Goal: Information Seeking & Learning: Find specific fact

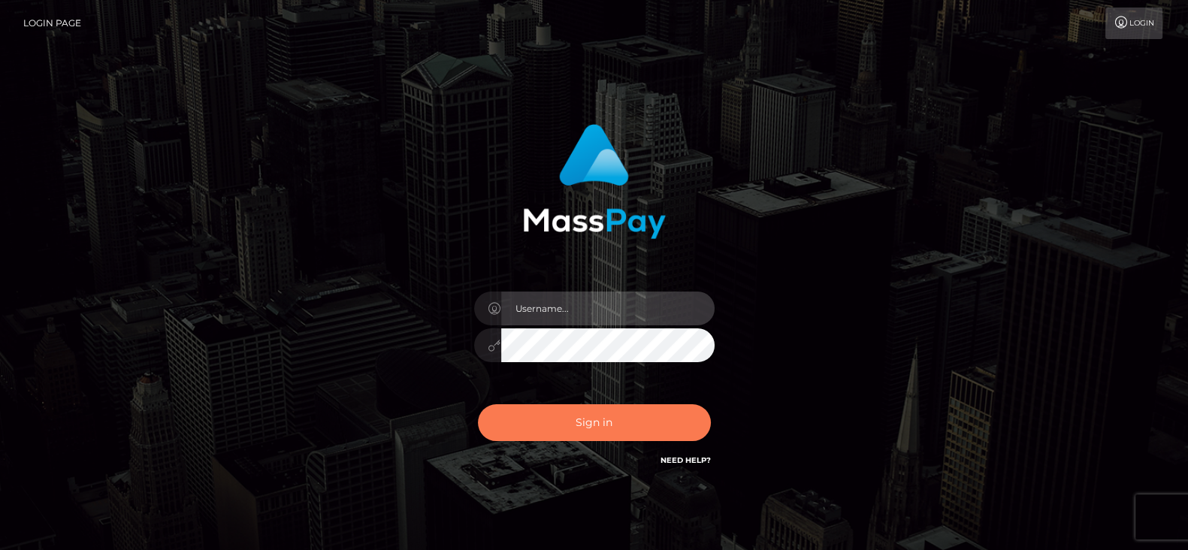
type input "[DOMAIN_NAME]"
click at [594, 437] on button "Sign in" at bounding box center [594, 422] width 233 height 37
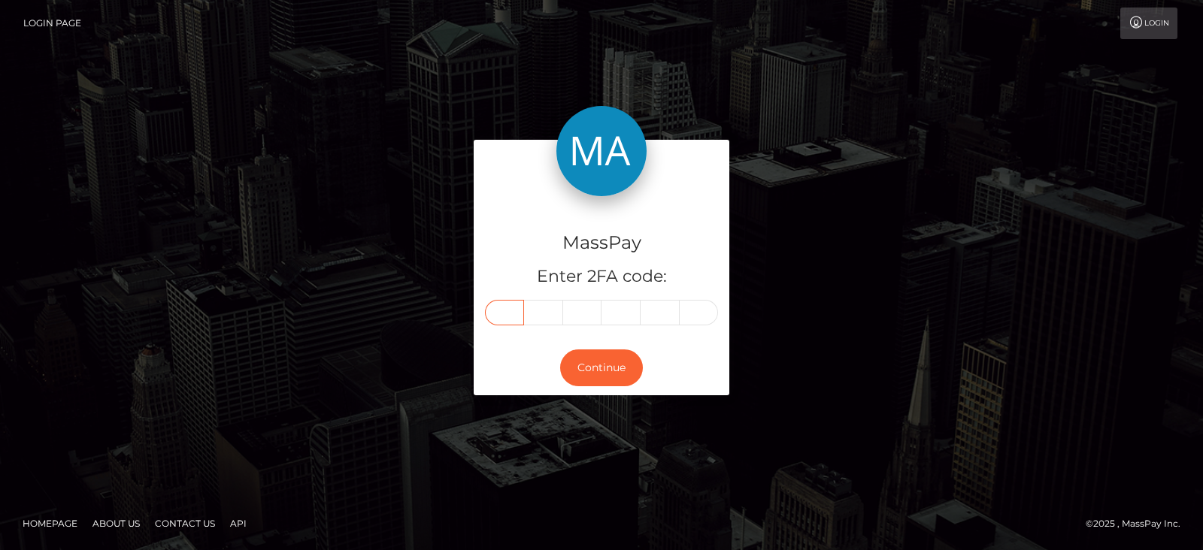
click at [500, 306] on input "text" at bounding box center [504, 313] width 39 height 26
paste input "6"
type input "6"
type input "8"
type input "4"
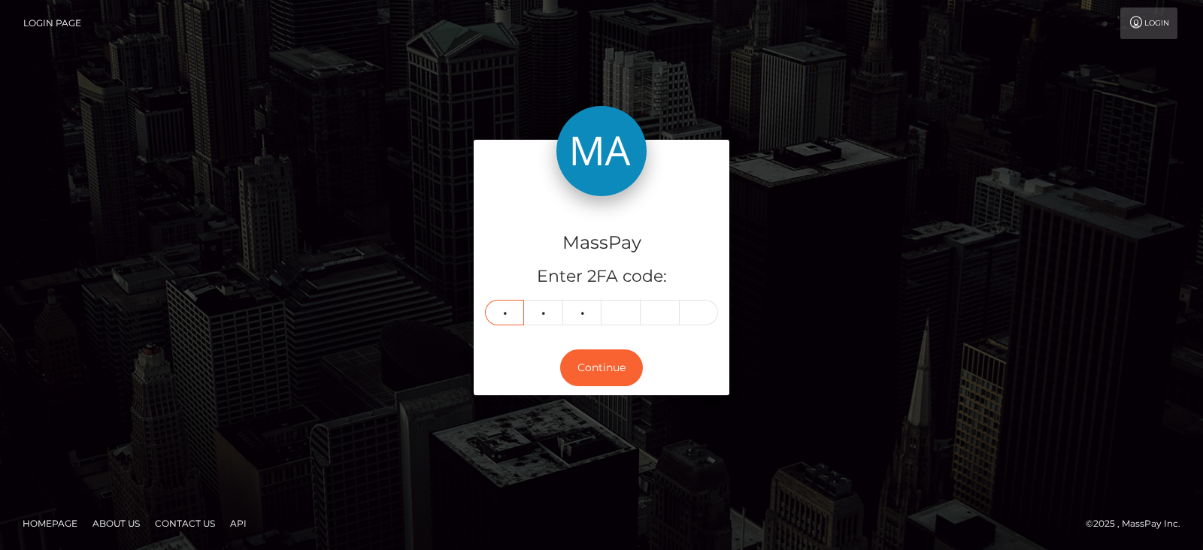
type input "5"
type input "9"
type input "6"
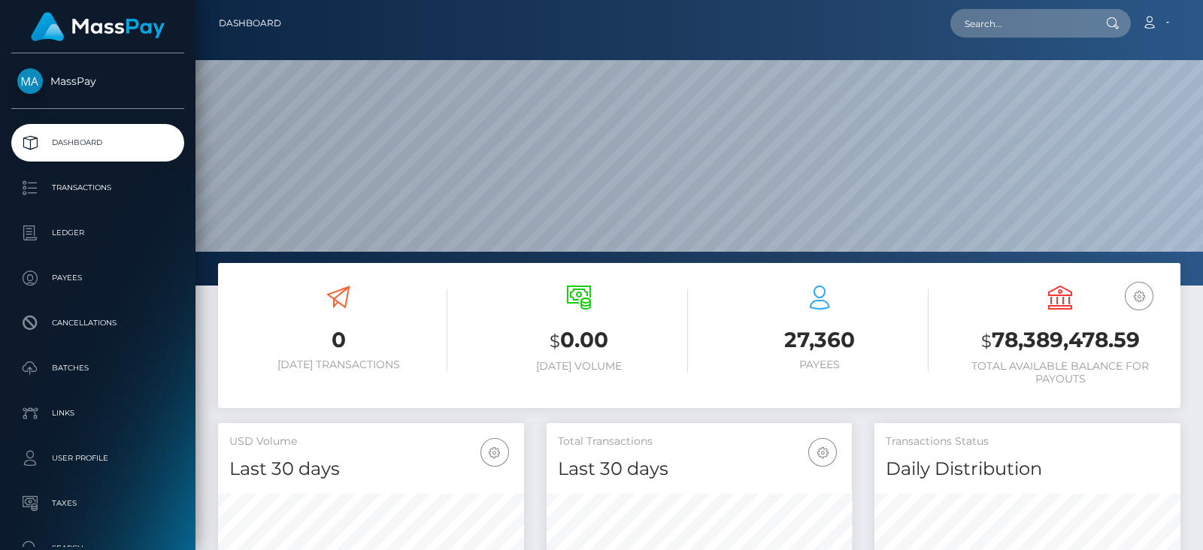
scroll to position [266, 305]
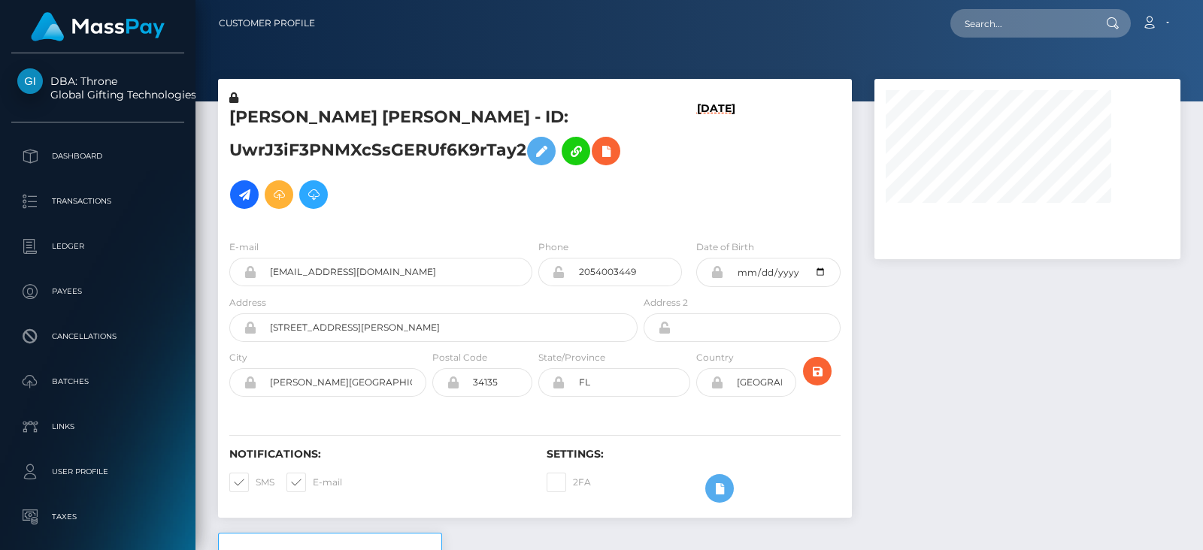
click at [1128, 392] on div at bounding box center [1027, 306] width 328 height 454
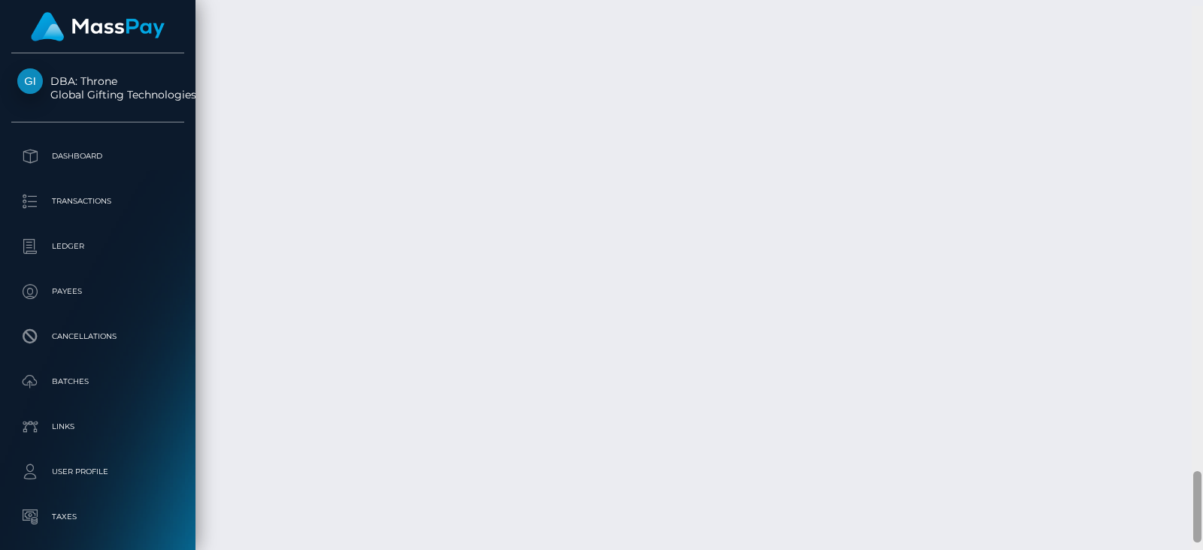
scroll to position [3672, 0]
drag, startPoint x: 1199, startPoint y: 253, endPoint x: 1202, endPoint y: 571, distance: 318.0
click at [1188, 549] on html "DBA: Throne Global Gifting Technologies Inc Dashboard Transactions Ledger Payee…" at bounding box center [601, 275] width 1203 height 550
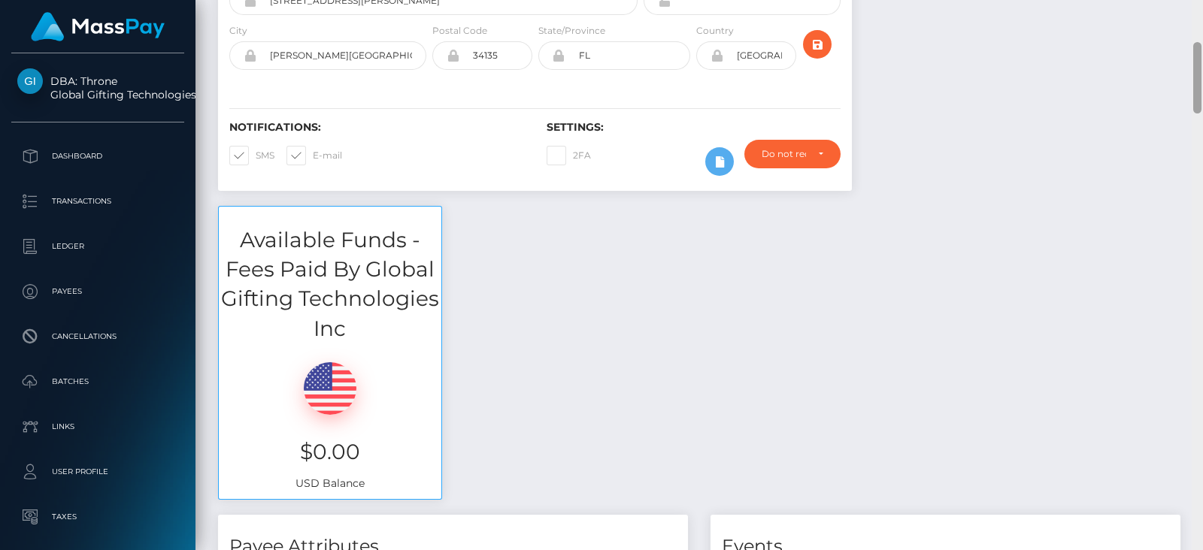
scroll to position [34, 0]
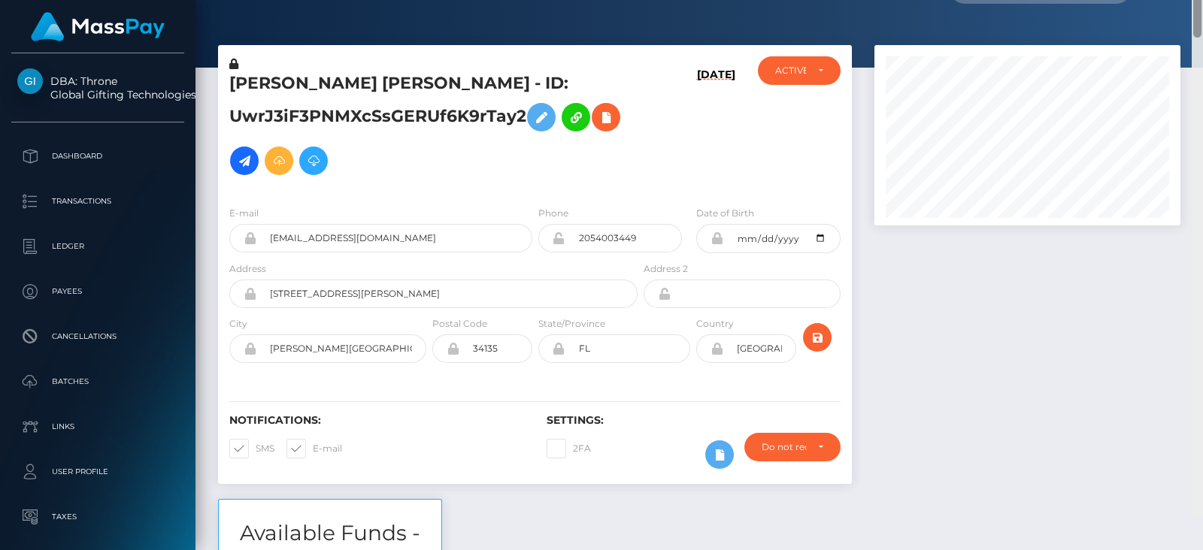
drag, startPoint x: 1195, startPoint y: 407, endPoint x: 1191, endPoint y: 11, distance: 396.2
click at [1188, 13] on div "Customer Profile Loading... Loading..." at bounding box center [698, 275] width 1007 height 550
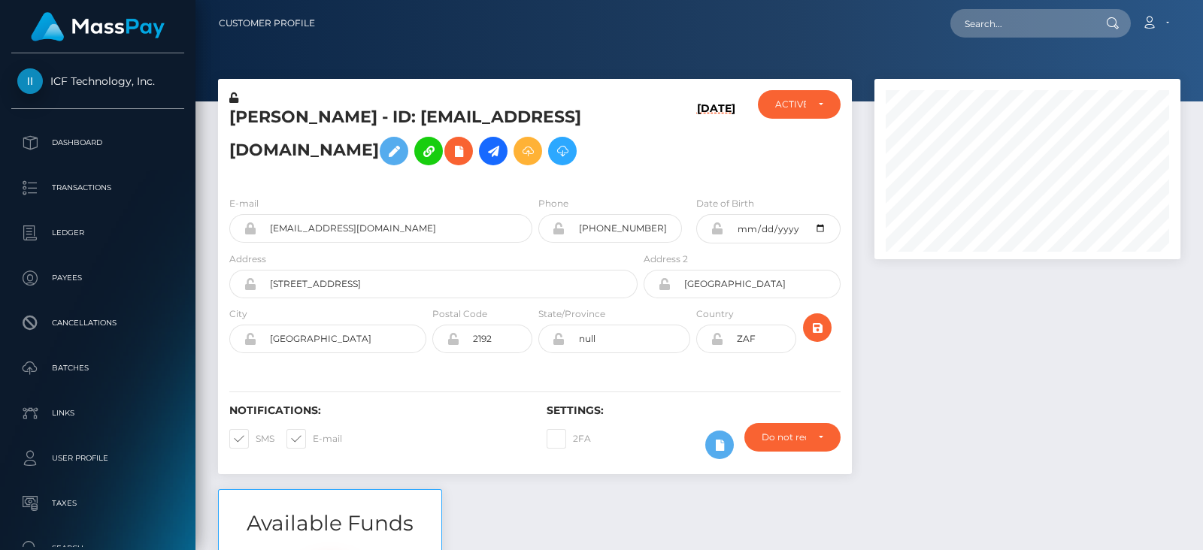
scroll to position [180, 305]
click at [1091, 333] on div at bounding box center [1027, 284] width 328 height 410
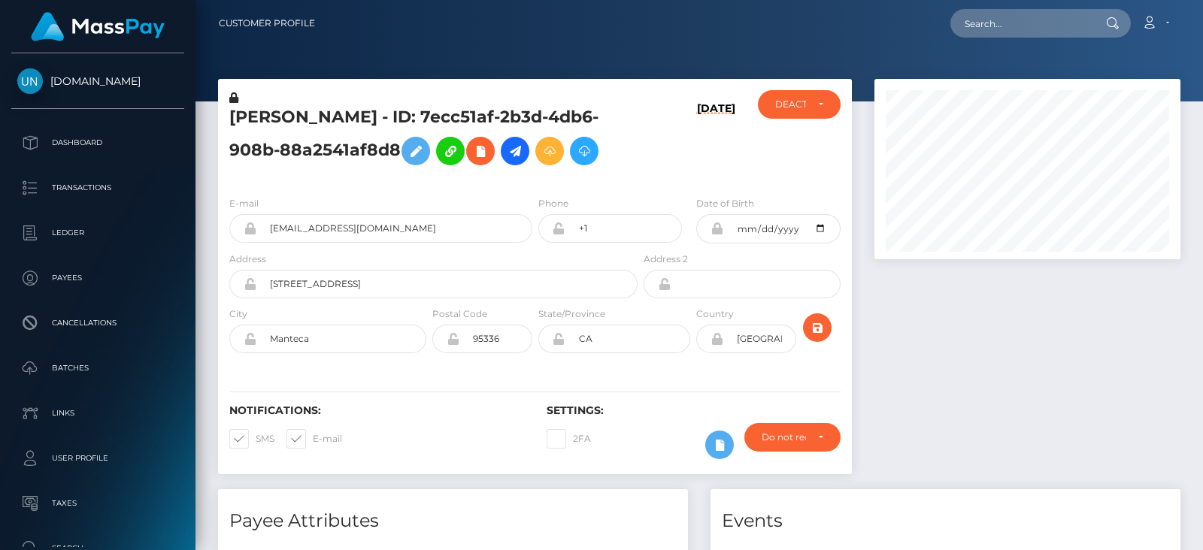
scroll to position [180, 305]
click at [1023, 357] on div at bounding box center [1027, 284] width 328 height 410
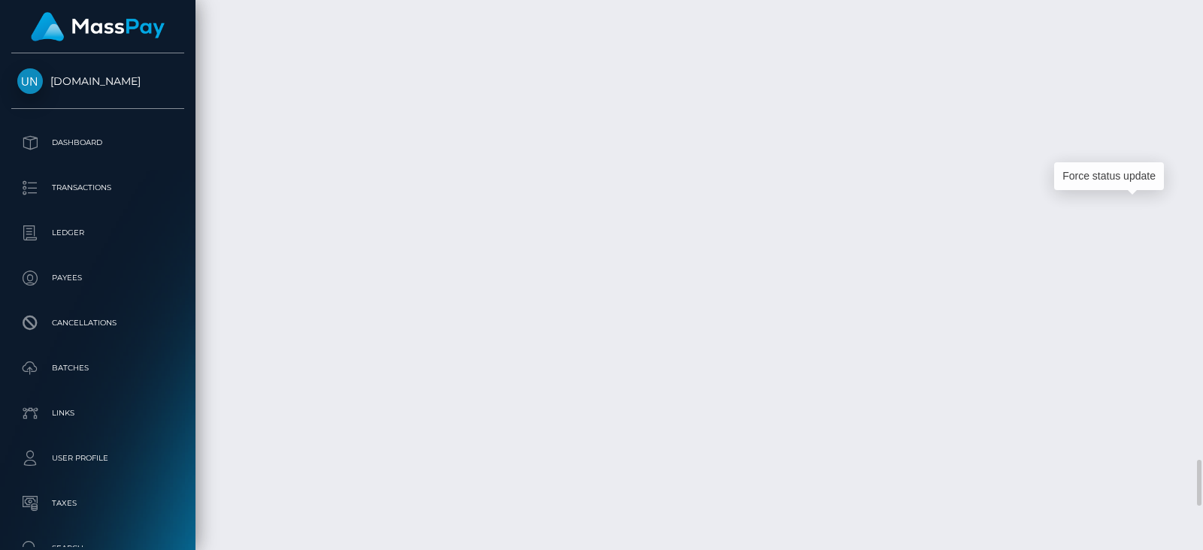
click at [1195, 270] on div at bounding box center [1196, 275] width 11 height 550
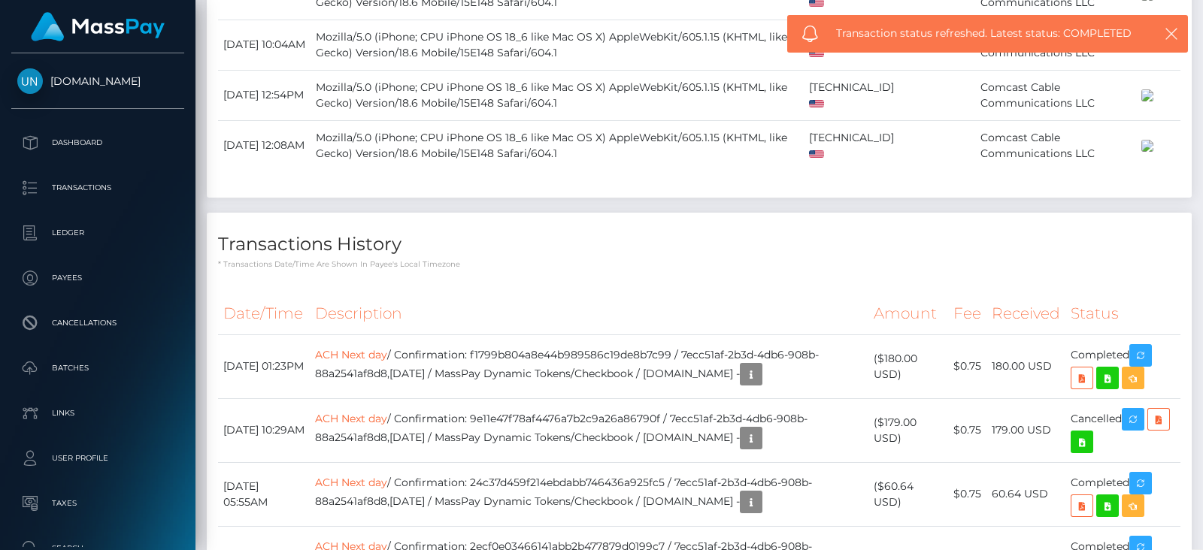
click at [1195, 270] on div at bounding box center [1196, 275] width 11 height 550
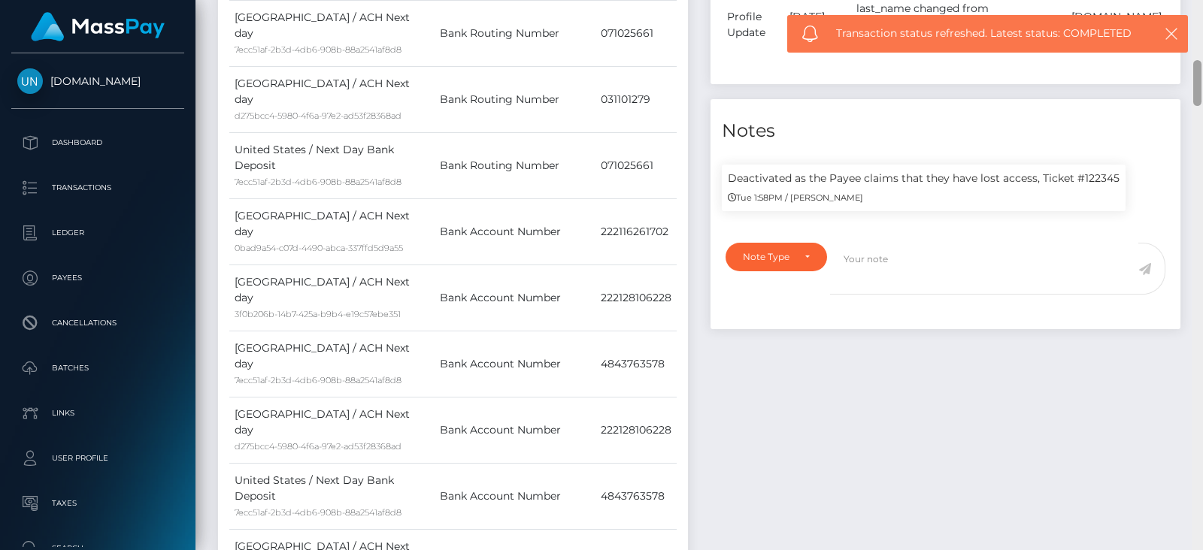
scroll to position [0, 0]
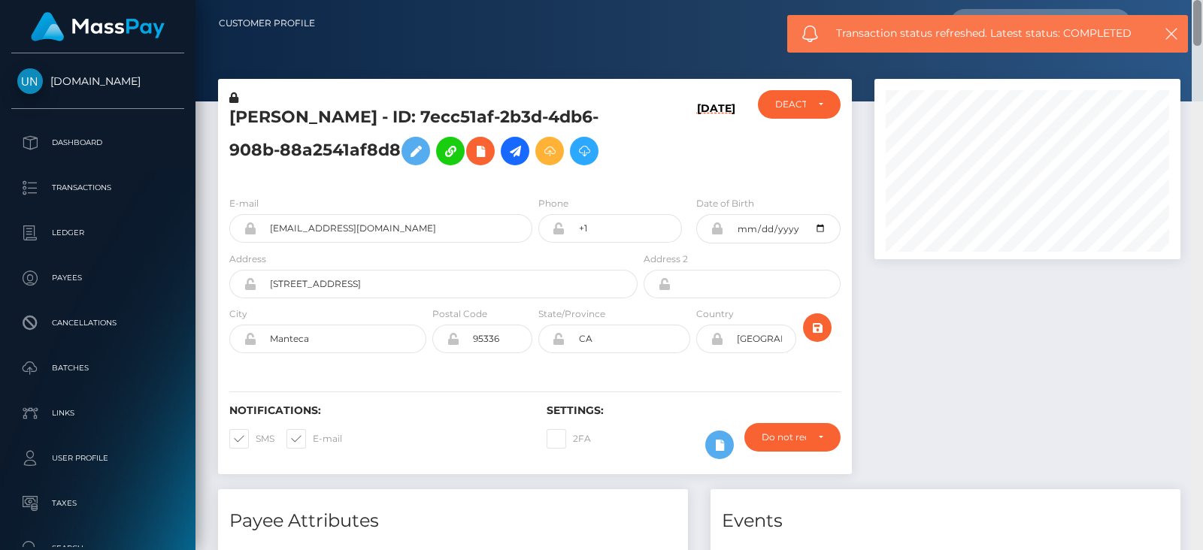
drag, startPoint x: 1195, startPoint y: 269, endPoint x: 1202, endPoint y: -19, distance: 288.0
click at [1202, 0] on html "Unlockt.me Dashboard Transactions Ledger Payees Cancellations" at bounding box center [601, 275] width 1203 height 550
click at [812, 105] on div "DEACTIVE" at bounding box center [799, 104] width 49 height 12
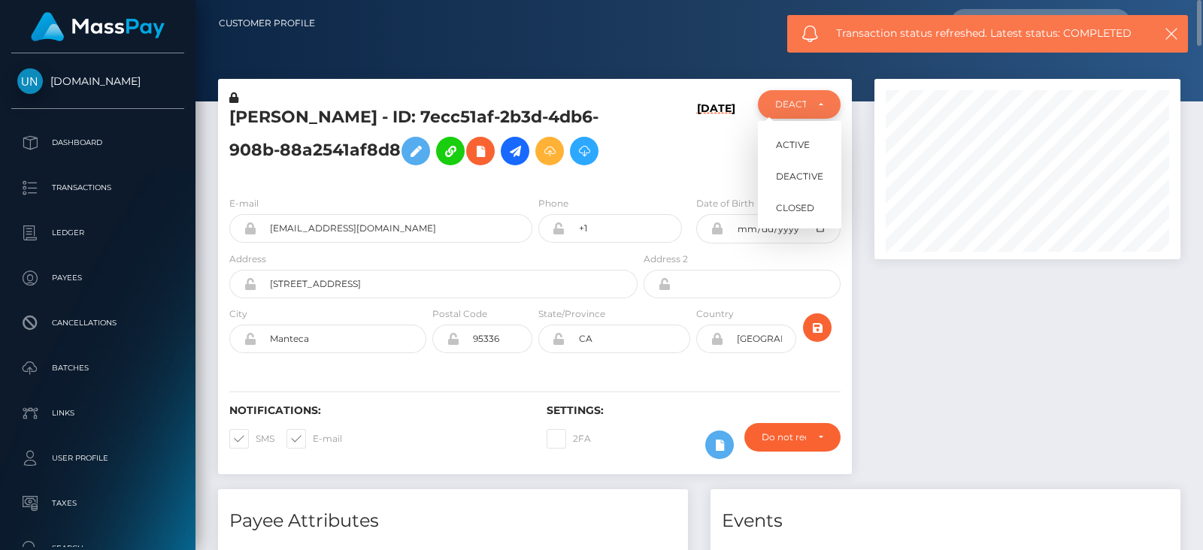
scroll to position [180, 305]
click at [812, 105] on div "DEACTIVE" at bounding box center [799, 104] width 49 height 12
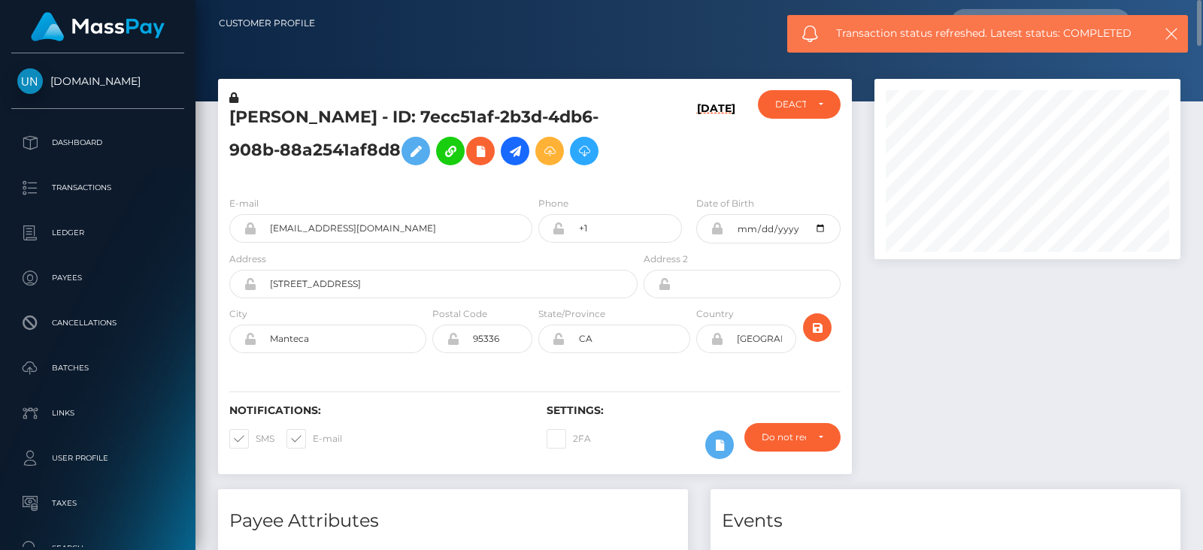
click at [921, 310] on div at bounding box center [1027, 284] width 328 height 410
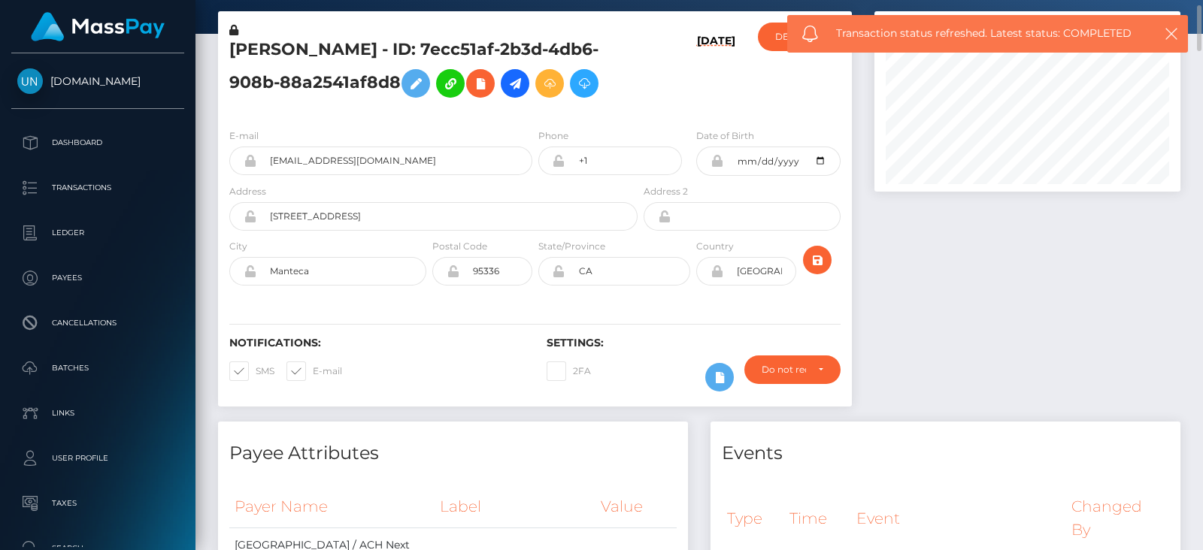
scroll to position [0, 0]
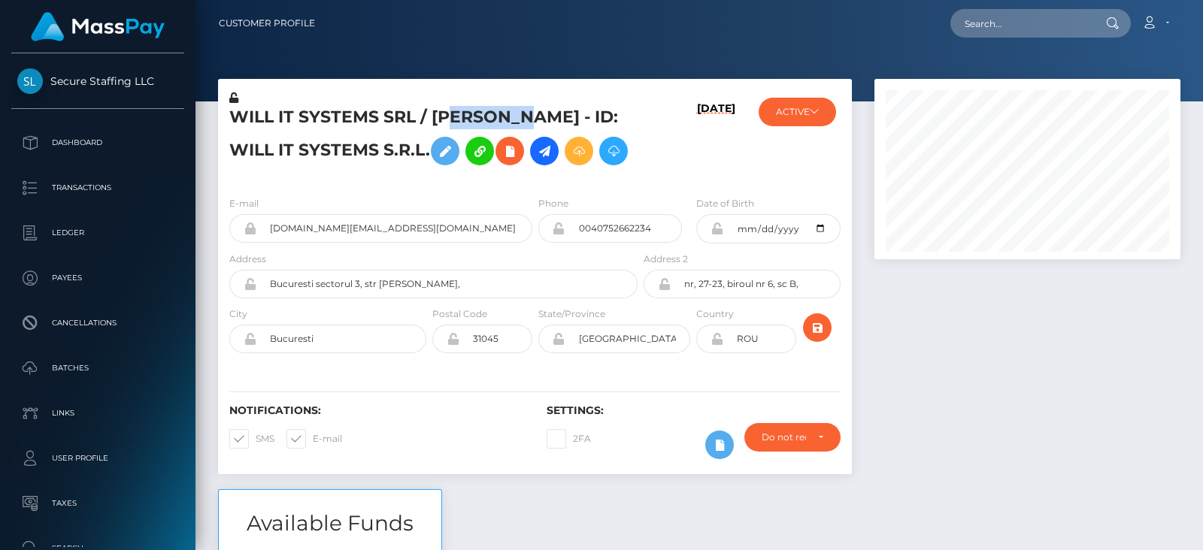
scroll to position [180, 305]
drag, startPoint x: 474, startPoint y: 119, endPoint x: 437, endPoint y: 123, distance: 37.0
click at [437, 123] on h5 "WILL IT SYSTEMS SRL / Laurentiu Gaina - ID: WILL IT SYSTEMS S.R.L." at bounding box center [429, 139] width 400 height 67
drag, startPoint x: 431, startPoint y: 123, endPoint x: 511, endPoint y: 117, distance: 80.7
click at [511, 117] on h5 "WILL IT SYSTEMS SRL / Laurentiu Gaina - ID: WILL IT SYSTEMS S.R.L." at bounding box center [429, 139] width 400 height 67
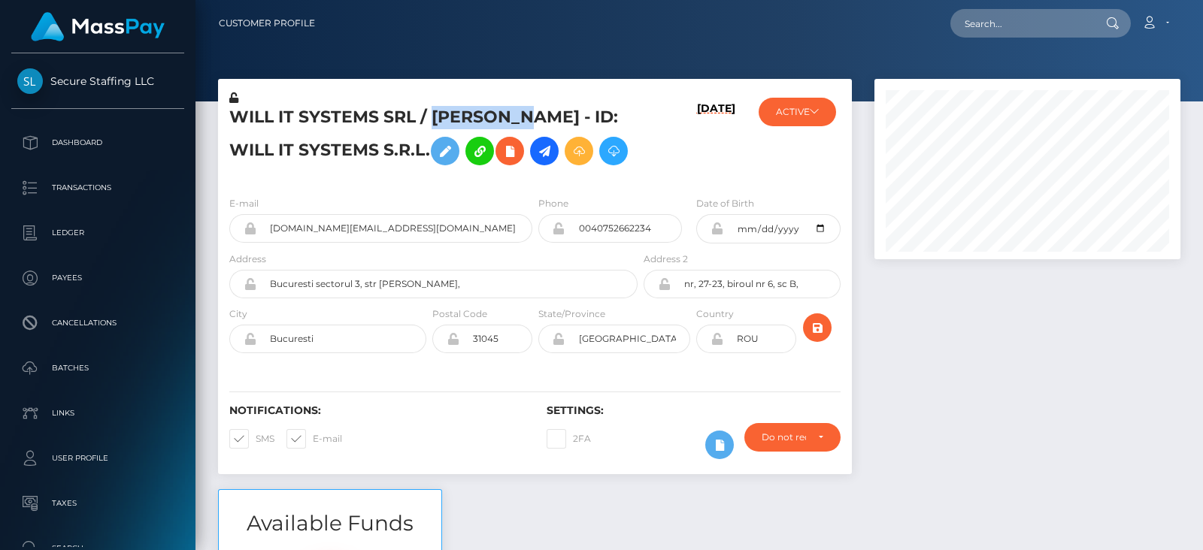
copy h5 "Laurentiu"
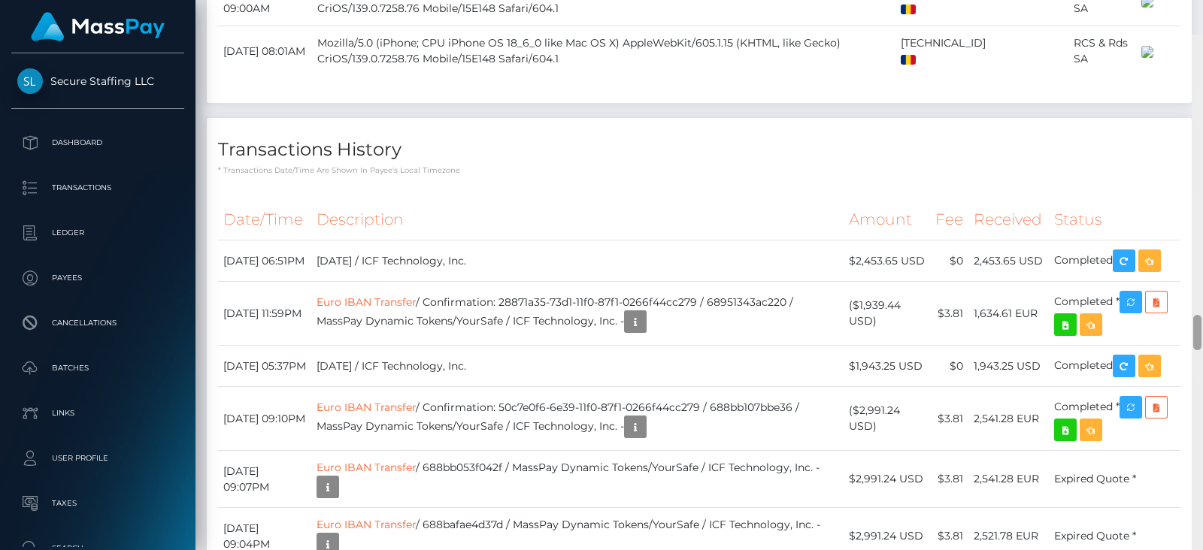
scroll to position [4266, 0]
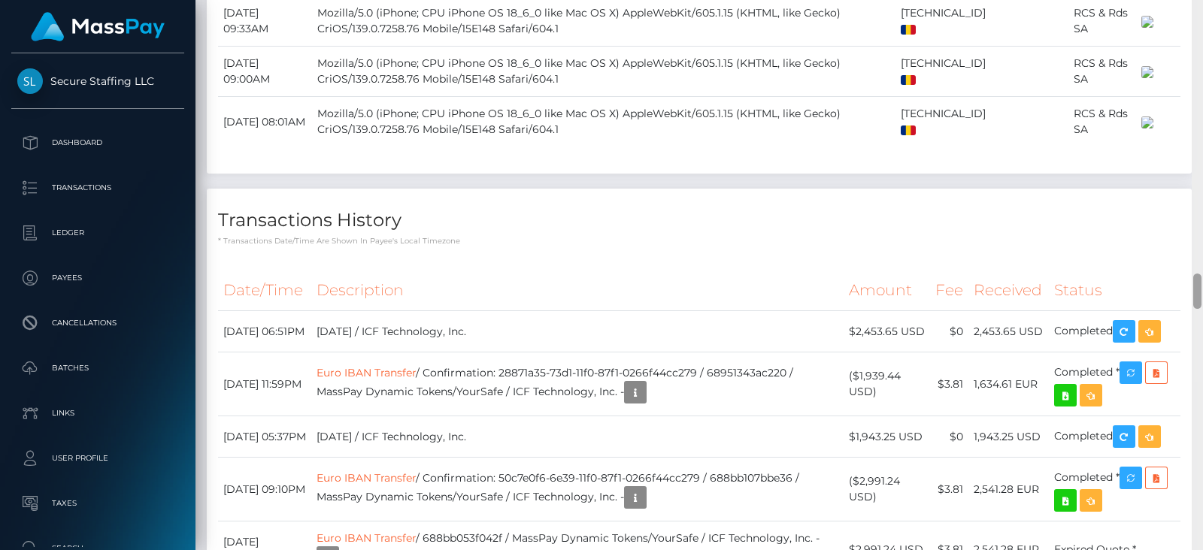
drag, startPoint x: 1195, startPoint y: 35, endPoint x: 1202, endPoint y: 302, distance: 266.9
click at [1202, 302] on div at bounding box center [1196, 275] width 11 height 550
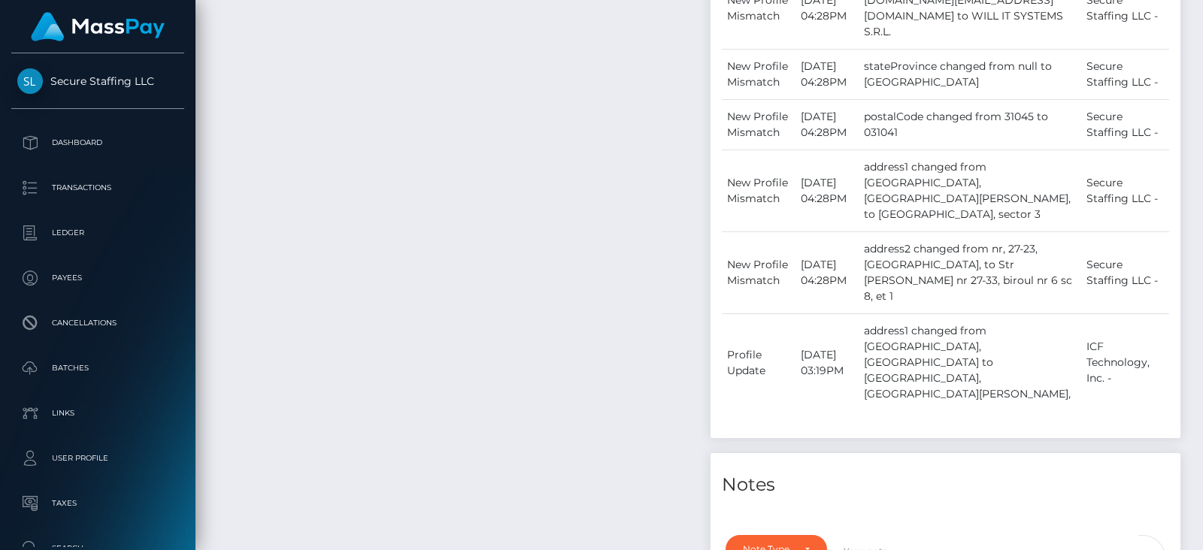
click at [1197, 14] on div at bounding box center [1196, 275] width 11 height 550
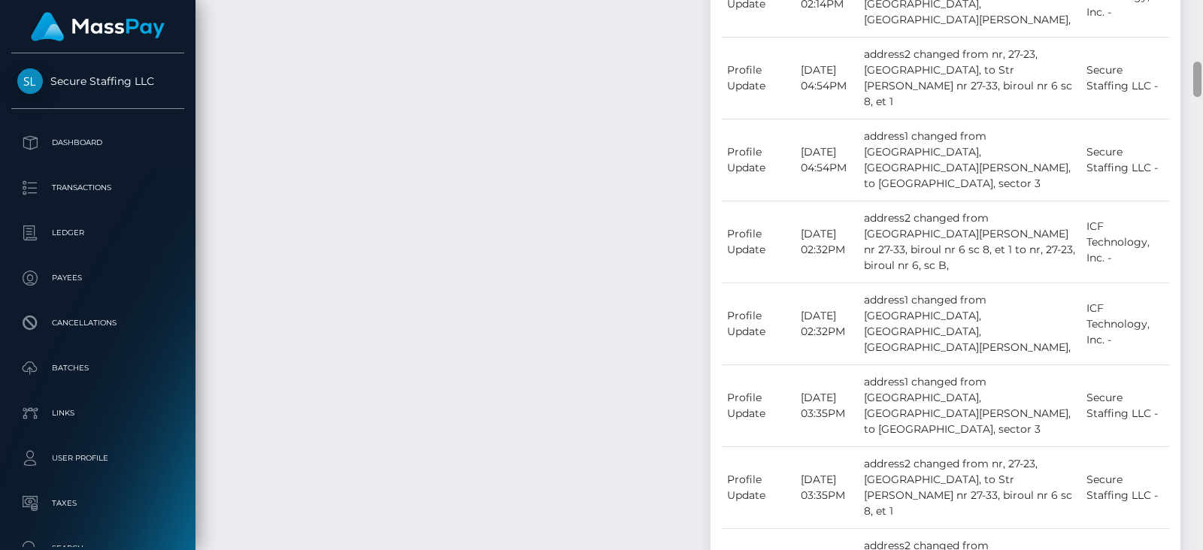
click at [1197, 14] on div at bounding box center [1196, 275] width 11 height 550
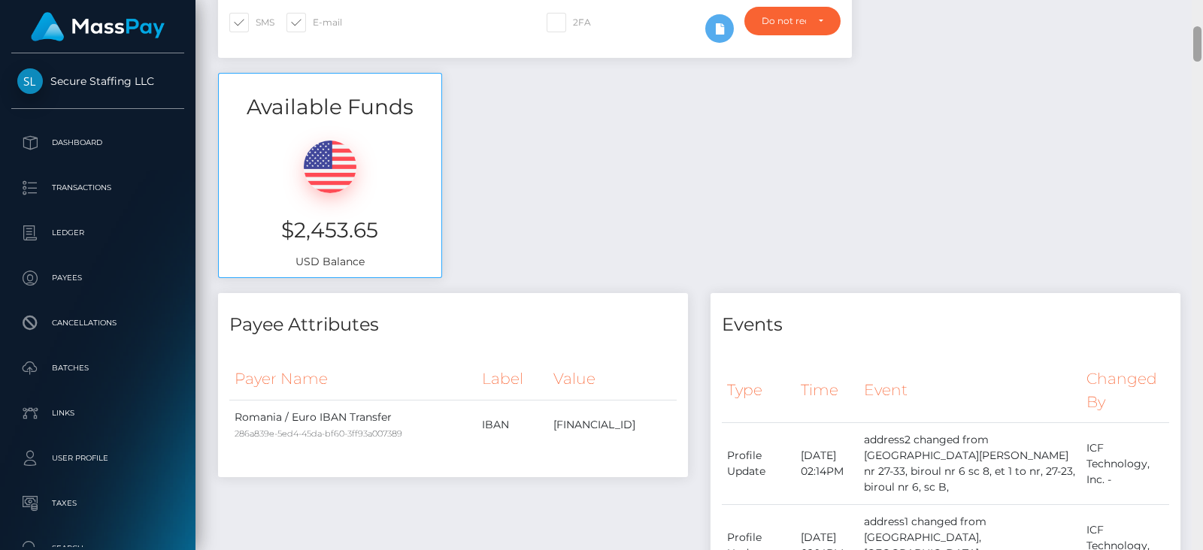
click at [1197, 14] on div at bounding box center [1196, 275] width 11 height 550
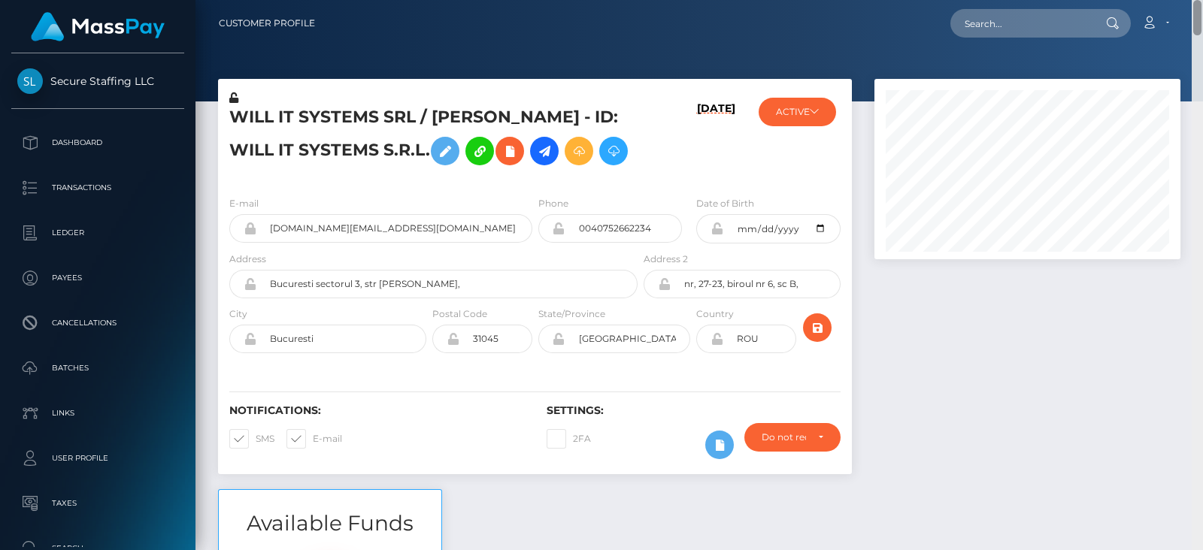
click at [1197, 14] on div "Customer Profile Loading... Loading..." at bounding box center [698, 275] width 1007 height 550
click at [1037, 24] on input "text" at bounding box center [1020, 23] width 141 height 29
paste input "babo4ka1980@ya.ru"
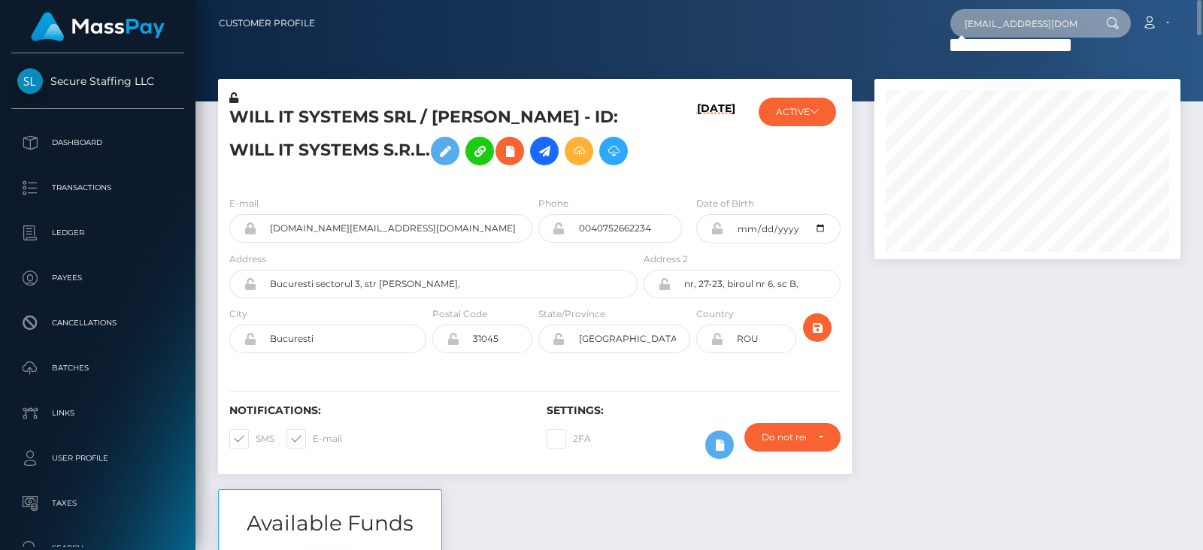
type input "babo4ka1980@ya.ru"
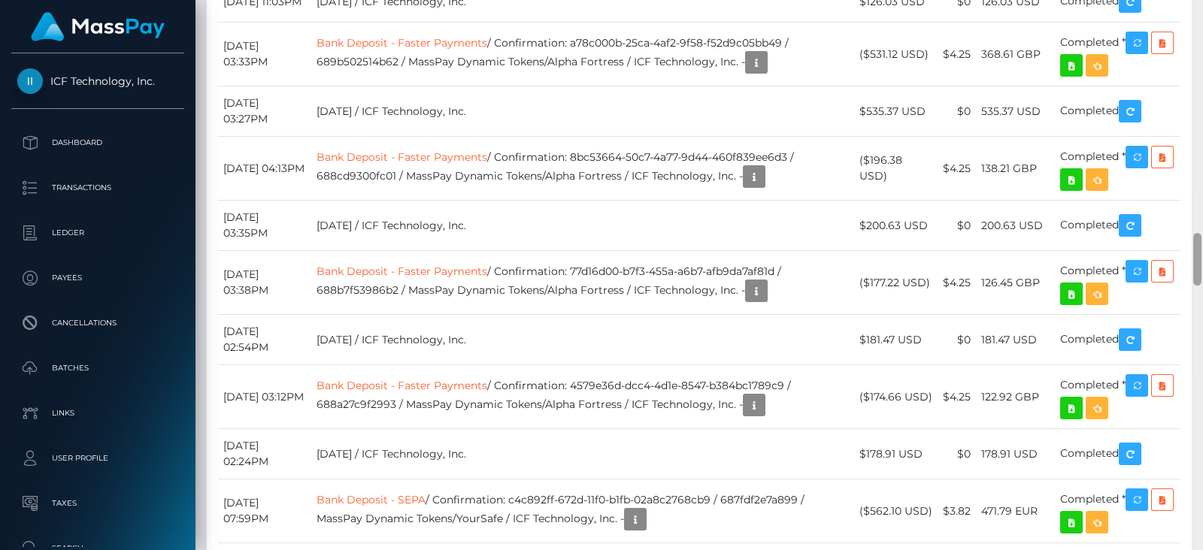
scroll to position [2366, 0]
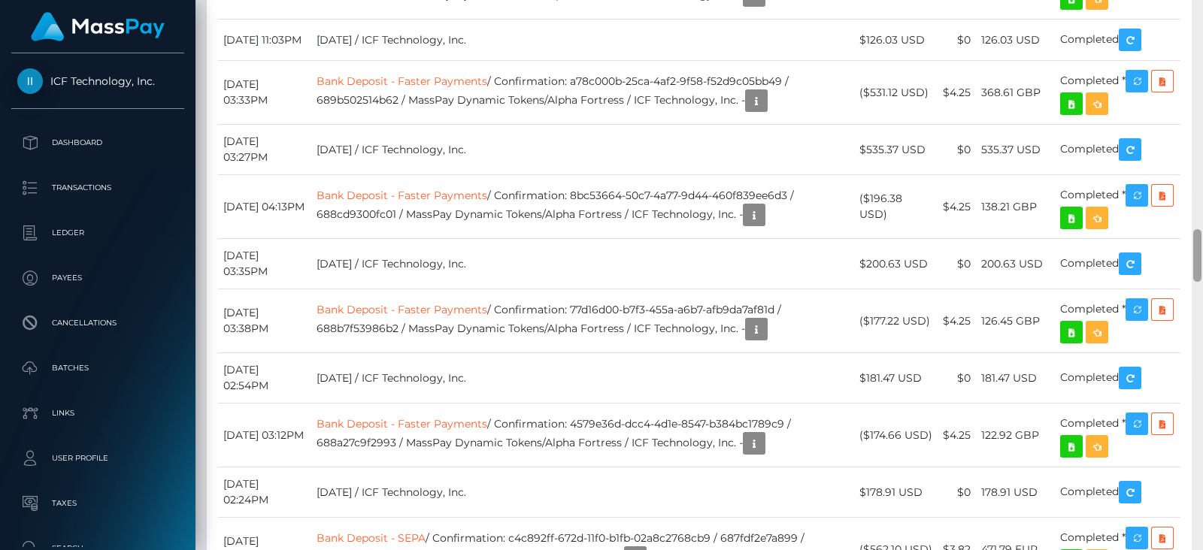
drag, startPoint x: 1195, startPoint y: 218, endPoint x: 1202, endPoint y: 272, distance: 54.5
click at [1202, 272] on div at bounding box center [1196, 275] width 11 height 550
click at [921, 61] on td "$126.03 USD" at bounding box center [896, 40] width 84 height 41
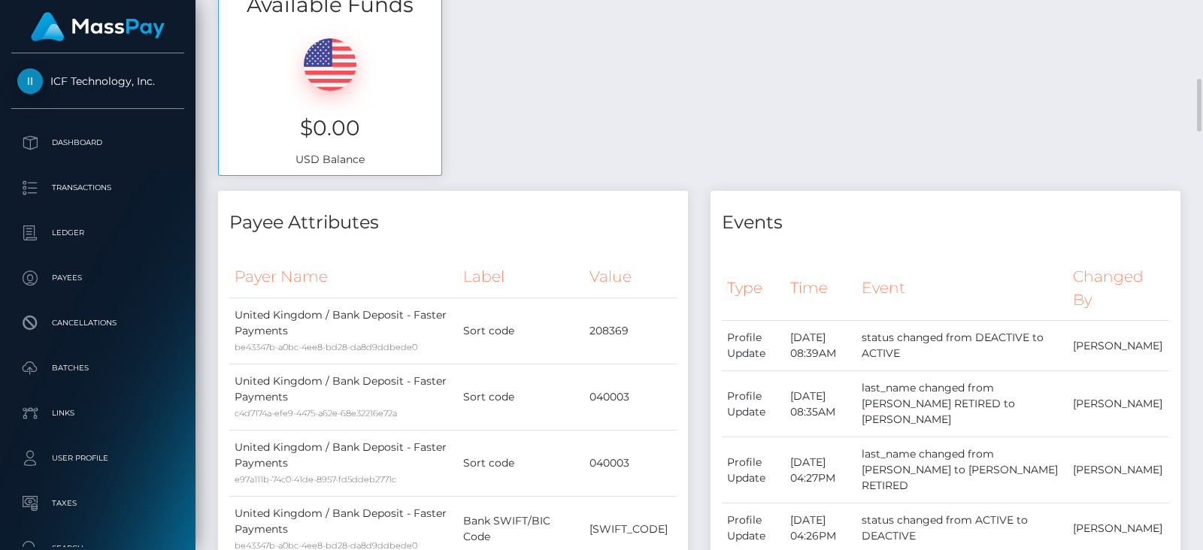
scroll to position [675, 0]
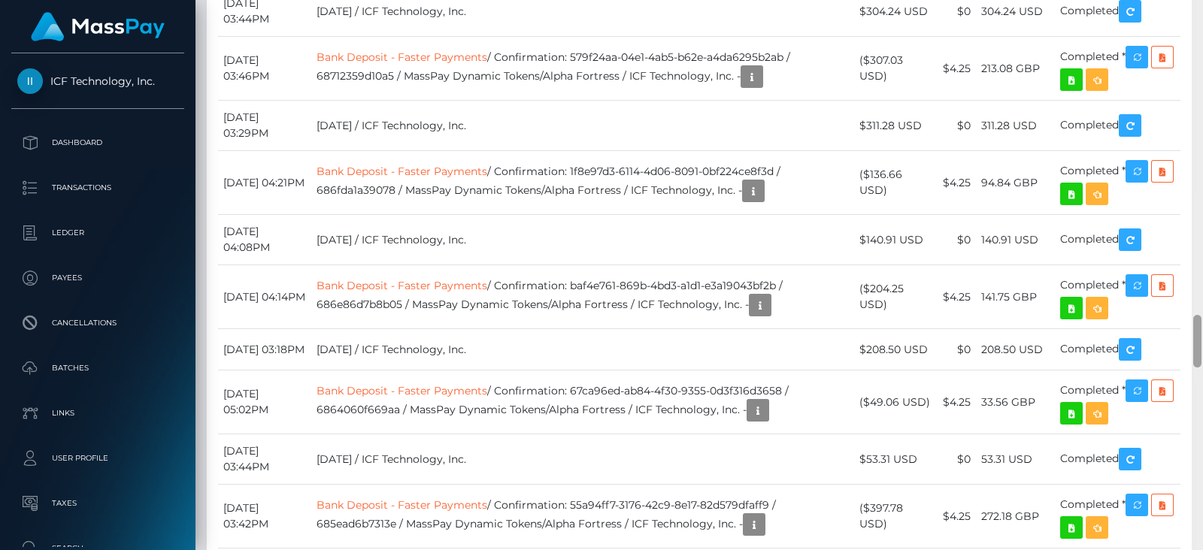
drag, startPoint x: 1197, startPoint y: 97, endPoint x: 1202, endPoint y: 347, distance: 250.3
click at [1202, 347] on div at bounding box center [1196, 275] width 11 height 550
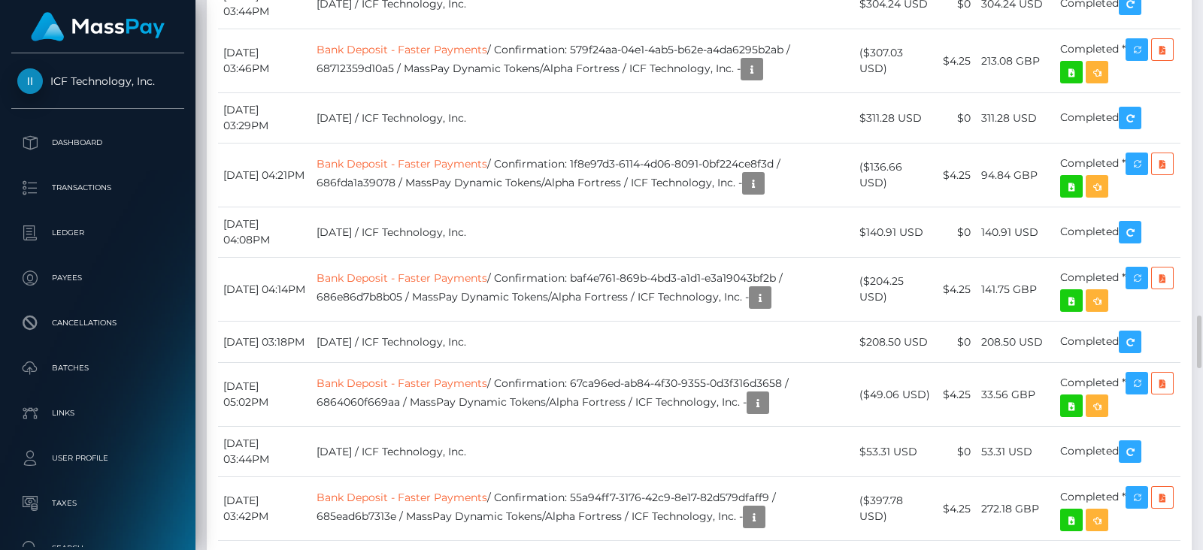
scroll to position [180, 305]
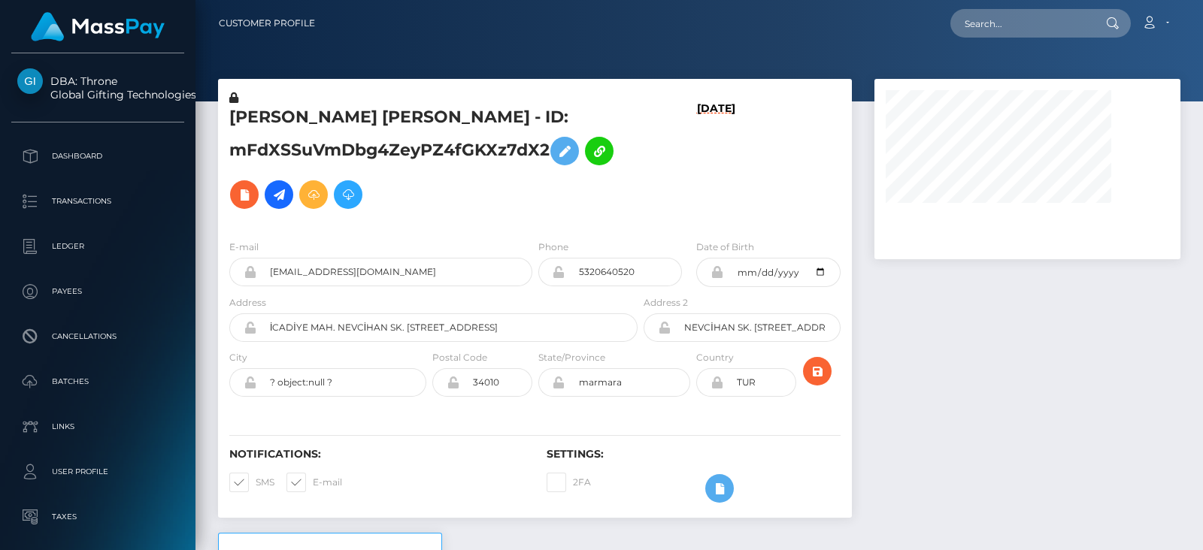
click at [1116, 422] on div at bounding box center [1027, 306] width 328 height 454
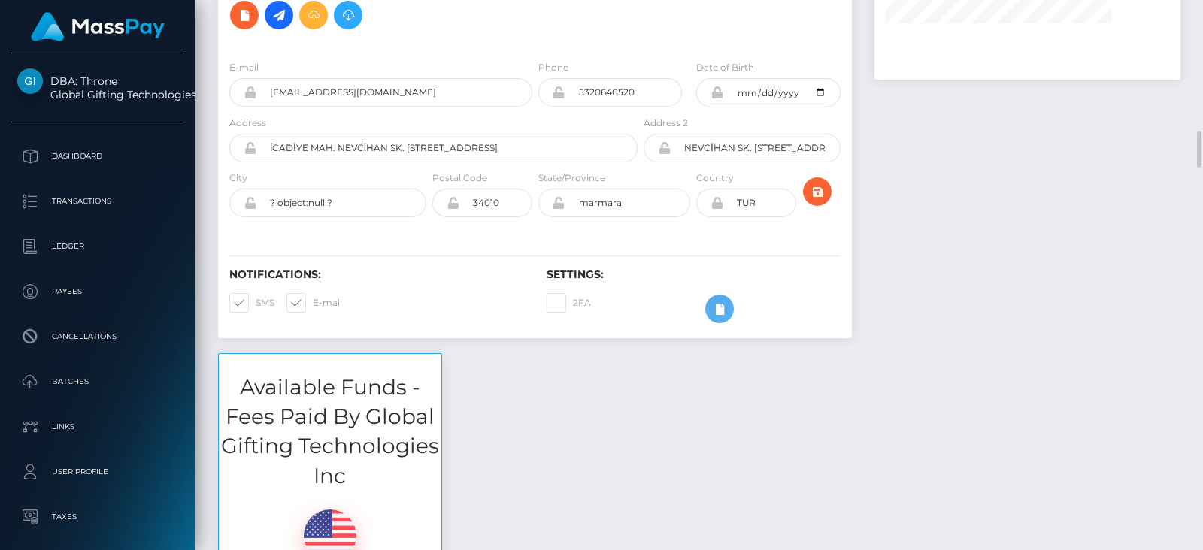
scroll to position [292, 0]
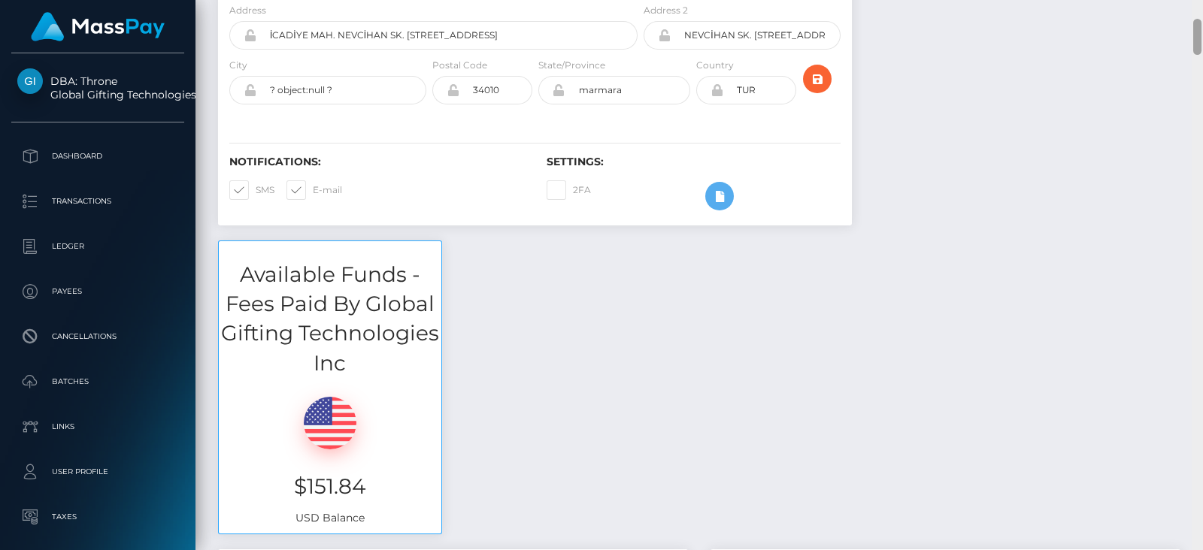
click at [1188, 242] on div at bounding box center [1196, 275] width 11 height 550
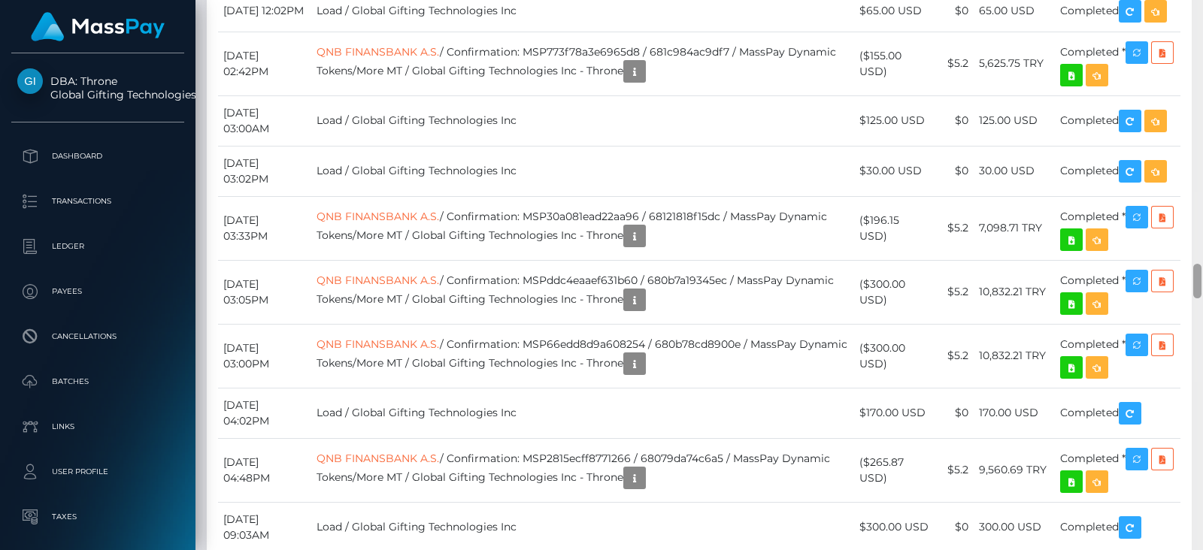
scroll to position [4115, 0]
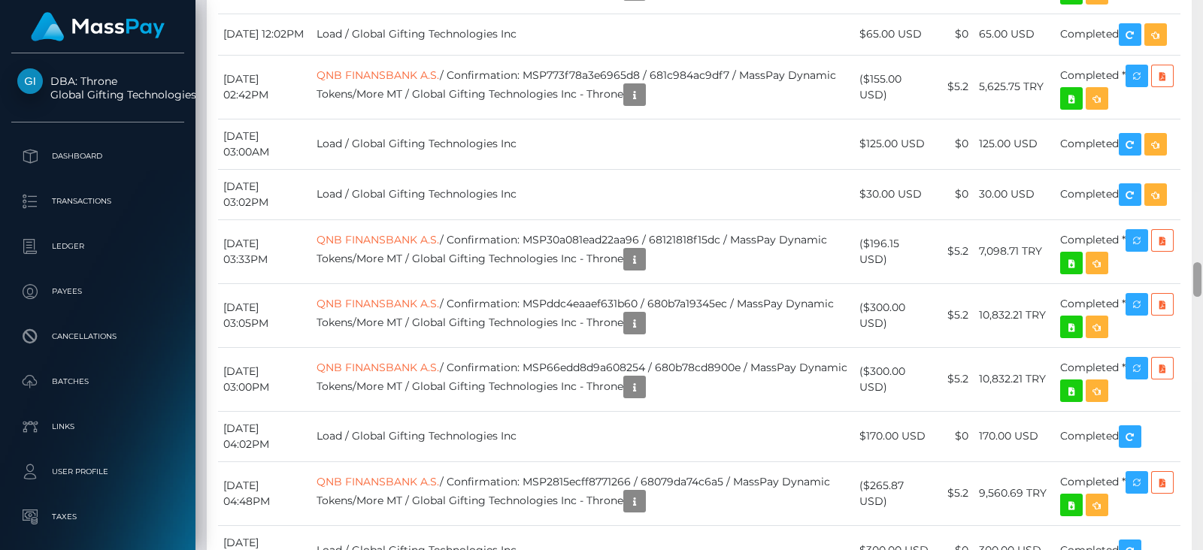
drag, startPoint x: 1199, startPoint y: 212, endPoint x: 1202, endPoint y: 280, distance: 68.5
click at [1188, 280] on div at bounding box center [1196, 275] width 11 height 550
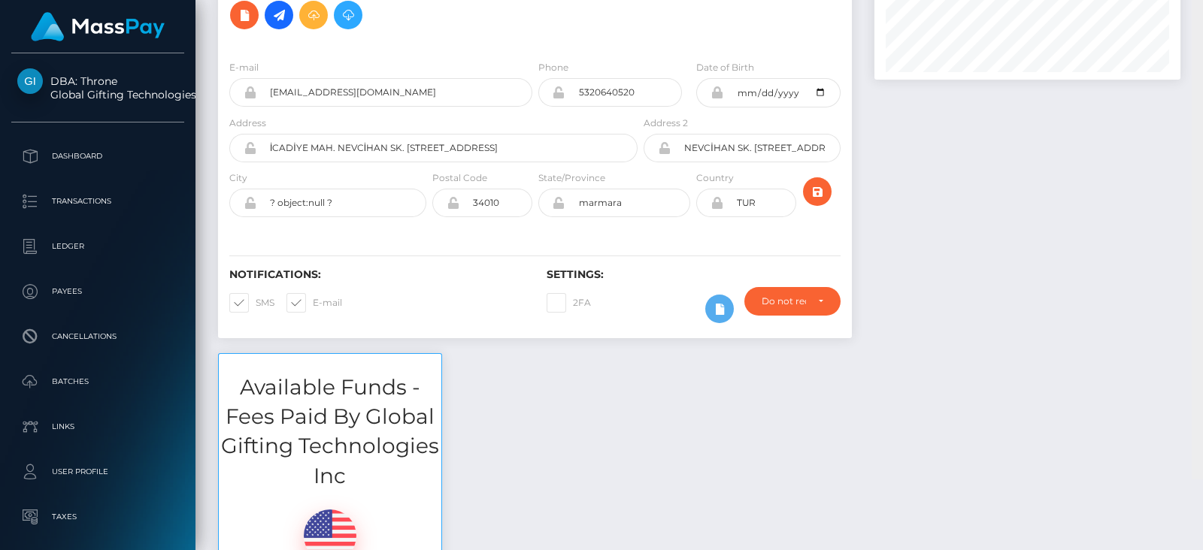
scroll to position [50, 0]
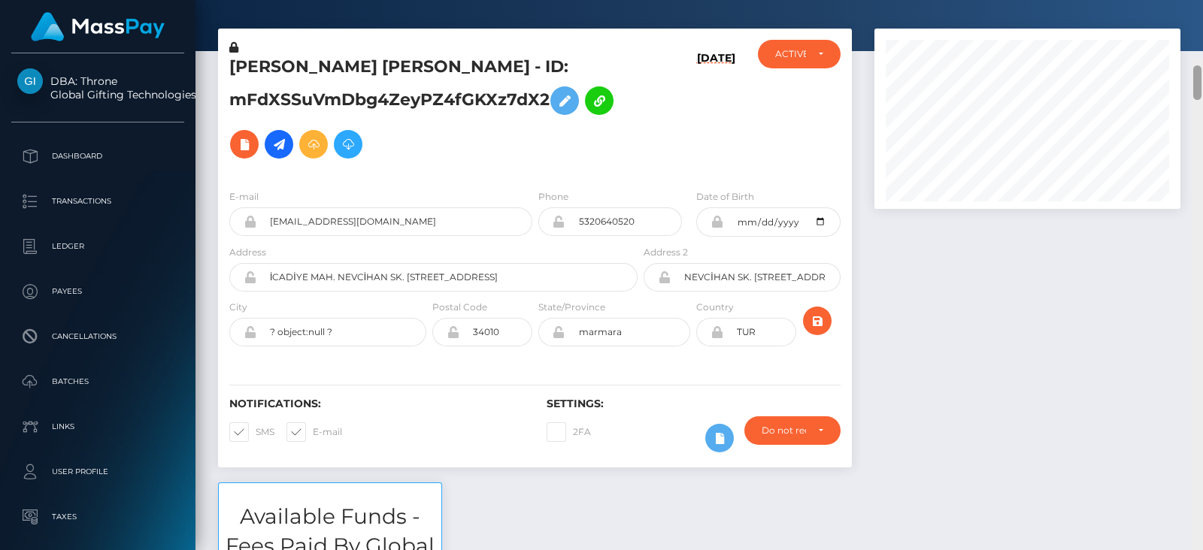
drag, startPoint x: 1195, startPoint y: 289, endPoint x: 1202, endPoint y: 30, distance: 259.4
click at [1188, 59] on div at bounding box center [1196, 334] width 11 height 550
click at [952, 306] on div at bounding box center [1027, 256] width 328 height 454
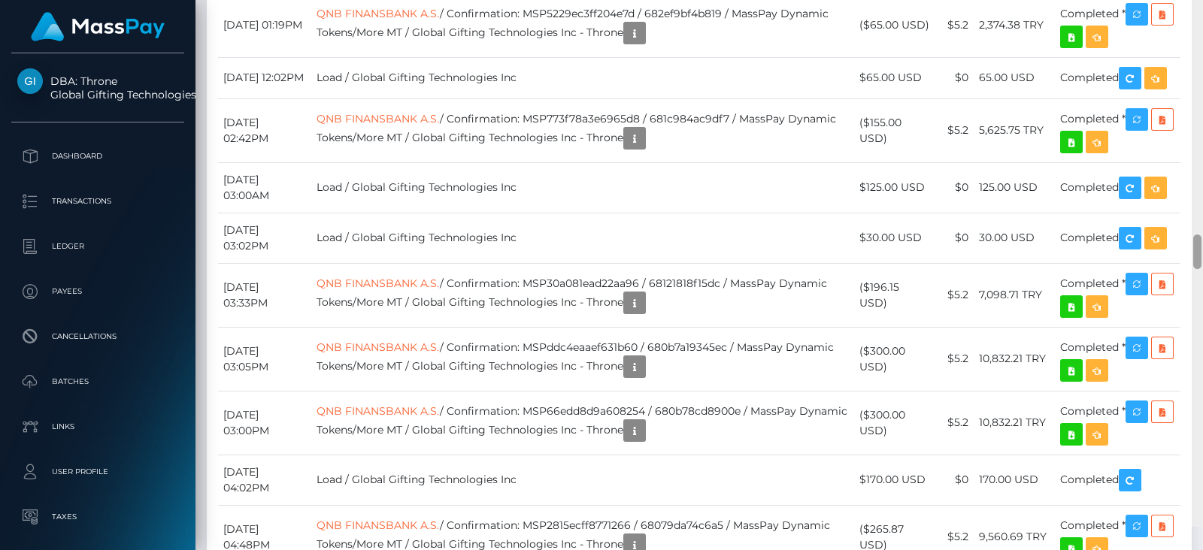
scroll to position [4130, 0]
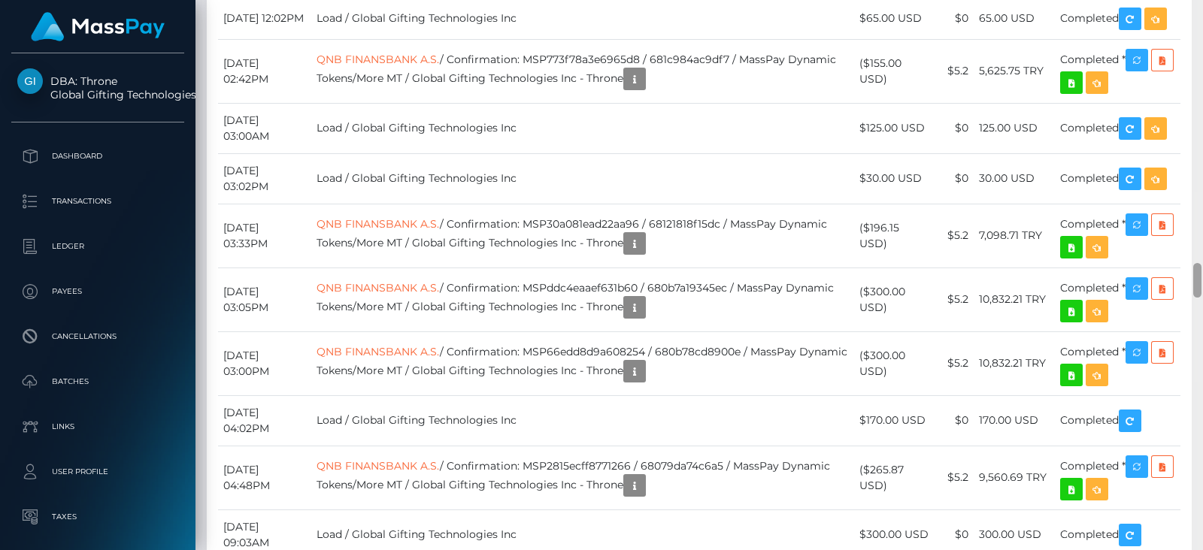
drag, startPoint x: 1195, startPoint y: 52, endPoint x: 1202, endPoint y: 285, distance: 233.1
click at [1188, 285] on div at bounding box center [1196, 275] width 11 height 550
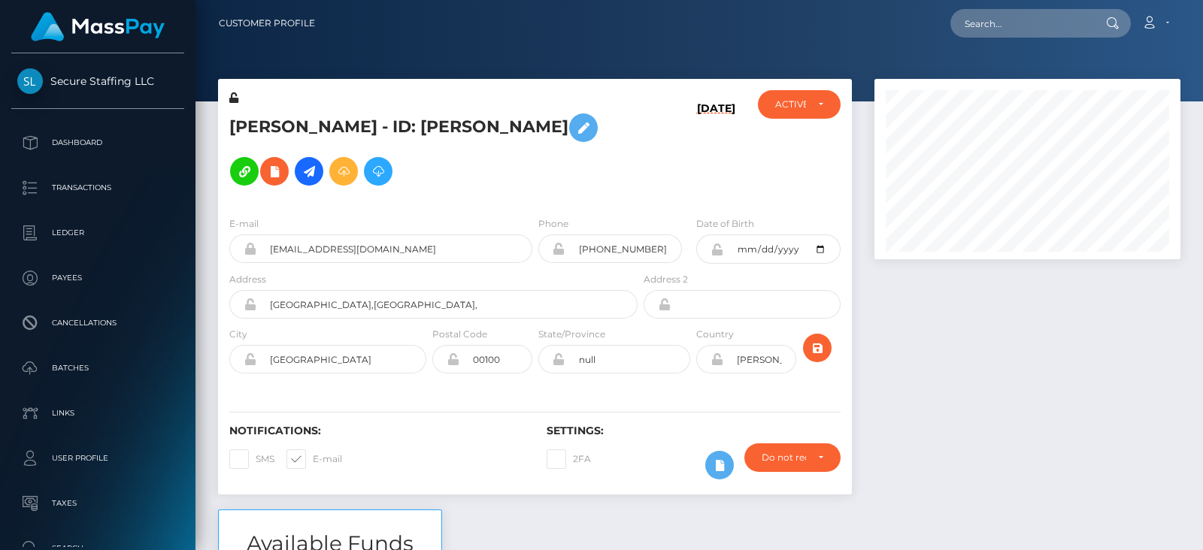
scroll to position [180, 305]
click at [991, 360] on div at bounding box center [1027, 294] width 328 height 431
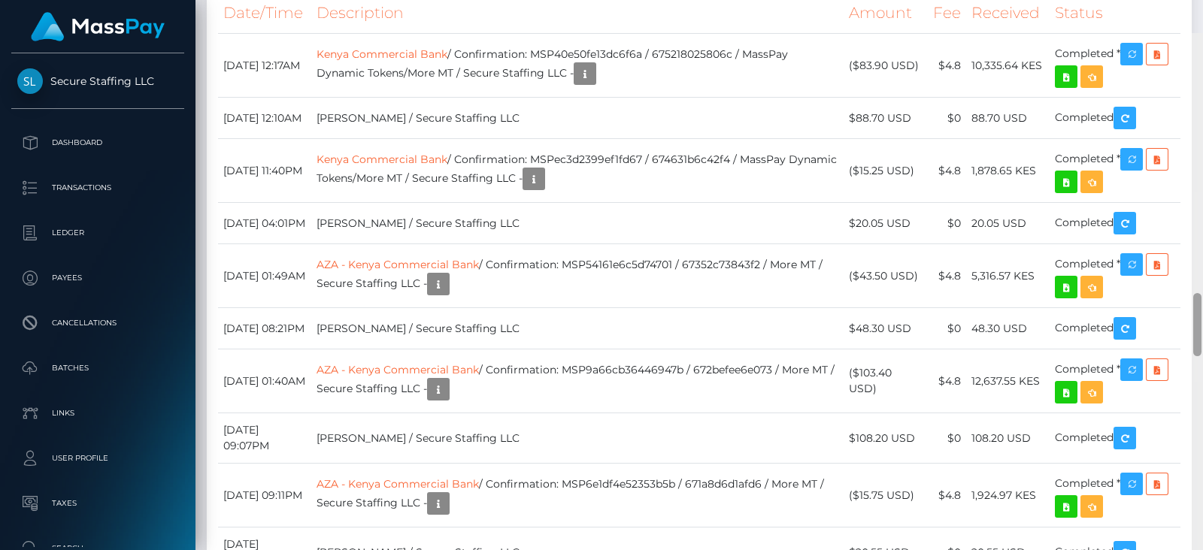
scroll to position [2194, 0]
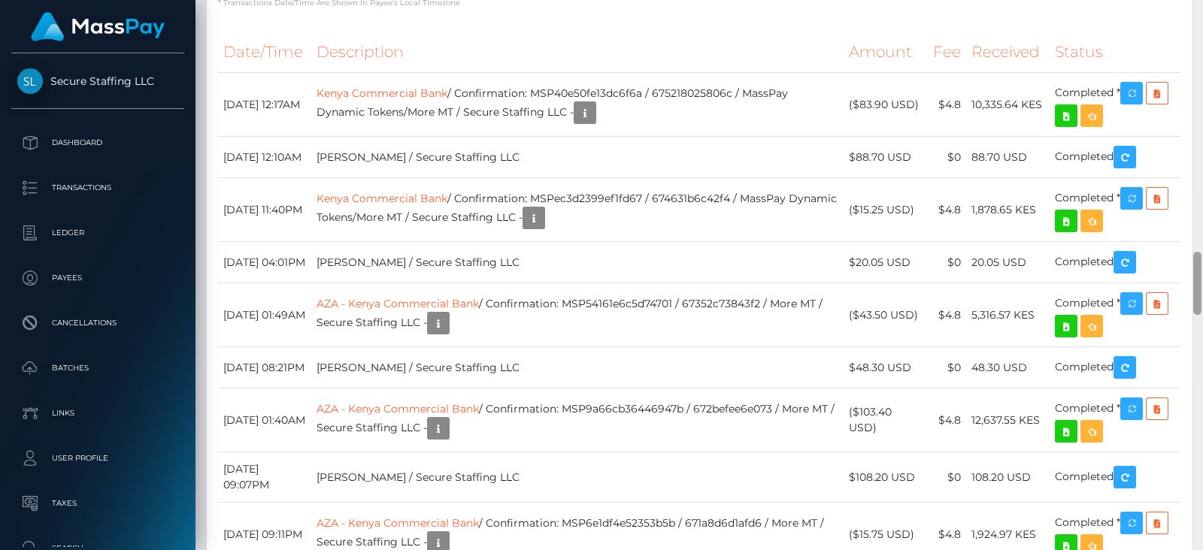
drag, startPoint x: 1197, startPoint y: 99, endPoint x: 1202, endPoint y: 302, distance: 203.0
click at [1188, 302] on div at bounding box center [1196, 275] width 11 height 550
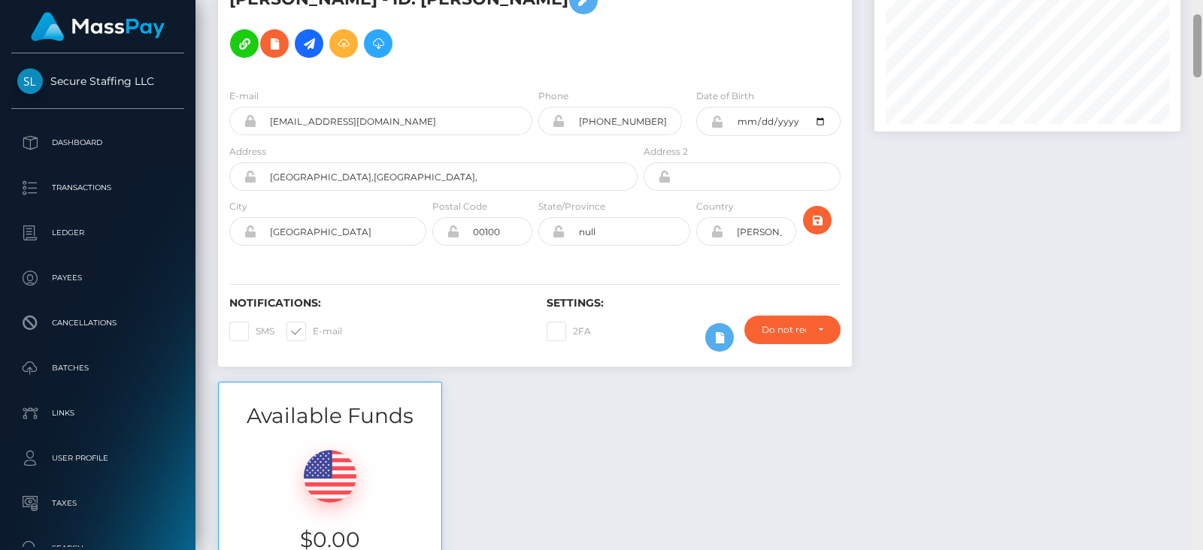
scroll to position [0, 0]
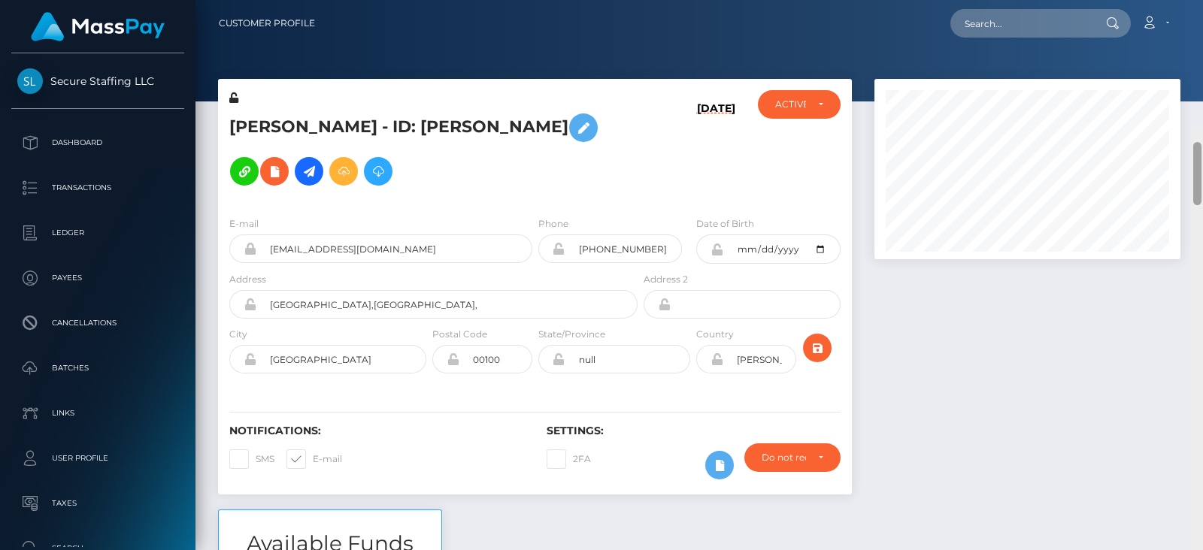
drag, startPoint x: 1196, startPoint y: 297, endPoint x: 1193, endPoint y: 9, distance: 287.9
click at [1188, 11] on div "Customer Profile Loading... Loading..." at bounding box center [698, 275] width 1007 height 550
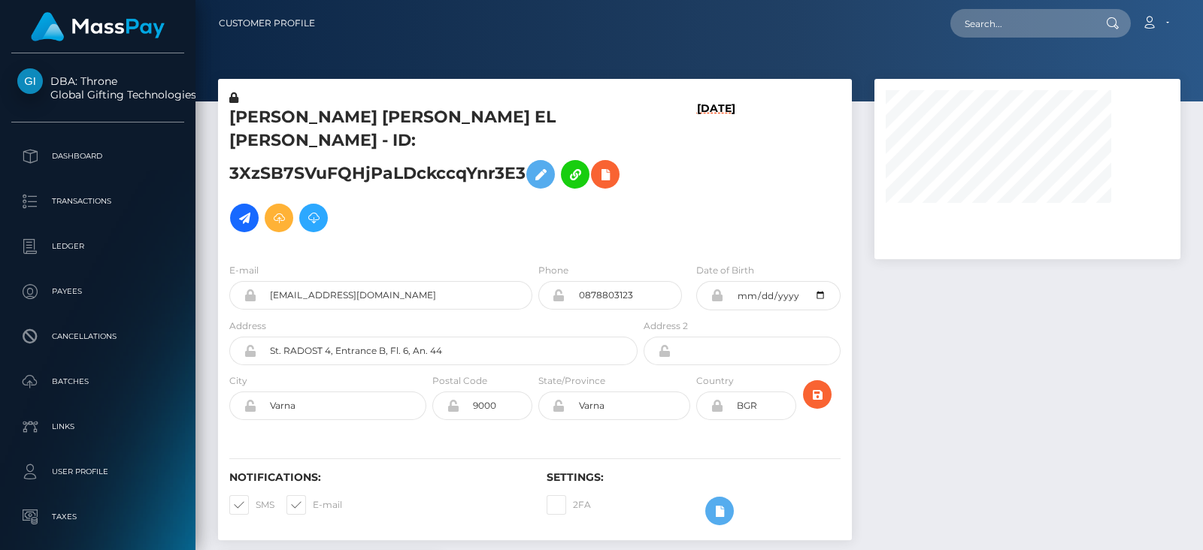
click at [901, 362] on div at bounding box center [1027, 317] width 328 height 477
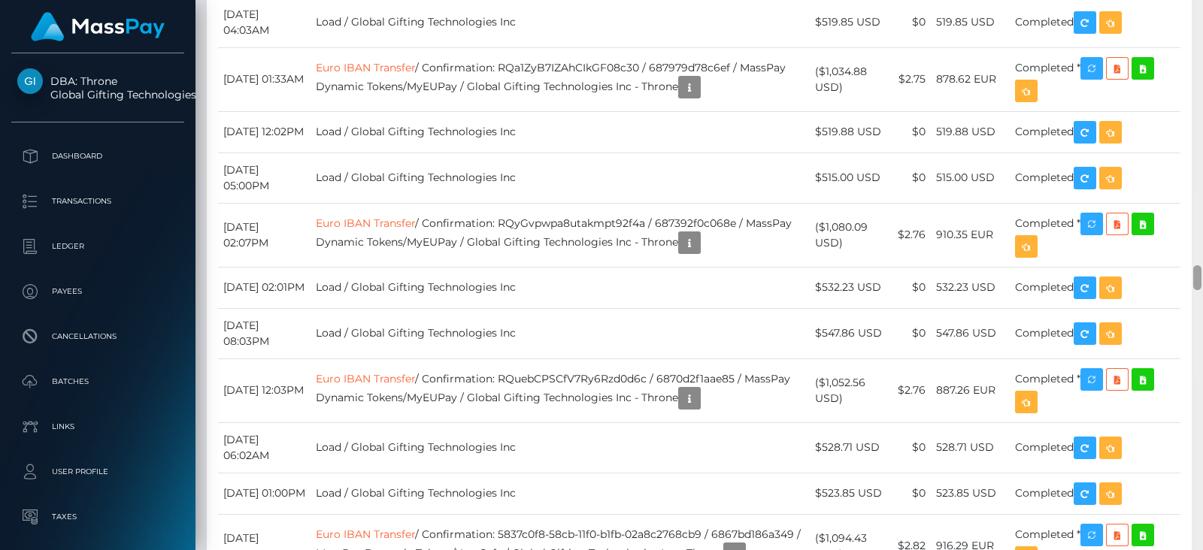
scroll to position [5633, 0]
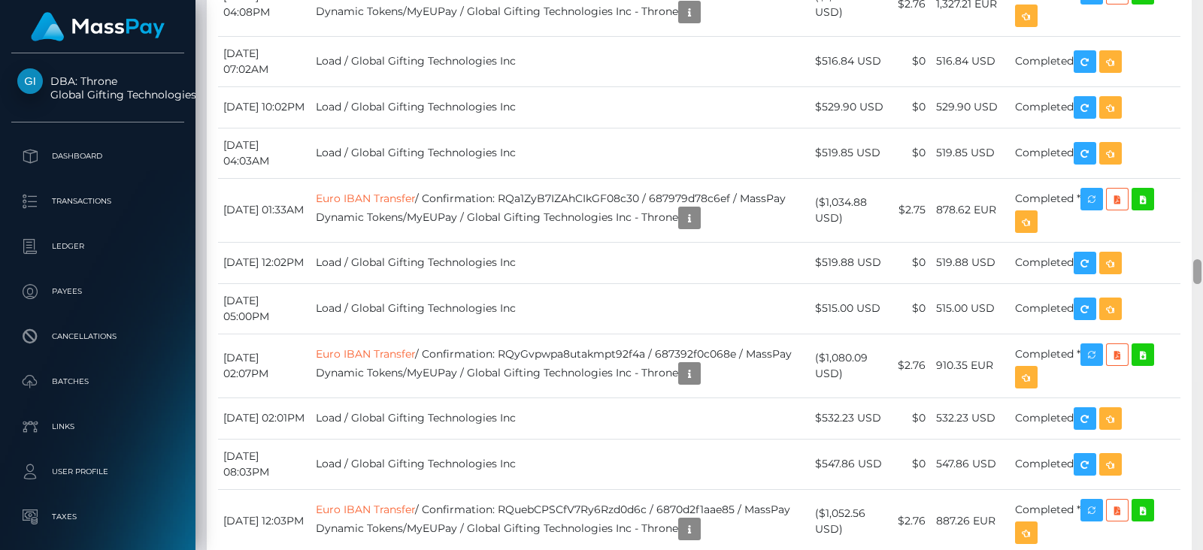
drag, startPoint x: 1200, startPoint y: 31, endPoint x: 1202, endPoint y: 270, distance: 239.0
click at [1202, 270] on div at bounding box center [1196, 275] width 11 height 550
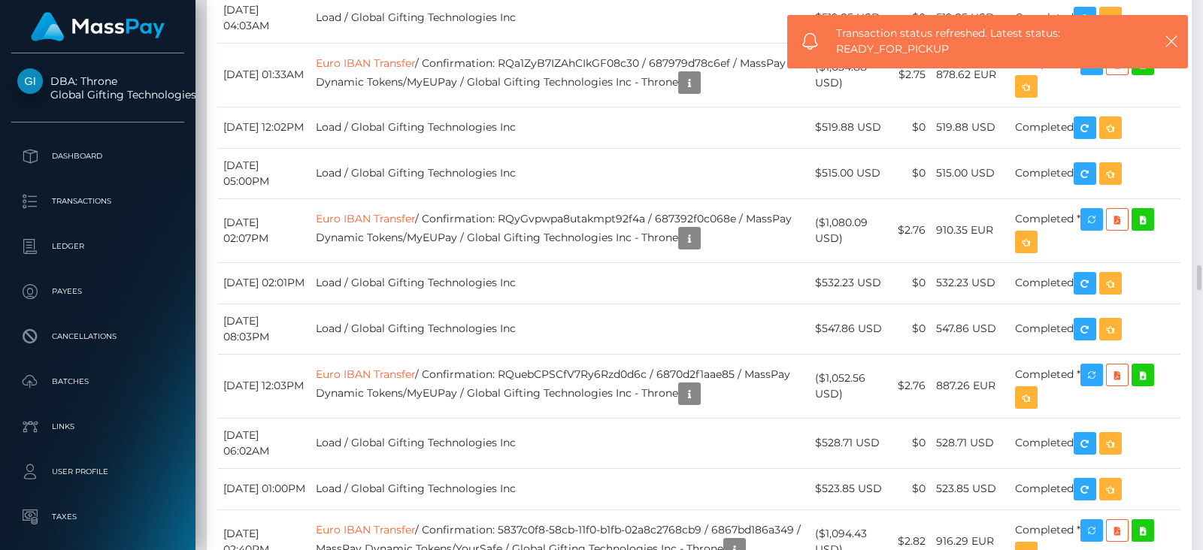
scroll to position [5791, 0]
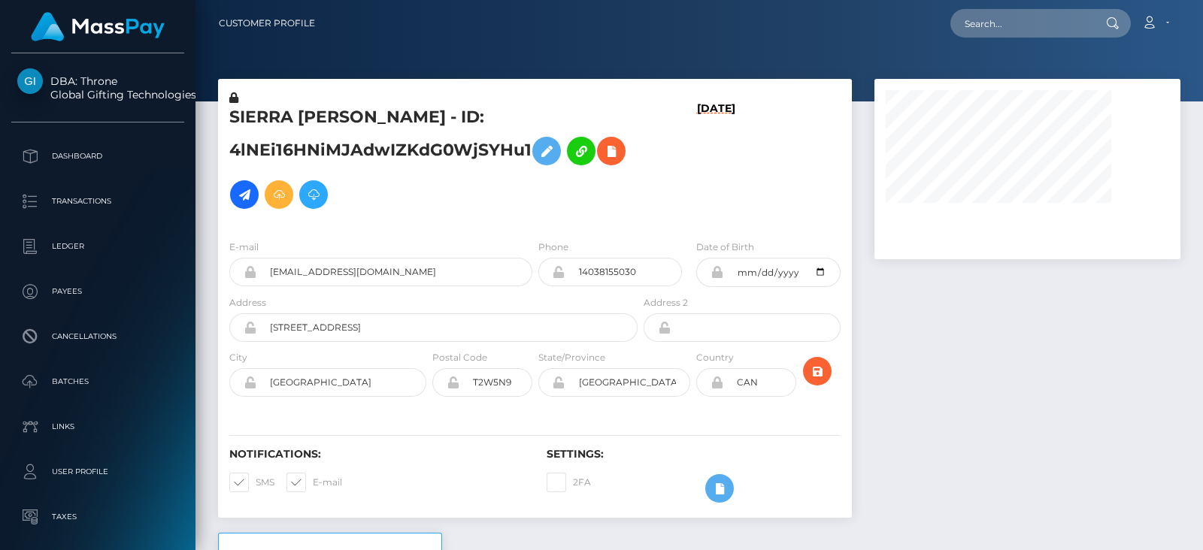
click at [941, 381] on div at bounding box center [1027, 306] width 328 height 454
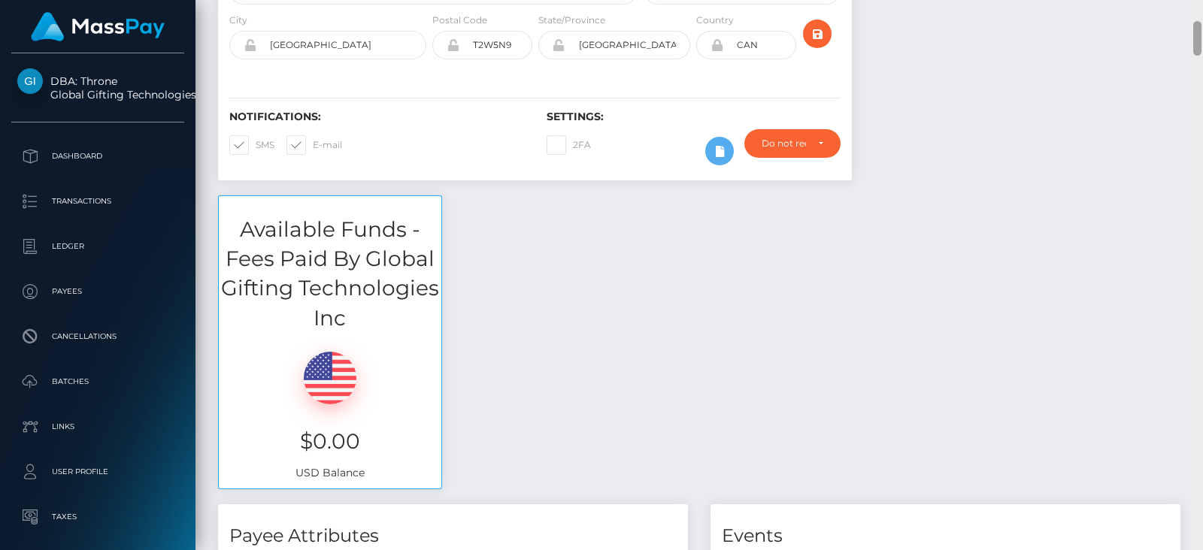
scroll to position [180, 305]
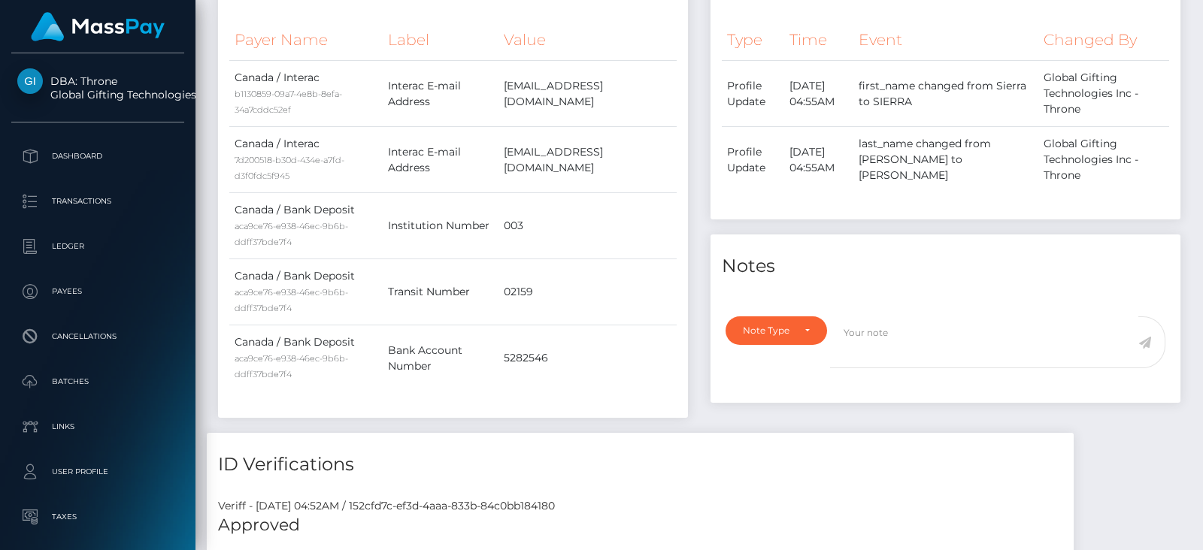
click at [1188, 158] on div at bounding box center [1196, 275] width 11 height 550
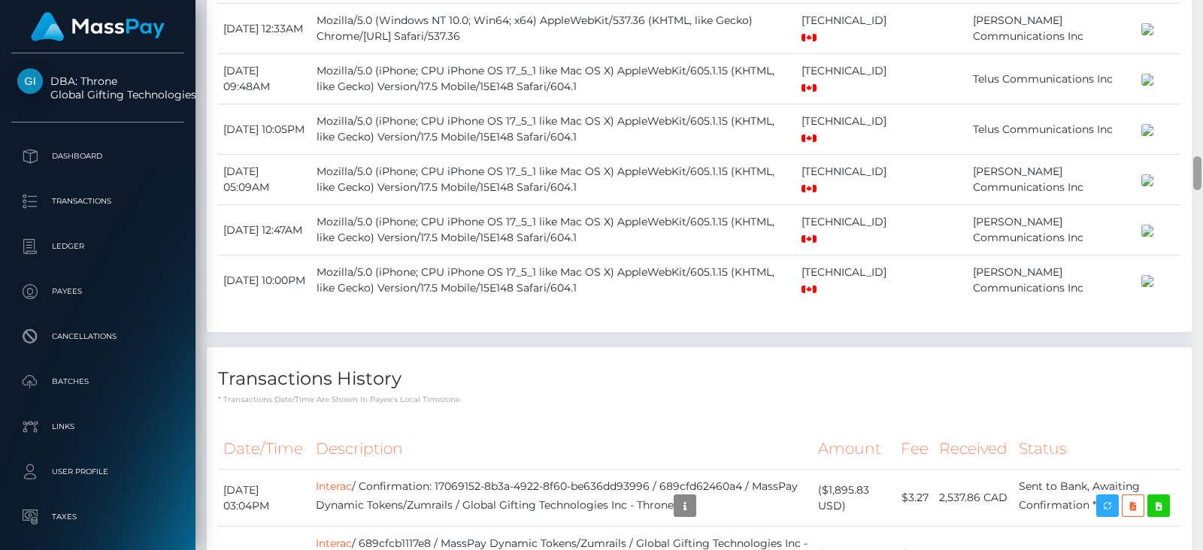
click at [1188, 158] on div at bounding box center [1197, 173] width 8 height 34
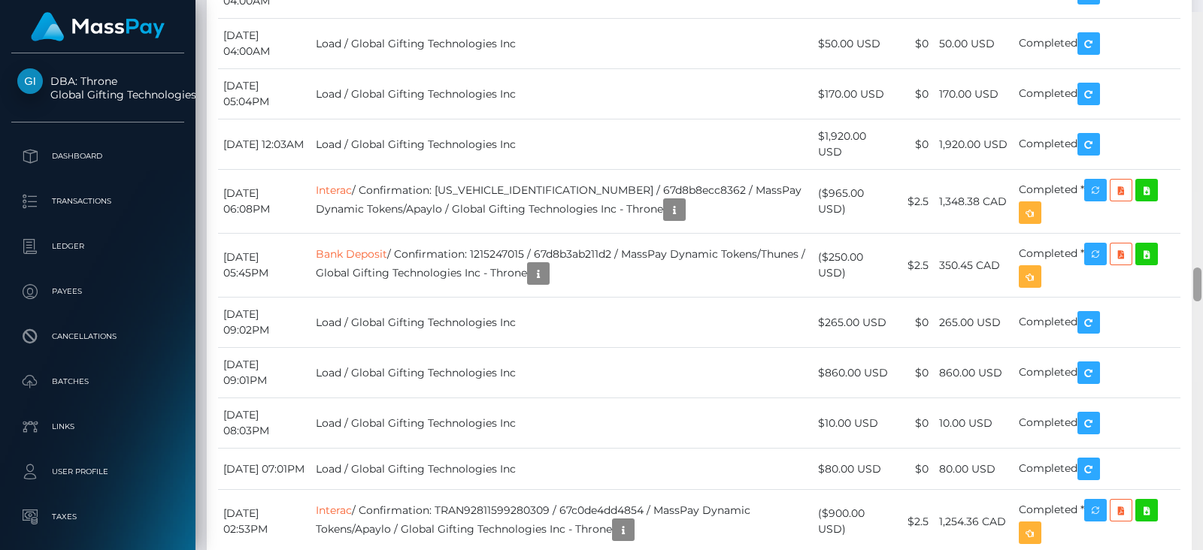
scroll to position [4146, 0]
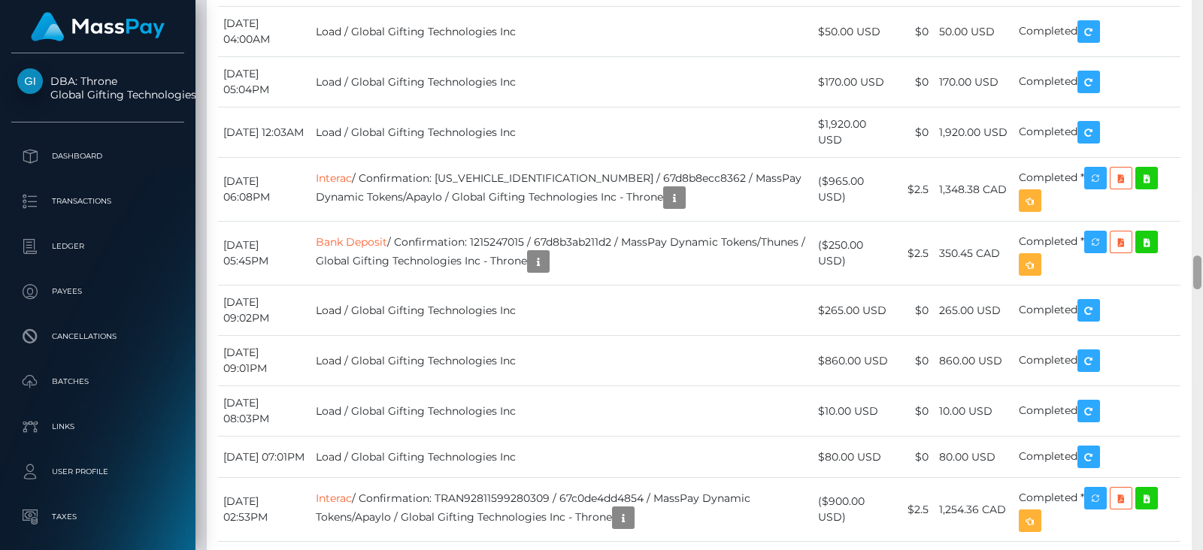
drag, startPoint x: 1197, startPoint y: 158, endPoint x: 1202, endPoint y: 257, distance: 99.4
click at [1188, 257] on div at bounding box center [1196, 275] width 11 height 550
click at [1188, 91] on div at bounding box center [1196, 275] width 11 height 550
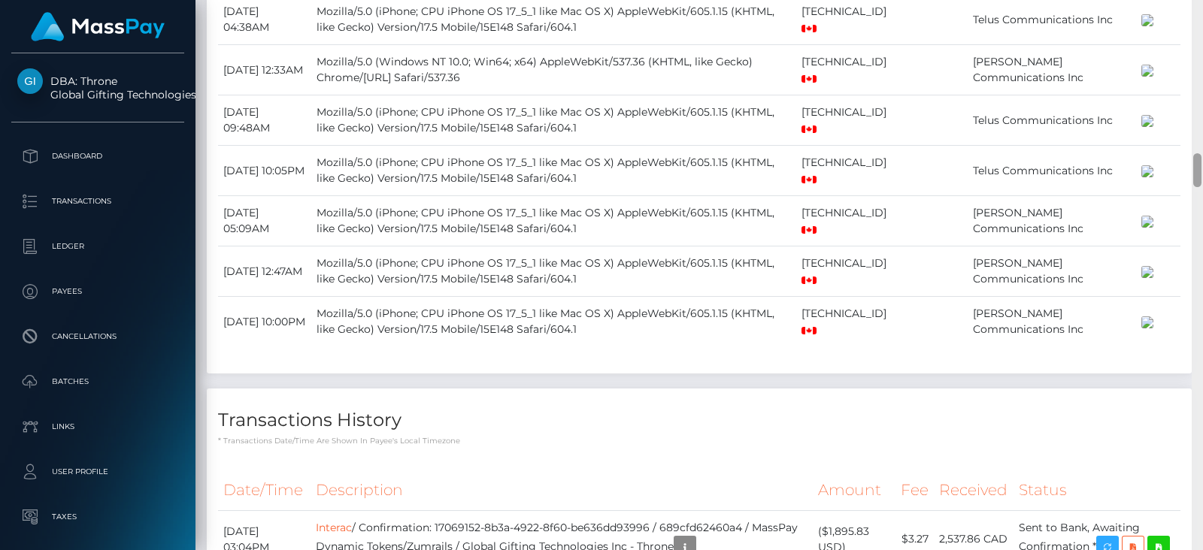
click at [1188, 91] on div at bounding box center [1196, 275] width 11 height 550
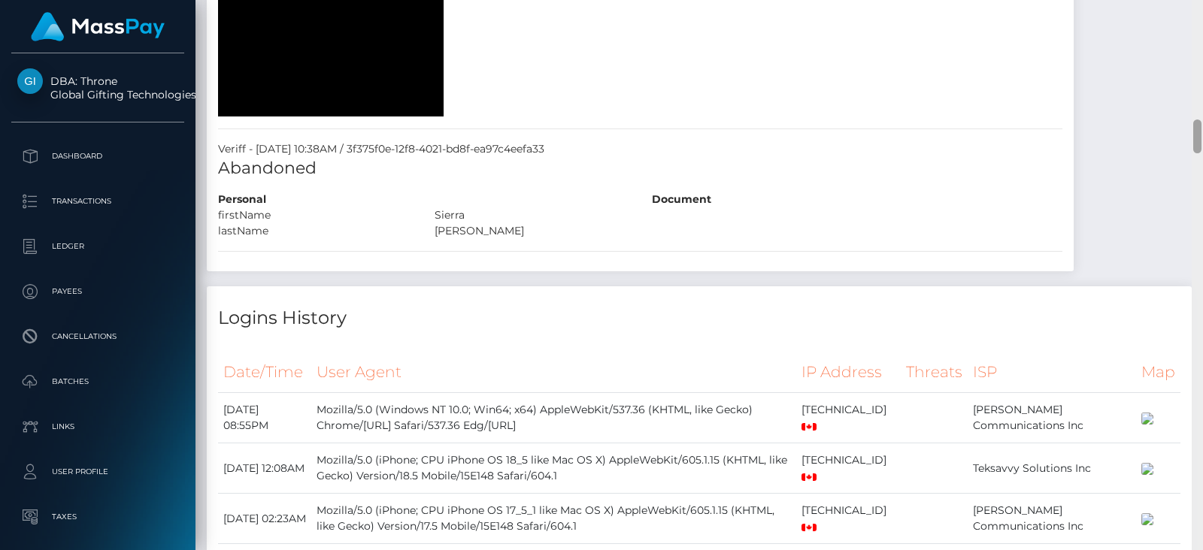
click at [1188, 91] on div at bounding box center [1196, 275] width 11 height 550
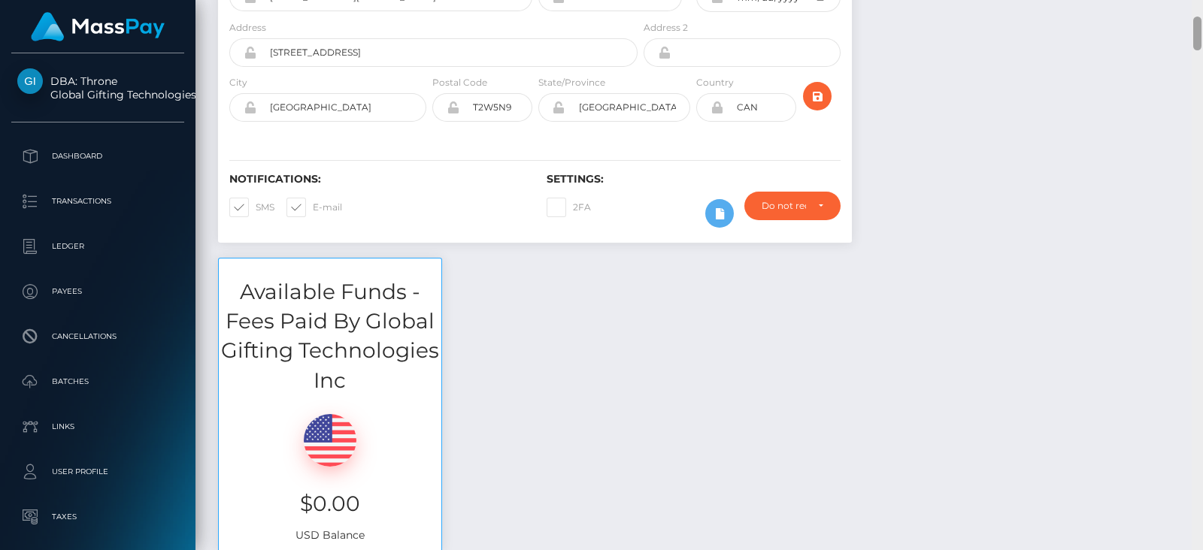
scroll to position [0, 0]
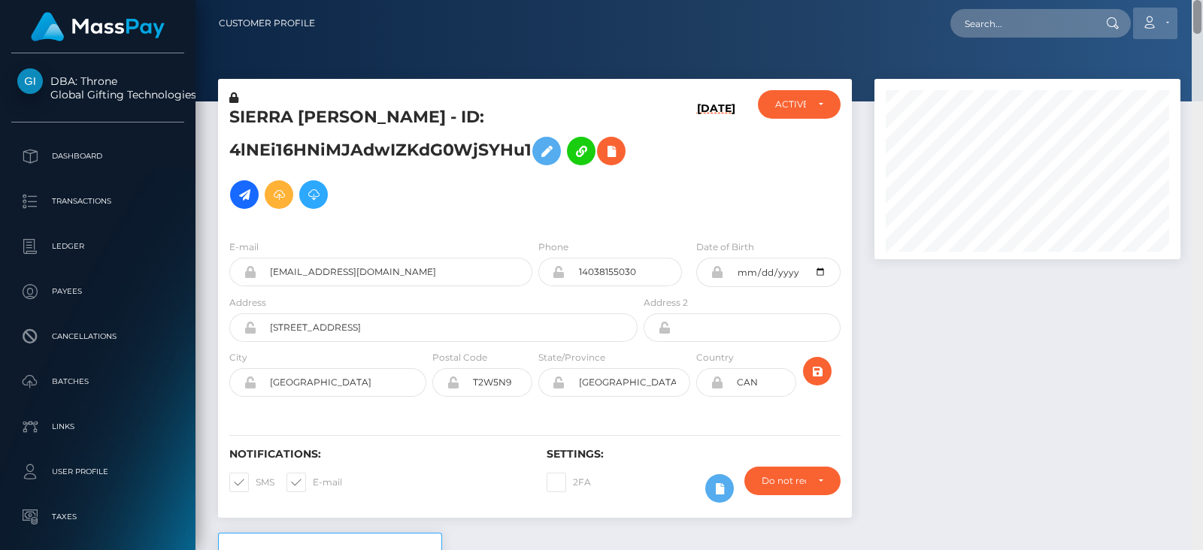
drag, startPoint x: 1199, startPoint y: 91, endPoint x: 1133, endPoint y: 21, distance: 96.2
click at [1187, 0] on html "DBA: Throne Global Gifting Technologies Inc Dashboard Transactions Ledger Payee…" at bounding box center [601, 275] width 1203 height 550
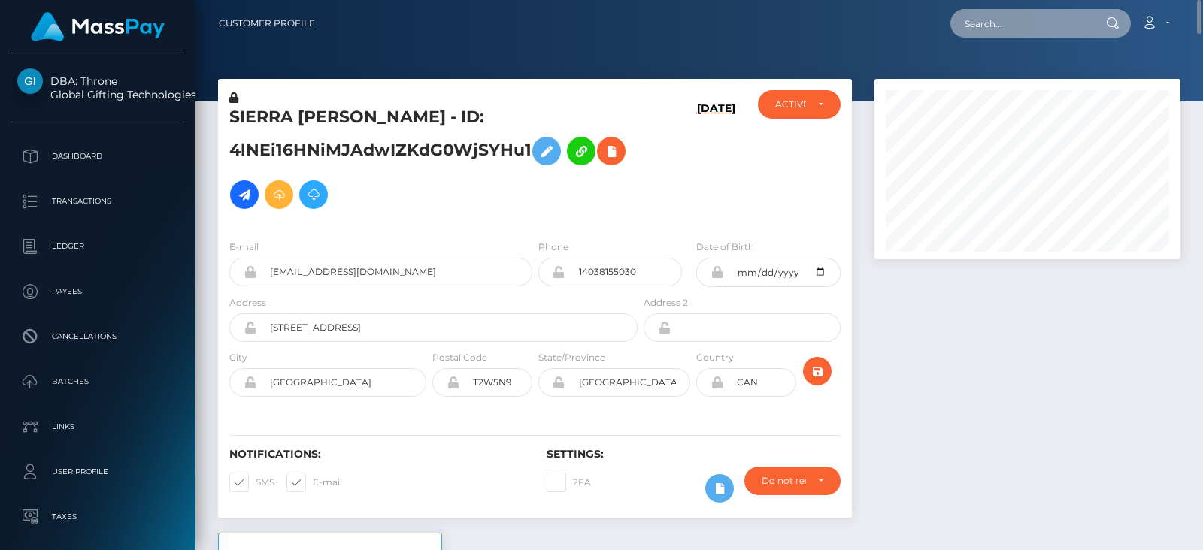
click at [1045, 23] on input "text" at bounding box center [1020, 23] width 141 height 29
paste input "altheadesamparado049@gmail.com"
type input "altheadesamparado049@gmail.com"
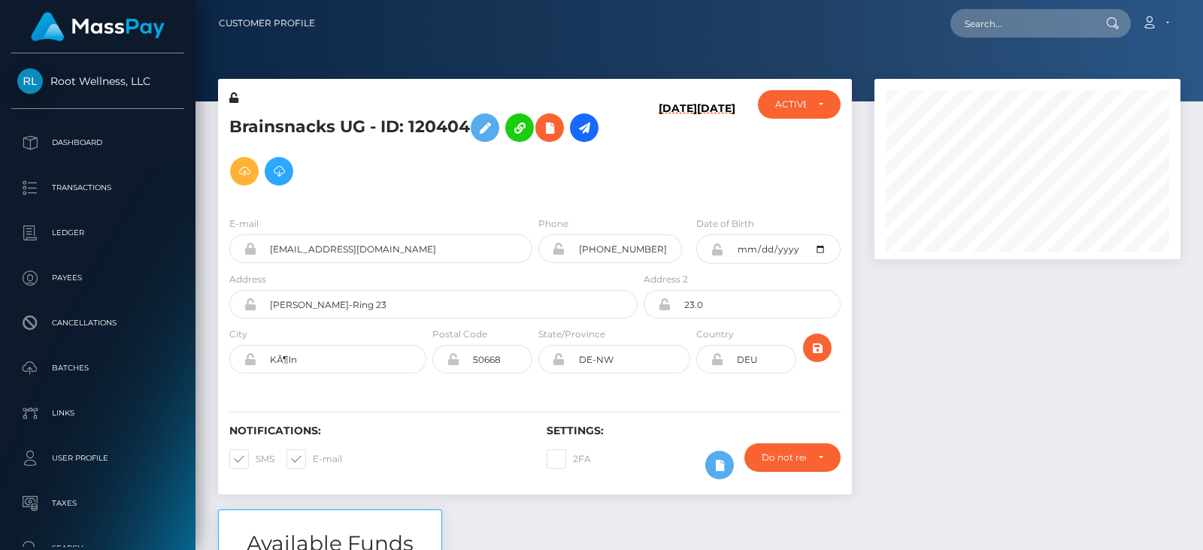
scroll to position [180, 305]
click at [922, 365] on div at bounding box center [1027, 294] width 328 height 431
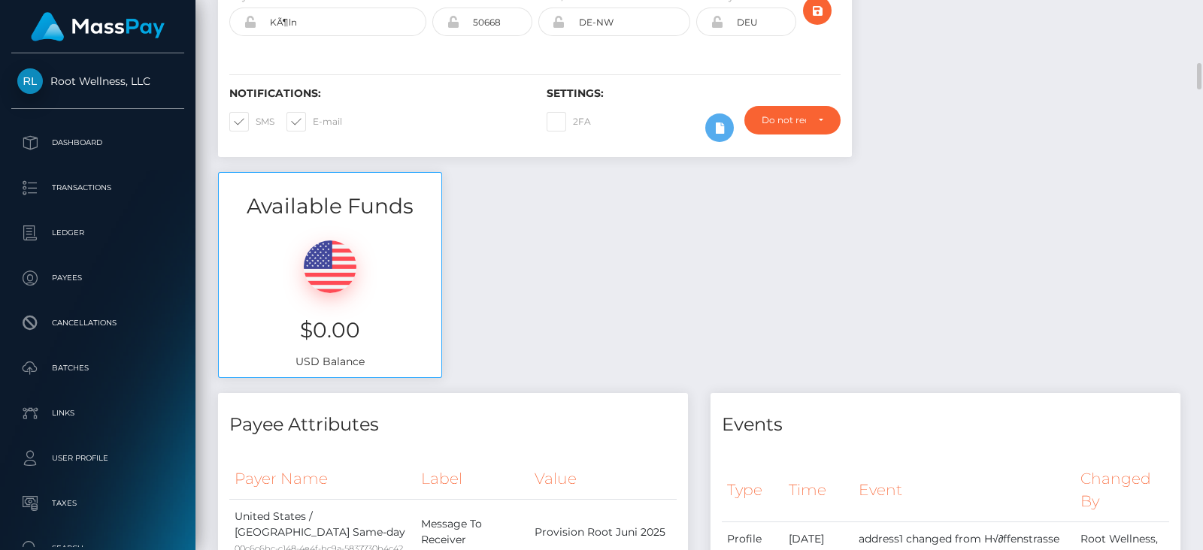
scroll to position [383, 0]
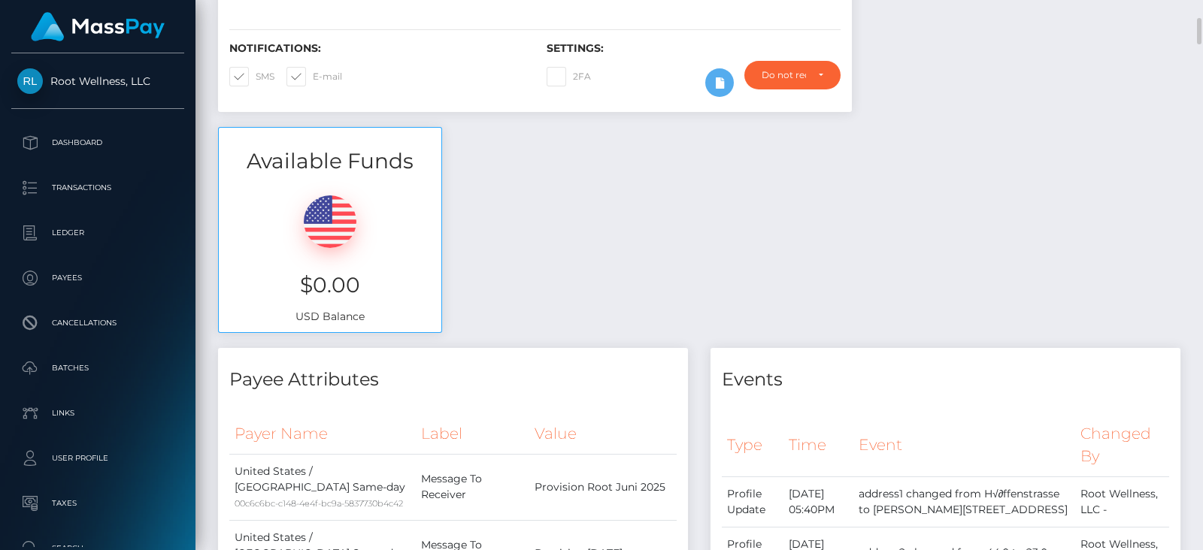
click at [1172, 163] on div "Available Funds $0.00 USD Balance" at bounding box center [699, 237] width 985 height 221
click at [1188, 159] on div "Available Funds $0.00 USD Balance" at bounding box center [699, 237] width 985 height 221
click at [1188, 147] on div at bounding box center [1196, 275] width 11 height 550
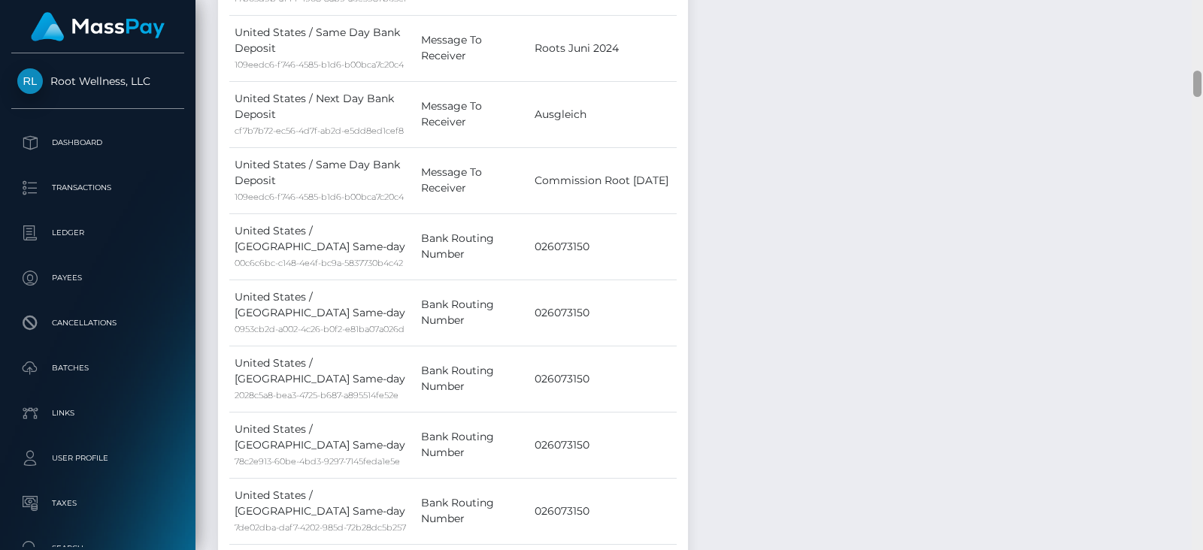
click at [1188, 147] on div at bounding box center [1196, 275] width 11 height 550
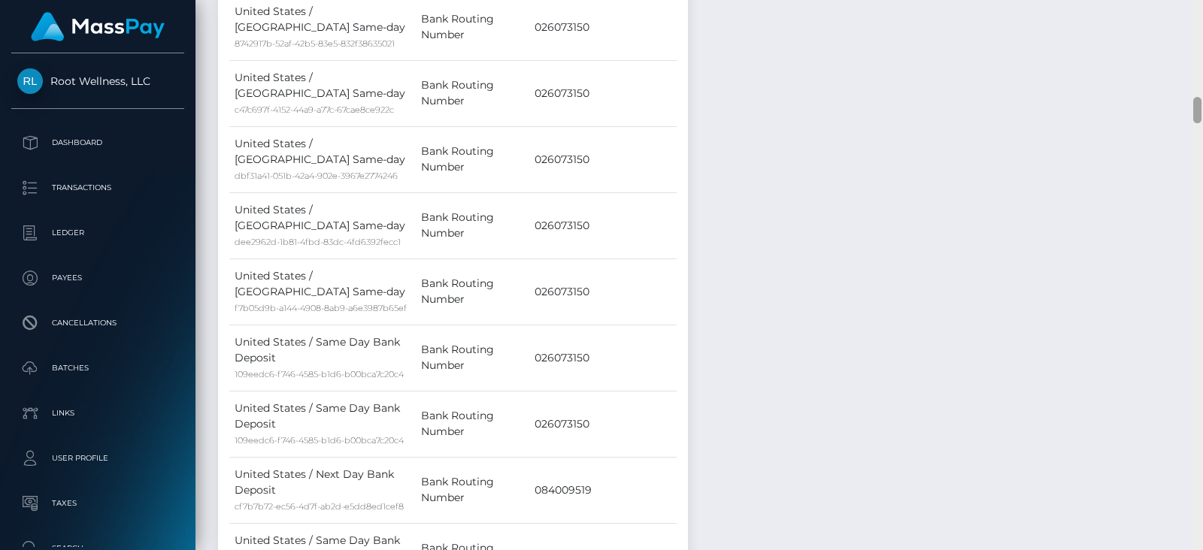
click at [1188, 139] on div at bounding box center [1196, 275] width 11 height 550
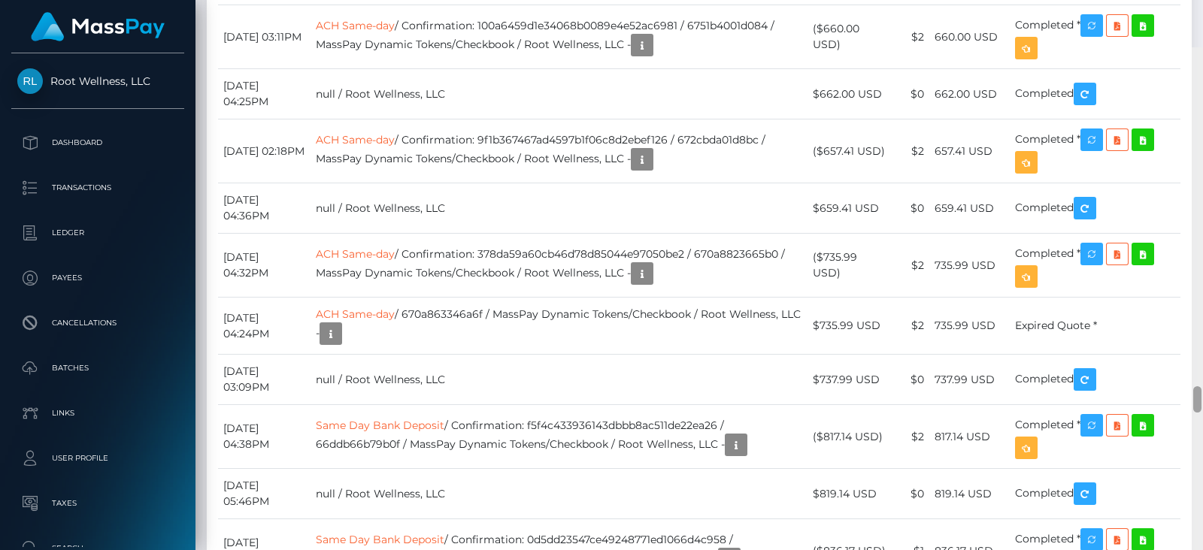
scroll to position [7151, 0]
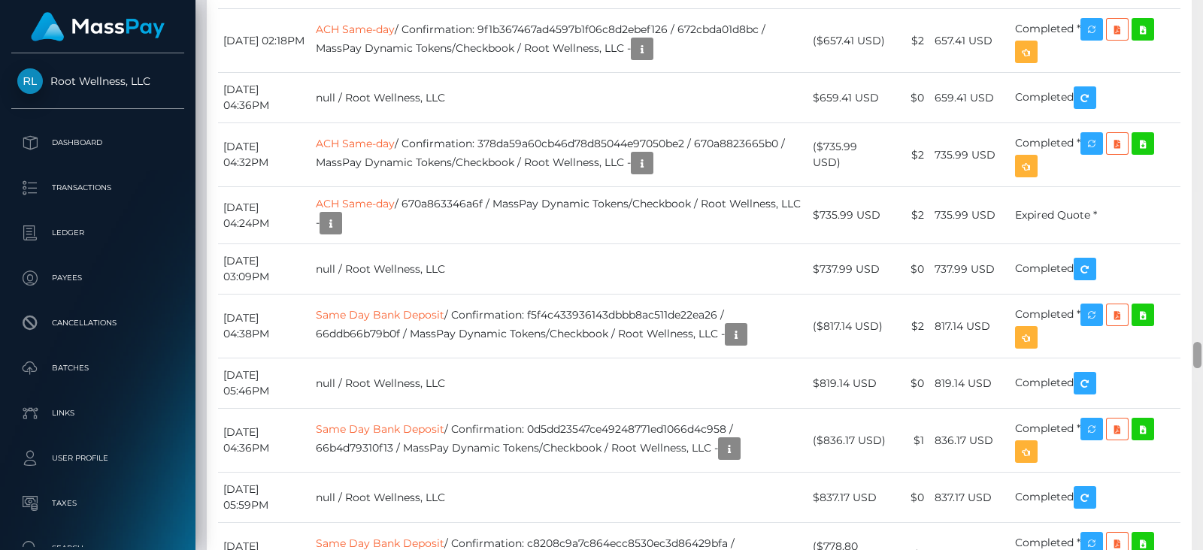
drag, startPoint x: 1197, startPoint y: 116, endPoint x: 1202, endPoint y: 361, distance: 245.1
click at [1188, 361] on div at bounding box center [1196, 275] width 11 height 550
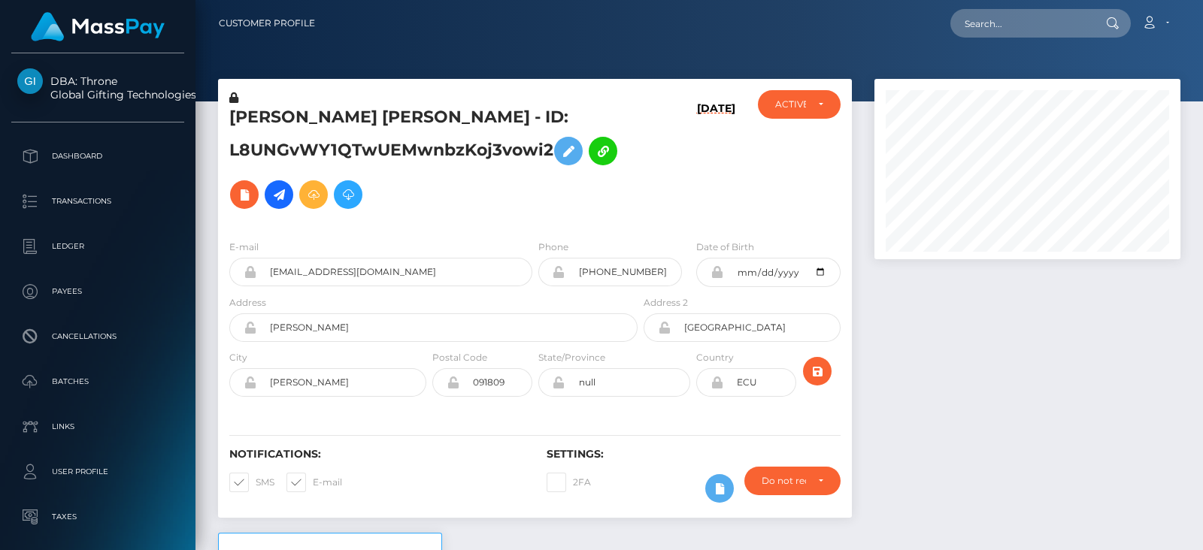
scroll to position [180, 305]
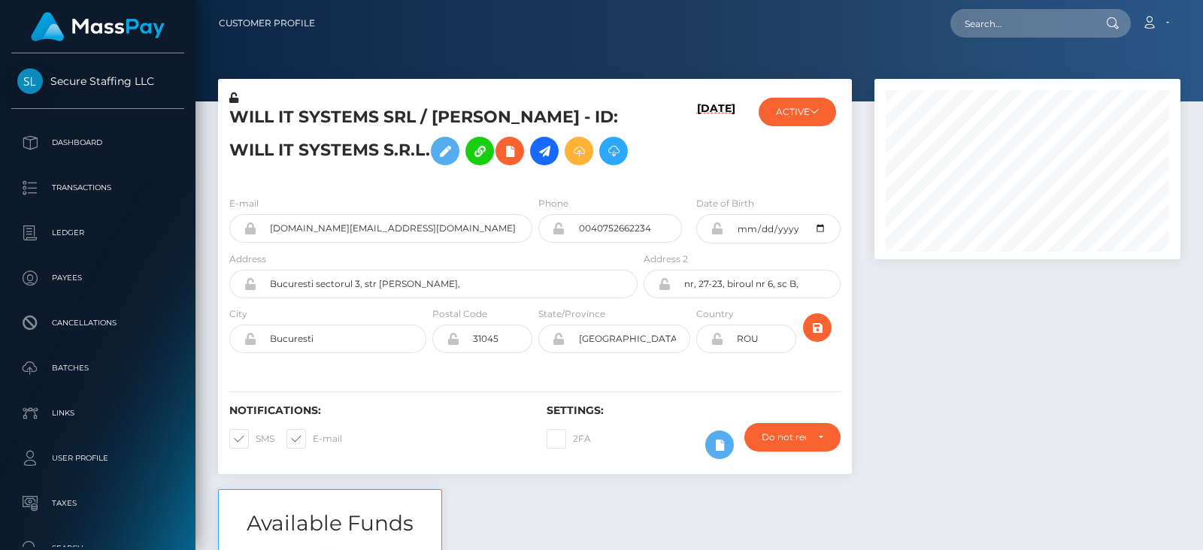
scroll to position [180, 305]
click at [1010, 19] on input "text" at bounding box center [1020, 23] width 141 height 29
paste input "[EMAIL_ADDRESS][DOMAIN_NAME]"
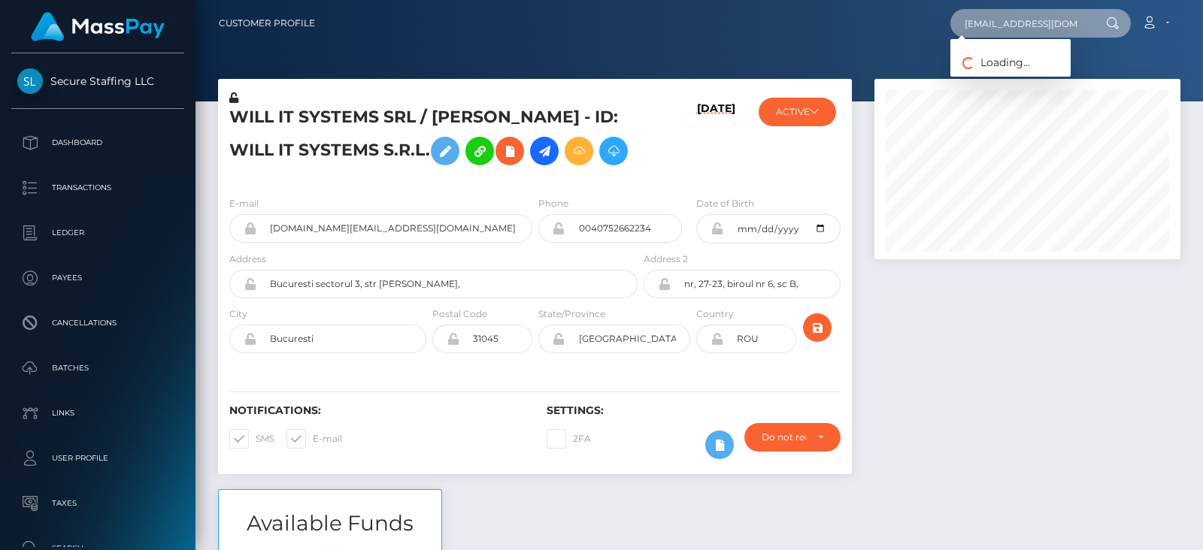
scroll to position [0, 2]
type input "[EMAIL_ADDRESS][DOMAIN_NAME]"
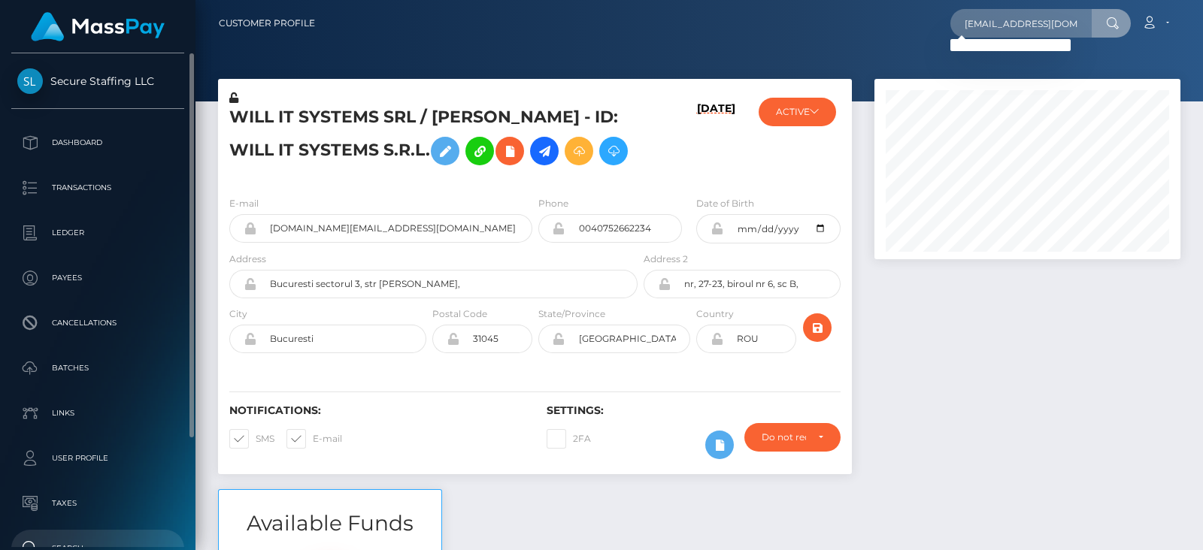
click at [91, 540] on p "Search" at bounding box center [97, 548] width 161 height 23
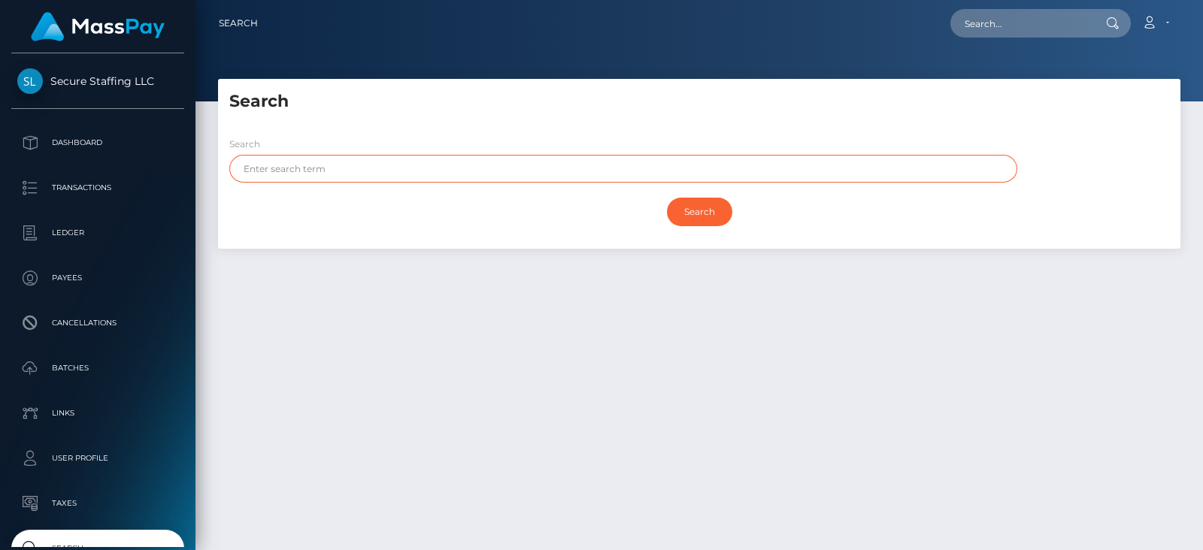
click at [470, 174] on input "text" at bounding box center [623, 169] width 788 height 28
paste input "[PERSON_NAME]"
drag, startPoint x: 406, startPoint y: 165, endPoint x: 282, endPoint y: 171, distance: 124.2
click at [282, 171] on input "[PERSON_NAME]" at bounding box center [623, 169] width 788 height 28
type input "[PERSON_NAME]"
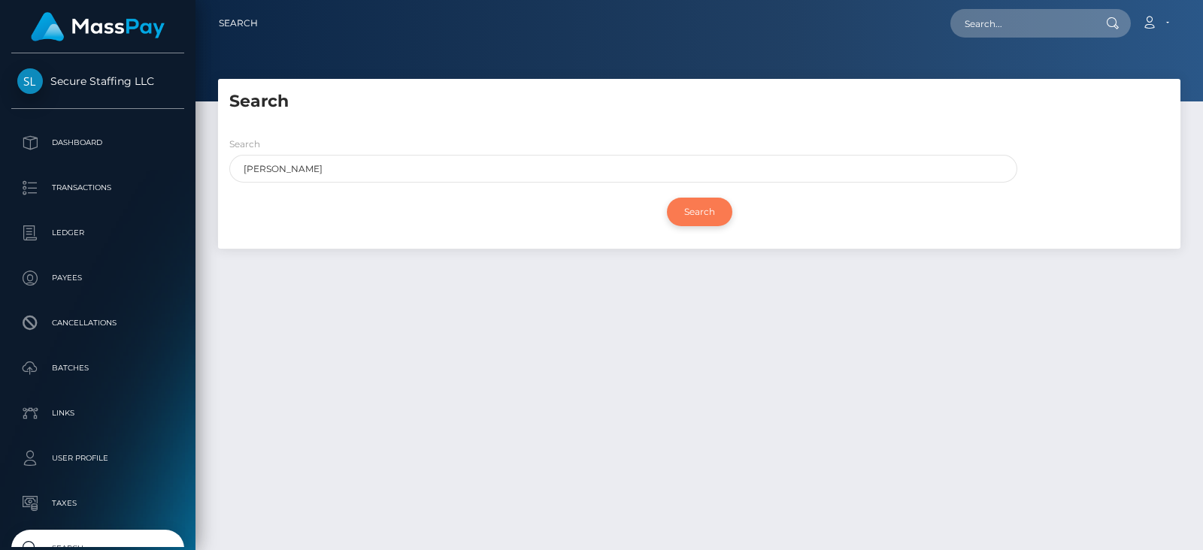
click at [694, 216] on input "Search" at bounding box center [699, 212] width 65 height 29
click at [701, 216] on input "Search" at bounding box center [699, 212] width 65 height 29
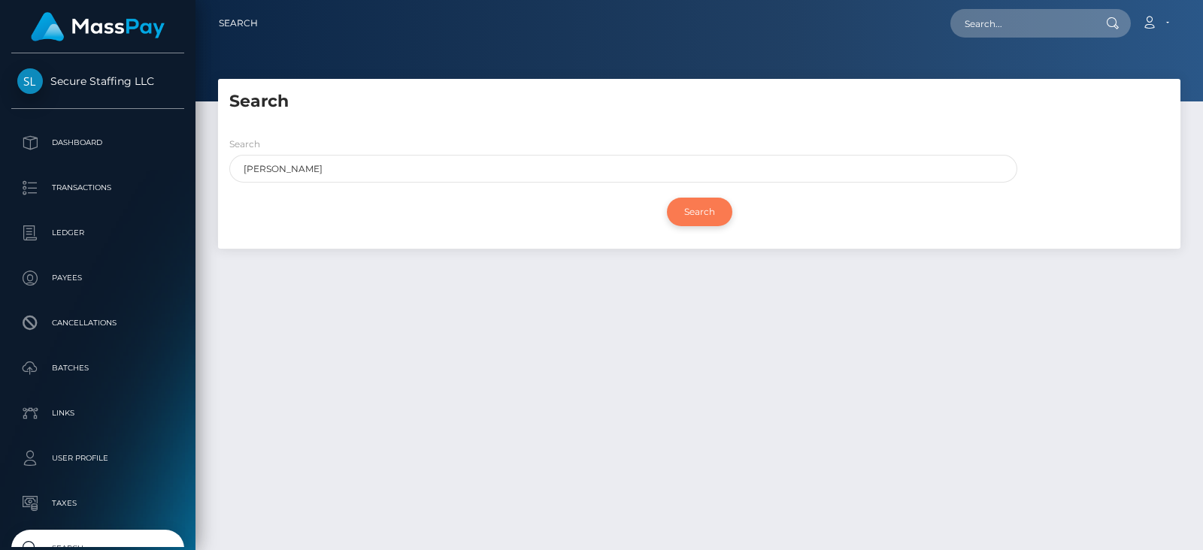
click at [701, 216] on input "Search" at bounding box center [699, 212] width 65 height 29
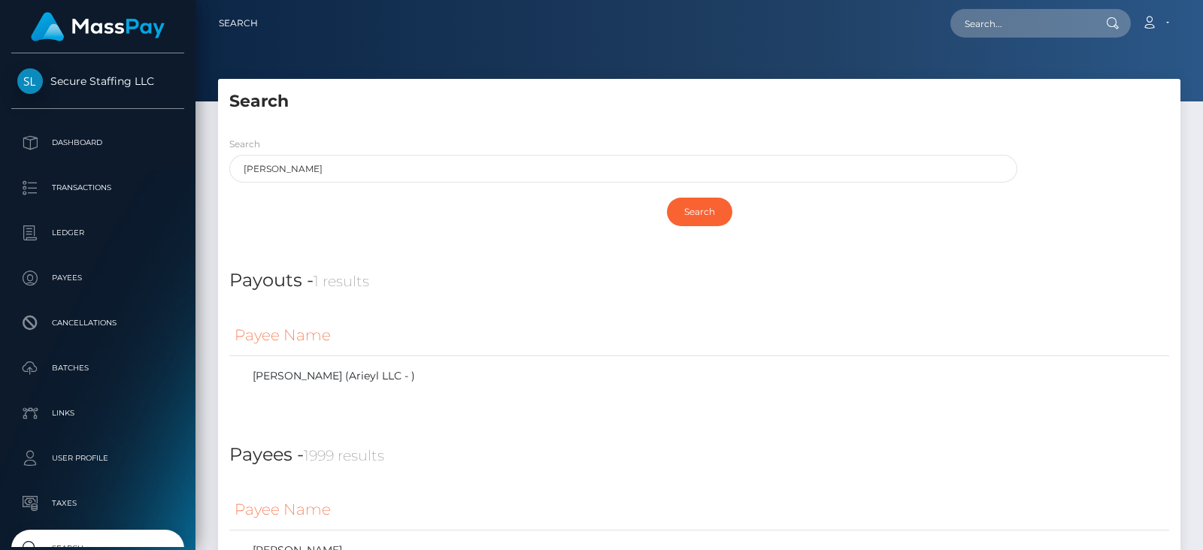
click at [695, 132] on div "Search [PERSON_NAME] Search" at bounding box center [699, 187] width 962 height 124
click at [472, 246] on div "Search Amanda Search" at bounding box center [699, 187] width 962 height 124
drag, startPoint x: 1197, startPoint y: 49, endPoint x: 1169, endPoint y: -7, distance: 62.5
click at [1169, 0] on html "Secure Staffing LLC Dashboard Transactions Ledger Payees Batches" at bounding box center [601, 275] width 1203 height 550
click at [1054, 32] on input "text" at bounding box center [1020, 23] width 141 height 29
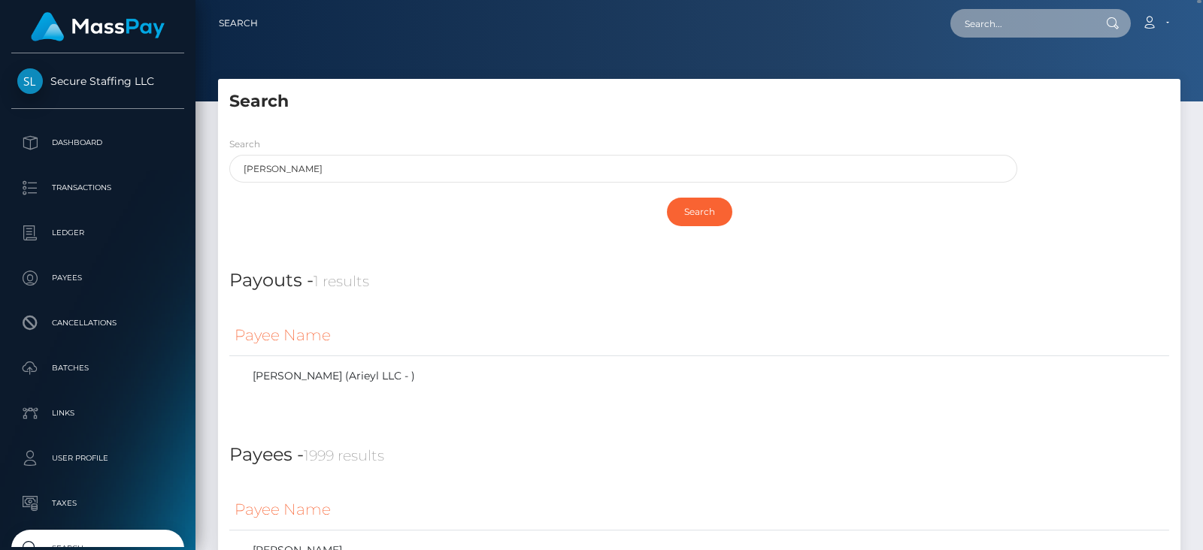
paste input "babo4ka1980@yandex.ru"
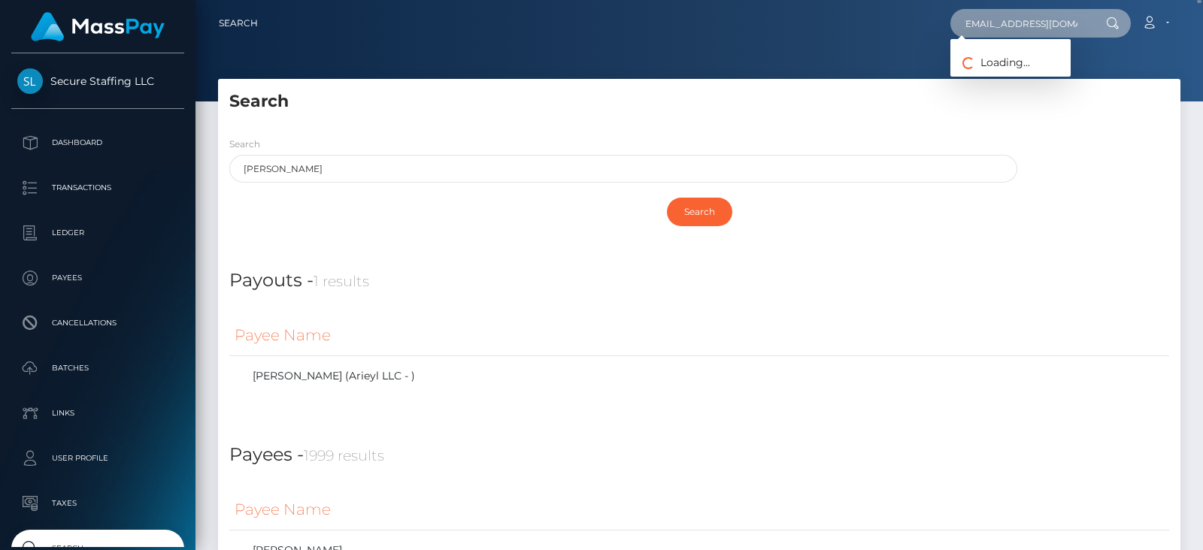
type input "babo4ka1980@yandex.ru"
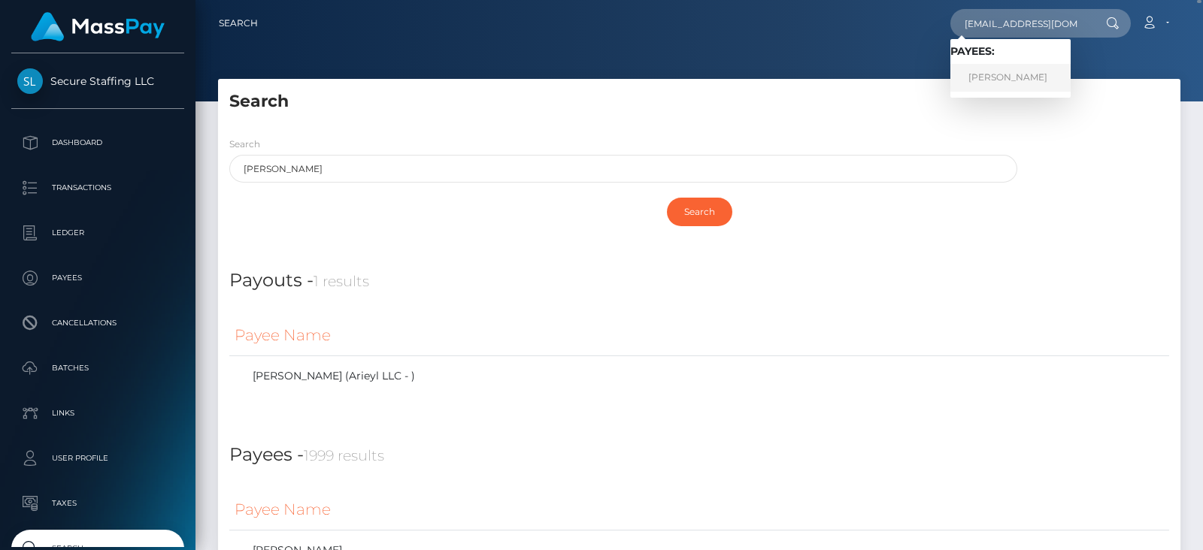
click at [1012, 69] on link "ELENA STEPANOVA" at bounding box center [1010, 78] width 120 height 28
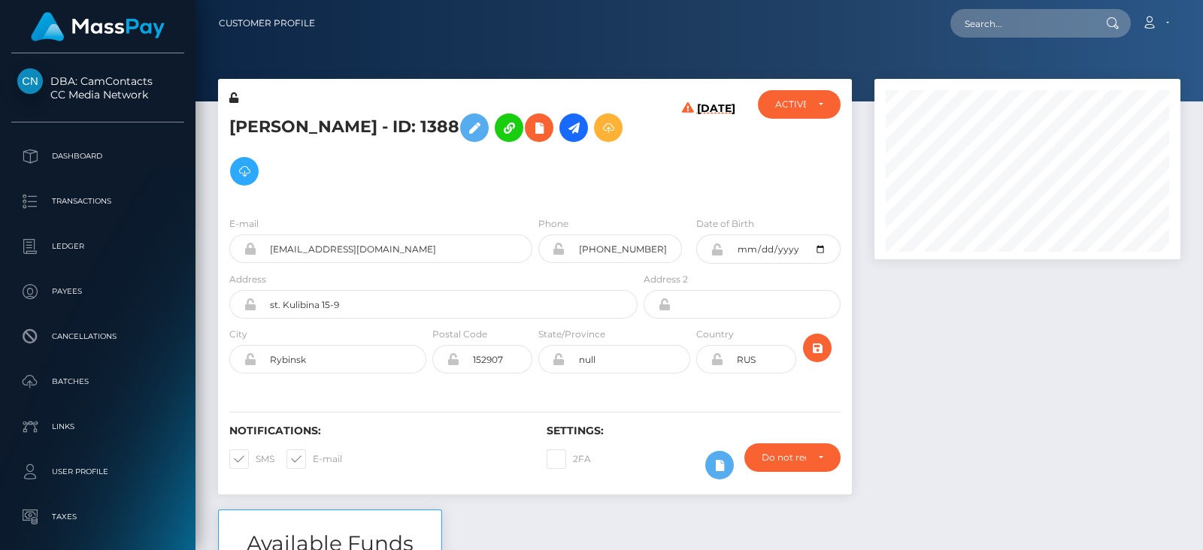
scroll to position [180, 305]
click at [928, 357] on div at bounding box center [1027, 294] width 328 height 431
click at [1000, 418] on div at bounding box center [1027, 294] width 328 height 431
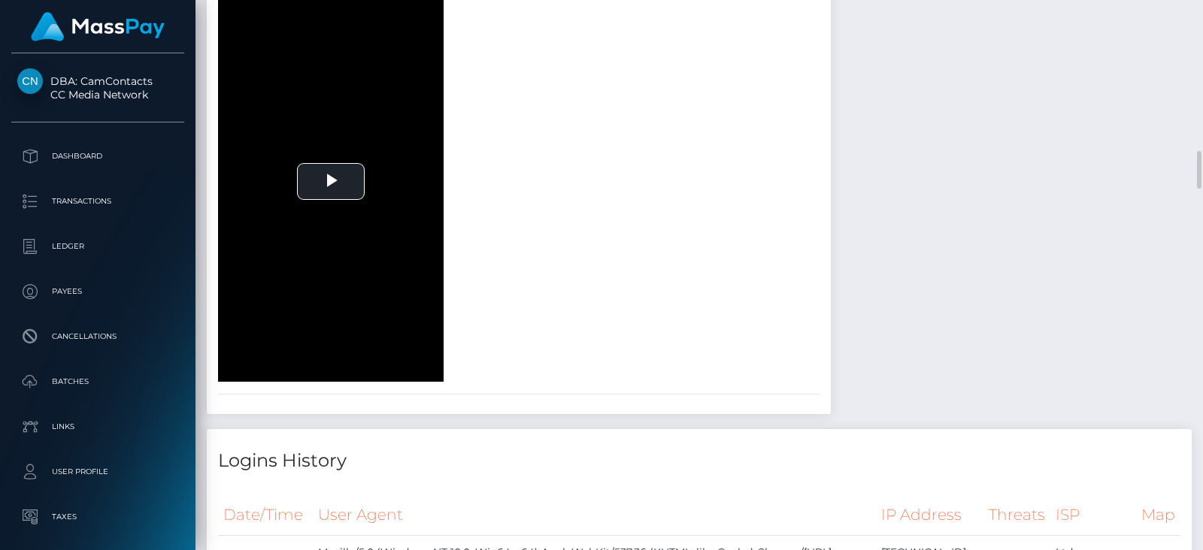
scroll to position [1887, 0]
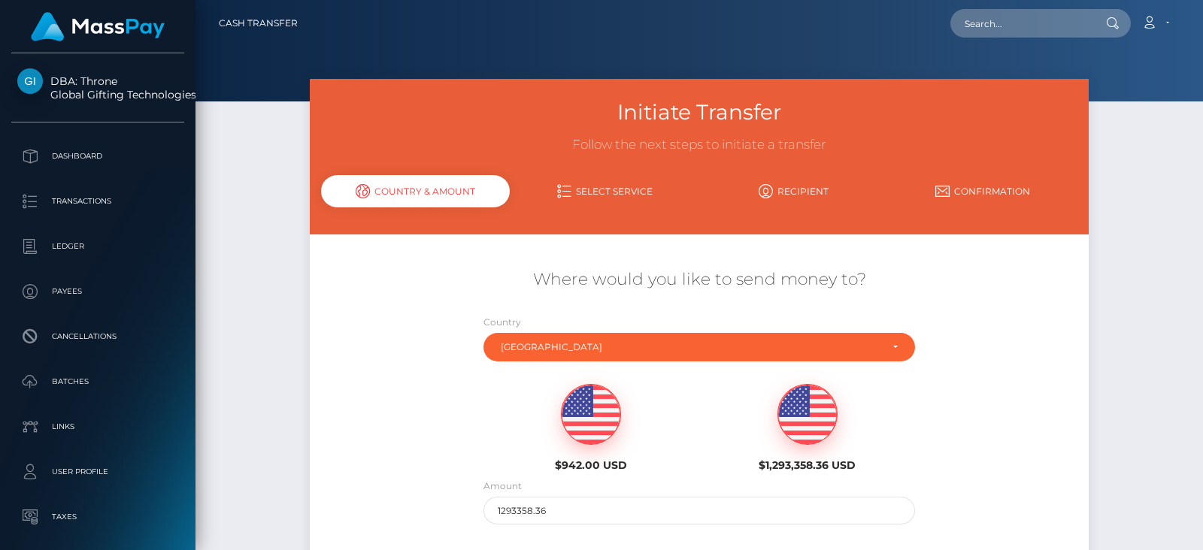
click at [568, 399] on img at bounding box center [591, 415] width 59 height 60
type input "942"
click at [440, 392] on div "$942.00 USD $1,293,358.36 USD" at bounding box center [698, 423] width 649 height 109
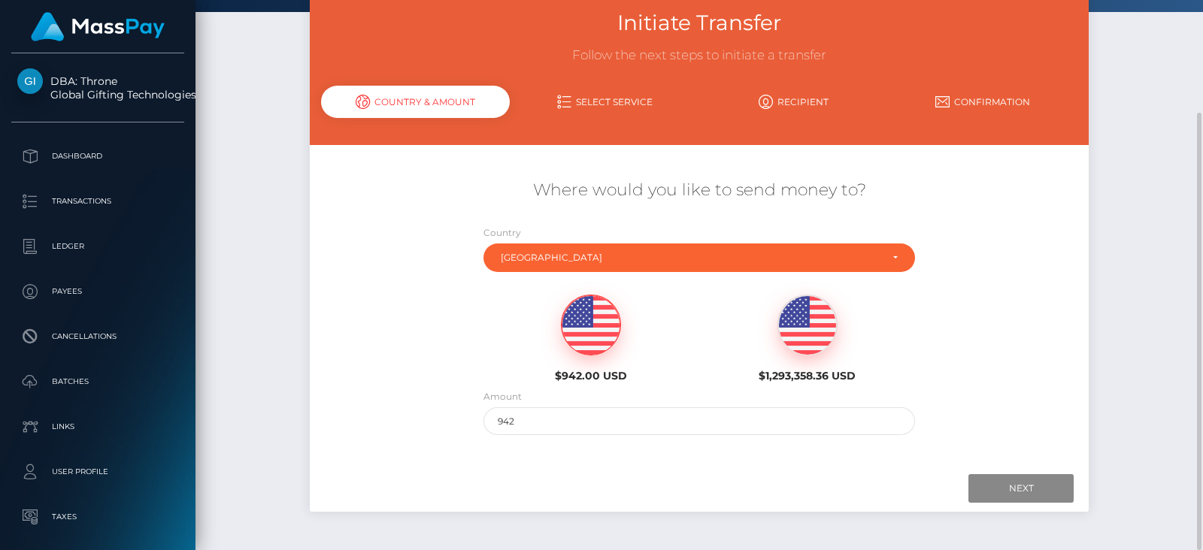
scroll to position [113, 0]
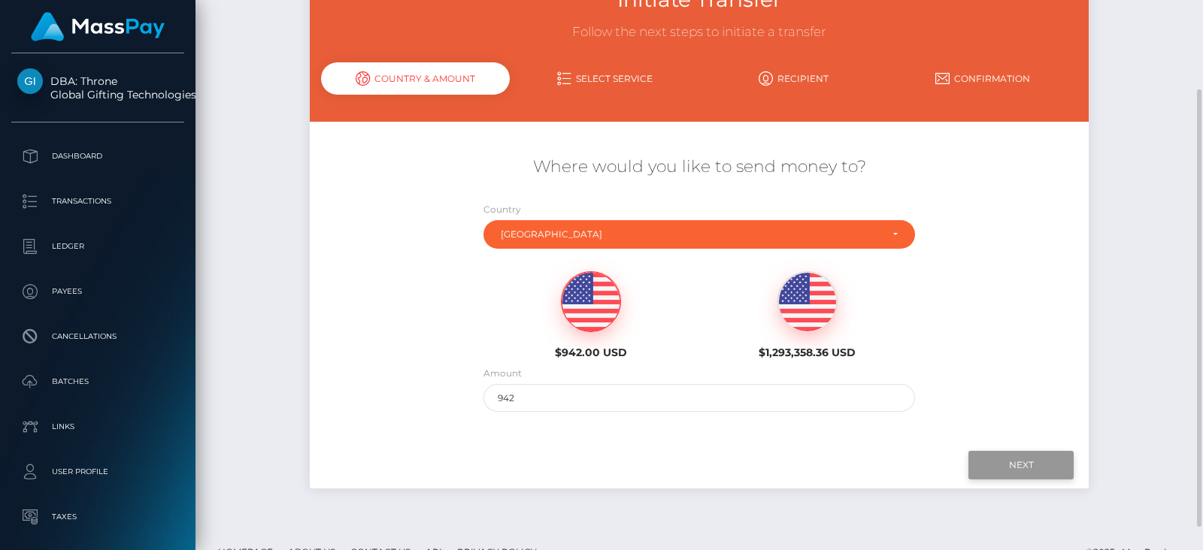
click at [1046, 456] on input "Next" at bounding box center [1020, 465] width 105 height 29
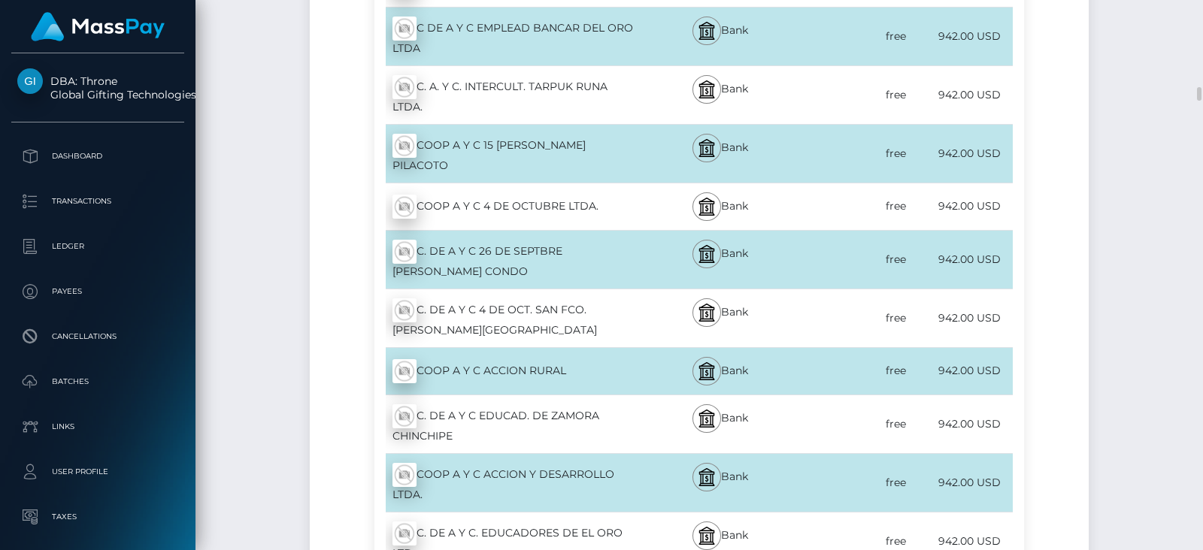
scroll to position [2683, 0]
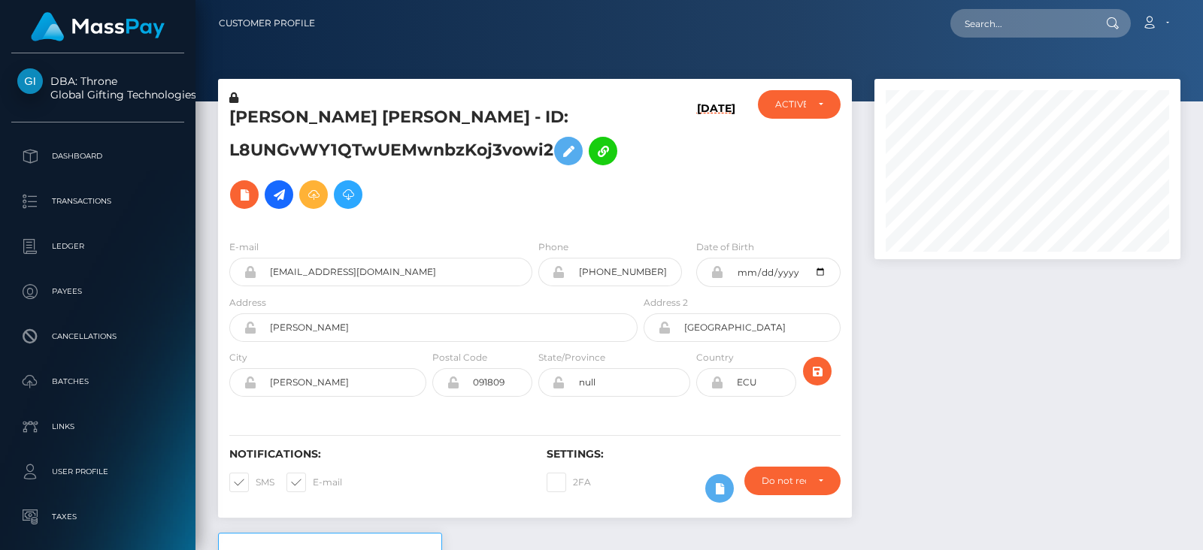
drag, startPoint x: 0, startPoint y: 0, endPoint x: 1199, endPoint y: 210, distance: 1217.1
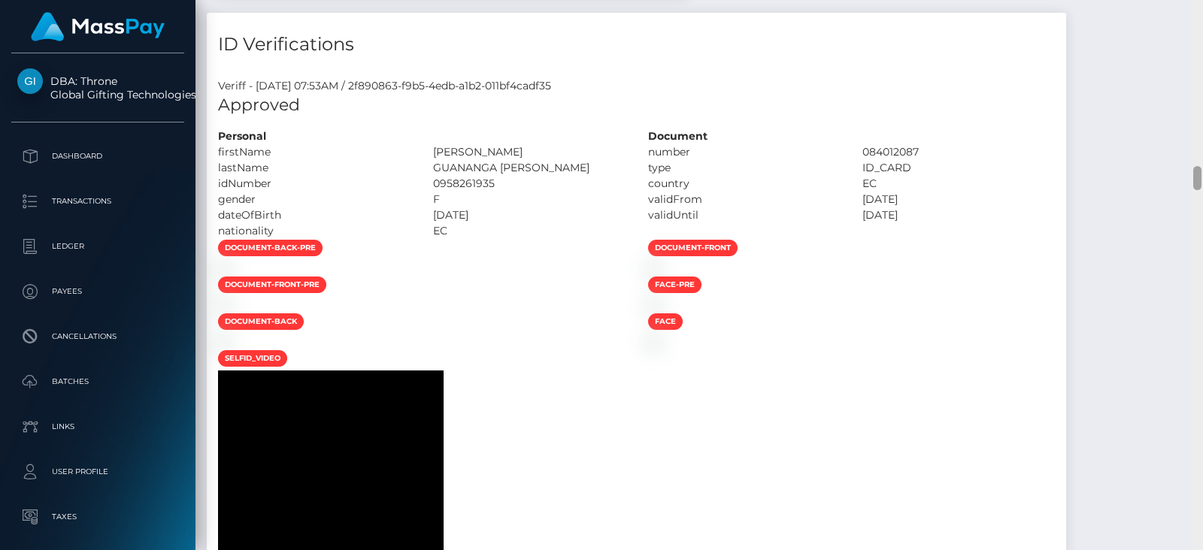
scroll to position [4255, 0]
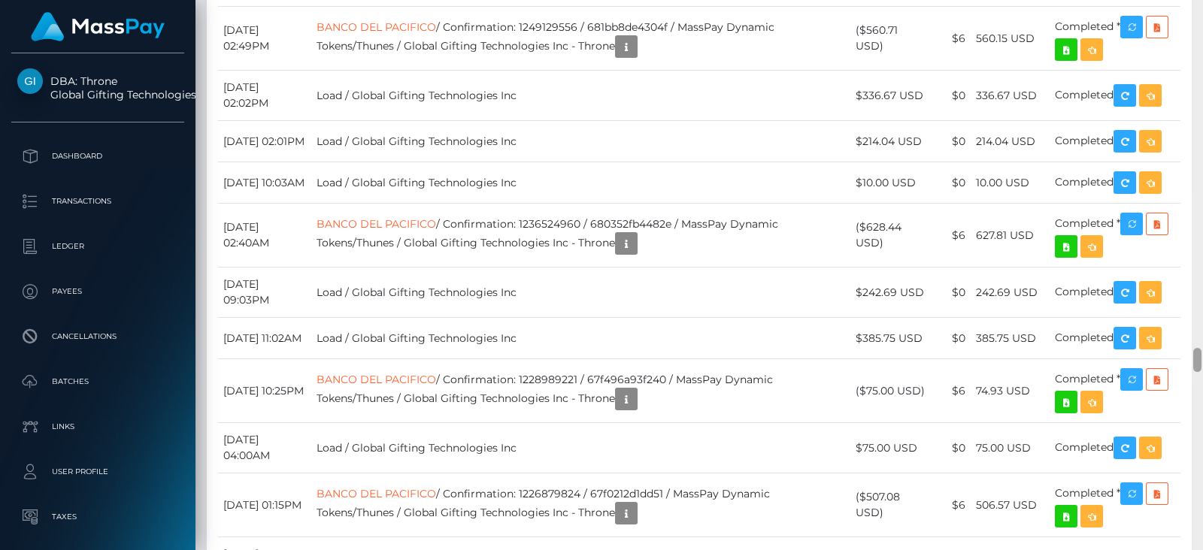
scroll to position [7778, 0]
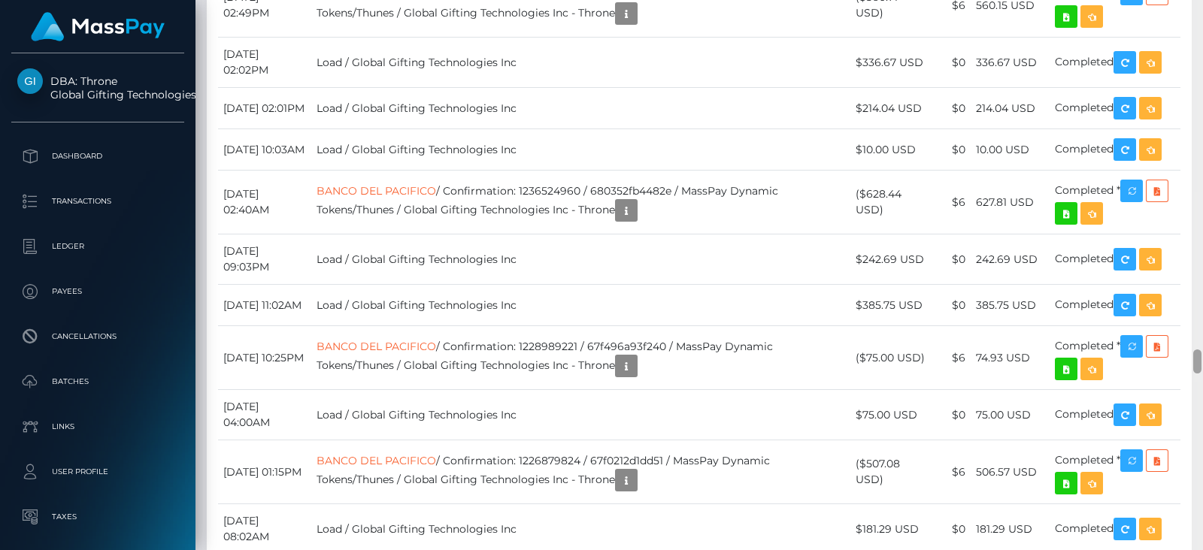
drag, startPoint x: 1200, startPoint y: 210, endPoint x: 1202, endPoint y: 368, distance: 158.6
click at [1202, 368] on div at bounding box center [1196, 275] width 11 height 550
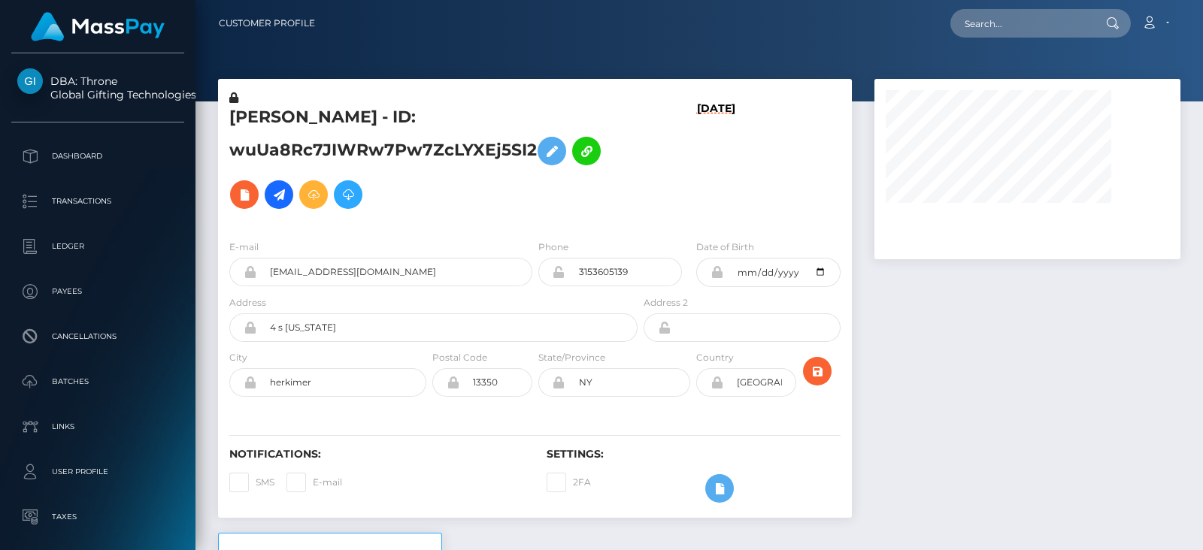
click at [982, 389] on div at bounding box center [1027, 306] width 328 height 454
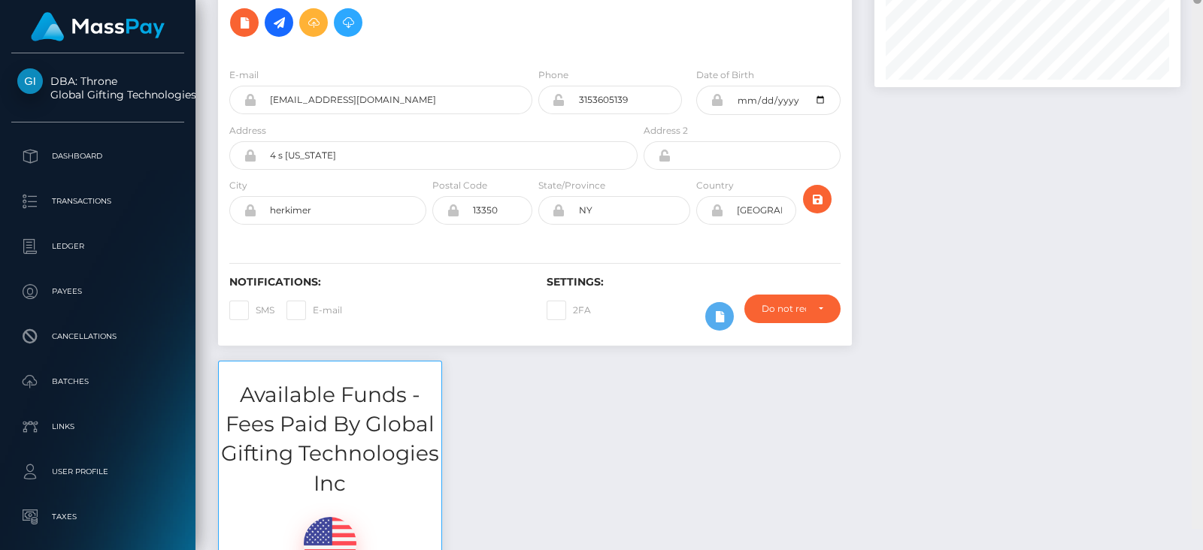
scroll to position [151, 0]
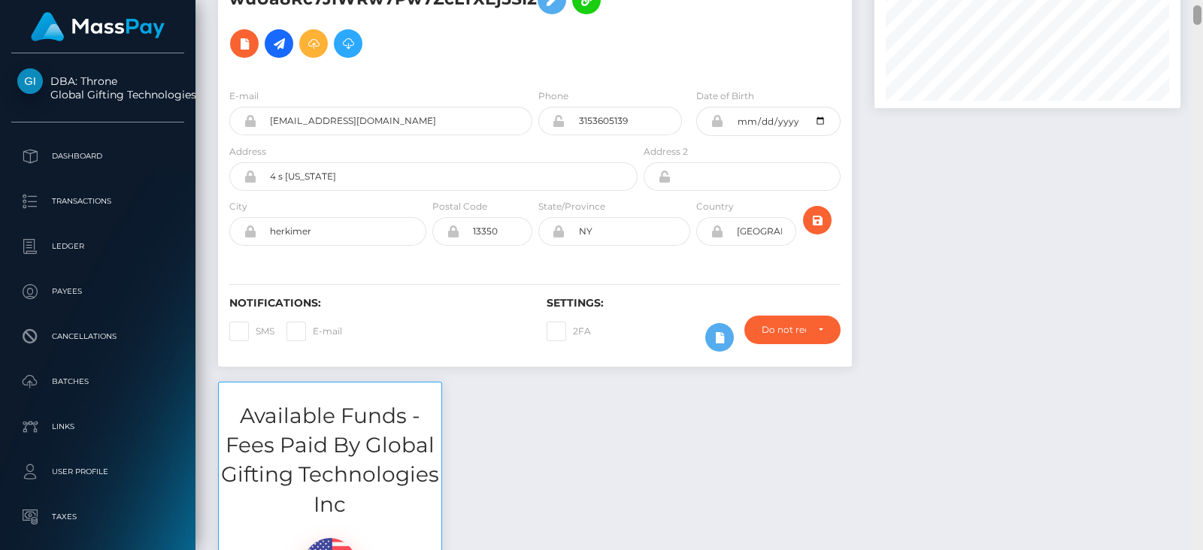
click at [1188, 14] on div at bounding box center [1197, 15] width 8 height 20
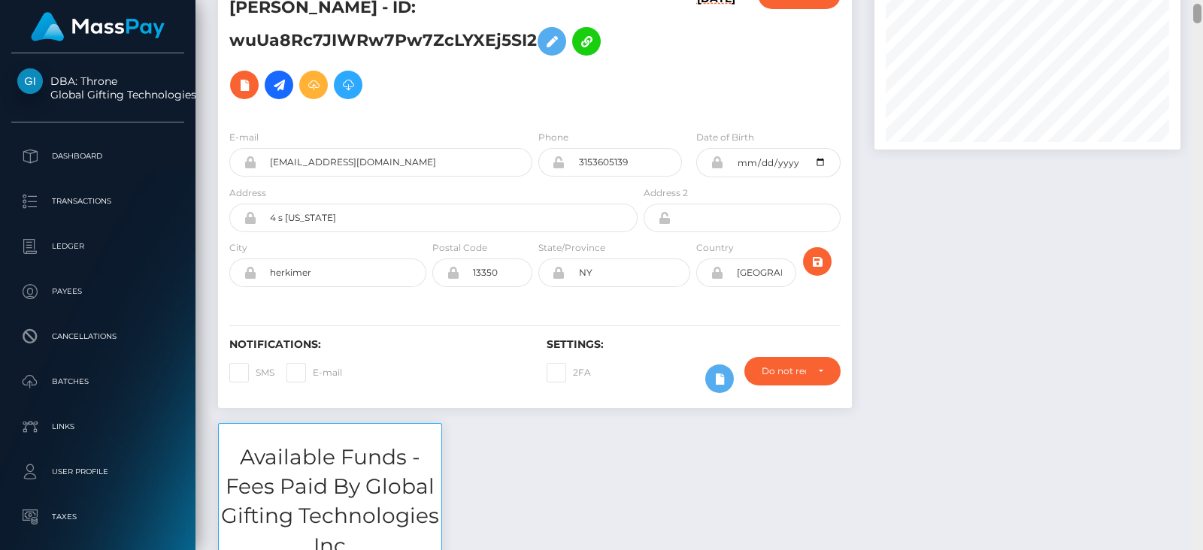
scroll to position [0, 0]
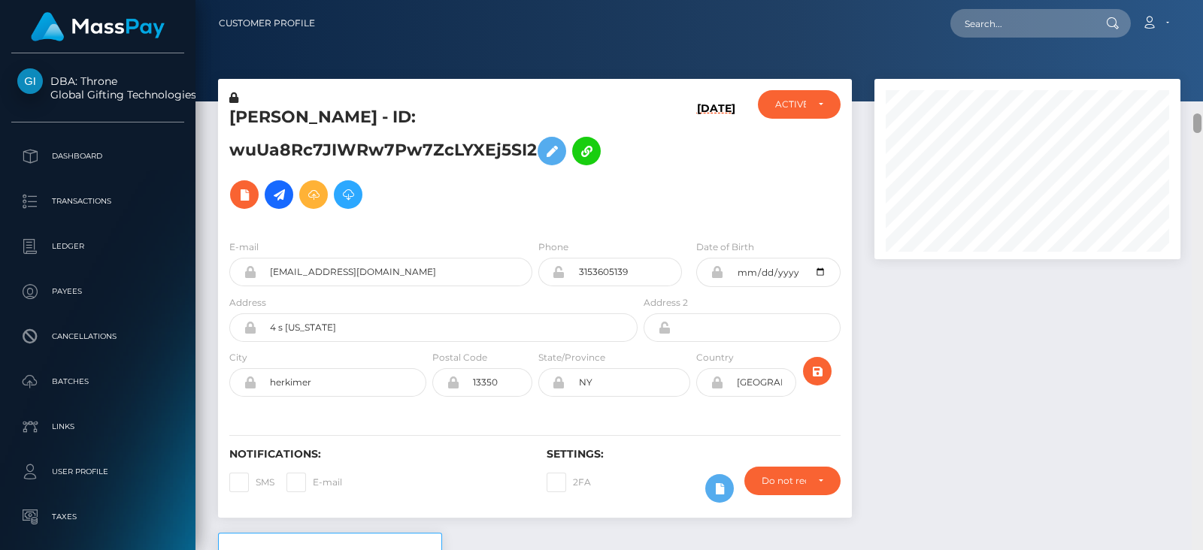
drag, startPoint x: 1199, startPoint y: 19, endPoint x: 1193, endPoint y: 3, distance: 16.9
click at [1188, 3] on div "Customer Profile Loading... Loading..." at bounding box center [698, 275] width 1007 height 550
click at [876, 404] on div at bounding box center [1027, 306] width 328 height 454
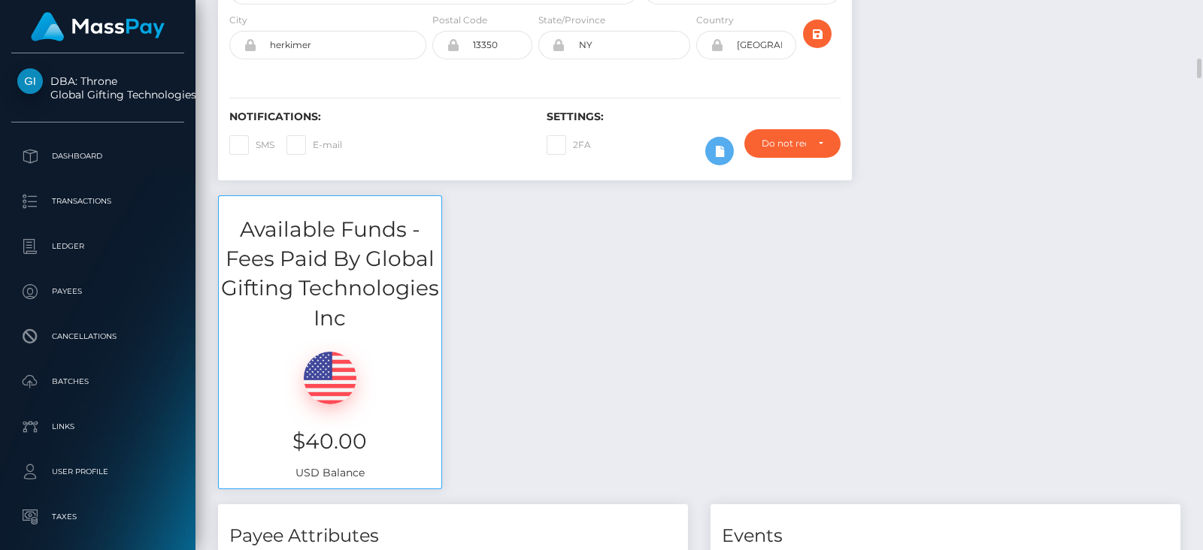
scroll to position [428, 0]
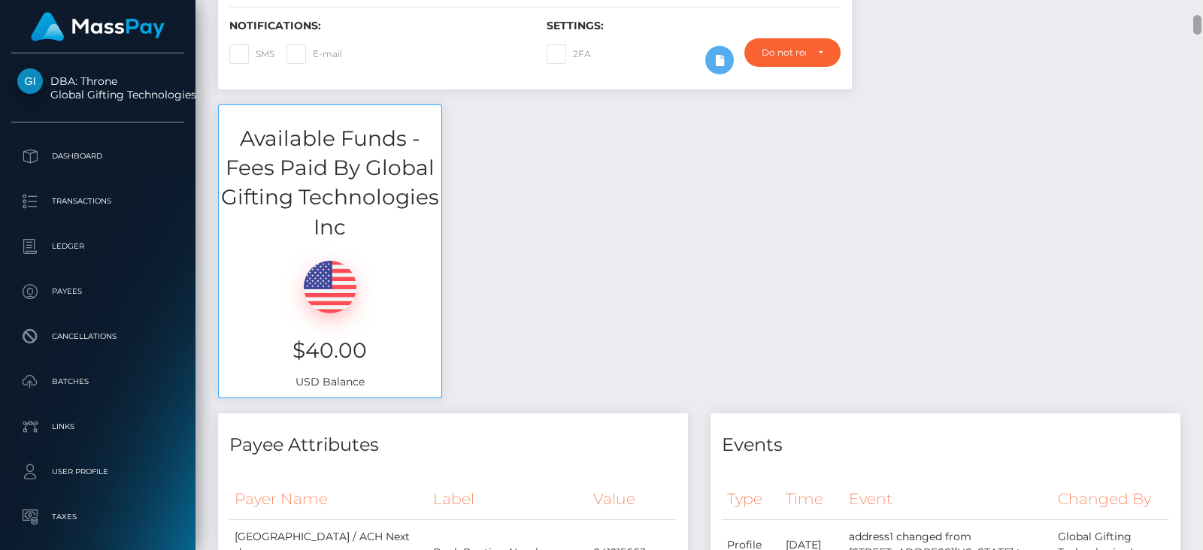
click at [1188, 231] on div at bounding box center [1196, 275] width 11 height 550
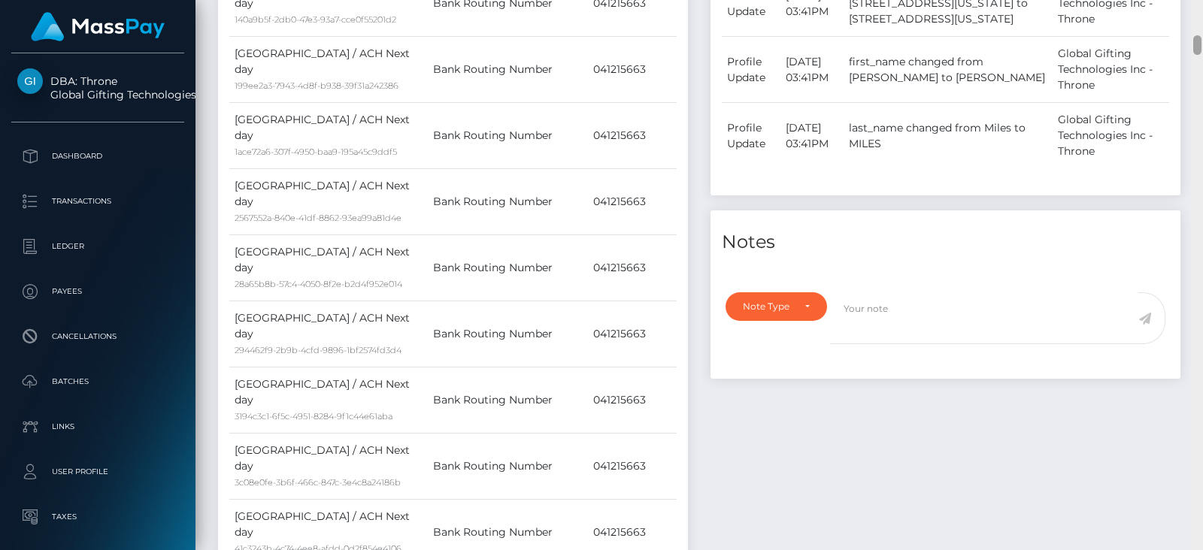
click at [1188, 231] on div at bounding box center [1196, 275] width 11 height 550
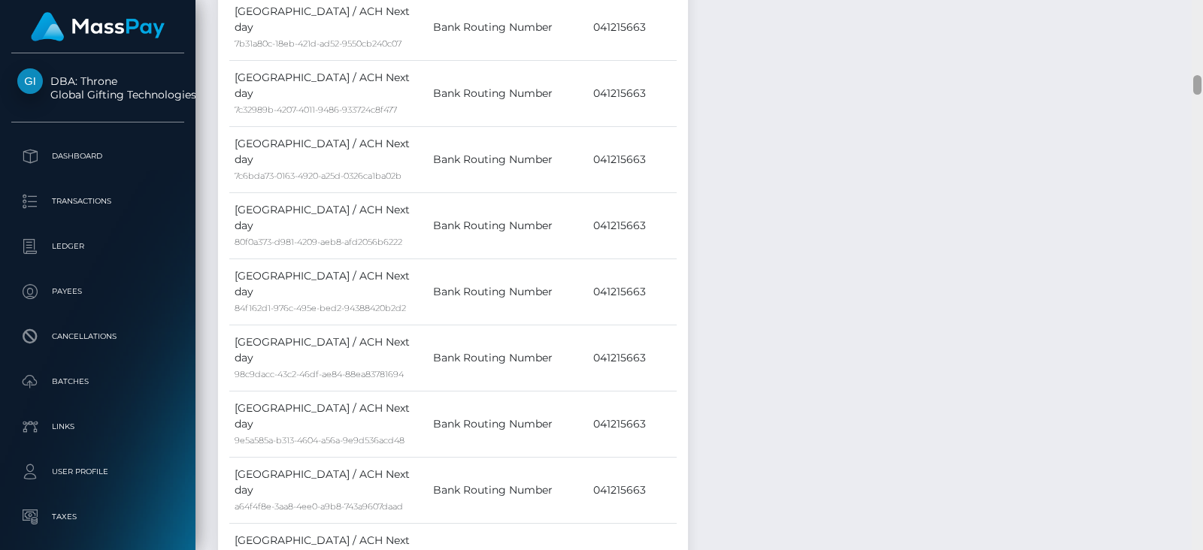
click at [1188, 231] on div at bounding box center [1196, 275] width 11 height 550
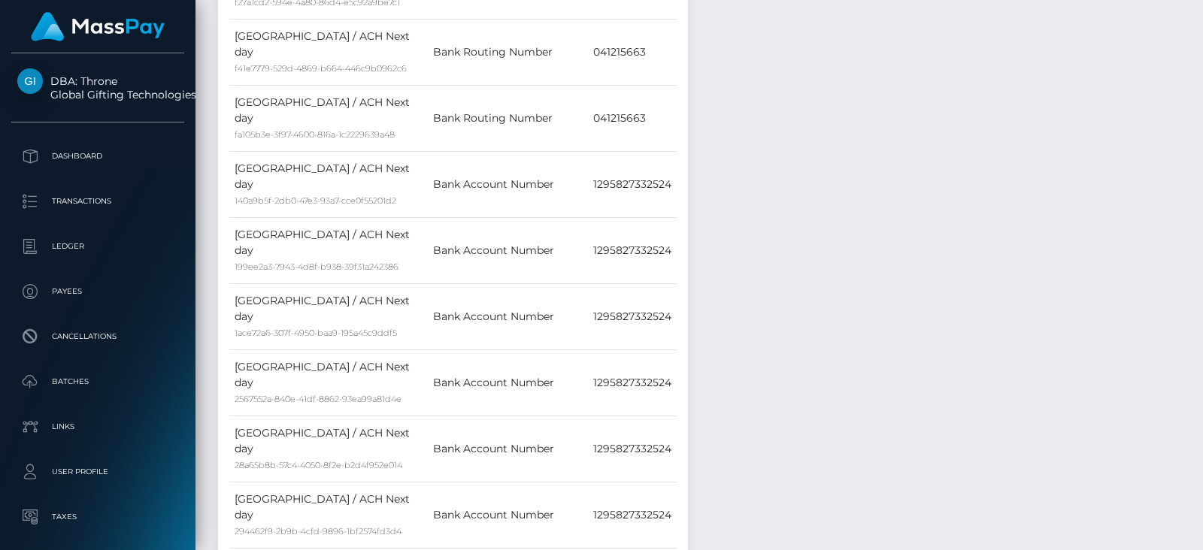
drag, startPoint x: 1201, startPoint y: 229, endPoint x: 1194, endPoint y: 219, distance: 12.3
click at [1188, 225] on div at bounding box center [1196, 275] width 11 height 550
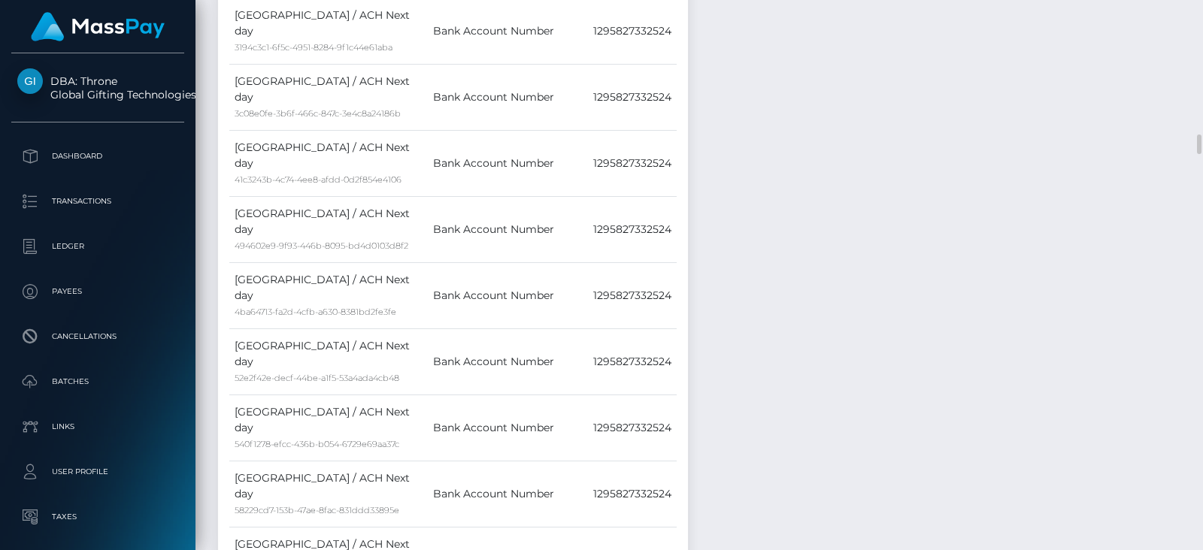
click at [1188, 175] on div at bounding box center [1196, 275] width 11 height 550
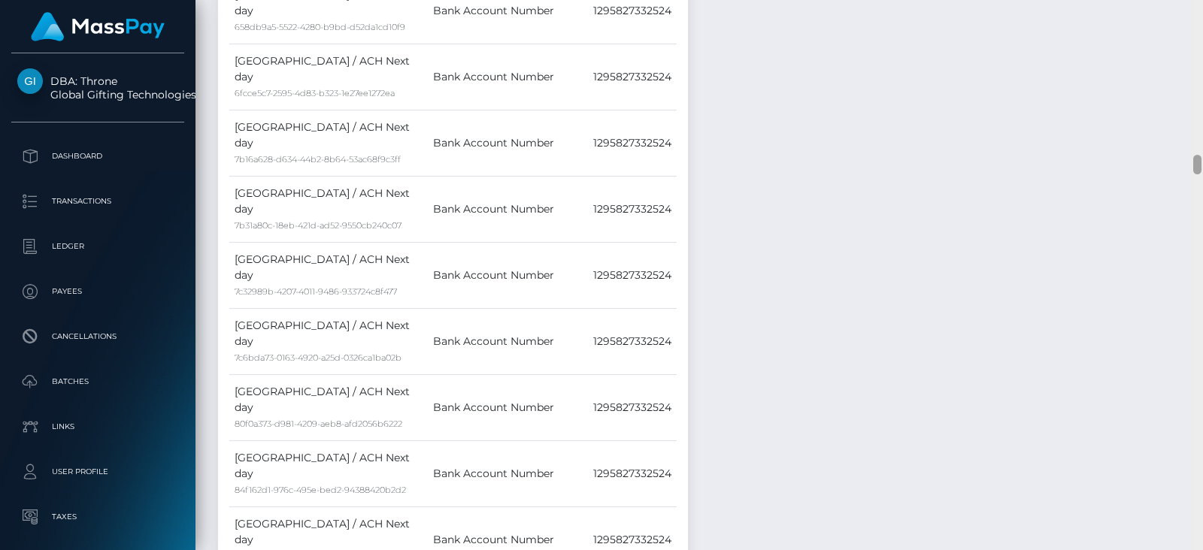
click at [1188, 174] on div at bounding box center [1196, 275] width 11 height 550
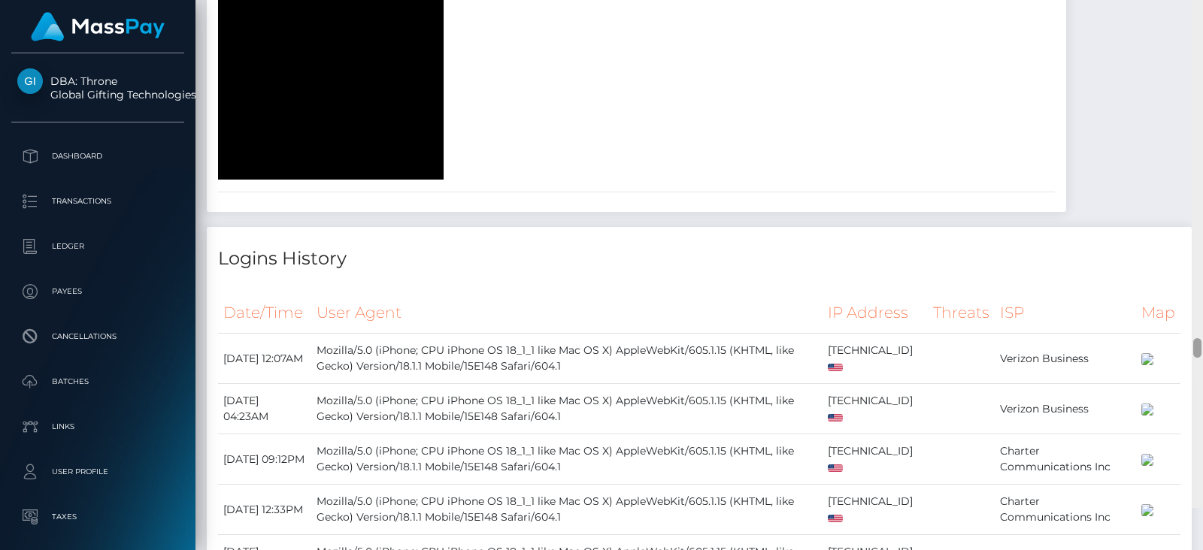
scroll to position [10442, 0]
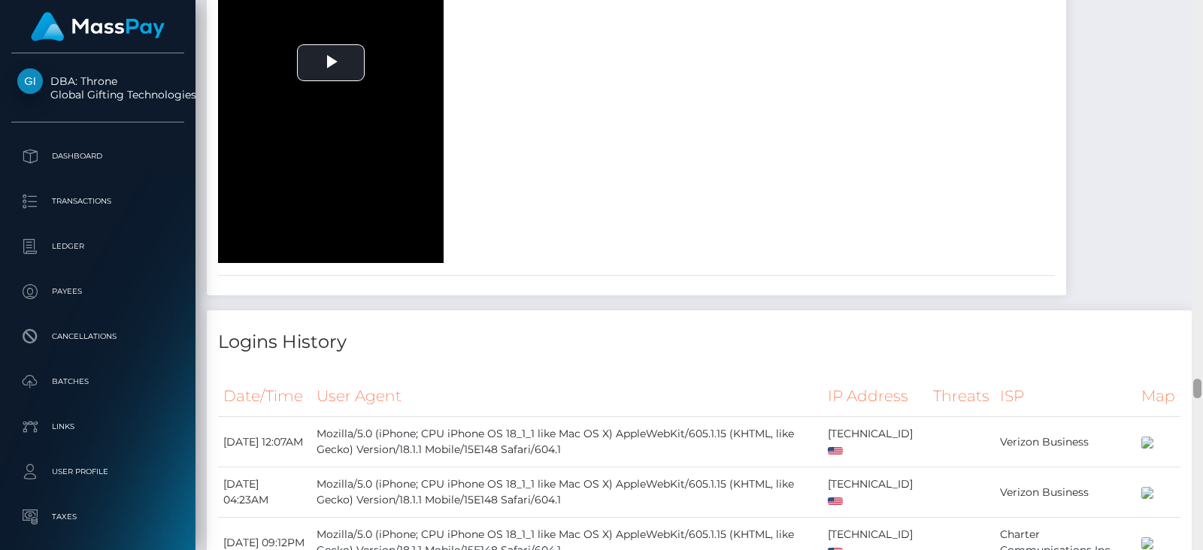
drag, startPoint x: 1197, startPoint y: 182, endPoint x: 1202, endPoint y: 386, distance: 203.8
click at [1188, 386] on div at bounding box center [1196, 275] width 11 height 550
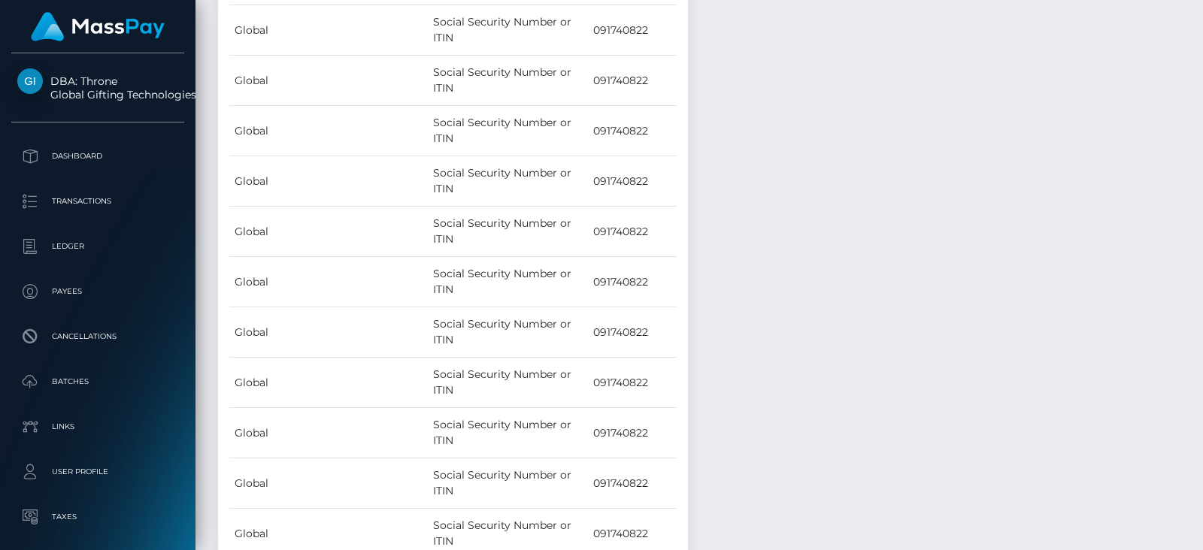
click at [1188, 28] on div at bounding box center [1196, 275] width 11 height 550
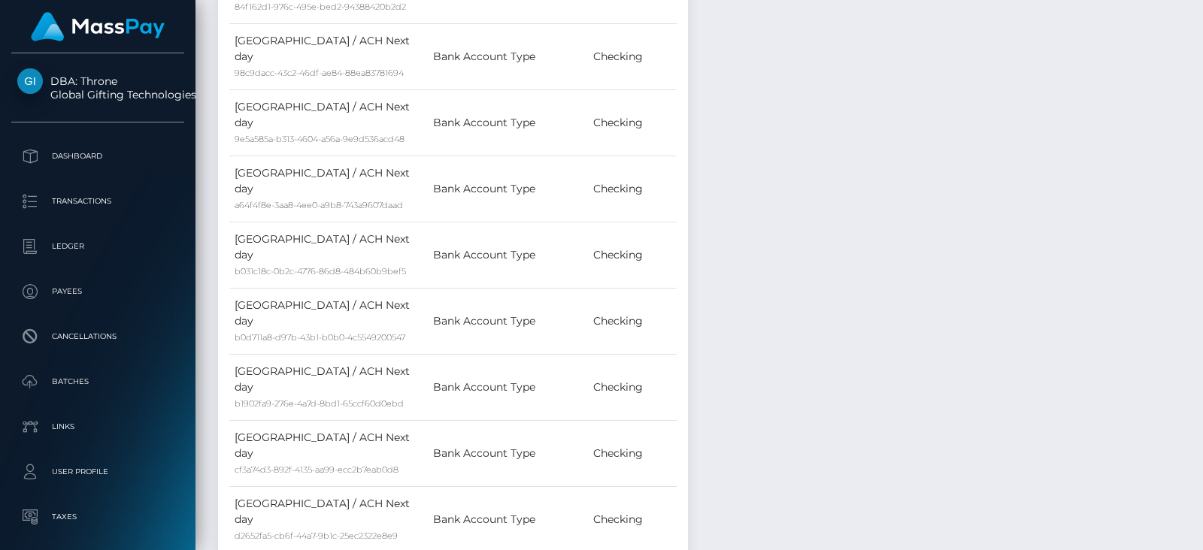
click at [1188, 28] on div at bounding box center [1196, 275] width 11 height 550
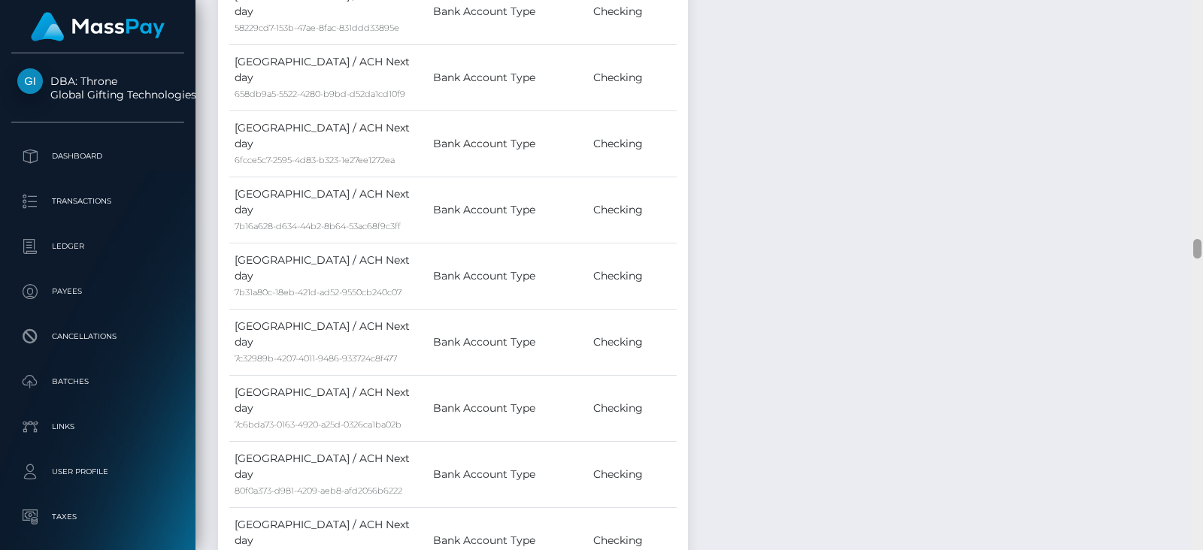
click at [1188, 28] on div at bounding box center [1196, 275] width 11 height 550
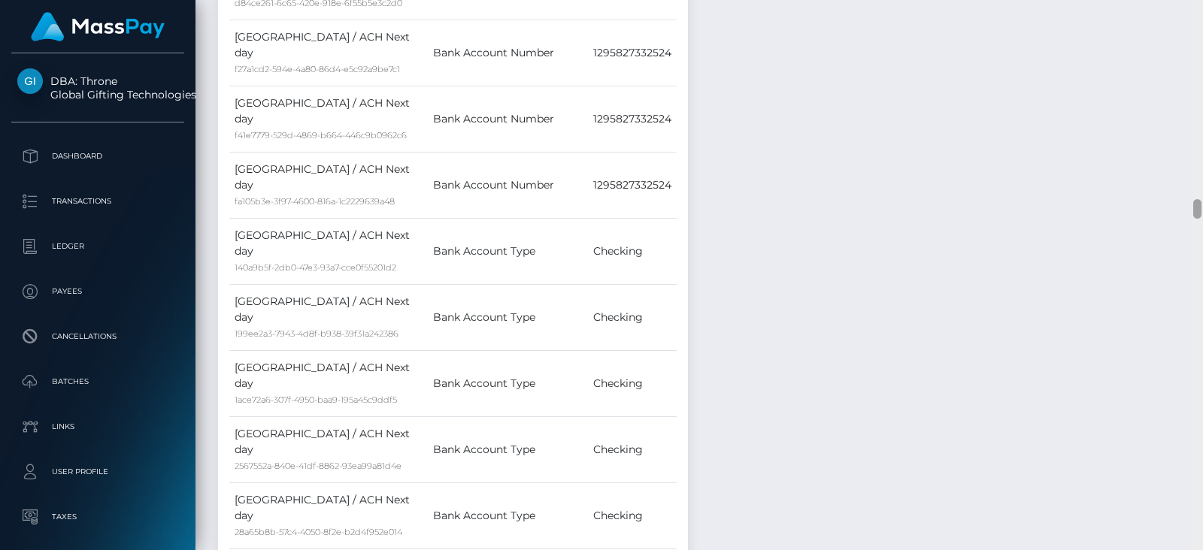
click at [1188, 28] on div at bounding box center [1196, 275] width 11 height 550
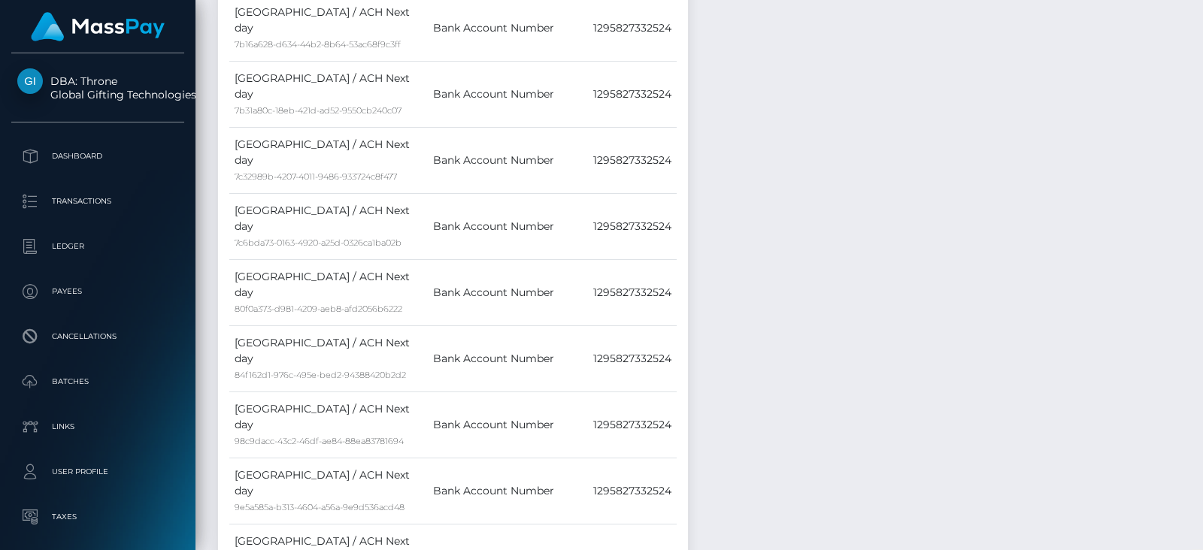
click at [1188, 29] on div at bounding box center [1196, 275] width 11 height 550
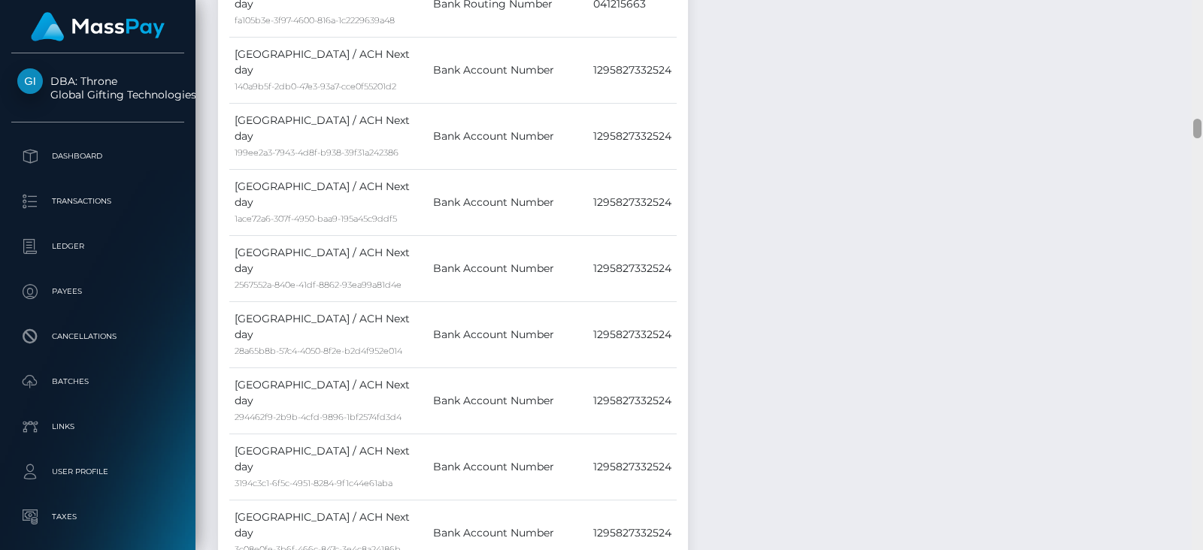
click at [1188, 29] on div at bounding box center [1196, 275] width 11 height 550
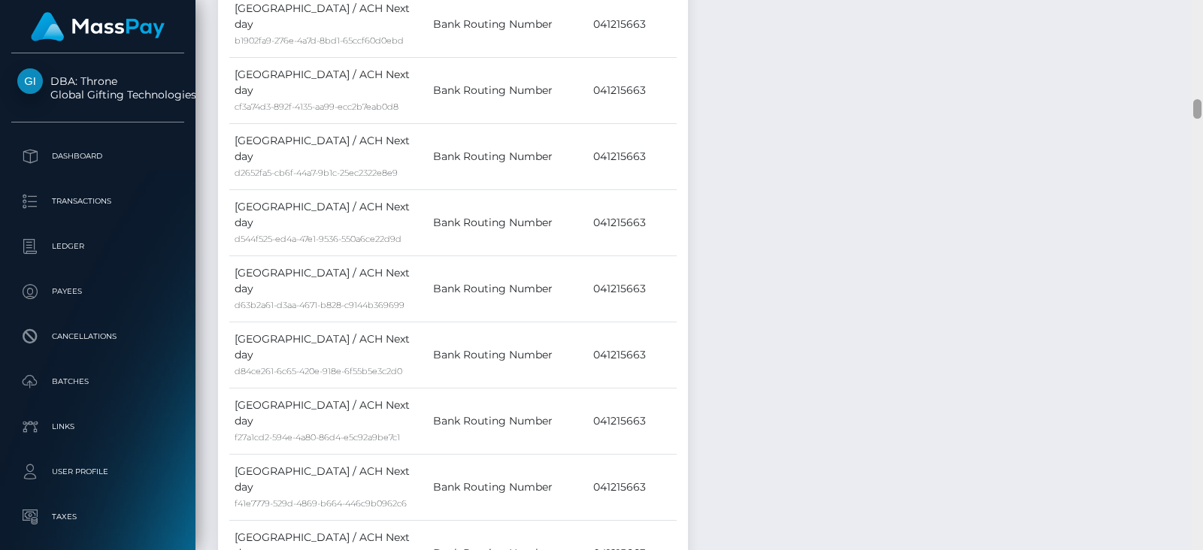
click at [1188, 29] on div at bounding box center [1196, 275] width 11 height 550
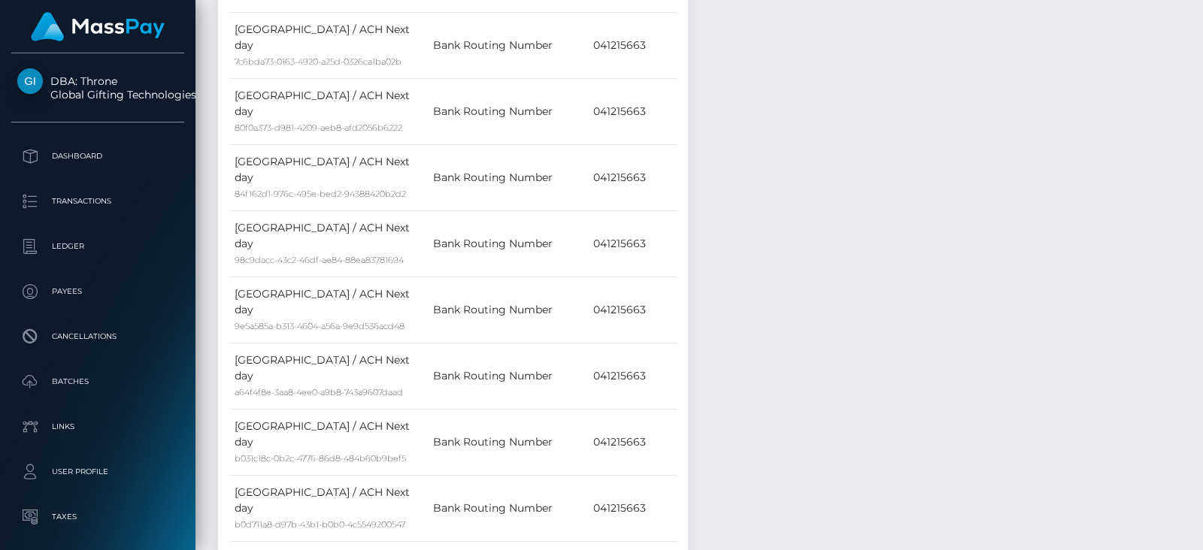
click at [1188, 29] on div at bounding box center [1196, 275] width 11 height 550
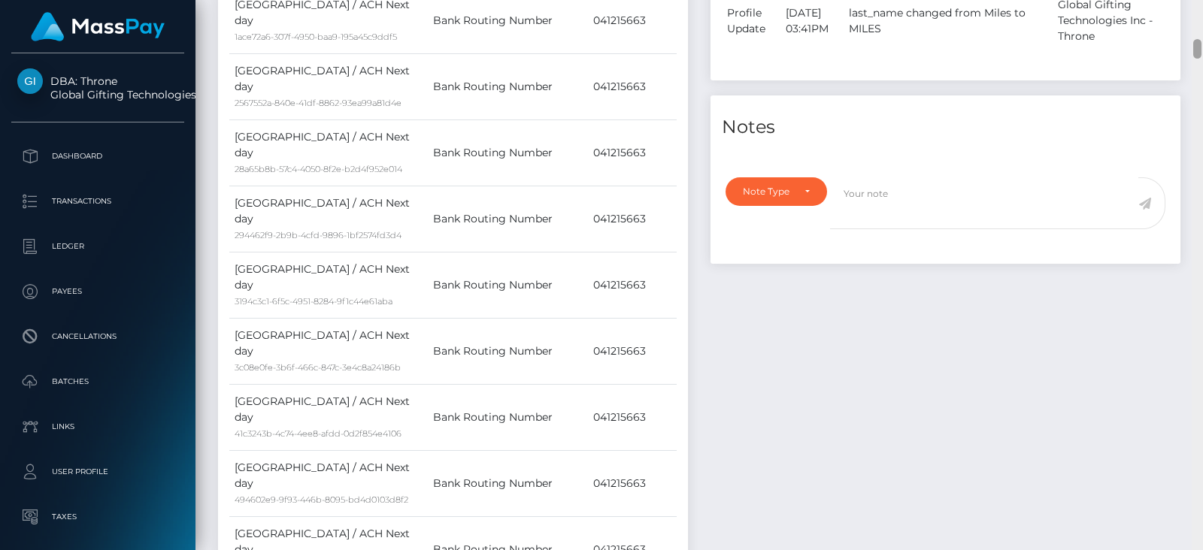
click at [1188, 29] on div at bounding box center [1196, 275] width 11 height 550
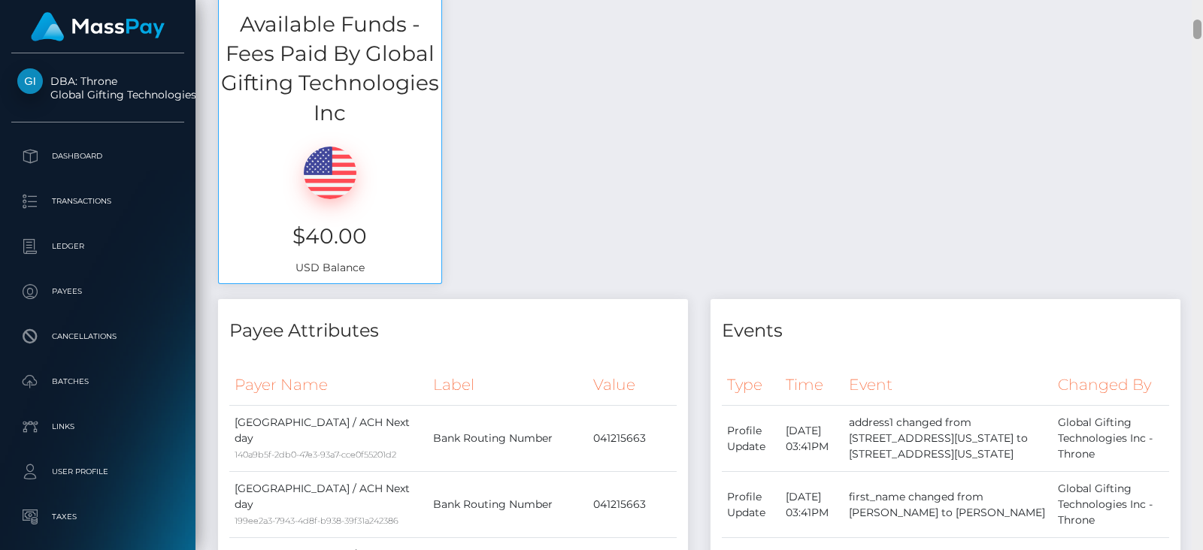
click at [1188, 29] on div at bounding box center [1196, 275] width 11 height 550
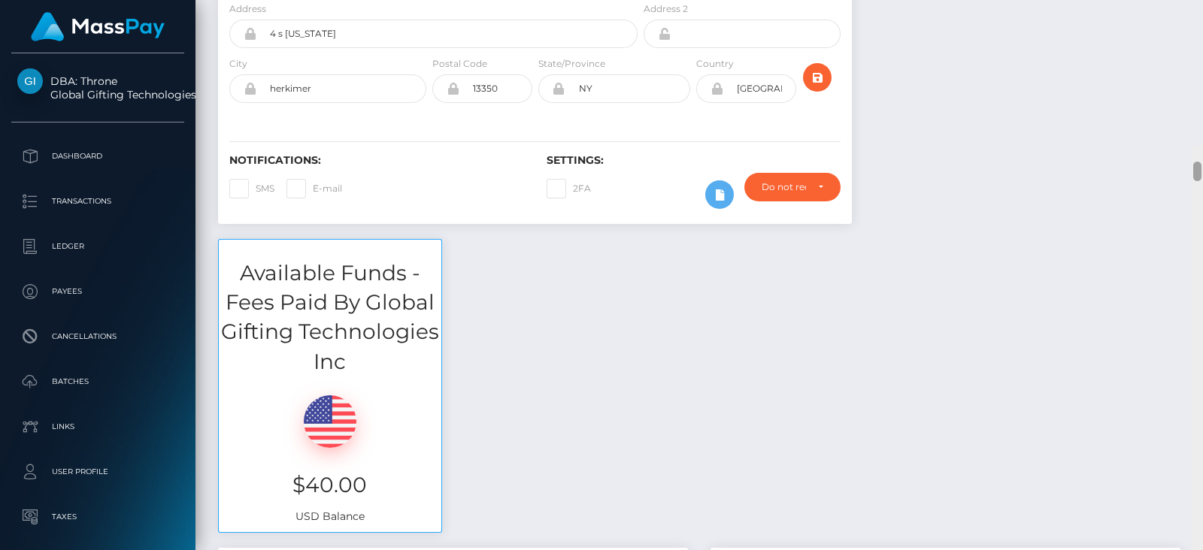
scroll to position [0, 0]
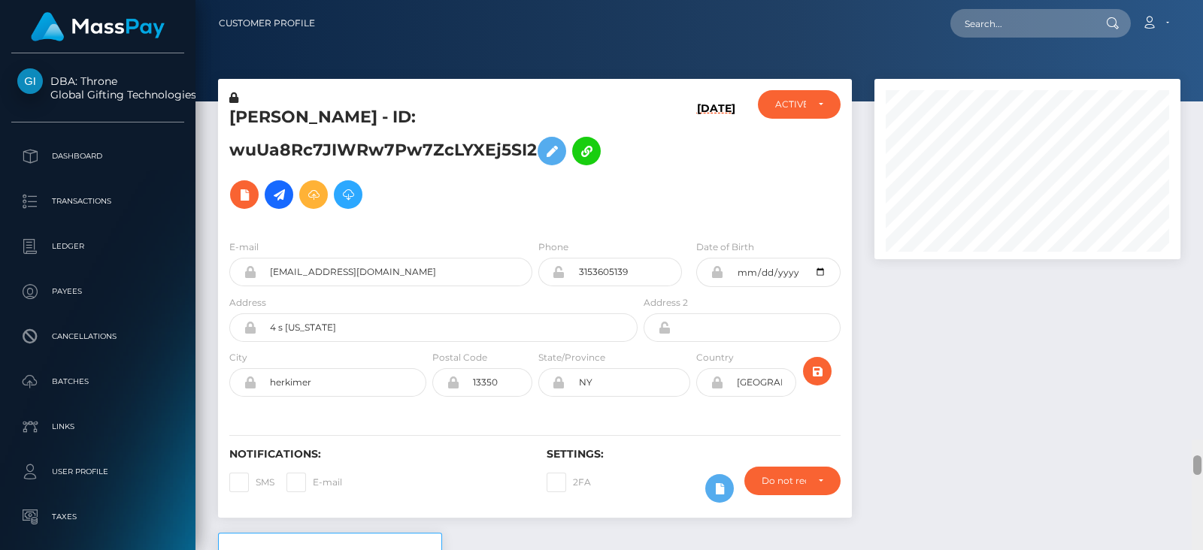
drag, startPoint x: 1195, startPoint y: 29, endPoint x: 1190, endPoint y: 5, distance: 24.6
click at [1188, 5] on div "Customer Profile Loading... Loading..." at bounding box center [698, 275] width 1007 height 550
click at [1047, 24] on input "text" at bounding box center [1020, 23] width 141 height 29
type input "v"
paste input "ditto.lira-0l@icloud.com"
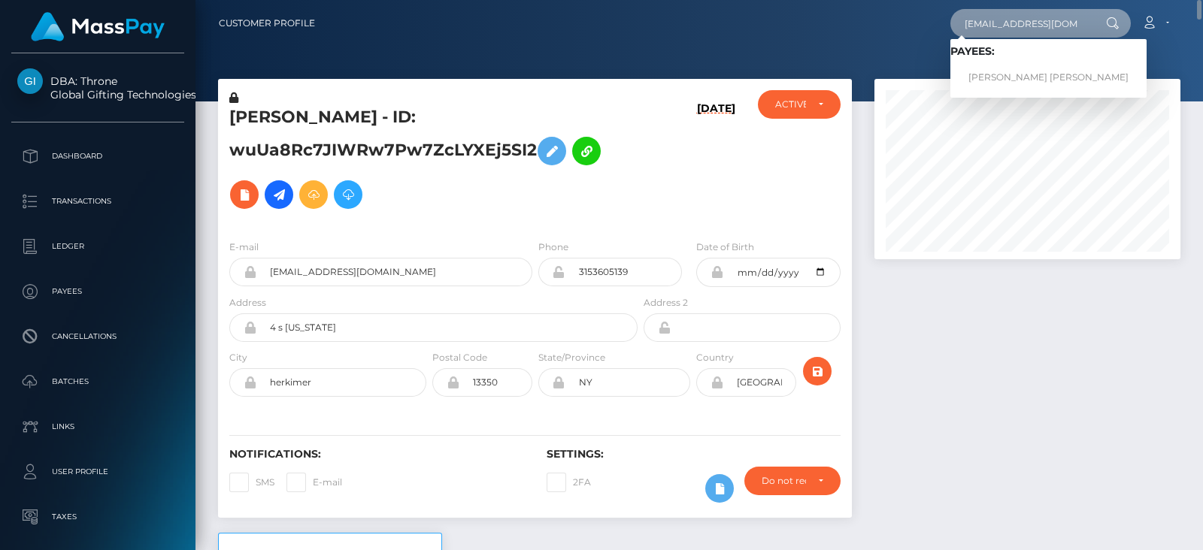
type input "ditto.lira-0l@icloud.com"
click at [1022, 74] on link "MEGAN JILL WATERS" at bounding box center [1048, 78] width 196 height 28
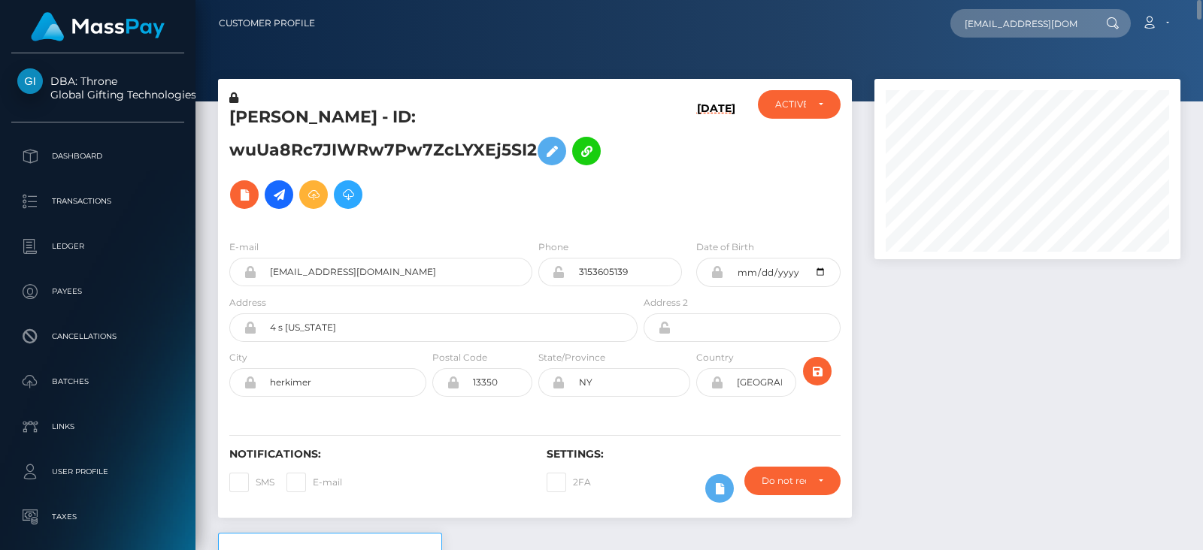
click at [981, 306] on div at bounding box center [1027, 306] width 328 height 454
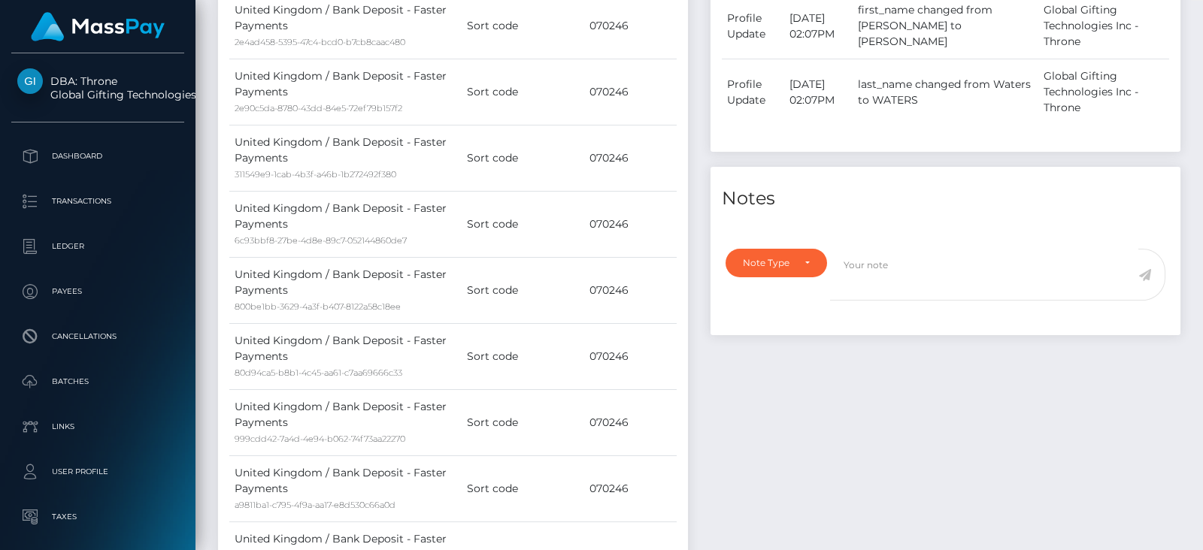
scroll to position [180, 305]
click at [1197, 99] on div at bounding box center [1196, 275] width 11 height 550
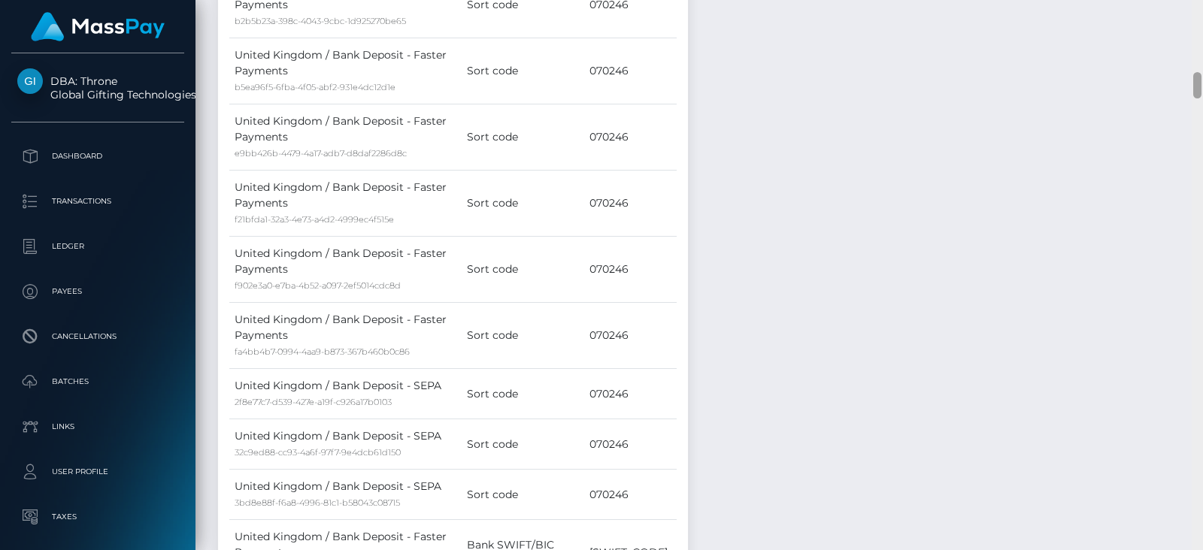
click at [1197, 99] on div at bounding box center [1196, 275] width 11 height 550
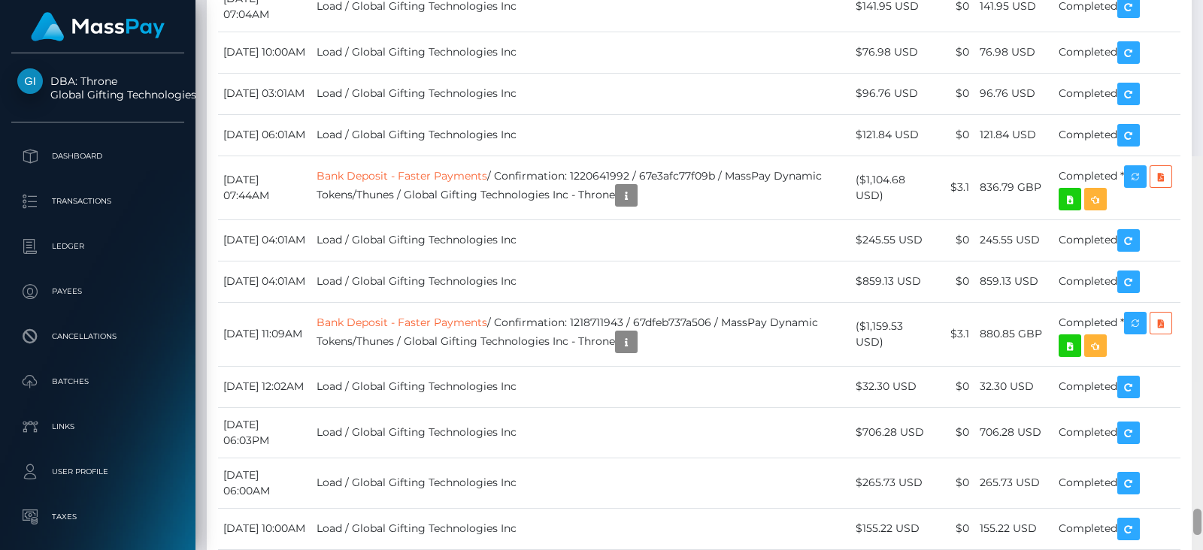
scroll to position [7151, 0]
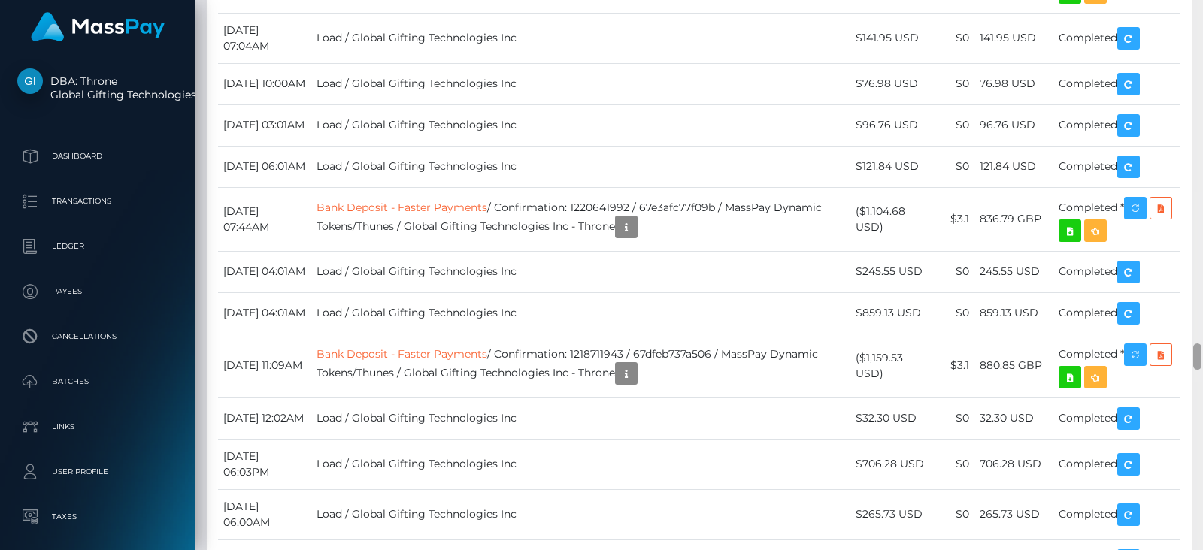
drag, startPoint x: 1197, startPoint y: 92, endPoint x: 1202, endPoint y: 362, distance: 270.7
click at [1202, 362] on div at bounding box center [1196, 275] width 11 height 550
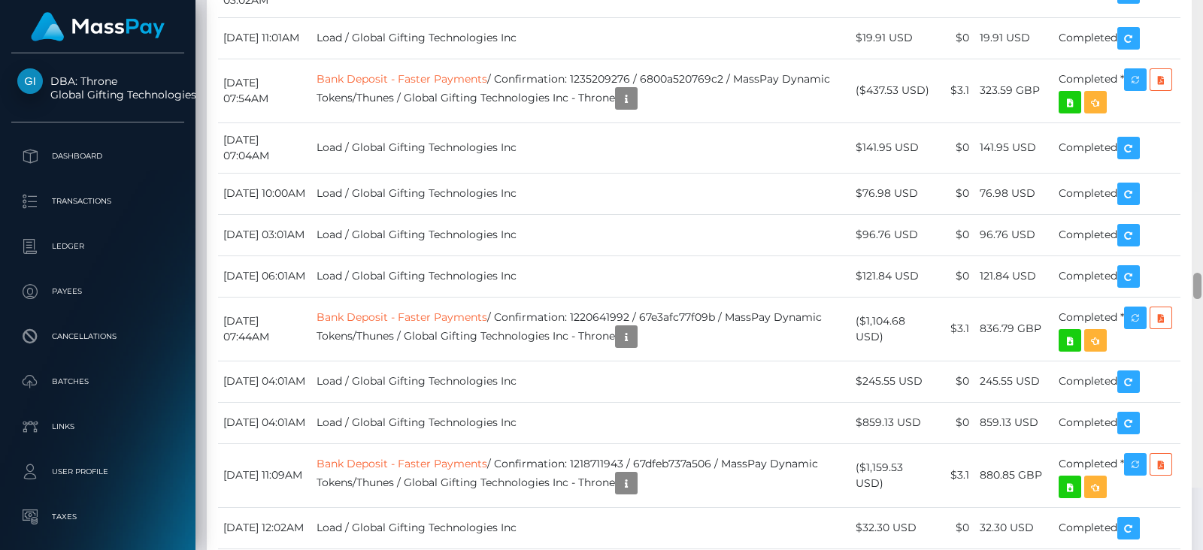
scroll to position [7103, 0]
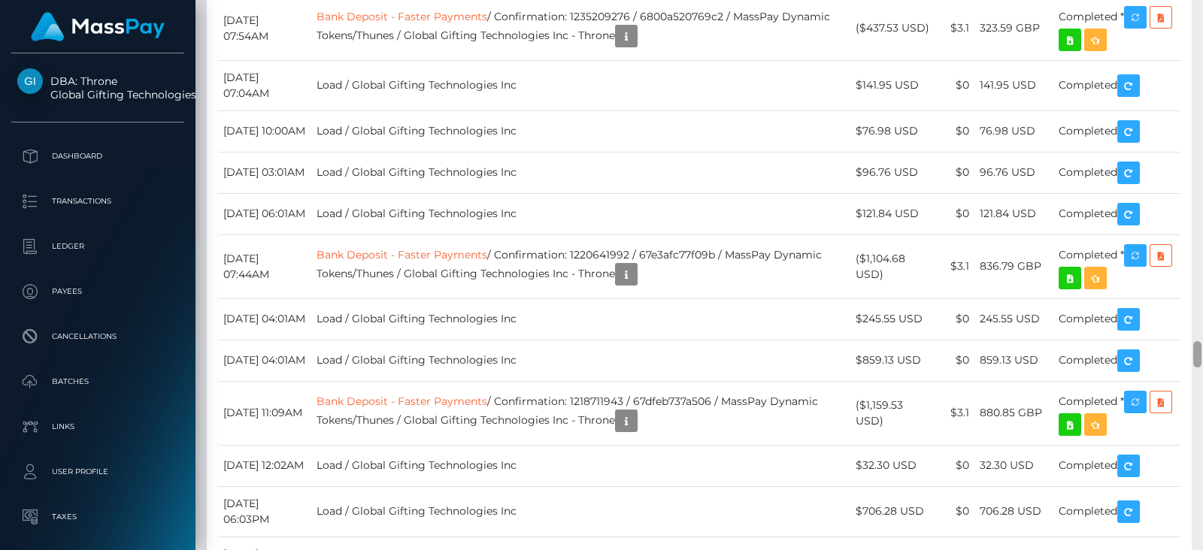
click at [1202, 350] on div at bounding box center [1196, 275] width 11 height 550
click at [1195, 357] on div at bounding box center [1197, 354] width 8 height 26
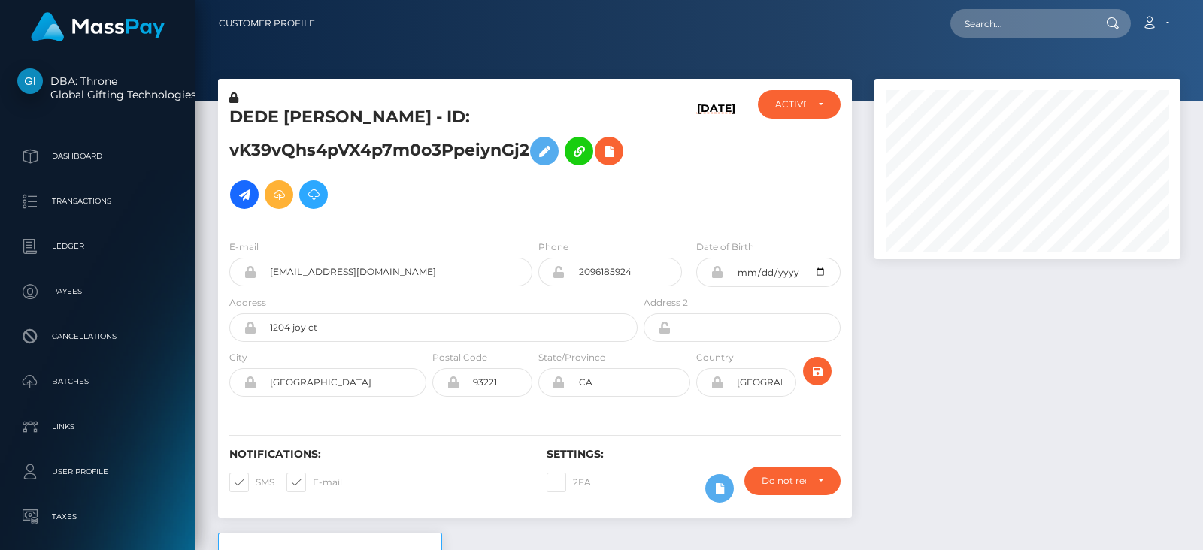
scroll to position [1988, 0]
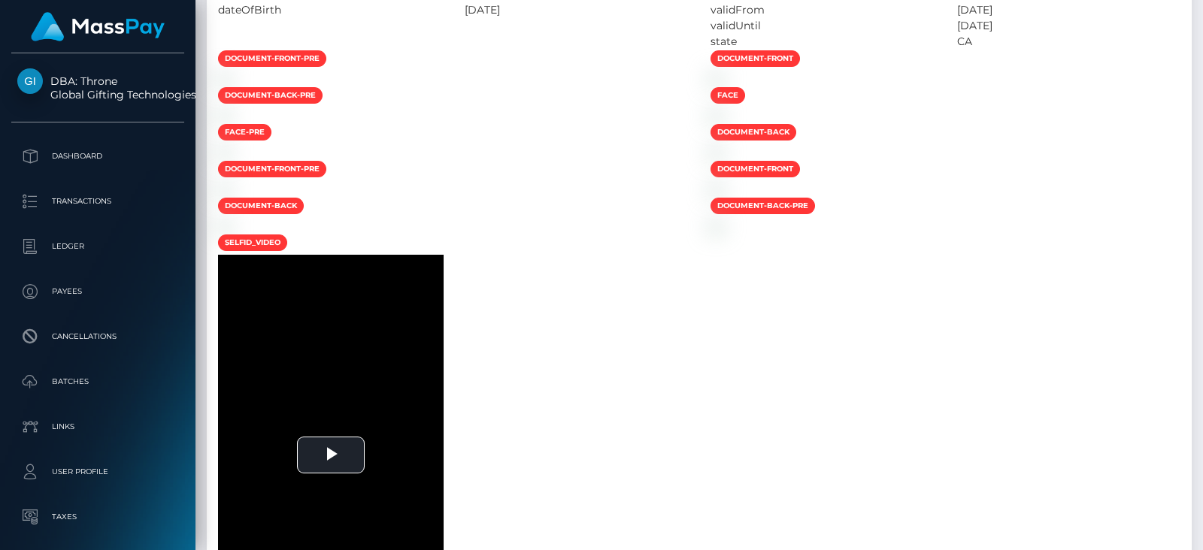
click at [1200, 338] on div at bounding box center [1196, 275] width 11 height 550
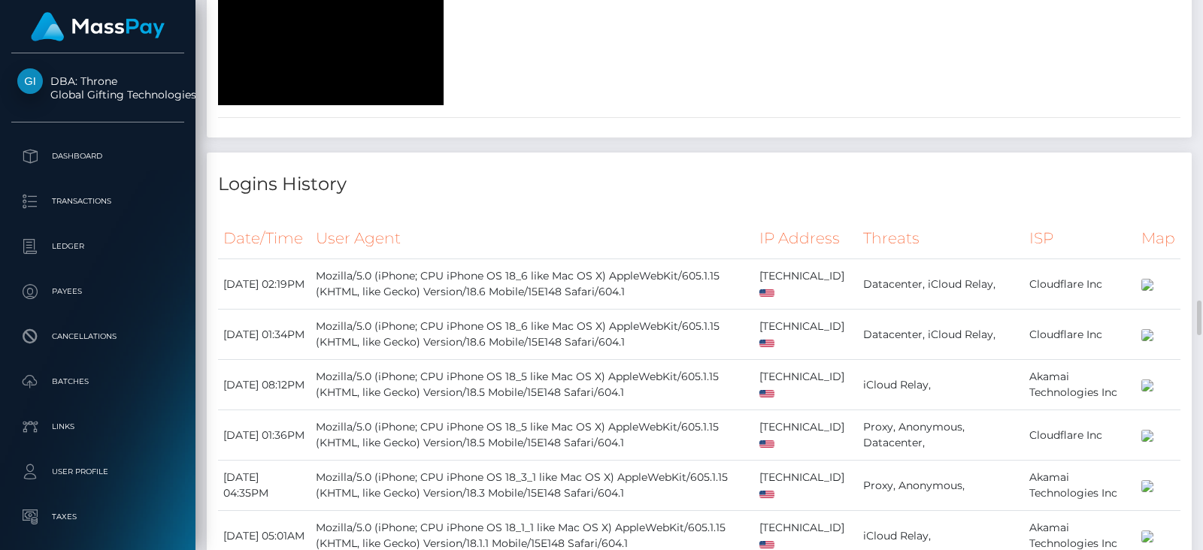
click at [1200, 338] on div at bounding box center [1196, 275] width 11 height 550
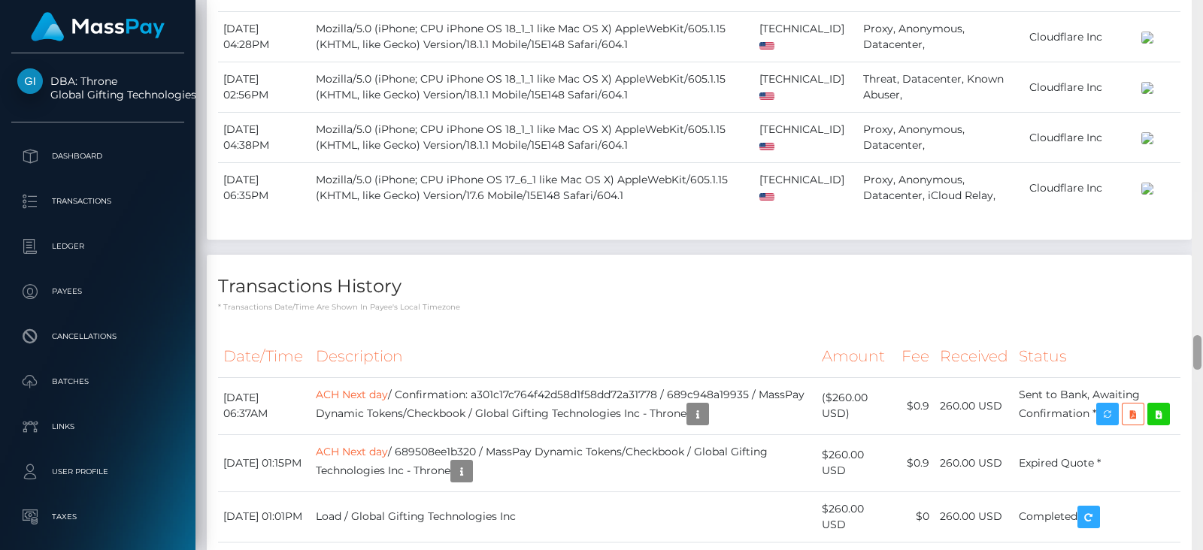
click at [1199, 338] on div at bounding box center [1197, 352] width 8 height 35
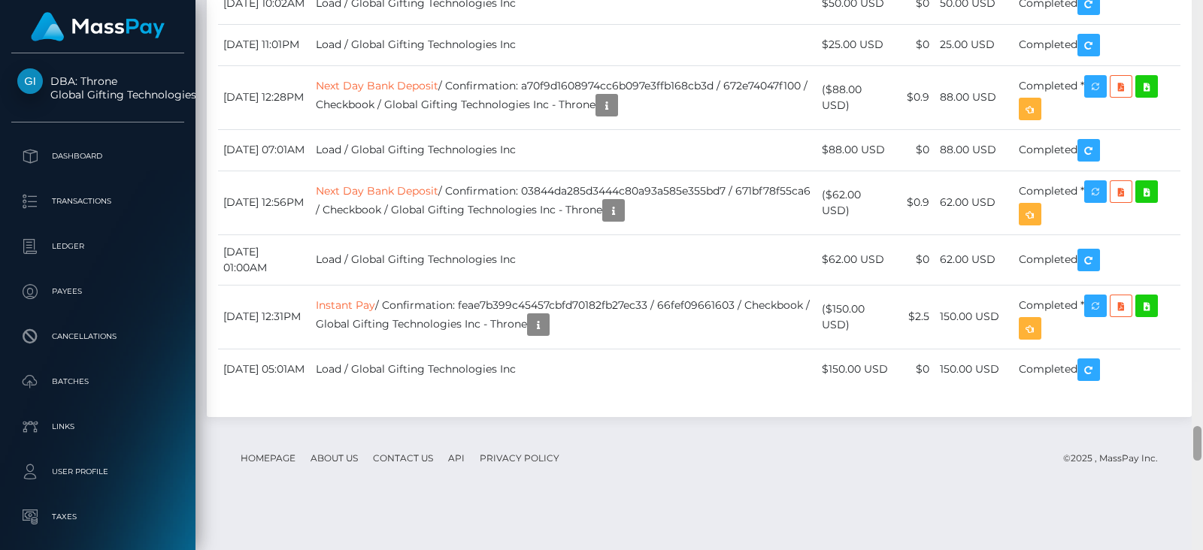
scroll to position [6791, 0]
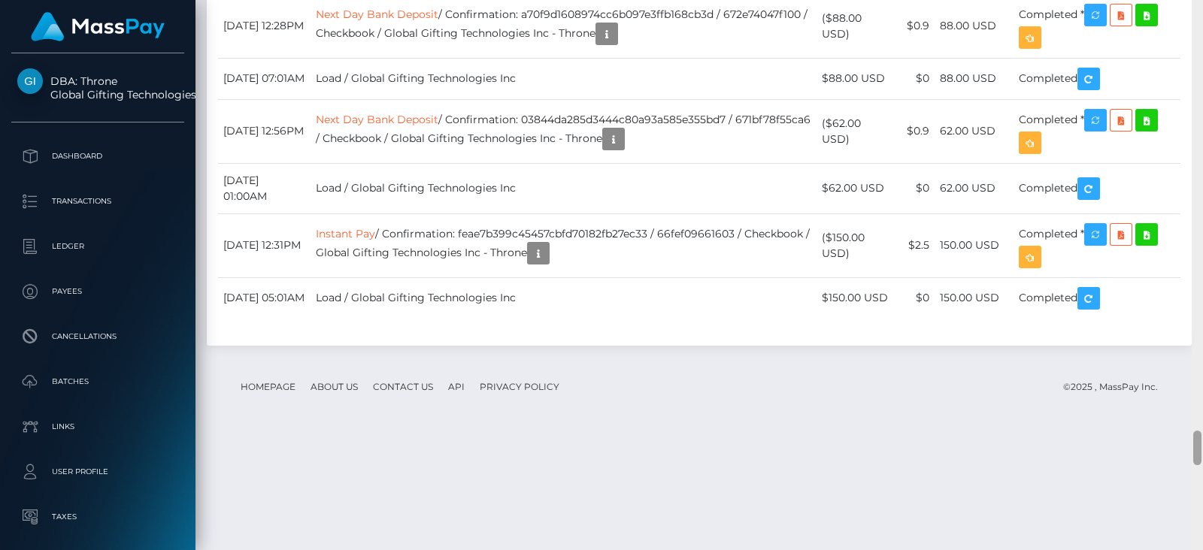
drag, startPoint x: 1197, startPoint y: 341, endPoint x: 1202, endPoint y: 436, distance: 95.6
click at [1202, 436] on div at bounding box center [1196, 275] width 11 height 550
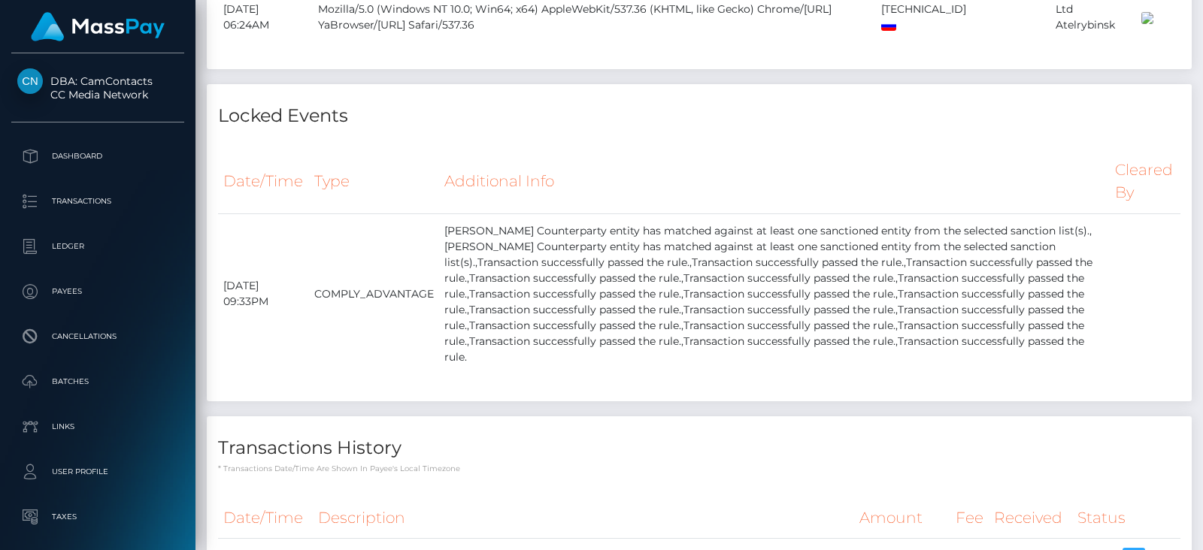
scroll to position [4214, 0]
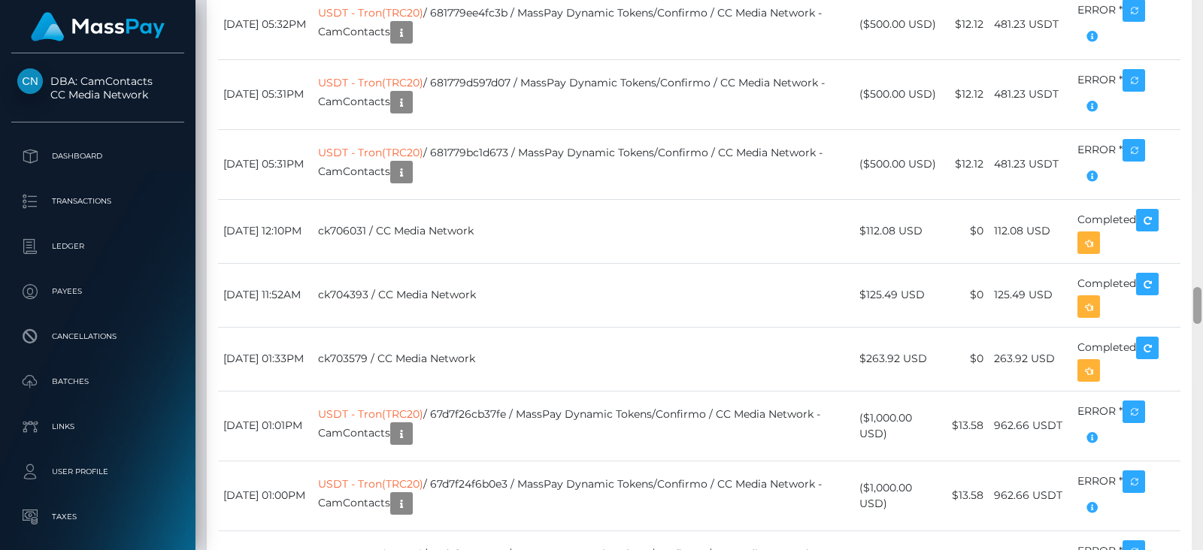
click at [1202, 321] on div at bounding box center [1196, 275] width 11 height 550
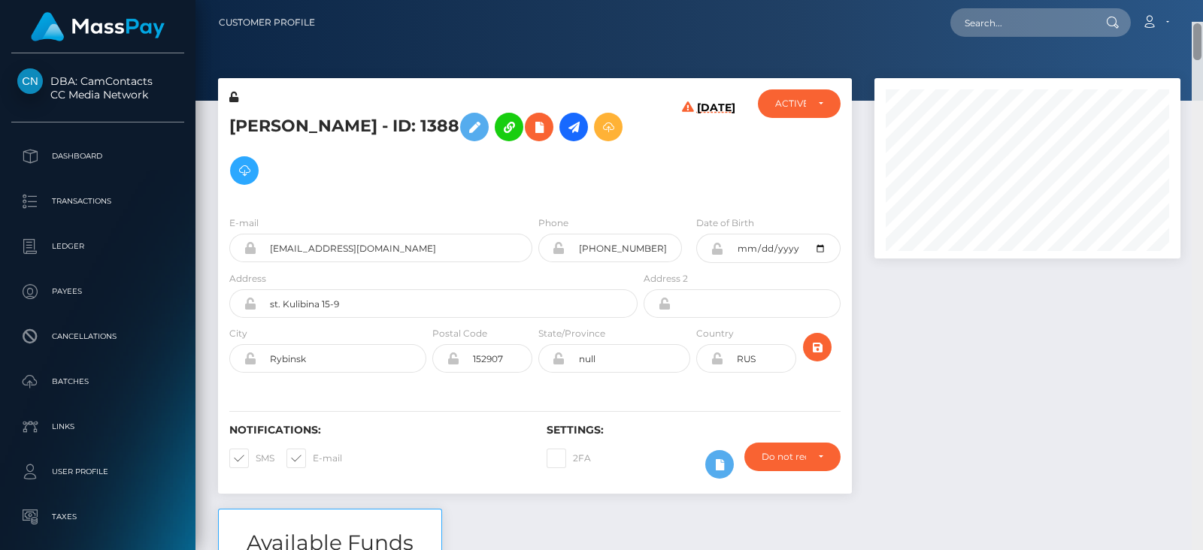
scroll to position [0, 0]
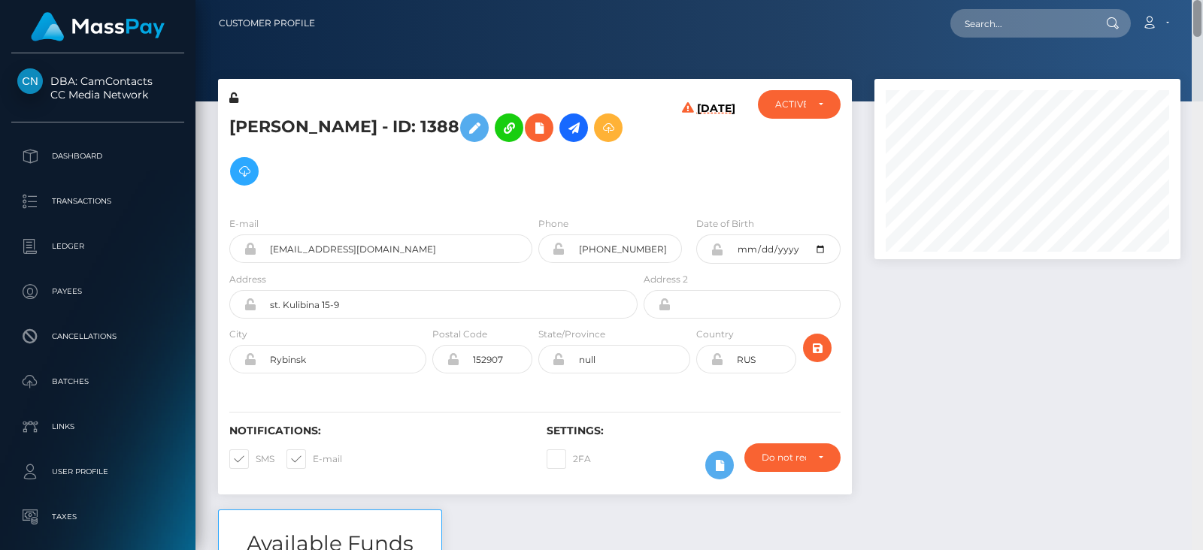
drag, startPoint x: 1199, startPoint y: 311, endPoint x: 1202, endPoint y: 20, distance: 290.9
click at [1202, 20] on div "Customer Profile Loading... Loading..." at bounding box center [698, 275] width 1007 height 550
click at [798, 102] on div "ACTIVE" at bounding box center [791, 104] width 32 height 12
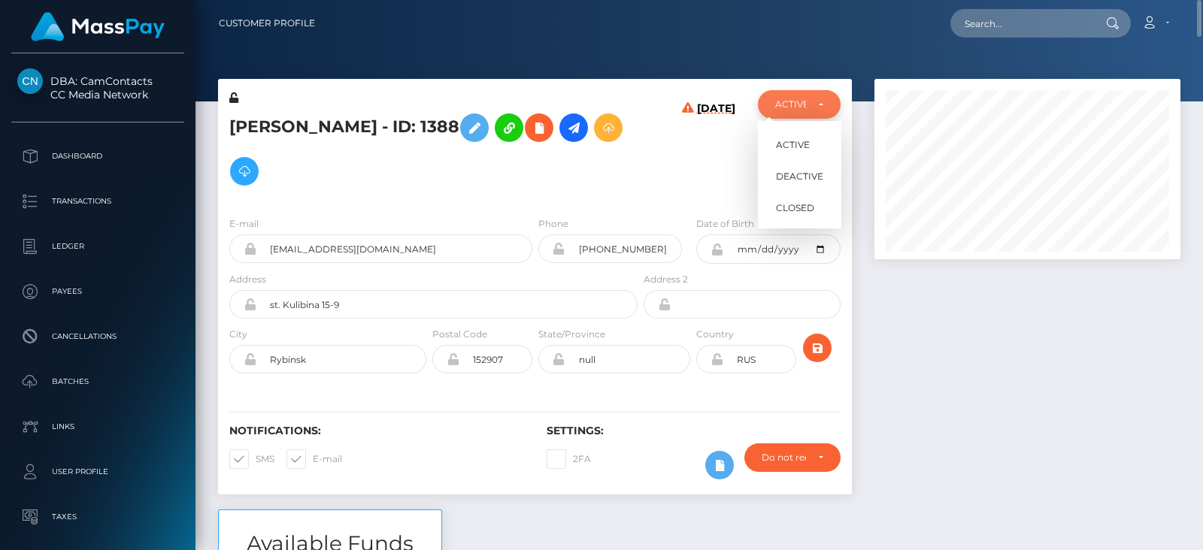
scroll to position [180, 305]
click at [798, 102] on div "ACTIVE" at bounding box center [791, 104] width 32 height 12
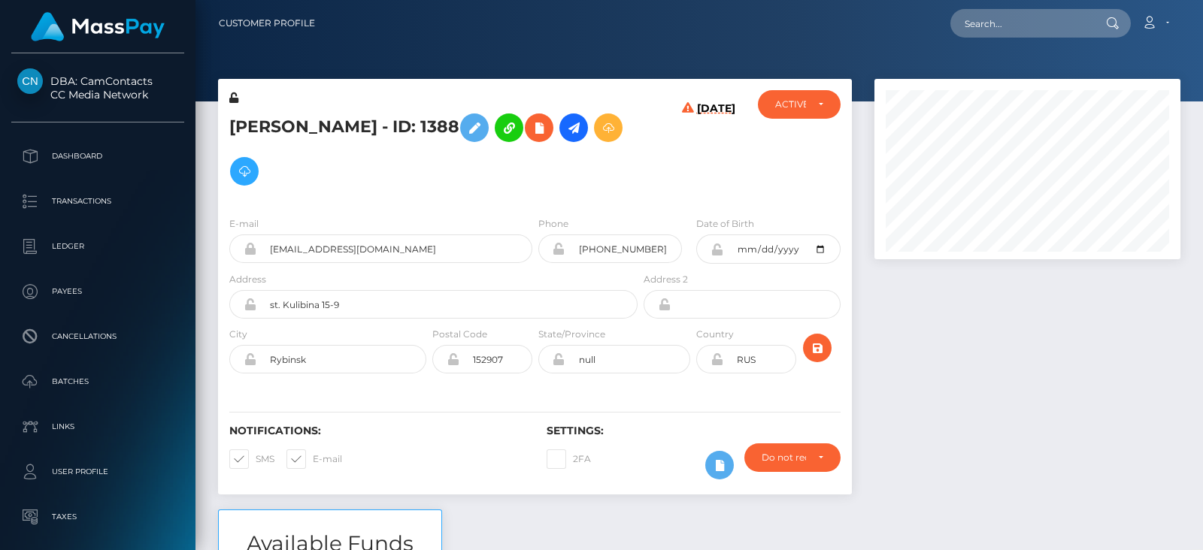
scroll to position [549, 0]
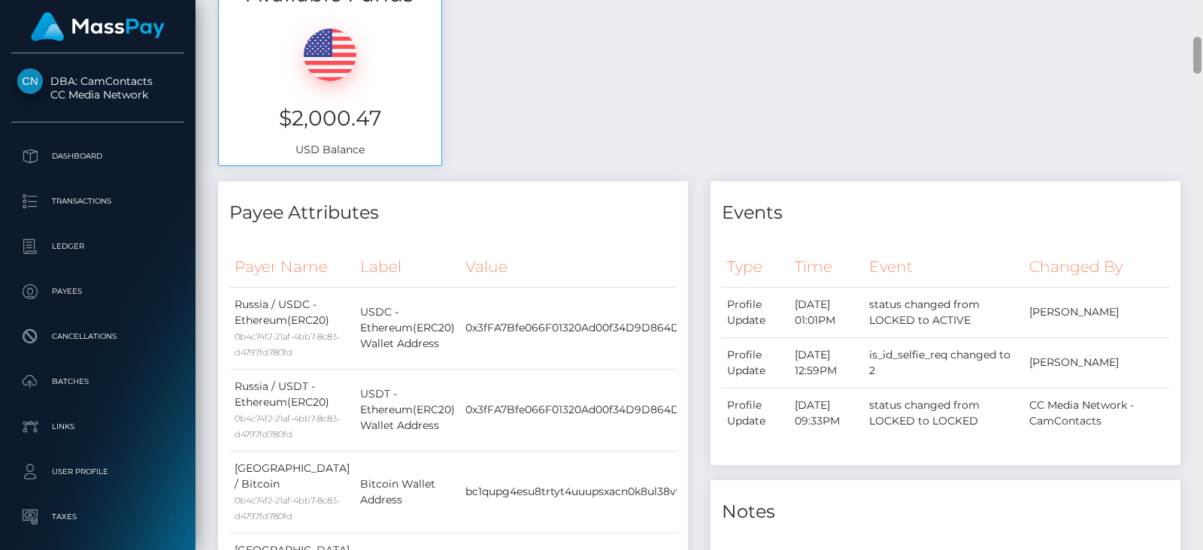
click at [1200, 213] on div at bounding box center [1196, 275] width 11 height 550
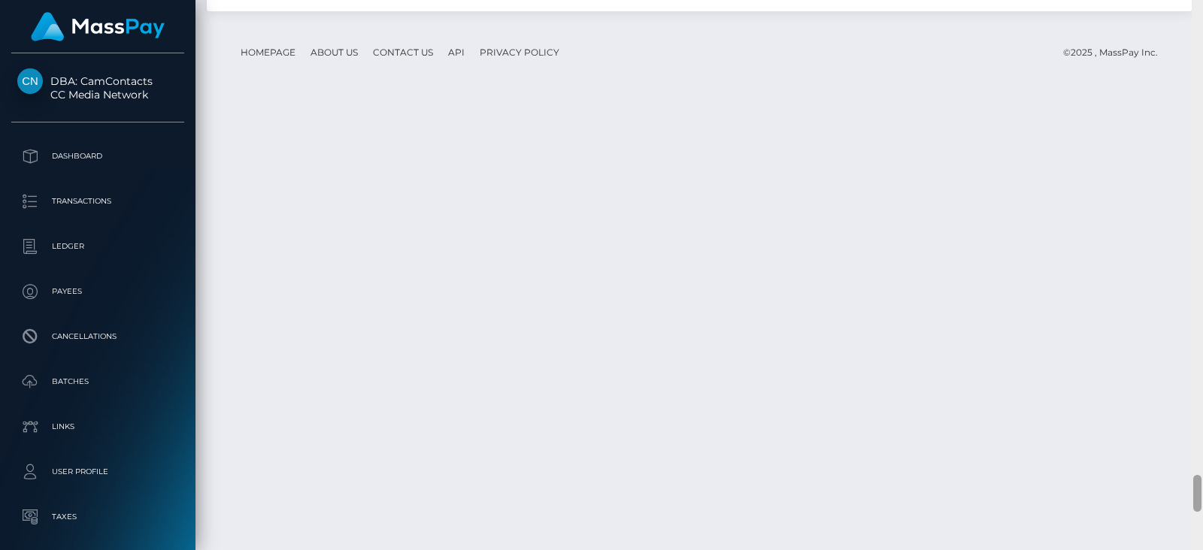
scroll to position [7091, 0]
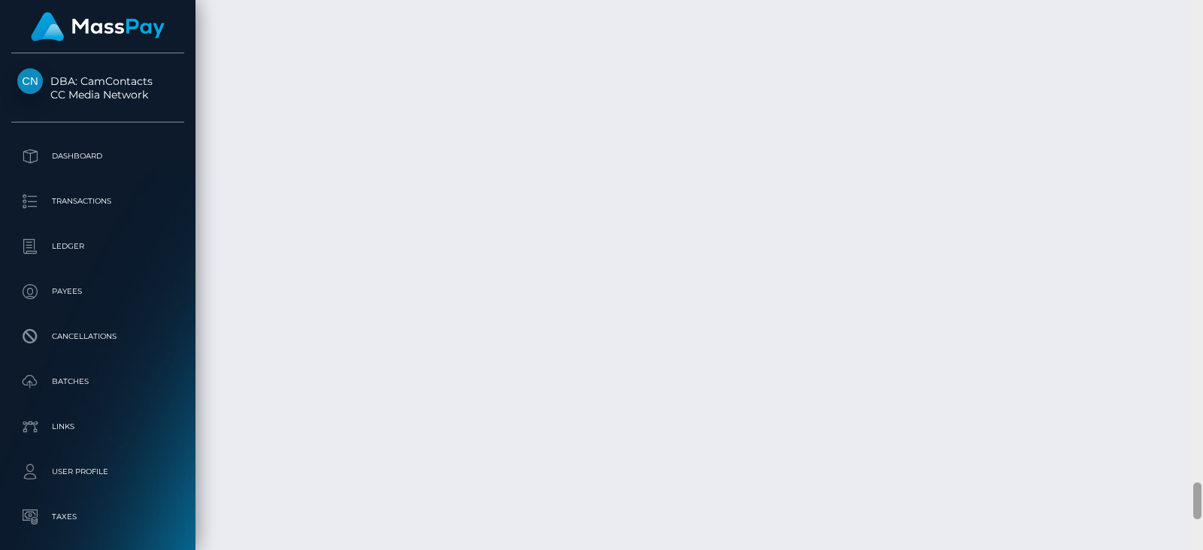
drag, startPoint x: 1197, startPoint y: 55, endPoint x: 1197, endPoint y: 501, distance: 446.5
click at [1197, 501] on div at bounding box center [1197, 501] width 8 height 37
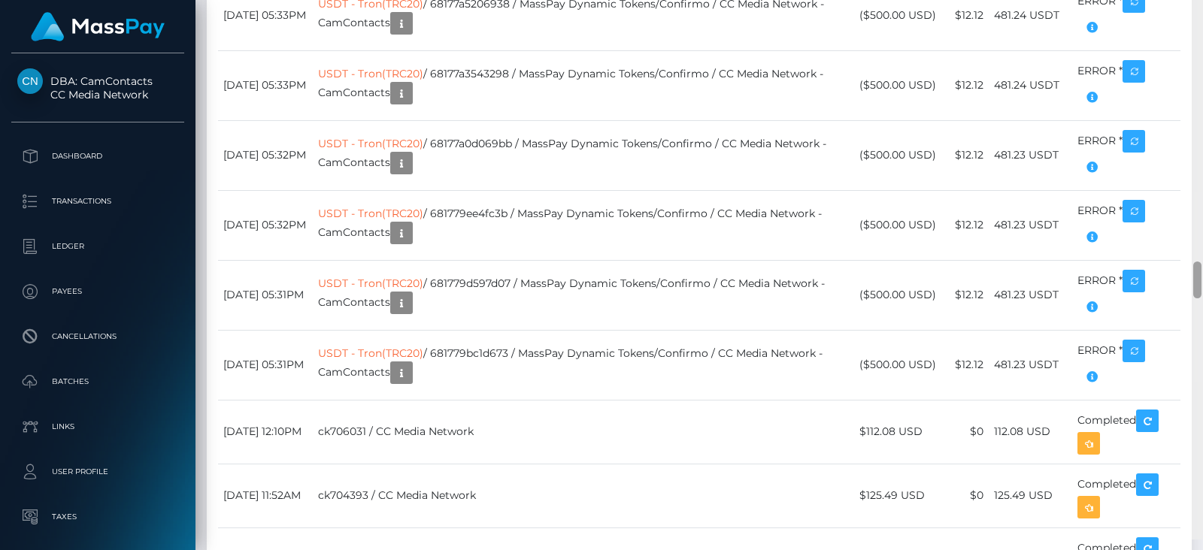
scroll to position [4046, 0]
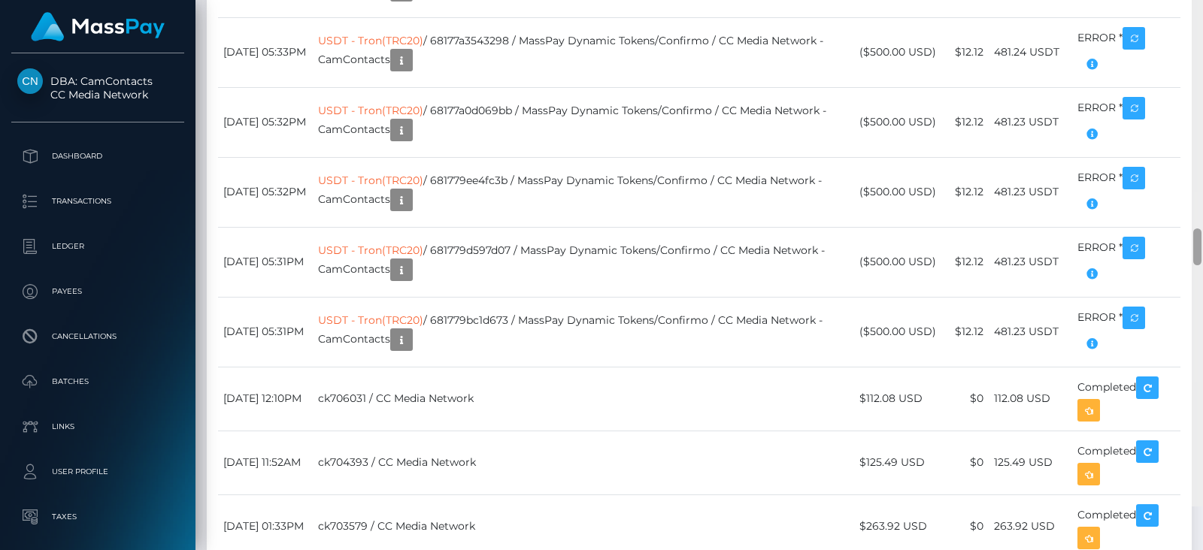
drag, startPoint x: 1196, startPoint y: 497, endPoint x: 1202, endPoint y: 290, distance: 206.8
click at [1202, 290] on div at bounding box center [1196, 231] width 11 height 550
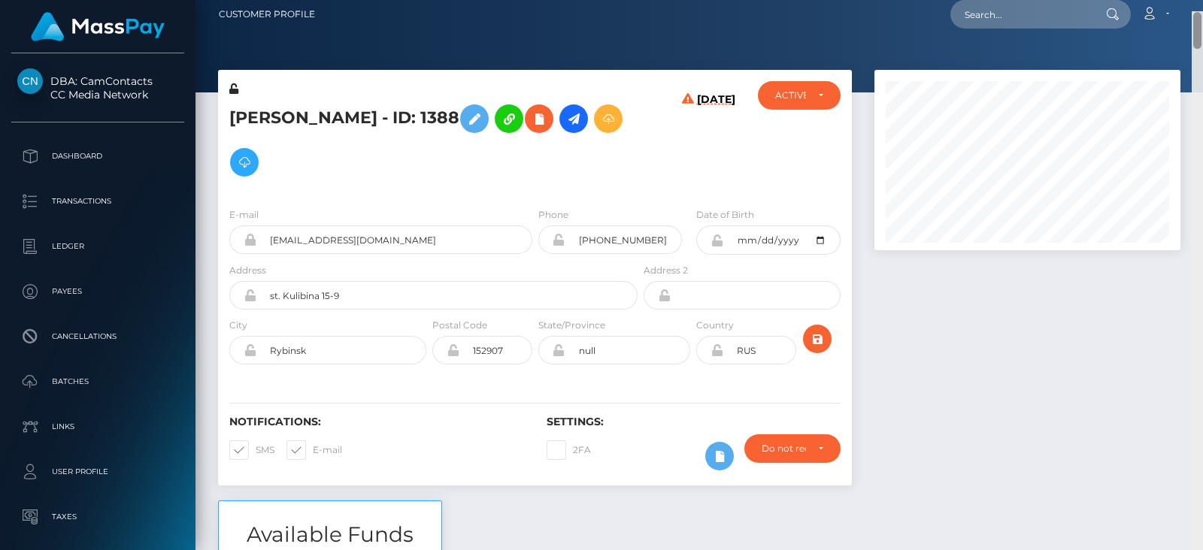
scroll to position [0, 0]
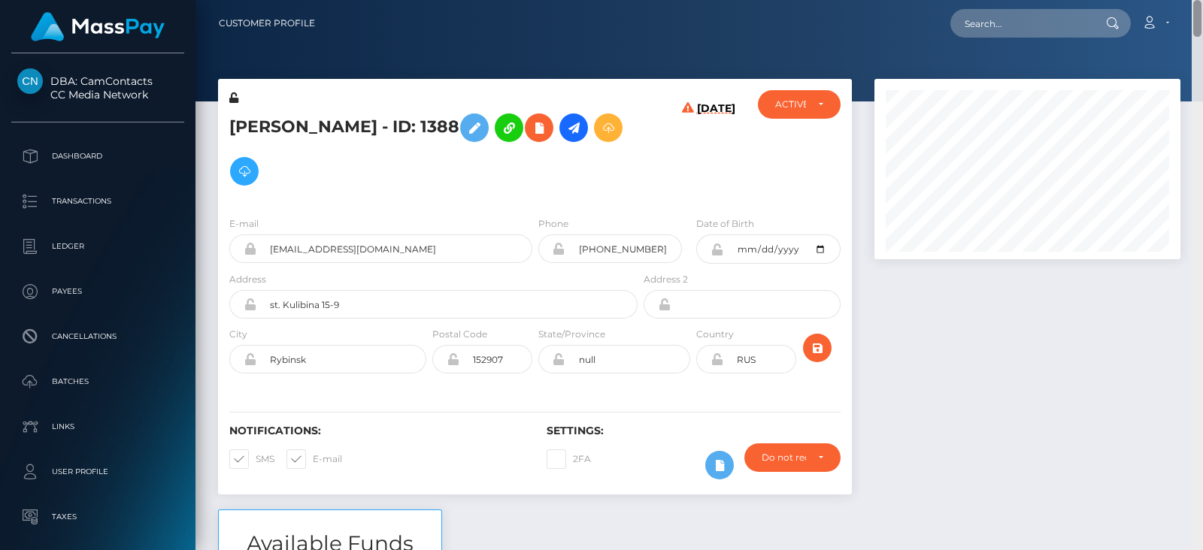
drag, startPoint x: 1197, startPoint y: 287, endPoint x: 1200, endPoint y: 11, distance: 275.9
click at [1200, 11] on div "Customer Profile Loading... Loading..." at bounding box center [698, 275] width 1007 height 550
click at [825, 95] on div "ACTIVE" at bounding box center [799, 104] width 83 height 29
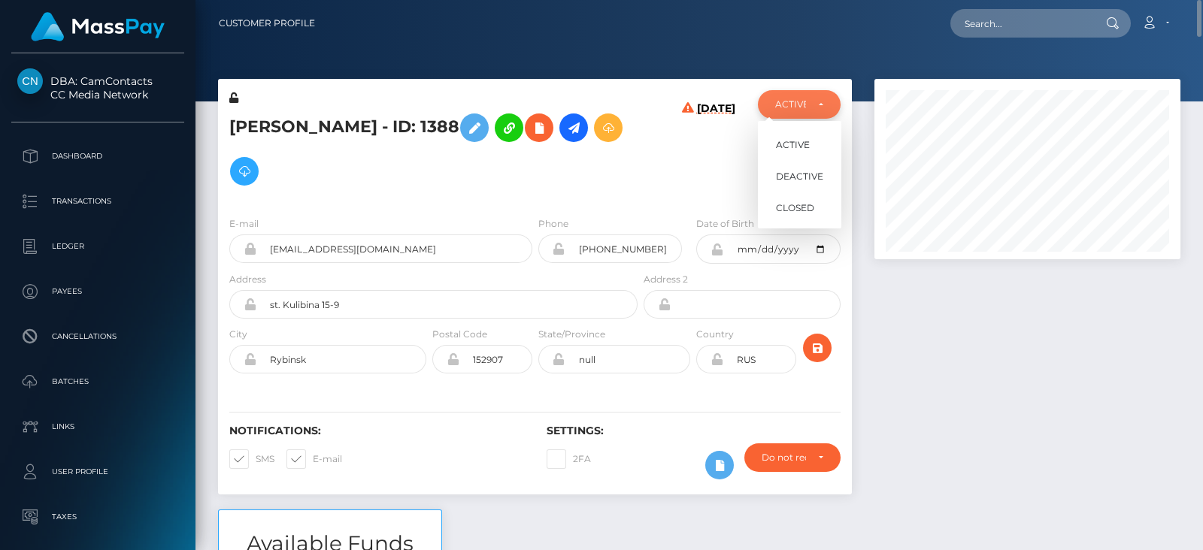
click at [825, 95] on div "ACTIVE" at bounding box center [799, 104] width 83 height 29
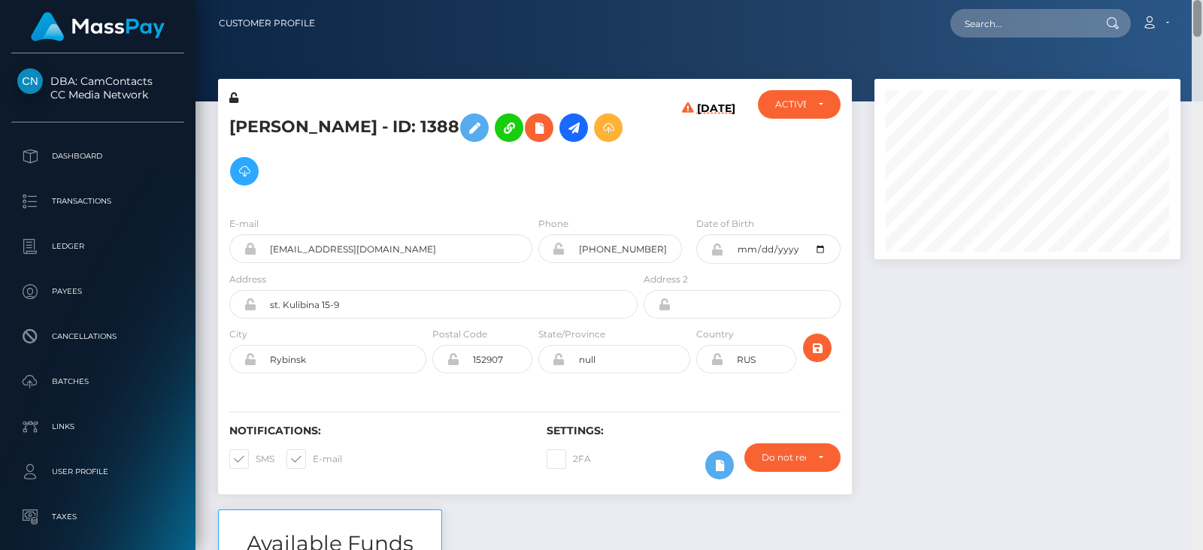
click at [1202, 204] on div at bounding box center [1196, 275] width 11 height 550
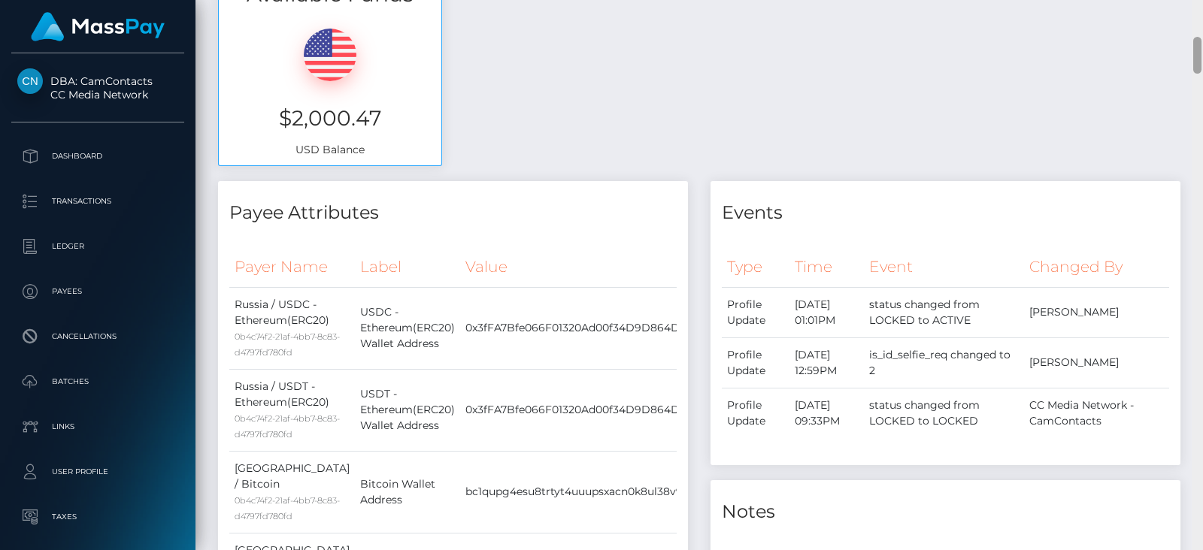
click at [1197, 195] on div at bounding box center [1196, 275] width 11 height 550
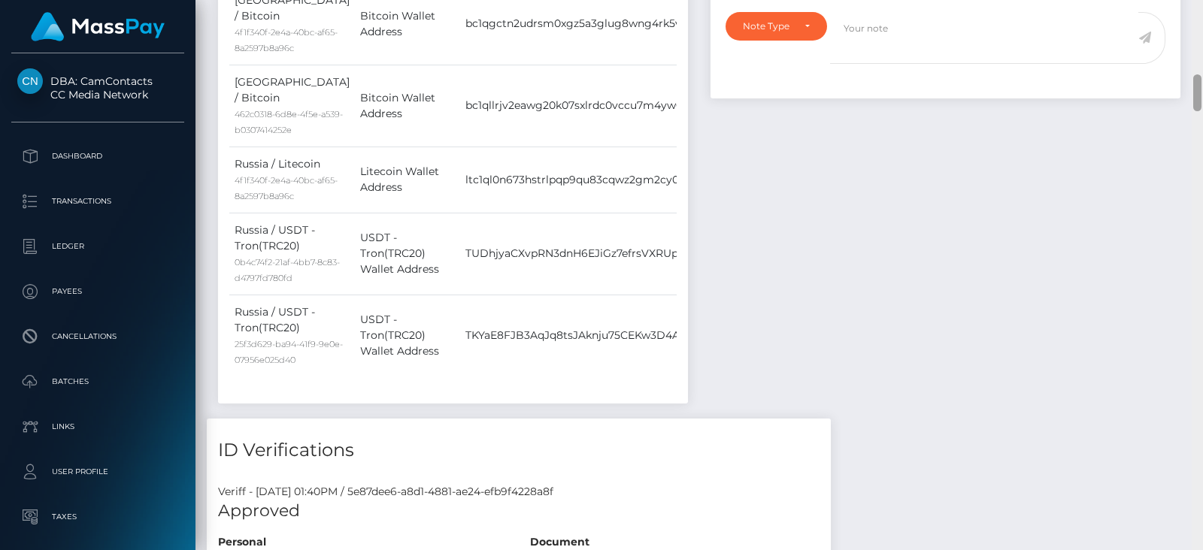
click at [1197, 195] on div at bounding box center [1196, 275] width 11 height 550
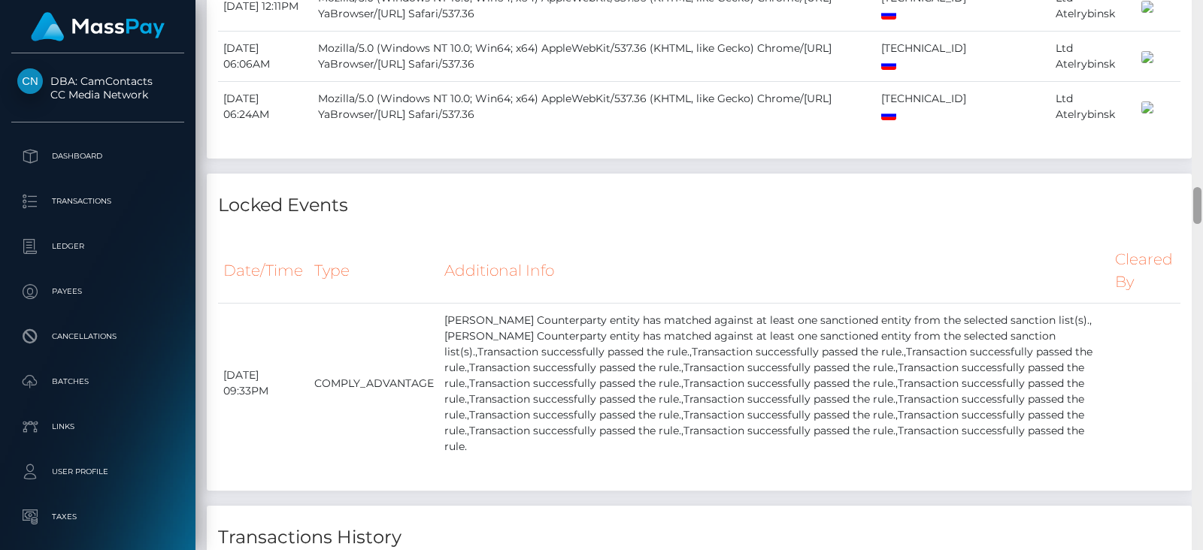
click at [1197, 189] on div at bounding box center [1196, 275] width 11 height 550
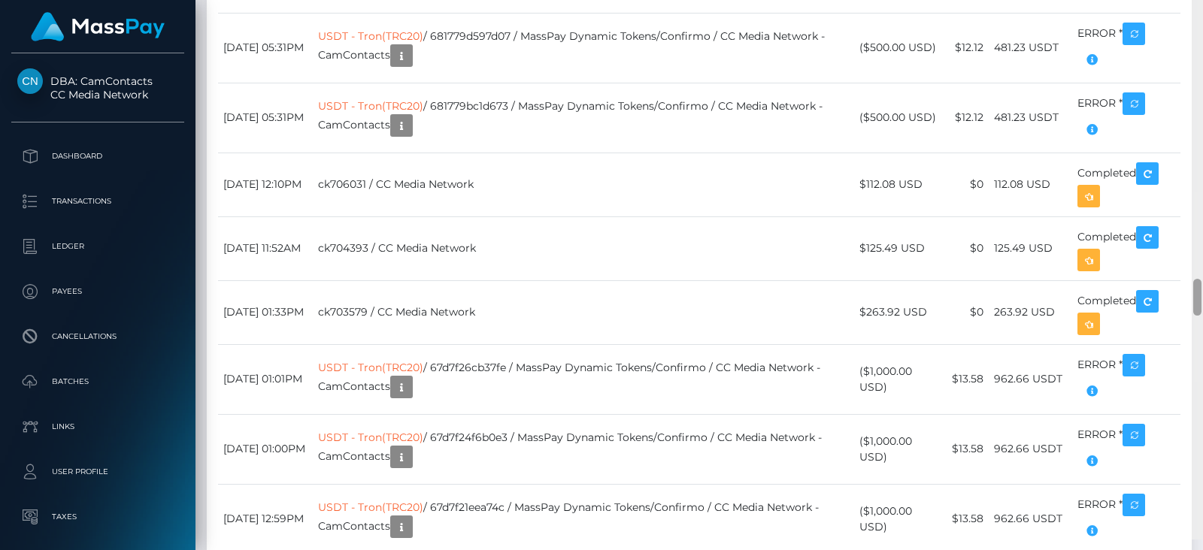
scroll to position [4227, 0]
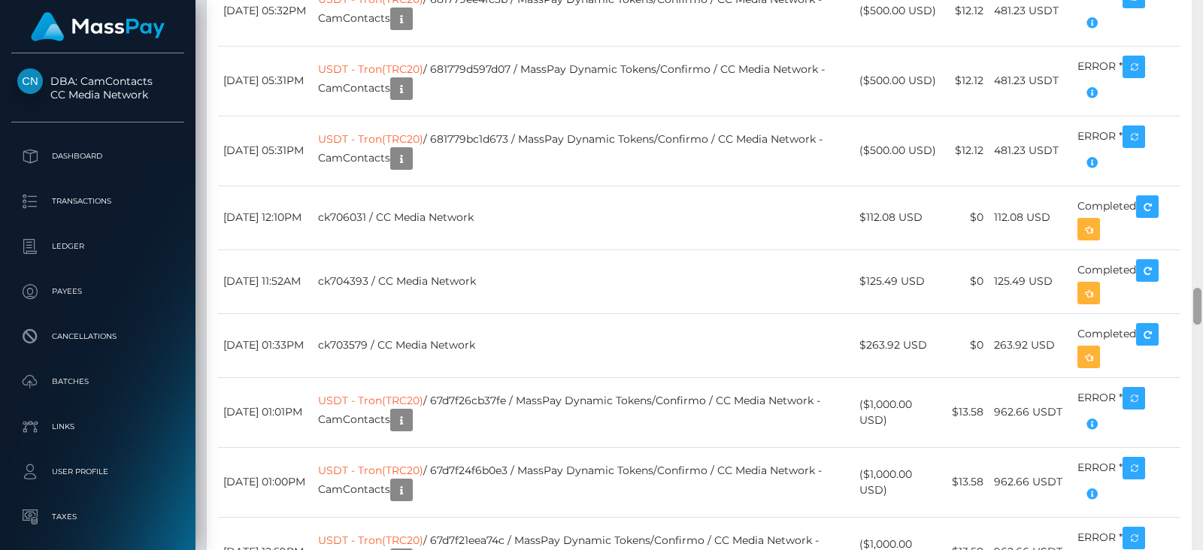
drag, startPoint x: 1197, startPoint y: 188, endPoint x: 1202, endPoint y: 289, distance: 100.8
click at [1202, 289] on div at bounding box center [1196, 275] width 11 height 550
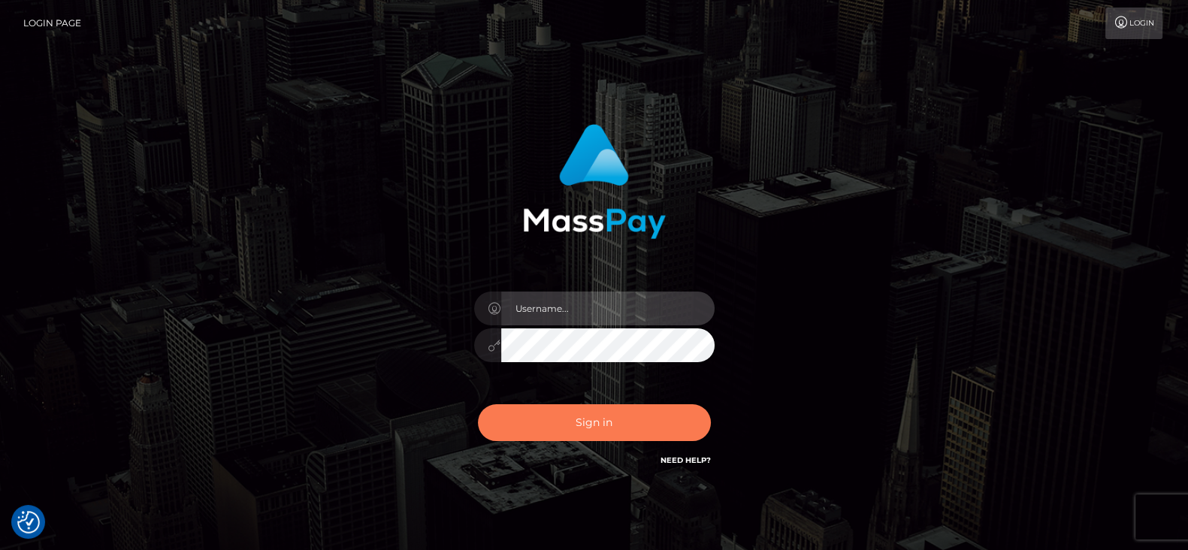
type input "[DOMAIN_NAME]"
click at [545, 419] on button "Sign in" at bounding box center [594, 422] width 233 height 37
type input "[DOMAIN_NAME]"
click at [554, 427] on button "Sign in" at bounding box center [594, 422] width 233 height 37
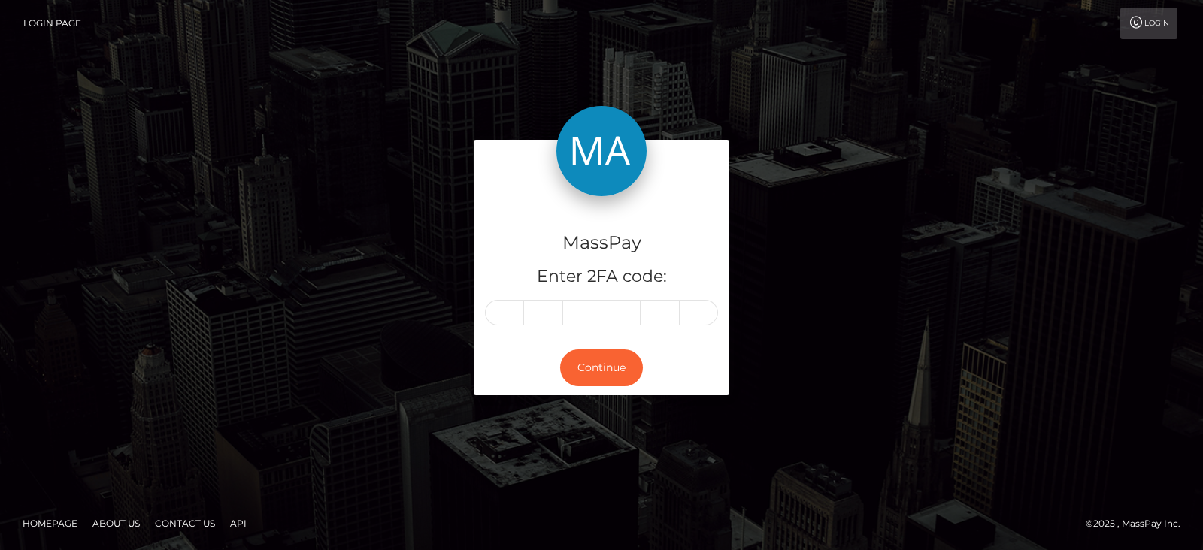
click at [512, 313] on input "text" at bounding box center [504, 313] width 39 height 26
type input "0"
type input "3"
type input "8"
type input "7"
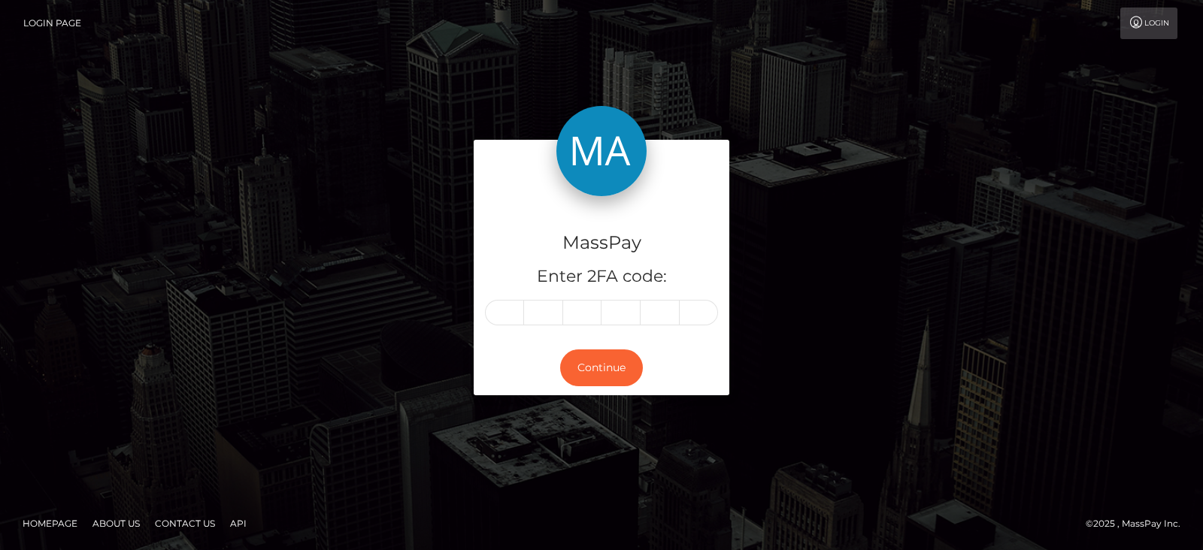
type input "3"
type input "9"
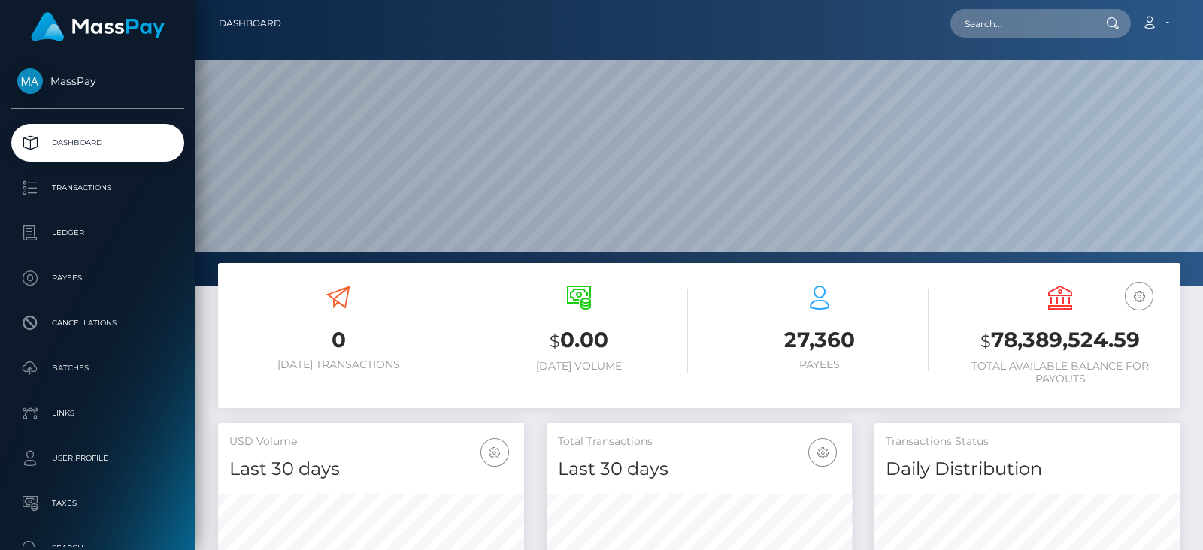
scroll to position [266, 305]
click at [1016, 17] on input "text" at bounding box center [1020, 23] width 141 height 29
paste input "[EMAIL_ADDRESS][DOMAIN_NAME]"
type input "[EMAIL_ADDRESS][DOMAIN_NAME]"
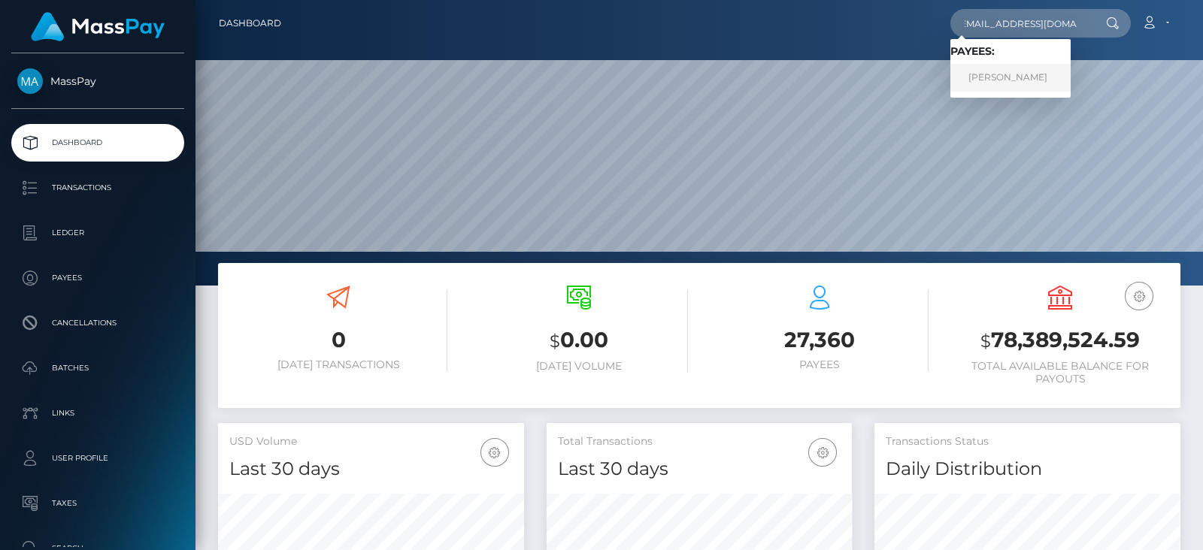
click at [1011, 73] on link "[PERSON_NAME]" at bounding box center [1010, 78] width 120 height 28
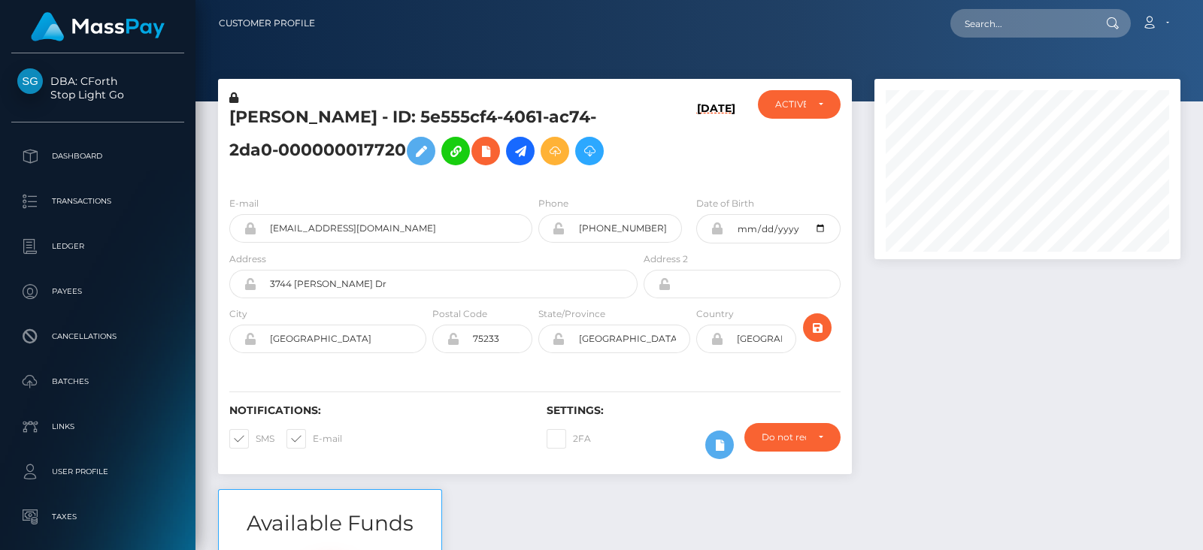
scroll to position [180, 305]
click at [1027, 24] on input "text" at bounding box center [1020, 23] width 141 height 29
paste input "cebowman@sbcglobal.net"
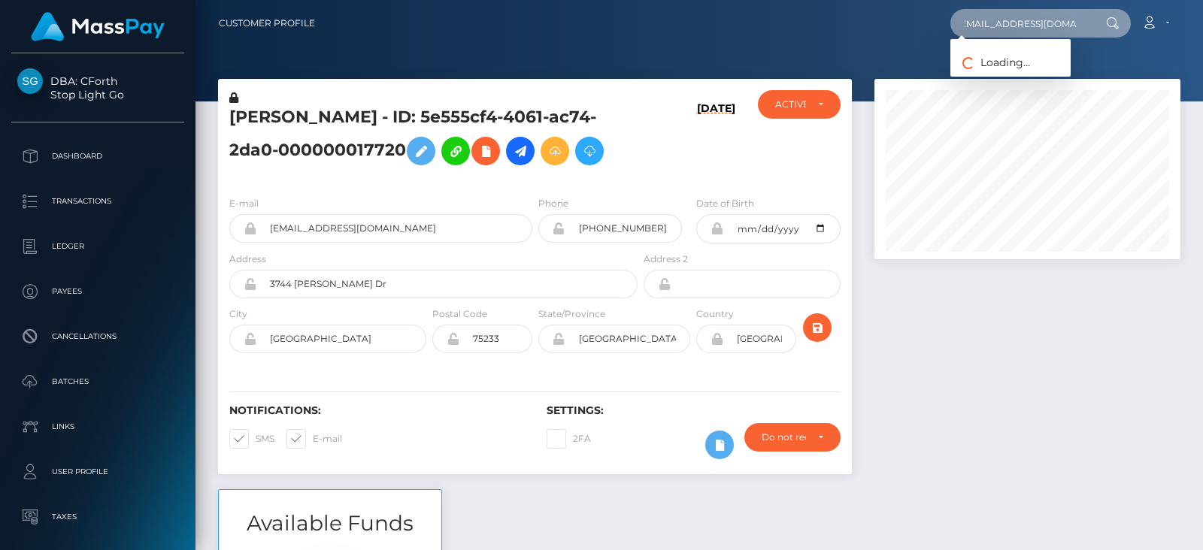
type input "cebowman@sbcglobal.net"
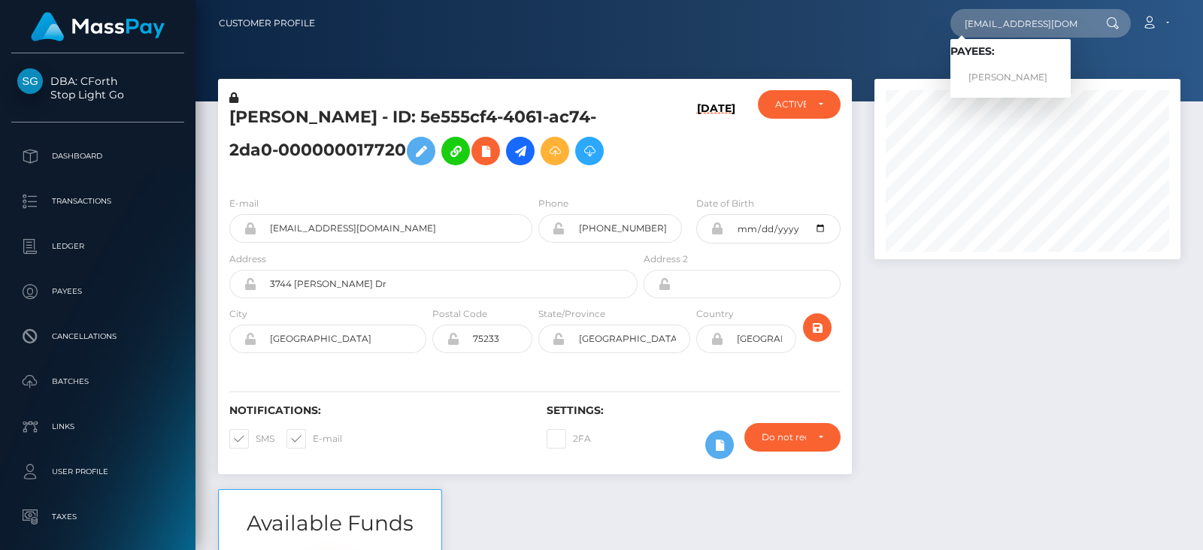
click at [1019, 377] on div at bounding box center [1027, 284] width 328 height 410
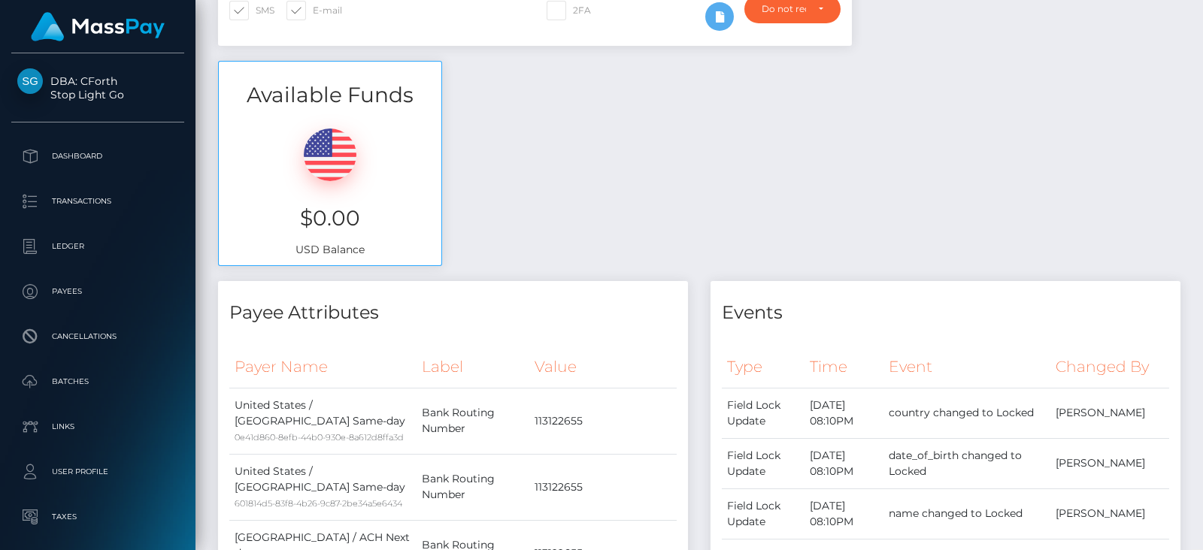
scroll to position [978, 0]
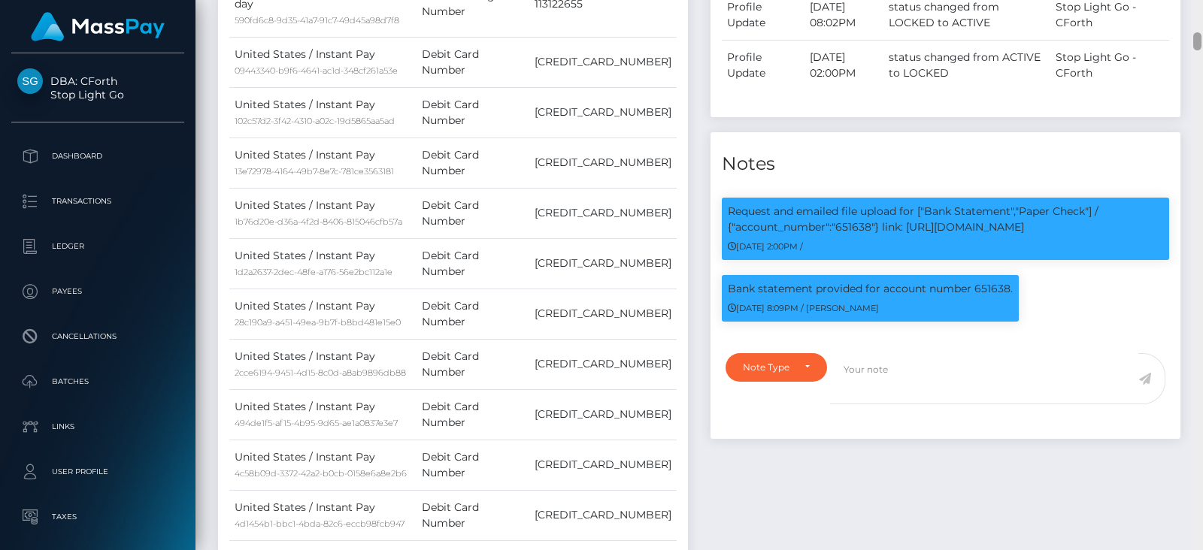
click at [1191, 36] on div at bounding box center [1196, 275] width 11 height 550
click at [1194, 36] on div at bounding box center [1197, 41] width 8 height 18
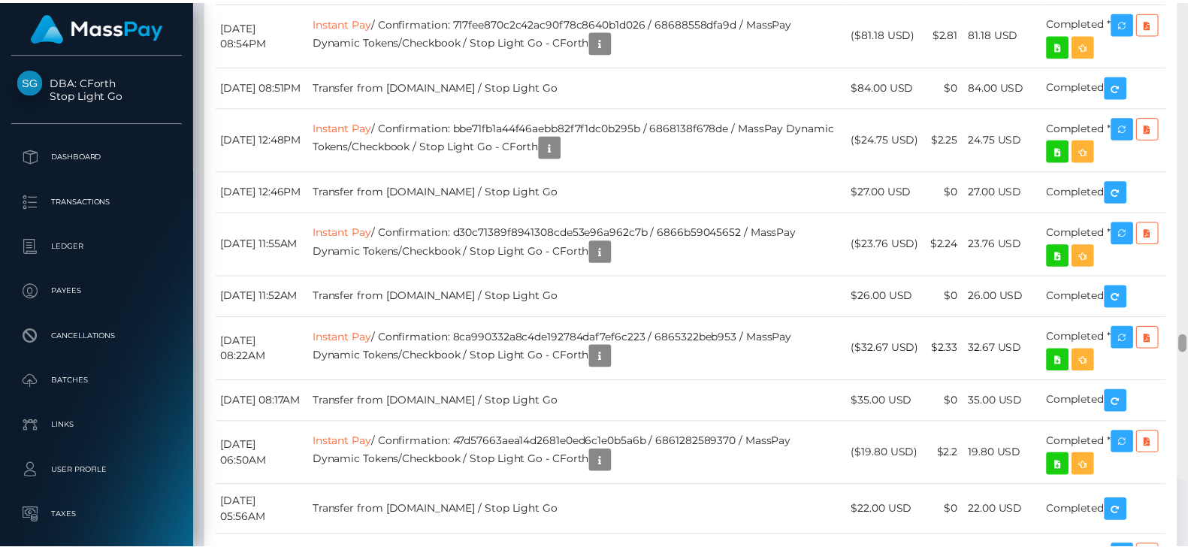
scroll to position [12169, 0]
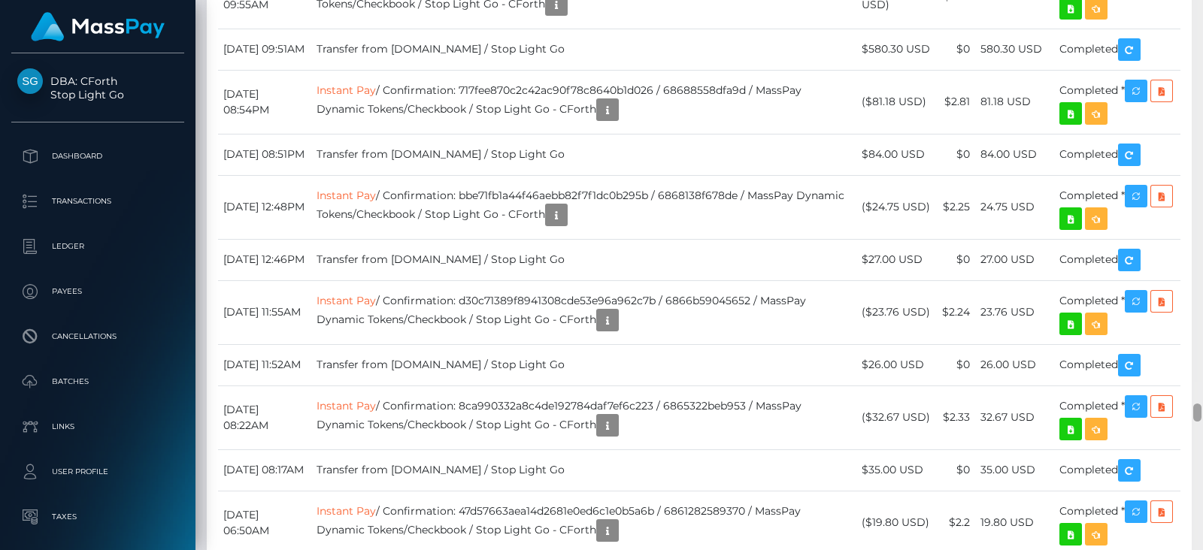
drag, startPoint x: 1197, startPoint y: 36, endPoint x: 1202, endPoint y: 407, distance: 371.4
click at [1202, 407] on div at bounding box center [1196, 275] width 11 height 550
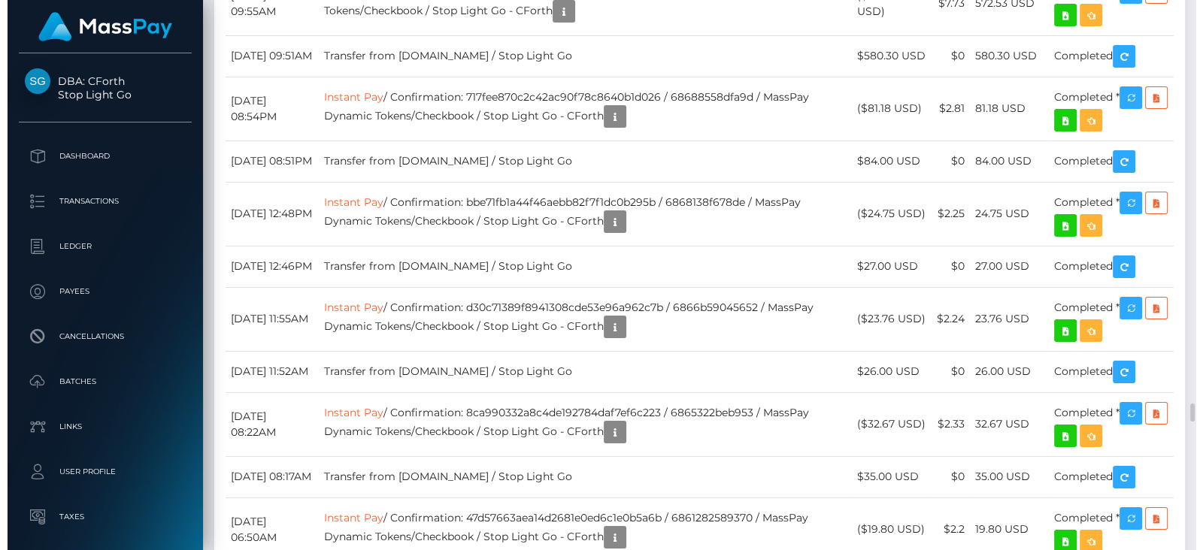
scroll to position [180, 305]
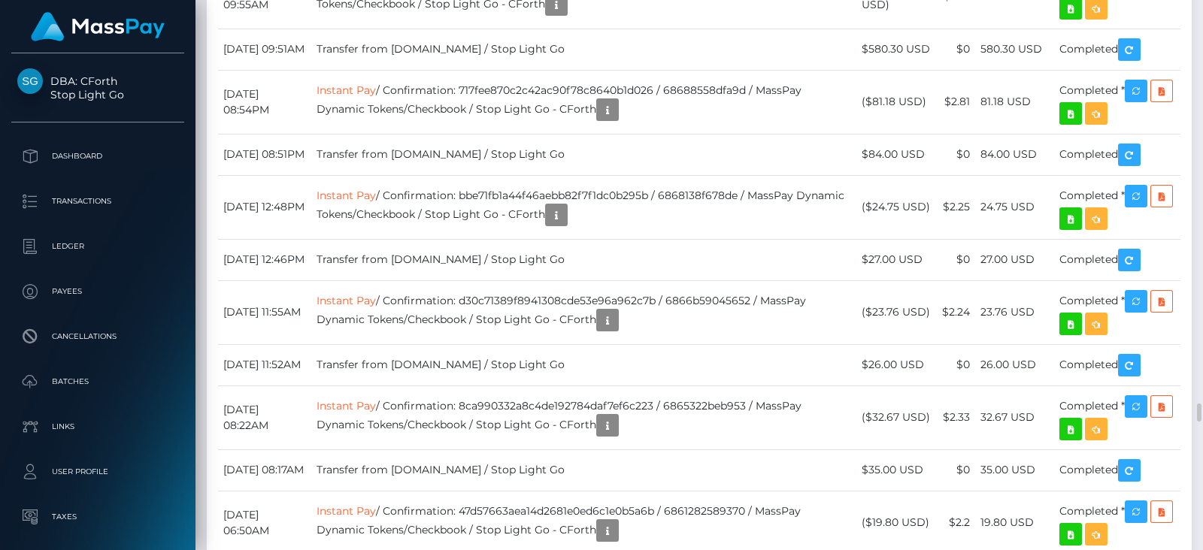
click at [1050, 397] on div "Date/Time Description Amount Fee Received Status ACH Next day ACH Same-day" at bounding box center [699, 498] width 985 height 3815
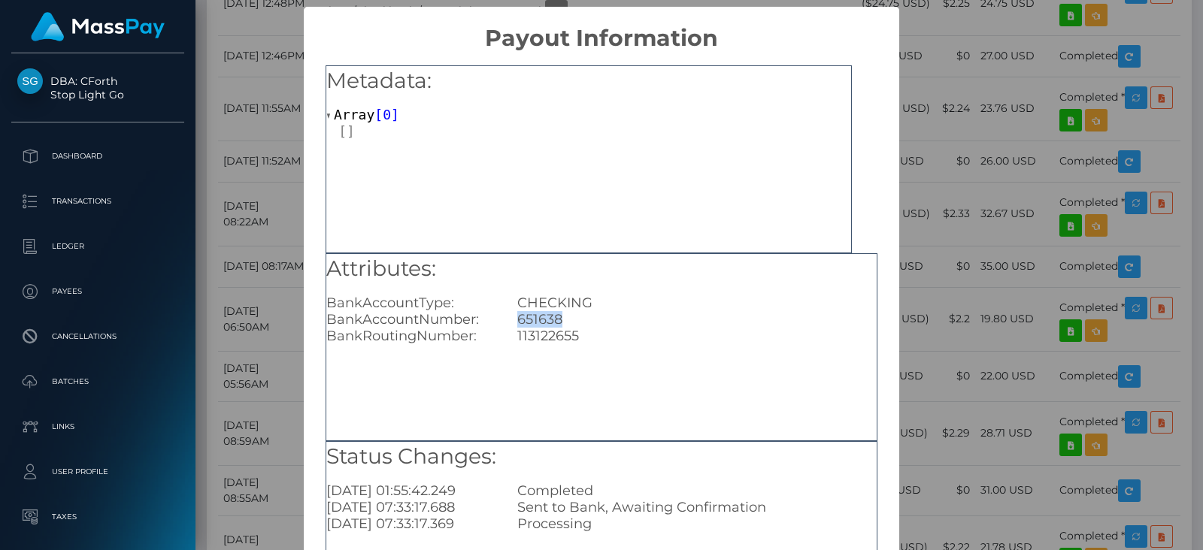
drag, startPoint x: 564, startPoint y: 314, endPoint x: 501, endPoint y: 321, distance: 62.8
click at [506, 321] on div "651638" at bounding box center [697, 319] width 382 height 17
copy div "651638"
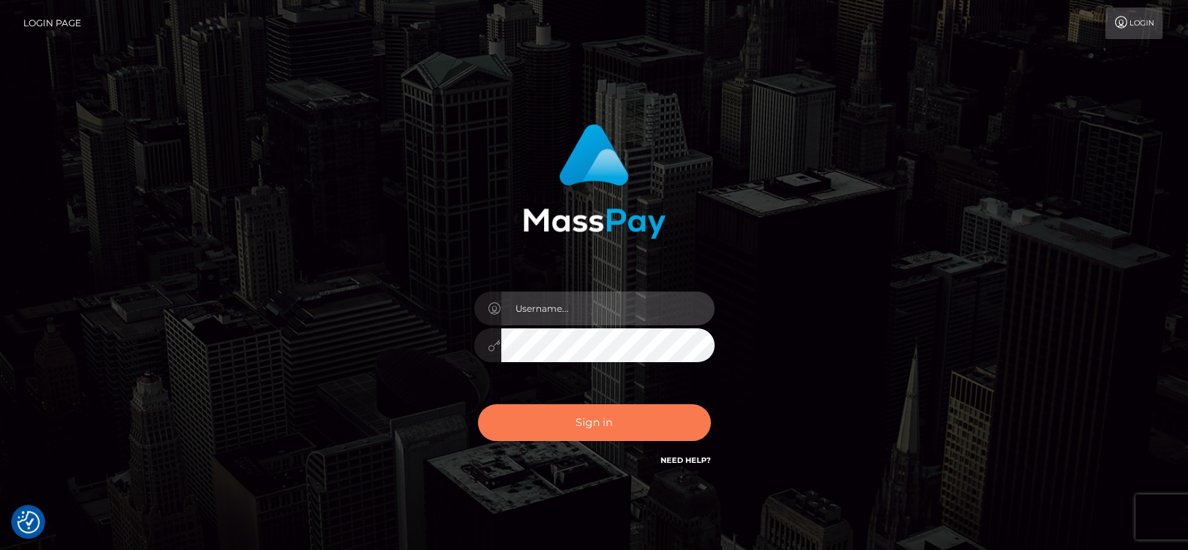
type input "[DOMAIN_NAME]"
click at [601, 408] on button "Sign in" at bounding box center [594, 422] width 233 height 37
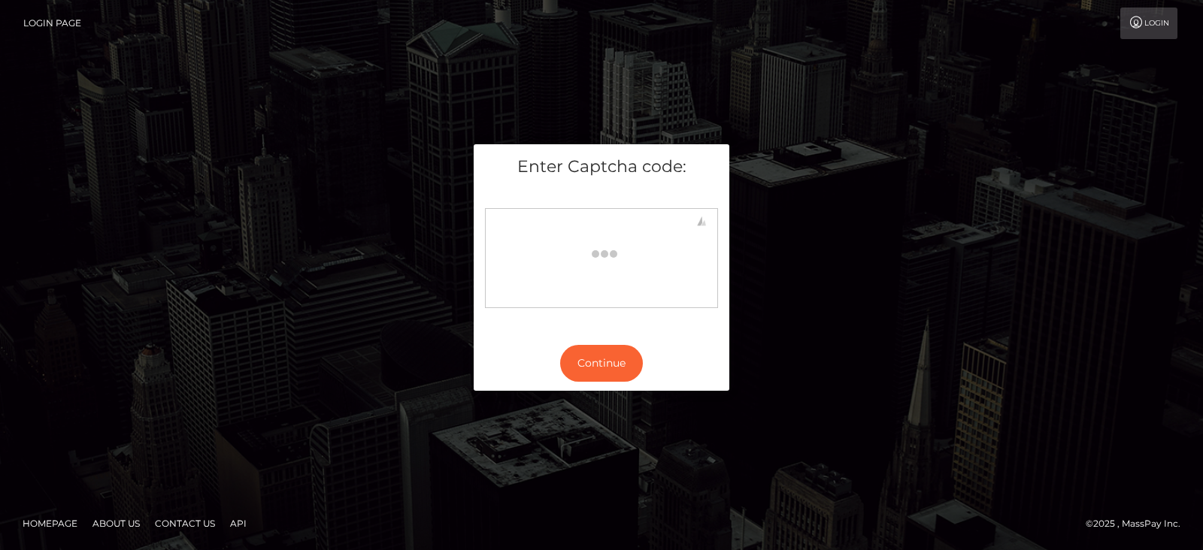
click at [578, 278] on body at bounding box center [601, 255] width 219 height 82
click at [623, 373] on button "Continue" at bounding box center [601, 363] width 83 height 37
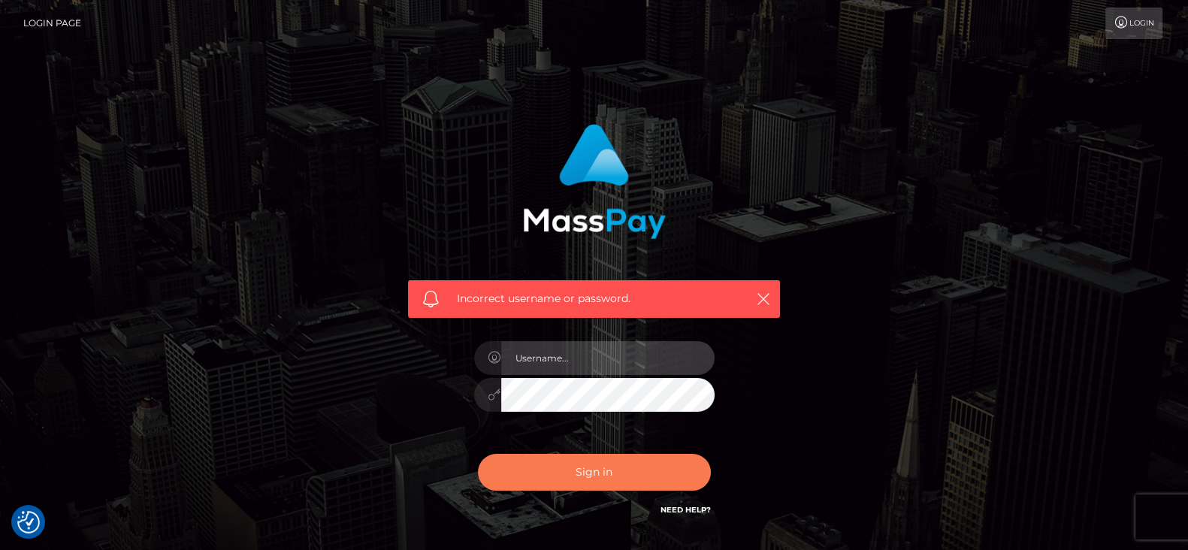
type input "[DOMAIN_NAME]"
click at [607, 483] on button "Sign in" at bounding box center [594, 472] width 233 height 37
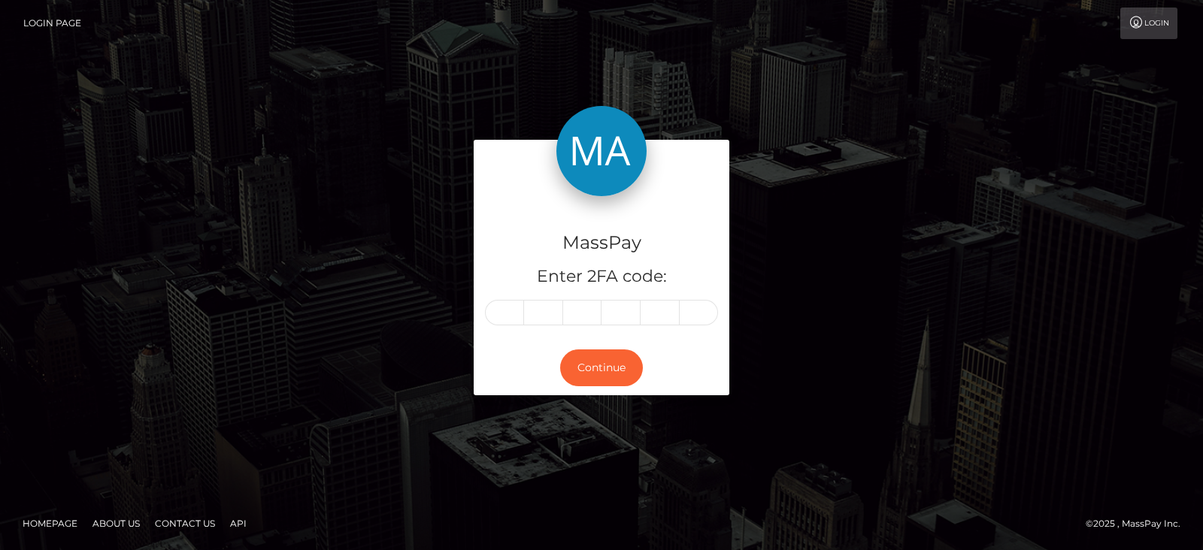
type input "4"
type input "7"
type input "0"
type input "1"
type input "0"
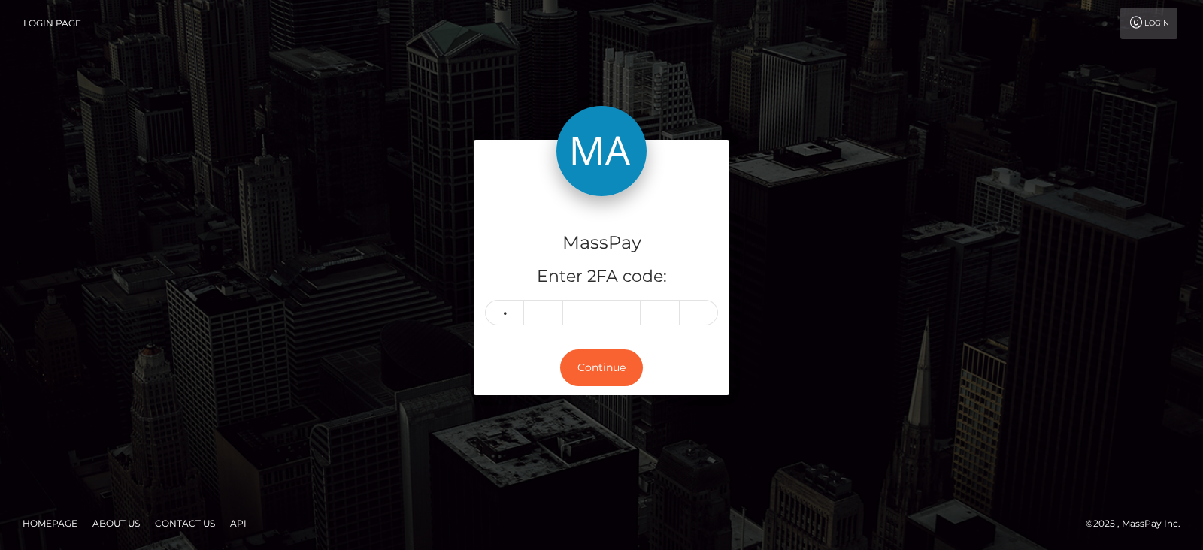
type input "2"
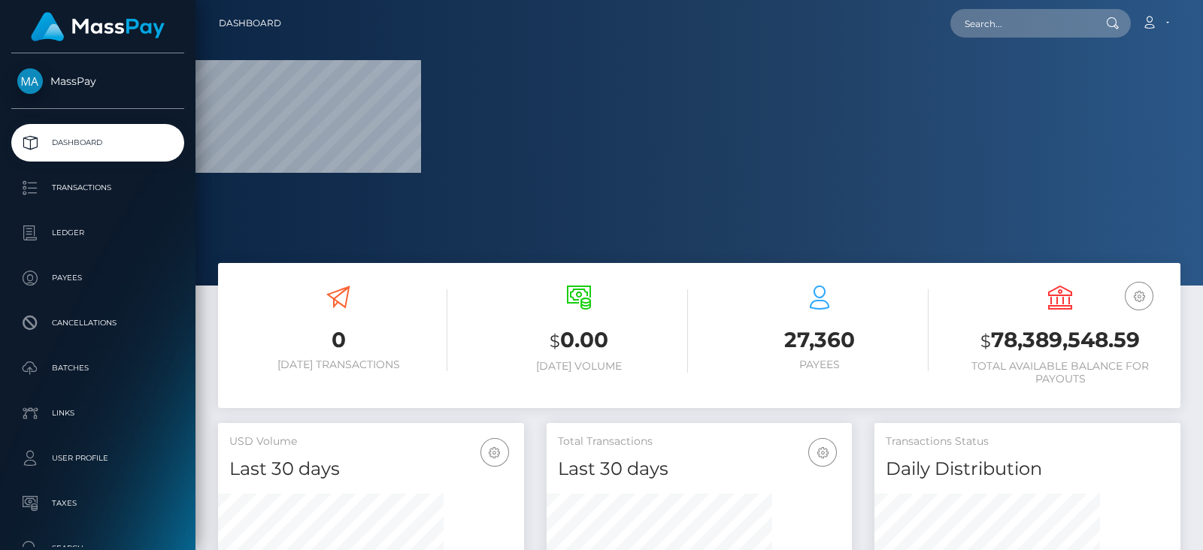
scroll to position [446, 305]
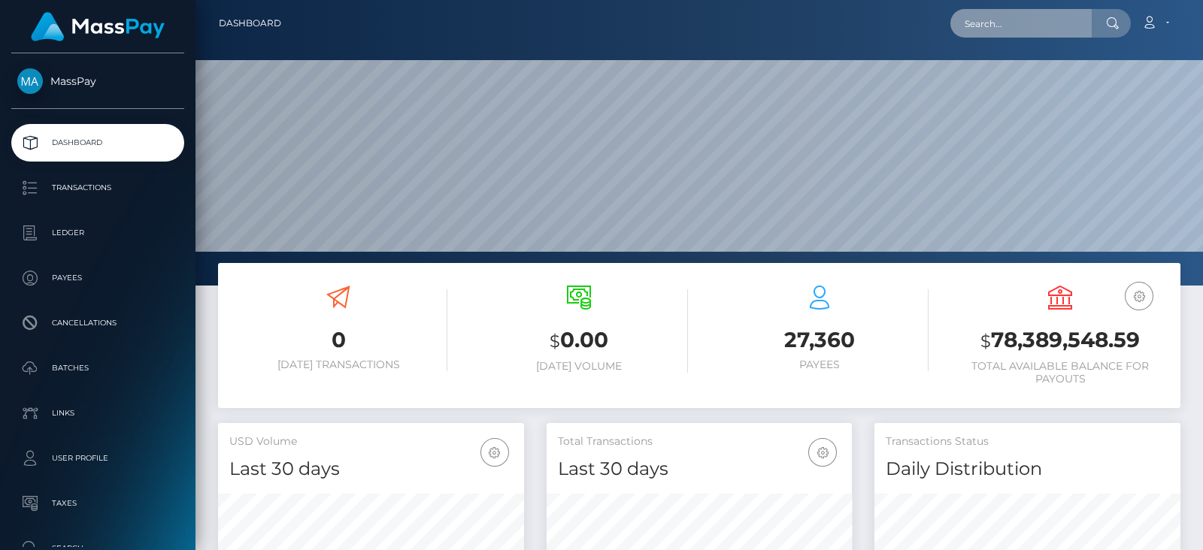
click at [1050, 25] on input "text" at bounding box center [1020, 23] width 141 height 29
paste input "[EMAIL_ADDRESS][DOMAIN_NAME]"
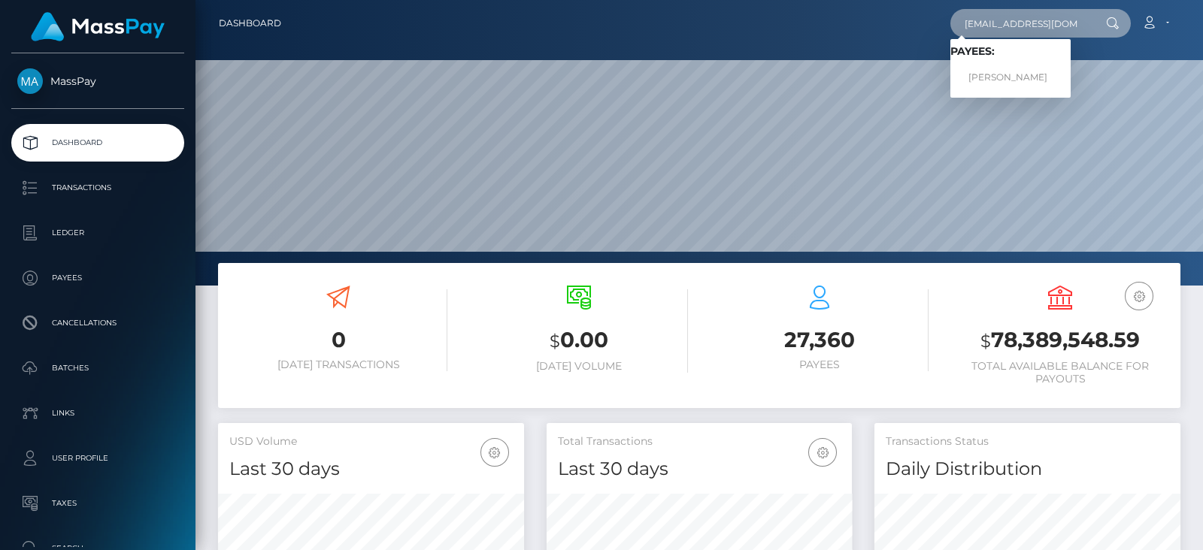
type input "[EMAIL_ADDRESS][DOMAIN_NAME]"
click at [1014, 69] on link "[PERSON_NAME]" at bounding box center [1010, 78] width 120 height 28
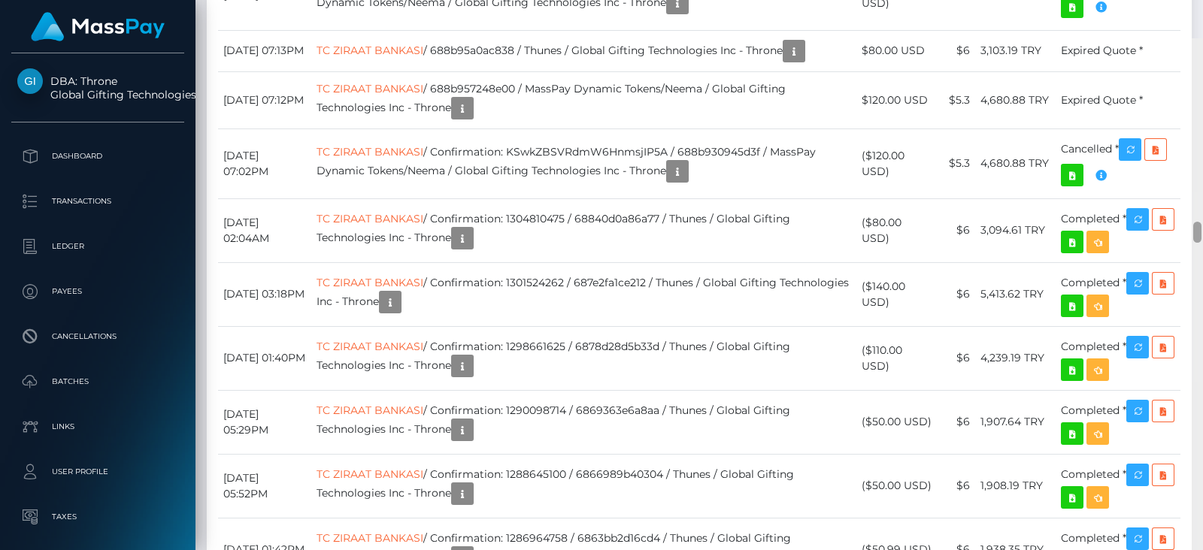
scroll to position [4663, 0]
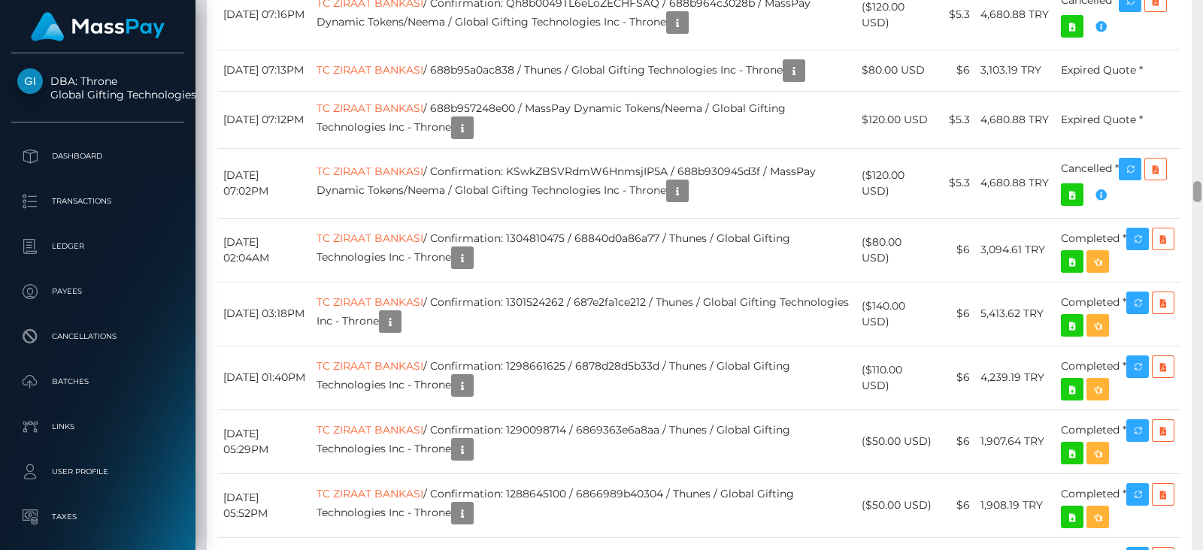
click at [1202, 191] on div at bounding box center [1196, 275] width 11 height 550
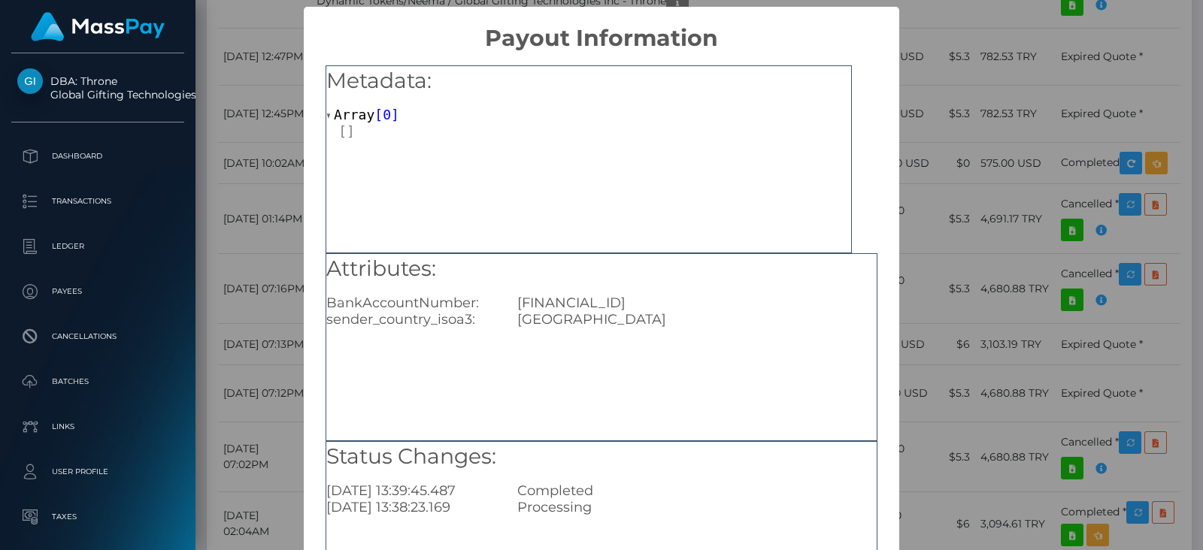
drag, startPoint x: 743, startPoint y: 305, endPoint x: 512, endPoint y: 305, distance: 231.5
click at [512, 305] on div "FR7630003001490005009921032" at bounding box center [697, 303] width 382 height 17
copy div "FR7630003001490005009921032"
click at [885, 425] on div "Metadata: Array [ 0 ] Attributes: BankAccountNumber: FR763000300149000500992103…" at bounding box center [601, 342] width 595 height 581
click at [1044, 419] on div "× Payout Information Metadata: Array [ 0 ] Attributes: BankAccountNumber: FR763…" at bounding box center [601, 275] width 1203 height 550
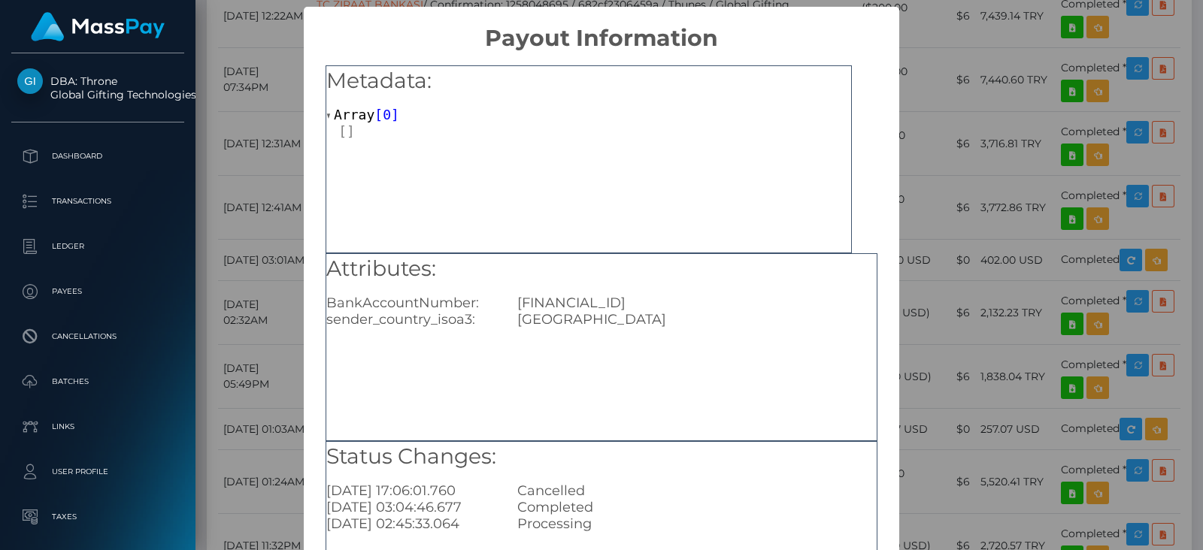
drag, startPoint x: 505, startPoint y: 302, endPoint x: 728, endPoint y: 305, distance: 222.5
click at [728, 305] on div "TR780001001306872776105001" at bounding box center [697, 303] width 382 height 17
copy div "TR780001001306872776105001"
click at [925, 298] on div "× Payout Information Metadata: Array [ 0 ] Attributes: BankAccountNumber: TR780…" at bounding box center [601, 275] width 1203 height 550
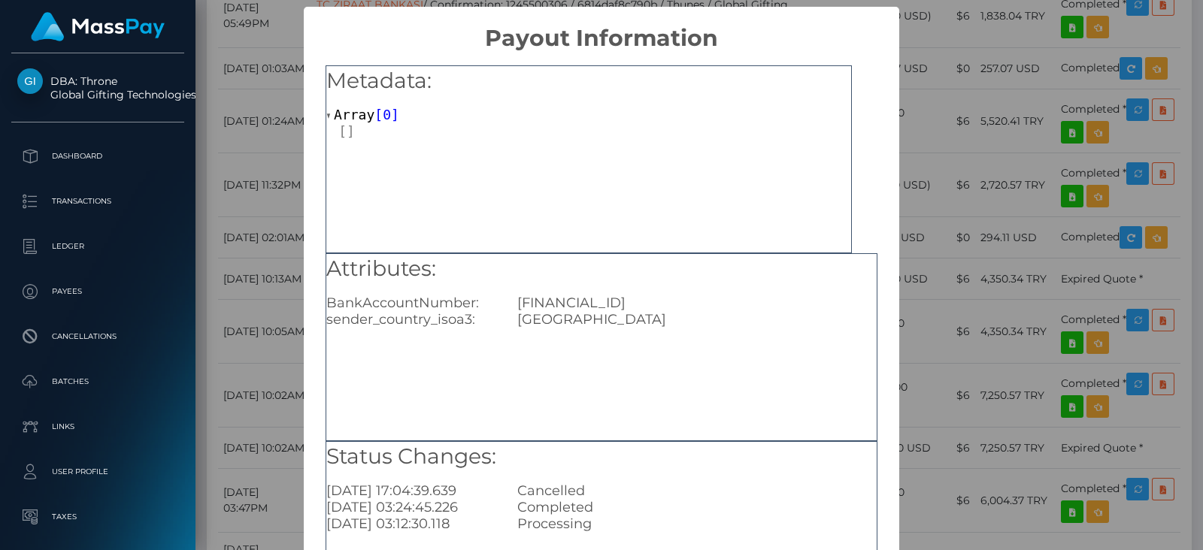
click at [962, 328] on div "× Payout Information Metadata: Array [ 0 ] Attributes: BankAccountNumber: TR780…" at bounding box center [601, 275] width 1203 height 550
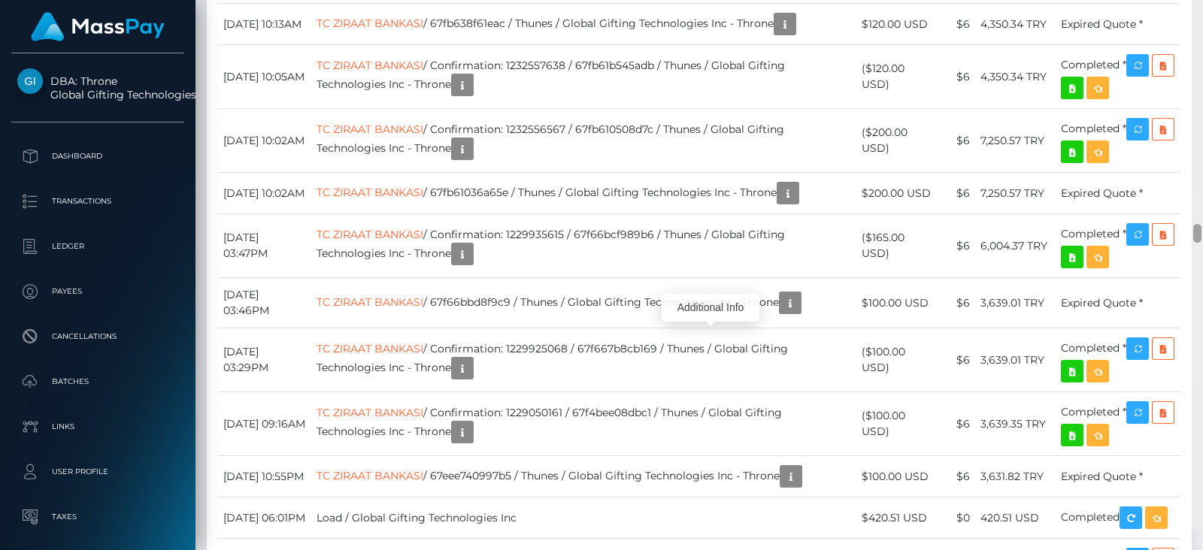
scroll to position [6919, 0]
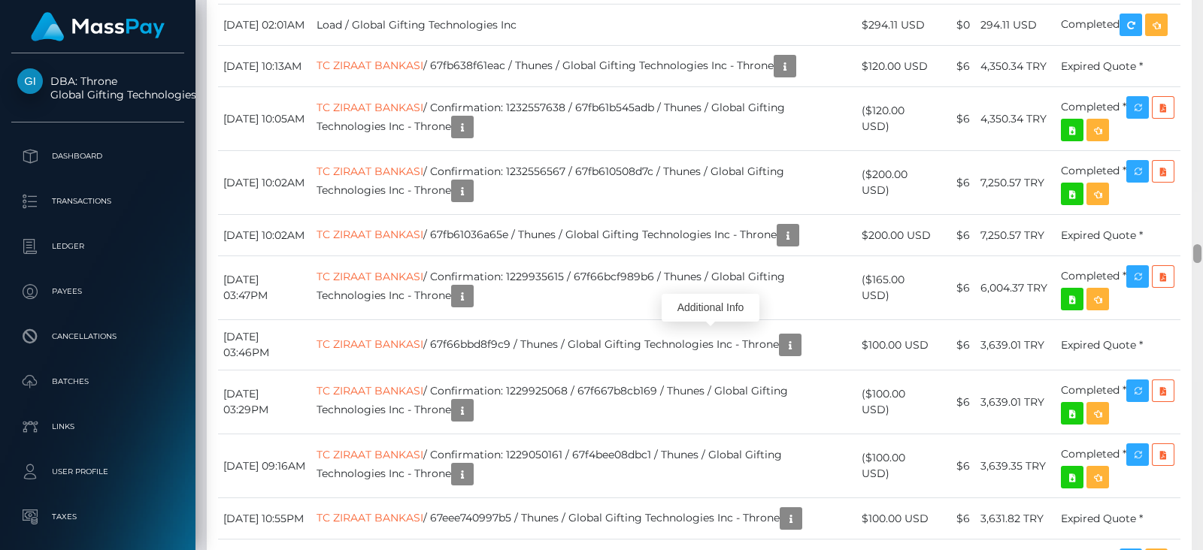
drag, startPoint x: 1195, startPoint y: 244, endPoint x: 1200, endPoint y: 251, distance: 8.8
click at [1200, 251] on div at bounding box center [1197, 253] width 8 height 19
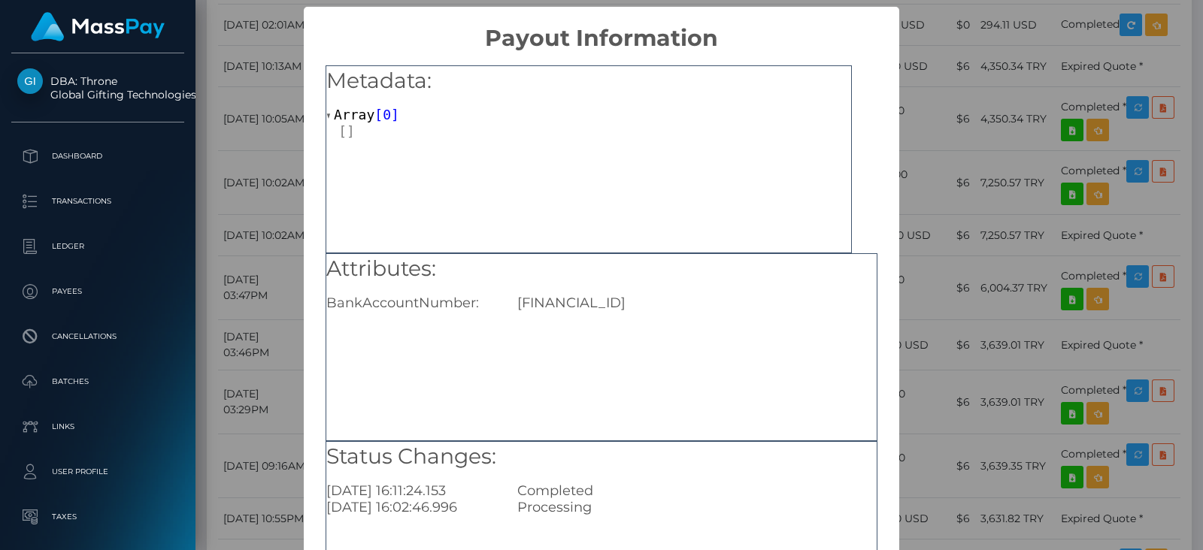
click at [858, 304] on div "TR780001001306872776105001" at bounding box center [697, 303] width 382 height 17
click at [962, 331] on div "× Payout Information Metadata: Array [ 0 ] Attributes: BankAccountNumber: TR780…" at bounding box center [601, 275] width 1203 height 550
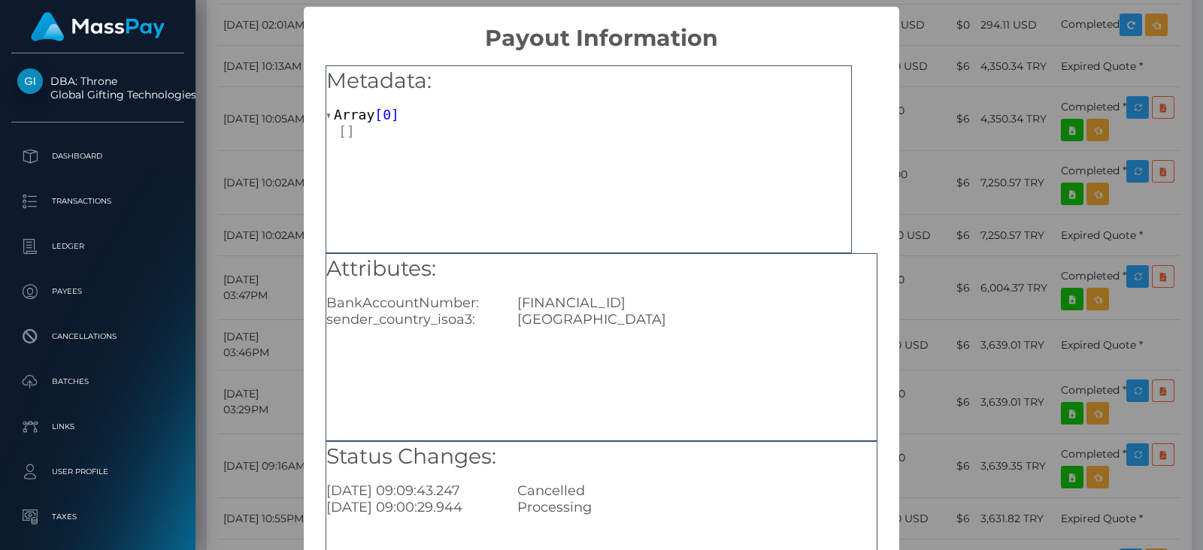
drag, startPoint x: 750, startPoint y: 295, endPoint x: 513, endPoint y: 295, distance: 237.5
click at [513, 295] on div "TR780001001306872776105001" at bounding box center [697, 303] width 382 height 17
copy div "TR780001001306872776105001"
click at [1000, 228] on div "× Payout Information Metadata: Array [ 0 ] Attributes: BankAccountNumber: TR780…" at bounding box center [601, 275] width 1203 height 550
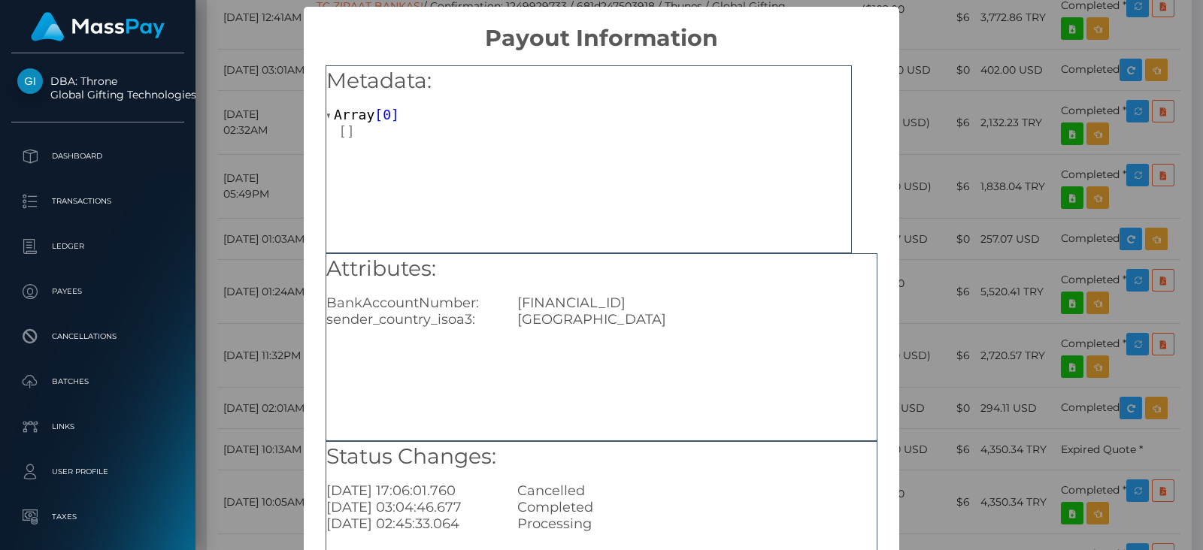
drag, startPoint x: 727, startPoint y: 301, endPoint x: 505, endPoint y: 304, distance: 221.8
click at [506, 304] on div "TR780001001306872776105001" at bounding box center [697, 303] width 382 height 17
copy div "TR780001001306872776105001"
click at [976, 245] on div "× Payout Information Metadata: Array [ 0 ] Attributes: BankAccountNumber: TR780…" at bounding box center [601, 275] width 1203 height 550
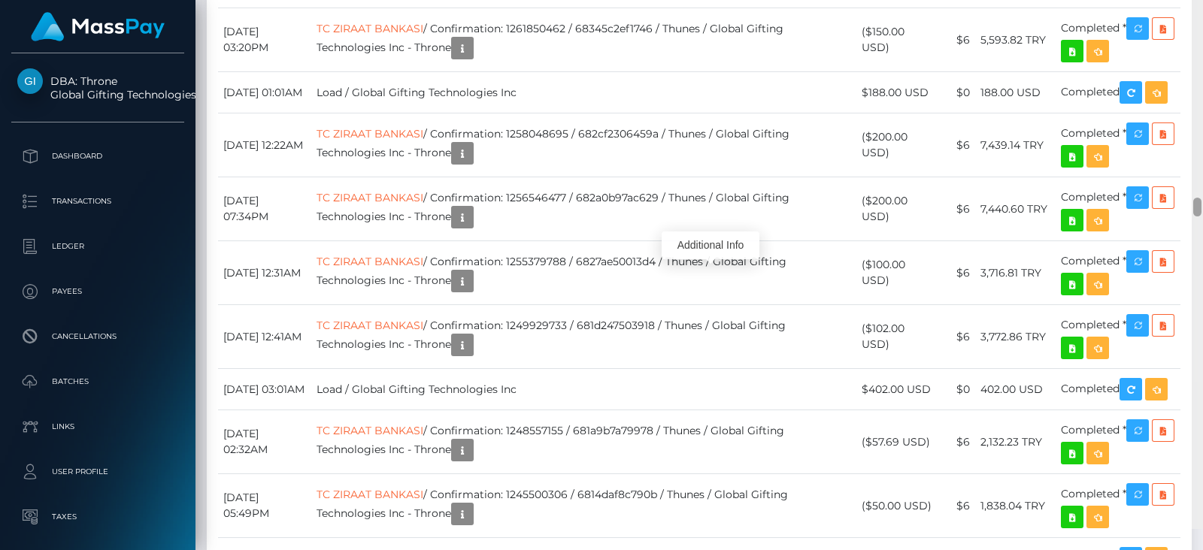
scroll to position [6195, 0]
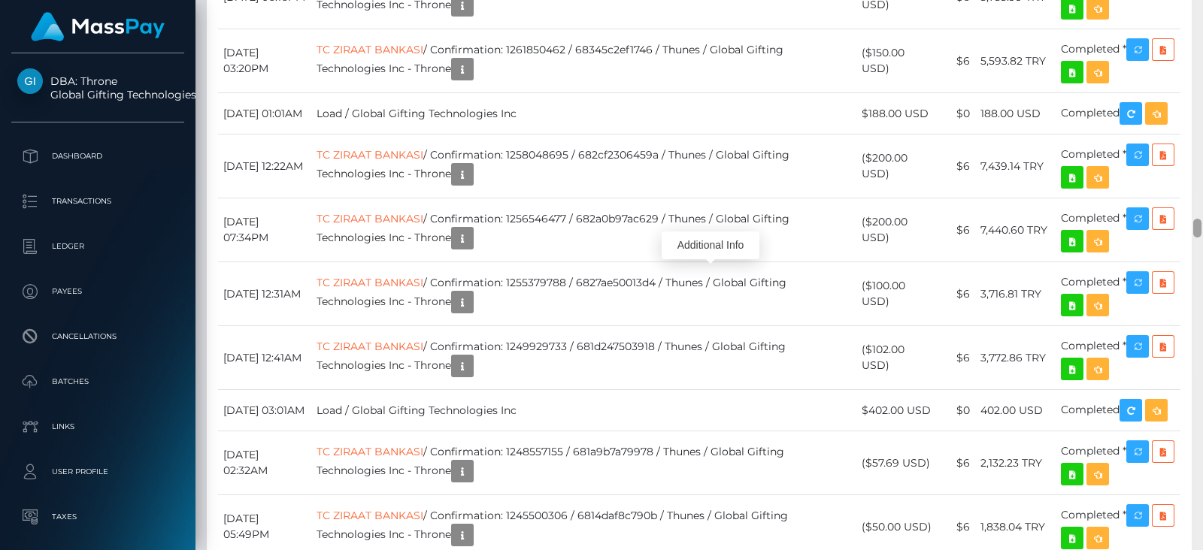
drag, startPoint x: 1199, startPoint y: 239, endPoint x: 1202, endPoint y: 227, distance: 12.4
click at [1202, 227] on div at bounding box center [1196, 275] width 11 height 550
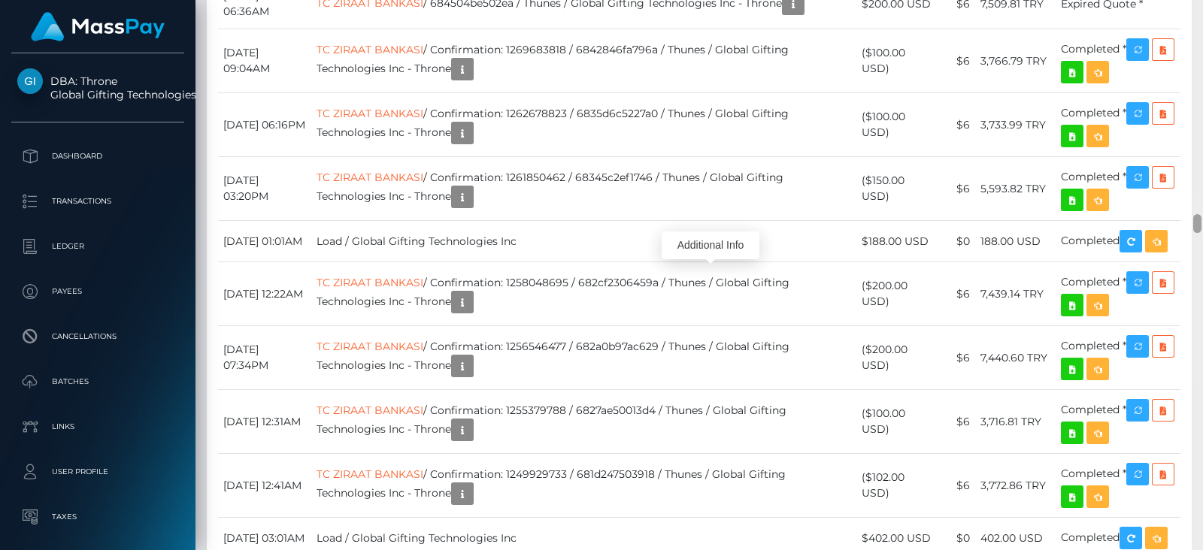
scroll to position [6302, 0]
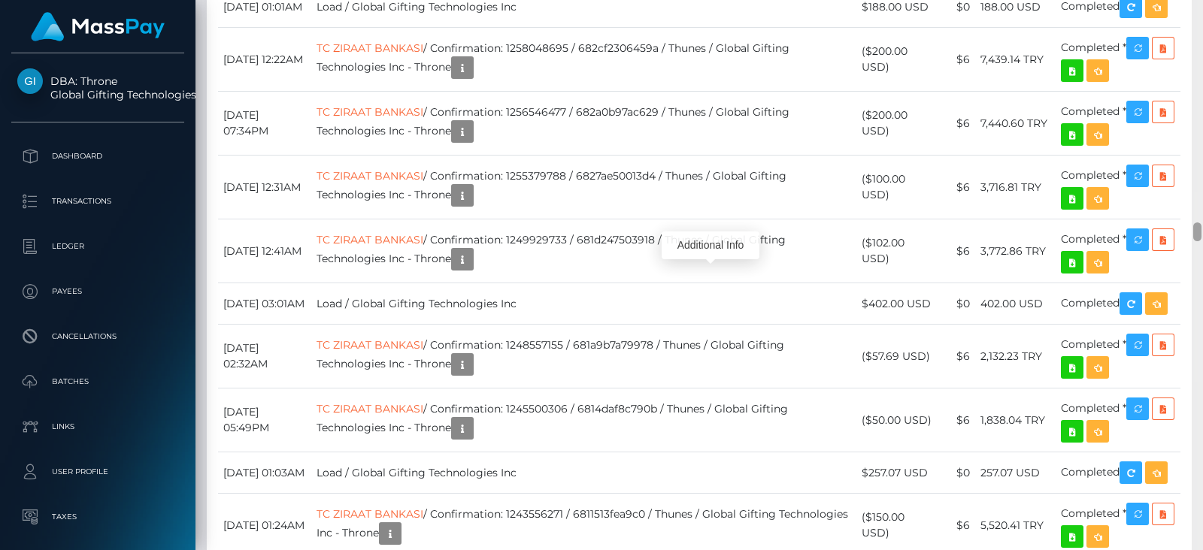
click at [1202, 231] on div at bounding box center [1196, 275] width 11 height 550
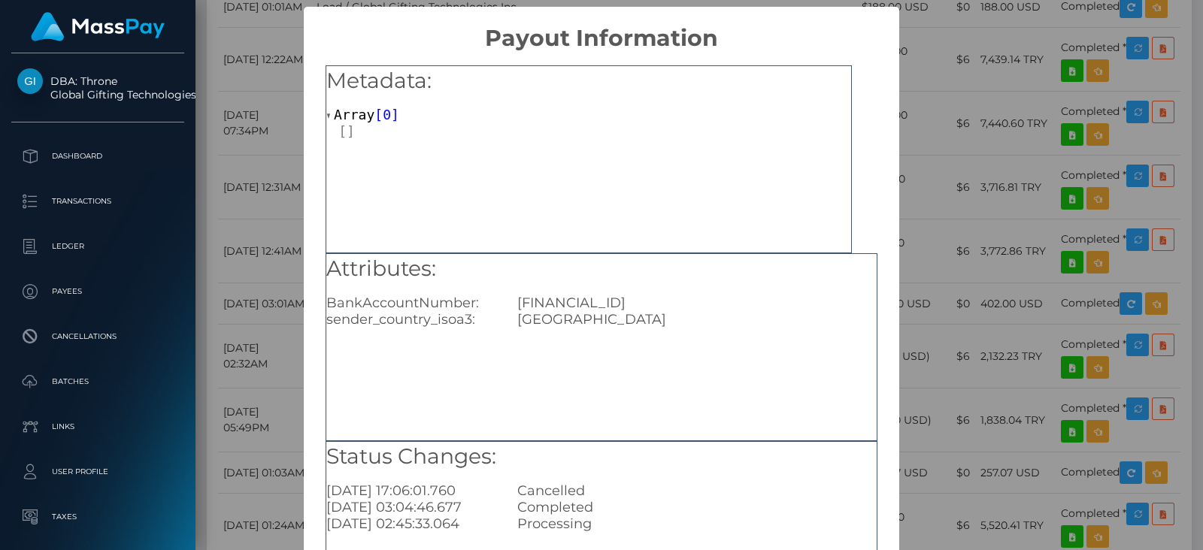
click at [951, 407] on div "× Payout Information Metadata: Array [ 0 ] Attributes: BankAccountNumber: TR780…" at bounding box center [601, 275] width 1203 height 550
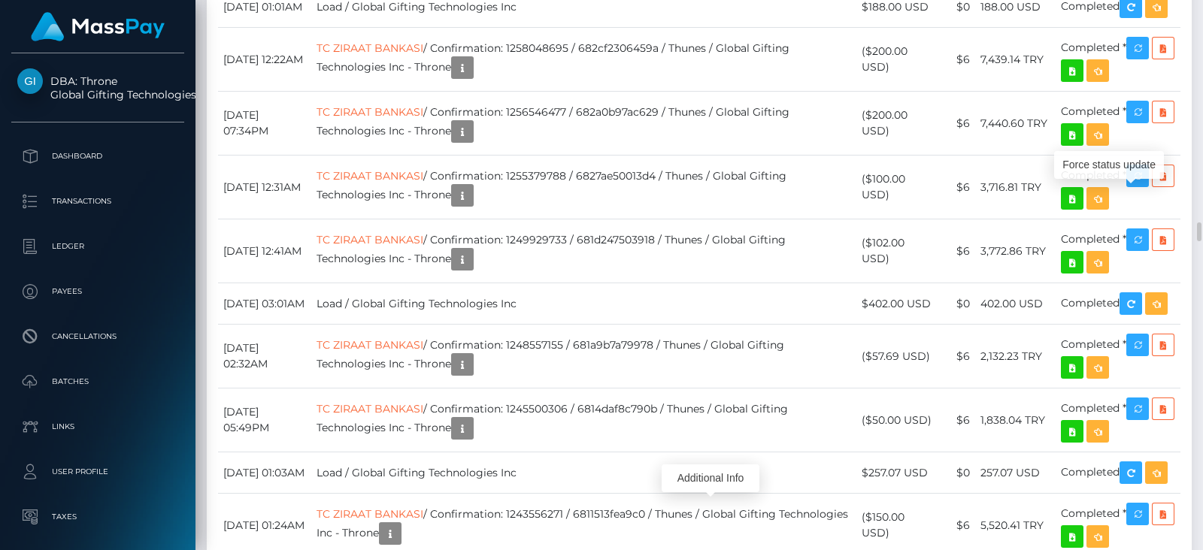
scroll to position [180, 305]
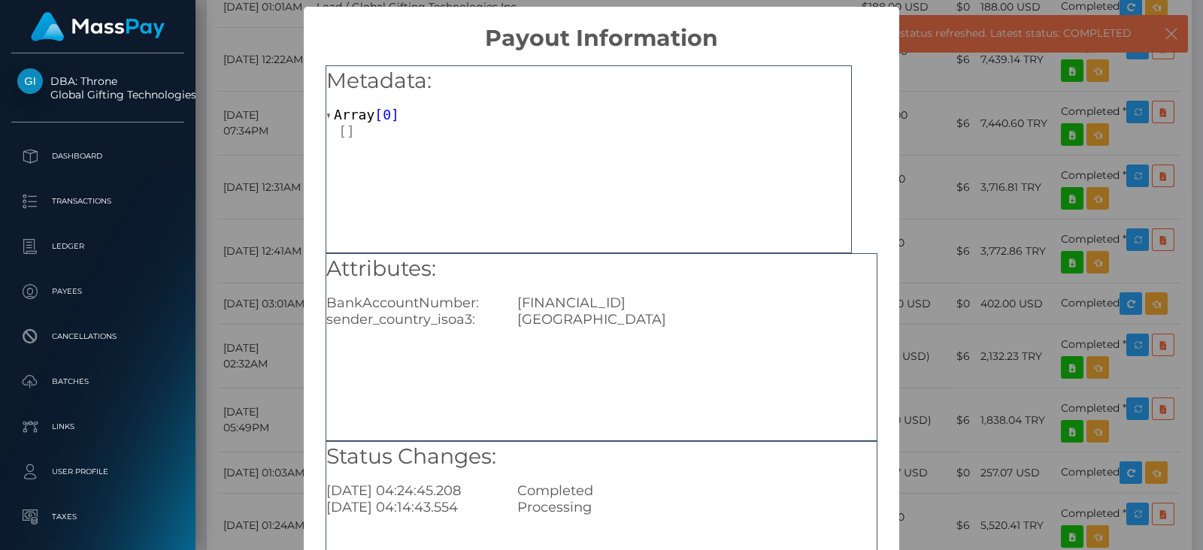
click at [932, 220] on div "× Payout Information Metadata: Array [ 0 ] Attributes: BankAccountNumber: TR690…" at bounding box center [601, 275] width 1203 height 550
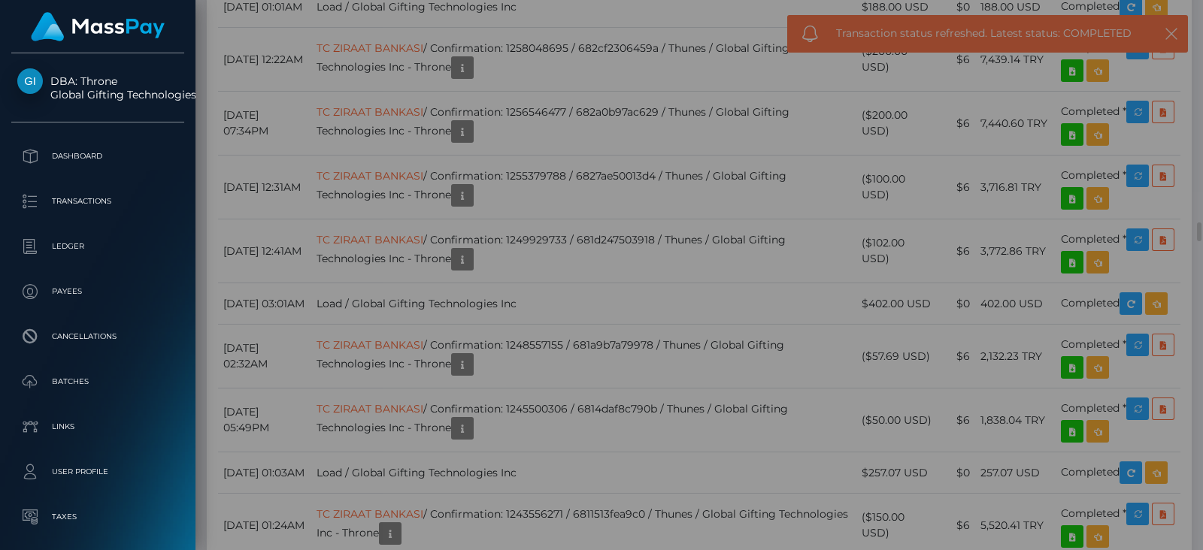
scroll to position [0, 0]
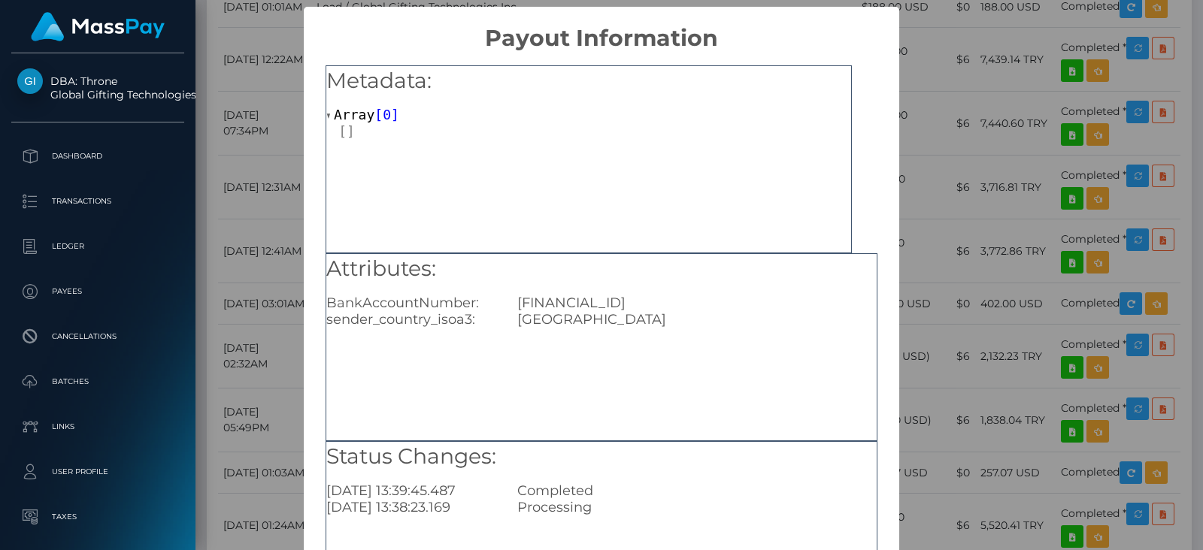
click at [928, 212] on div "× Payout Information Metadata: Array [ 0 ] Attributes: BankAccountNumber: FR763…" at bounding box center [601, 275] width 1203 height 550
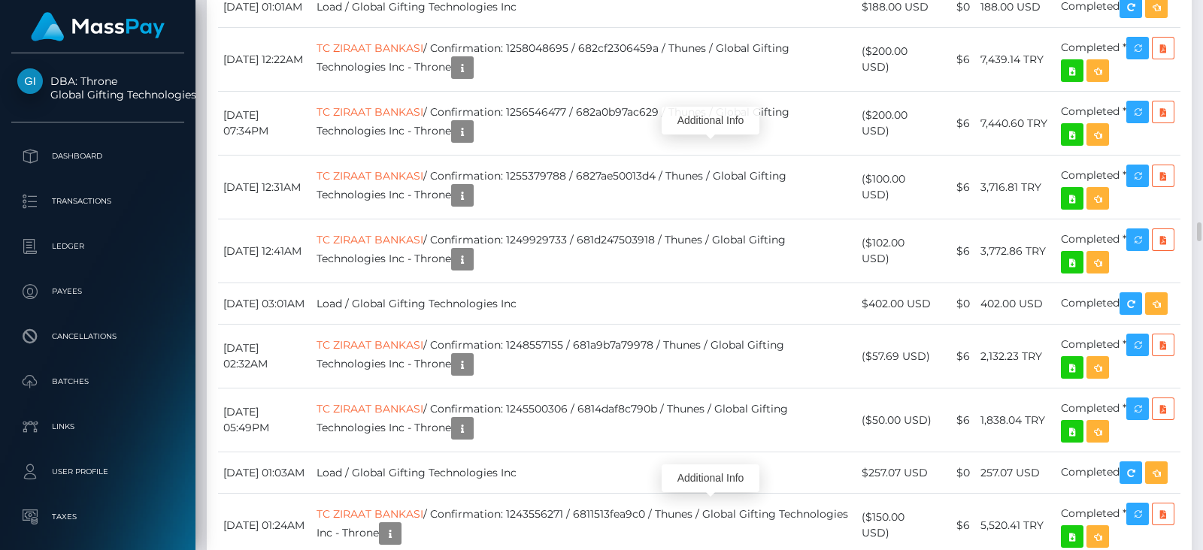
scroll to position [180, 305]
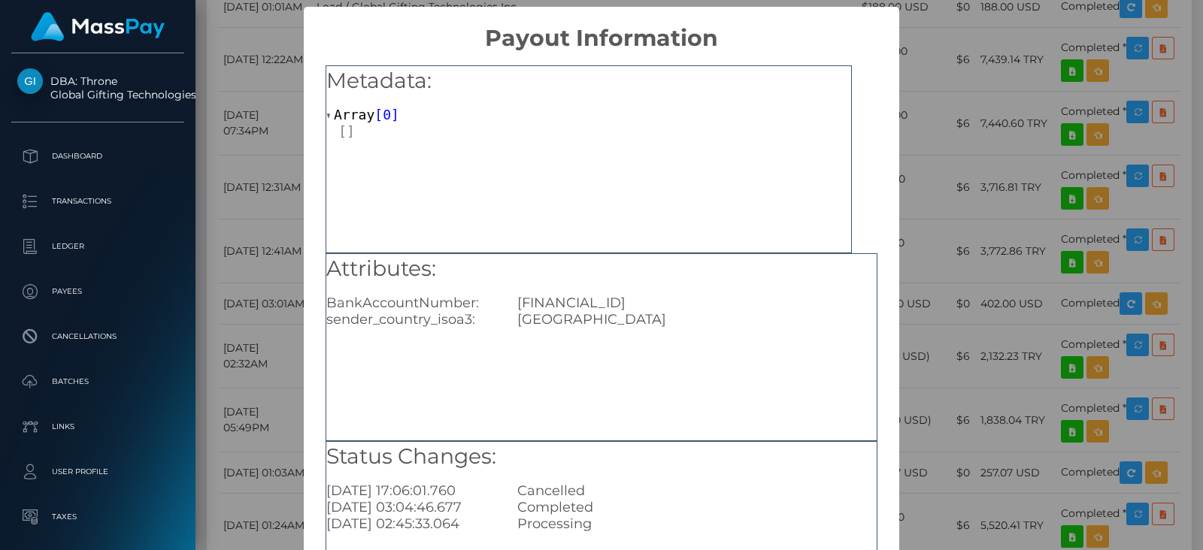
click at [894, 317] on div "× Payout Information Metadata: Array [ 0 ] Attributes: BankAccountNumber: TR780…" at bounding box center [601, 275] width 1203 height 550
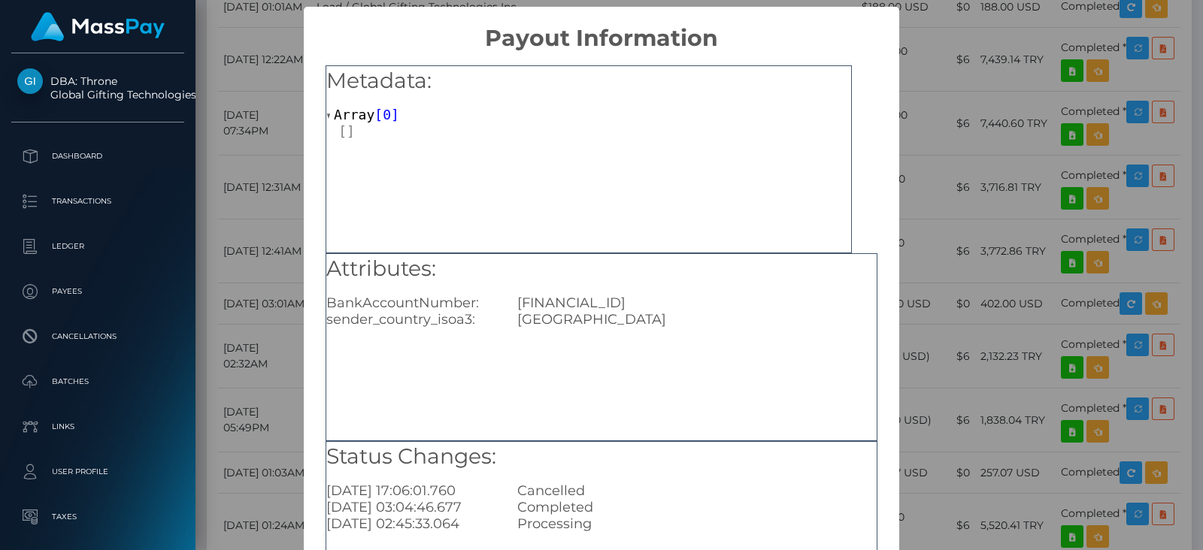
click at [968, 295] on div "× Payout Information Metadata: Array [ 0 ] Attributes: BankAccountNumber: TR780…" at bounding box center [601, 275] width 1203 height 550
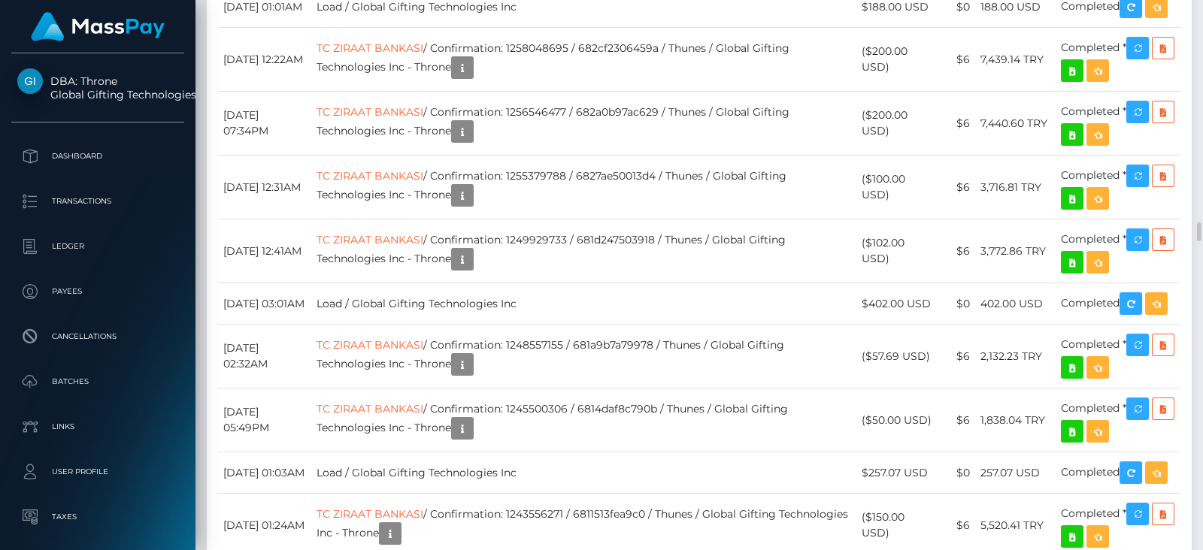
drag, startPoint x: 537, startPoint y: 205, endPoint x: 680, endPoint y: 208, distance: 142.1
copy td "-s8GHL95R6SDC-Jh4-TToA"
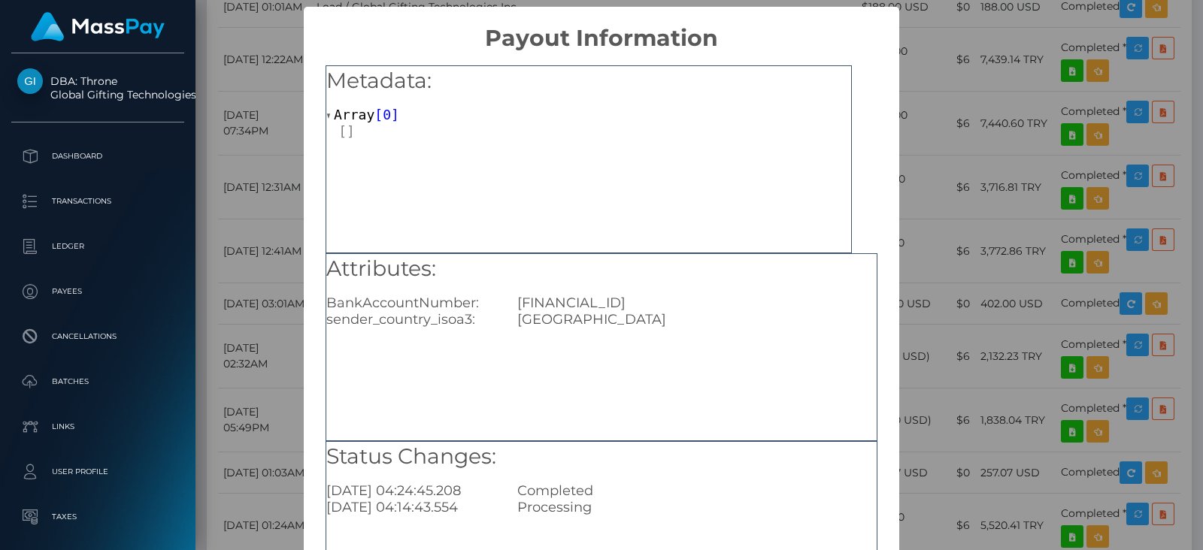
drag, startPoint x: 737, startPoint y: 306, endPoint x: 510, endPoint y: 290, distance: 227.6
click at [510, 290] on div "Attributes: BankAccountNumber: TR690001001306863406085001 sender_country_isoa3:…" at bounding box center [601, 291] width 550 height 74
copy div "TR690001001306863406085001"
click at [1094, 328] on div "× Payout Information Metadata: Array [ 0 ] Attributes: BankAccountNumber: TR690…" at bounding box center [601, 275] width 1203 height 550
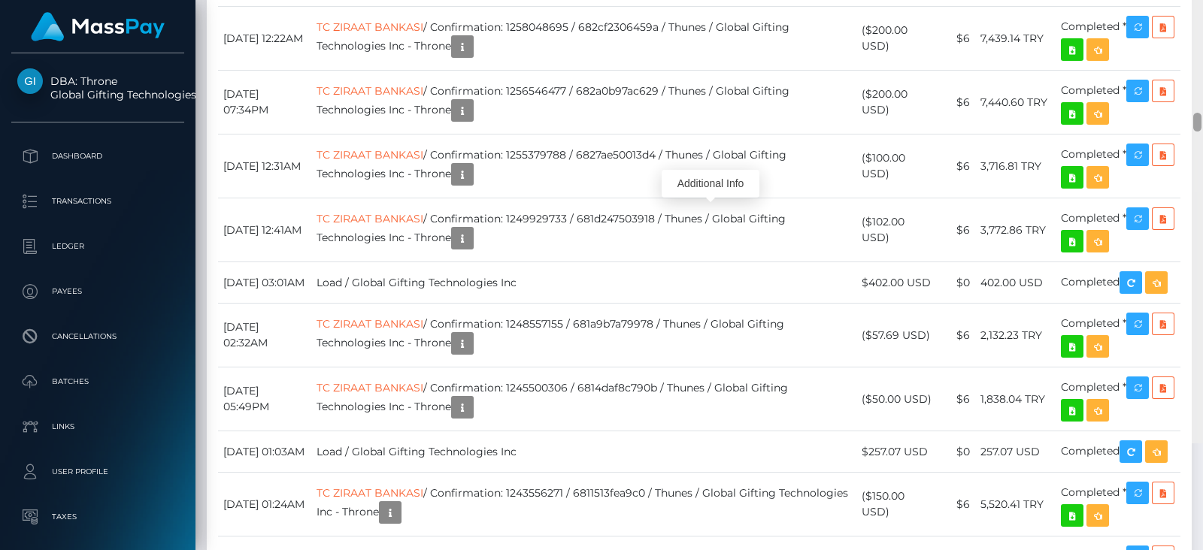
scroll to position [6366, 0]
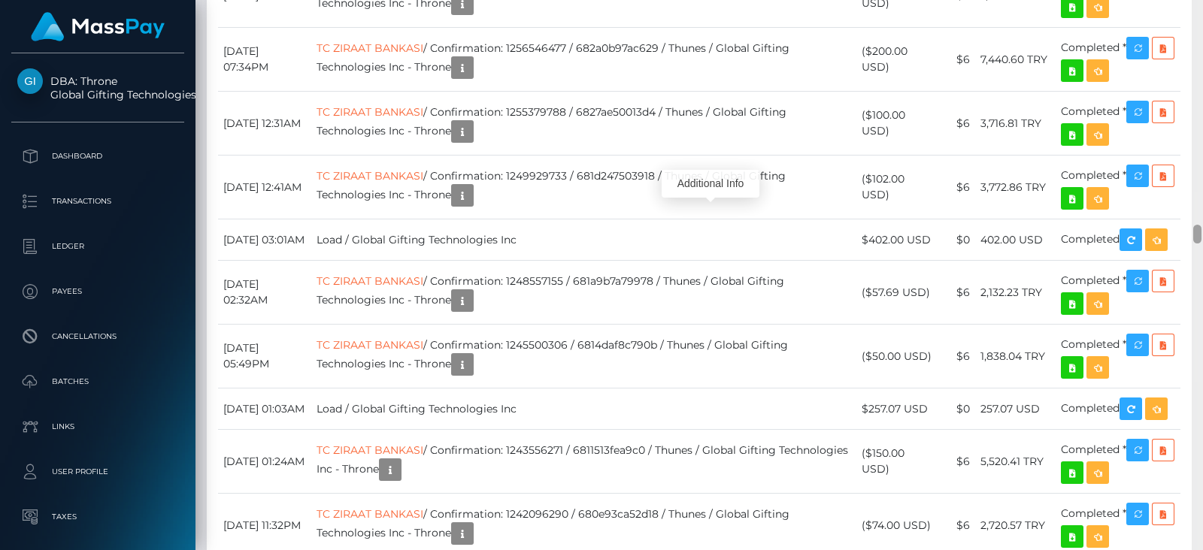
drag, startPoint x: 1197, startPoint y: 232, endPoint x: 1174, endPoint y: 235, distance: 23.4
click at [1174, 235] on div "Customer Profile Loading... Loading..." at bounding box center [698, 275] width 1007 height 550
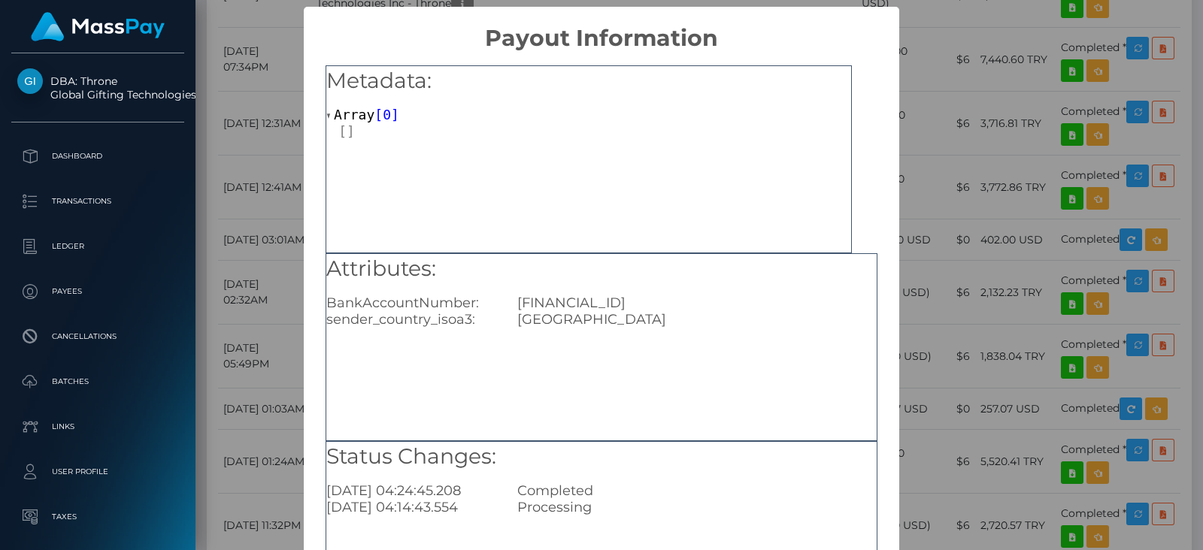
click at [924, 201] on div "× Payout Information Metadata: Array [ 0 ] Attributes: BankAccountNumber: TR690…" at bounding box center [601, 275] width 1203 height 550
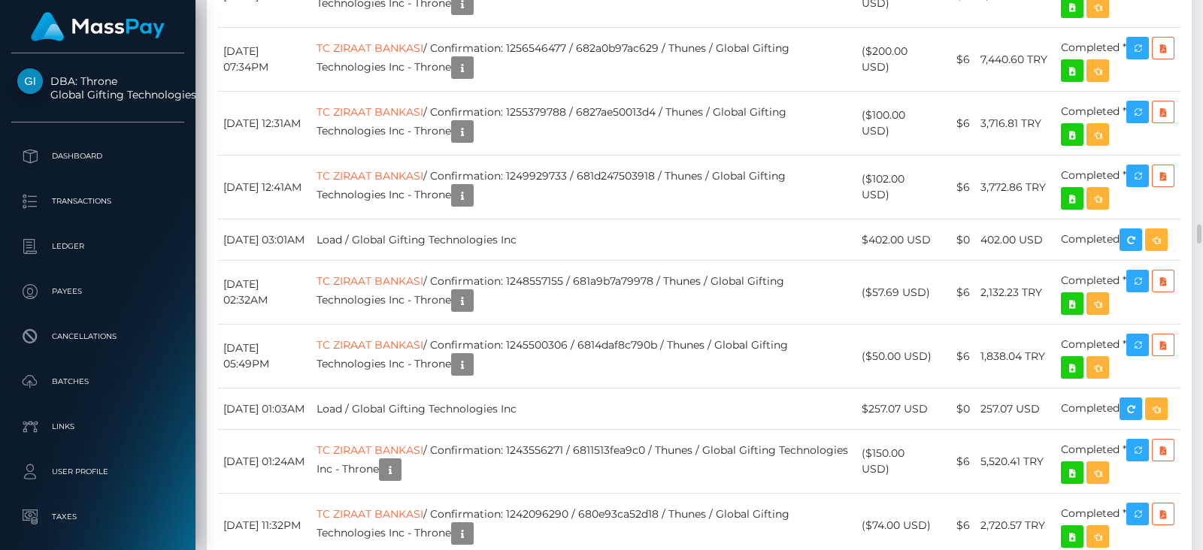
drag, startPoint x: 680, startPoint y: 140, endPoint x: 540, endPoint y: 140, distance: 139.8
copy td "-s8GHL95R6SDC-Jh4-TToA"
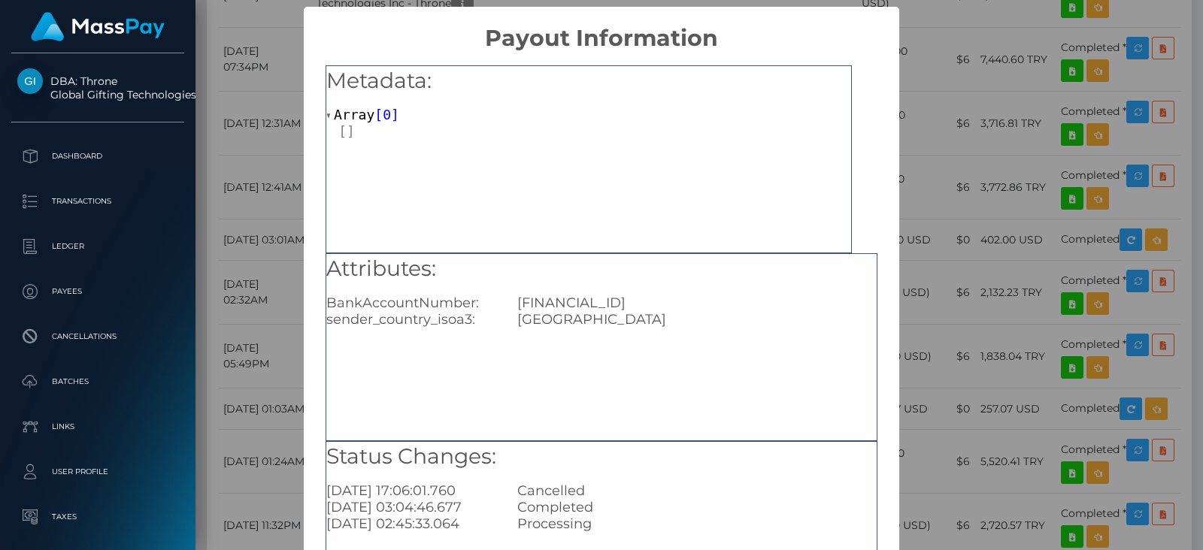
click at [207, 250] on div "× Payout Information Metadata: Array [ 0 ] Attributes: BankAccountNumber: TR780…" at bounding box center [601, 275] width 1203 height 550
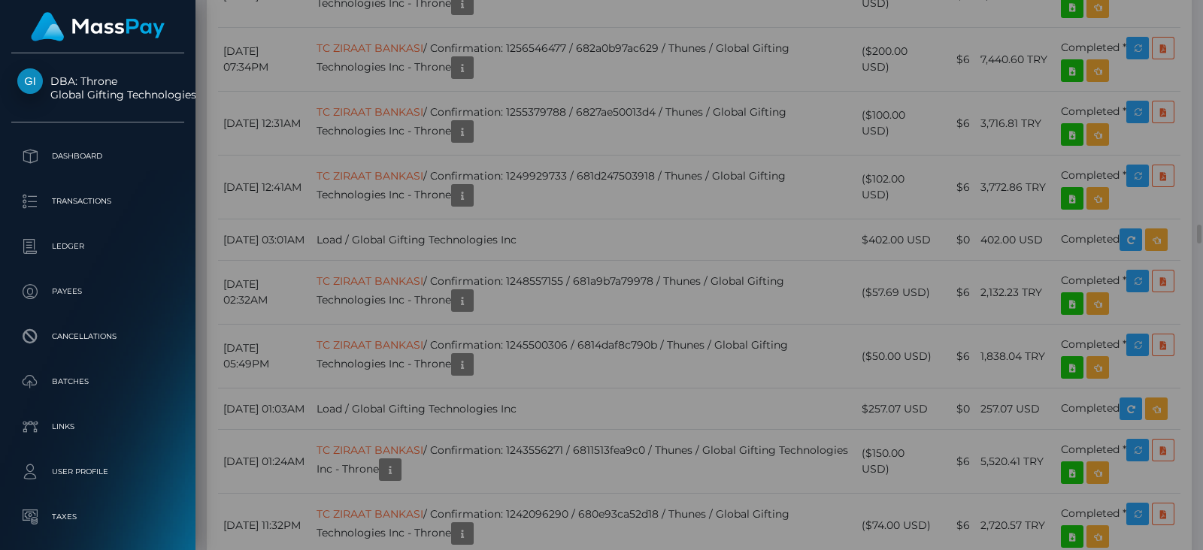
scroll to position [0, 0]
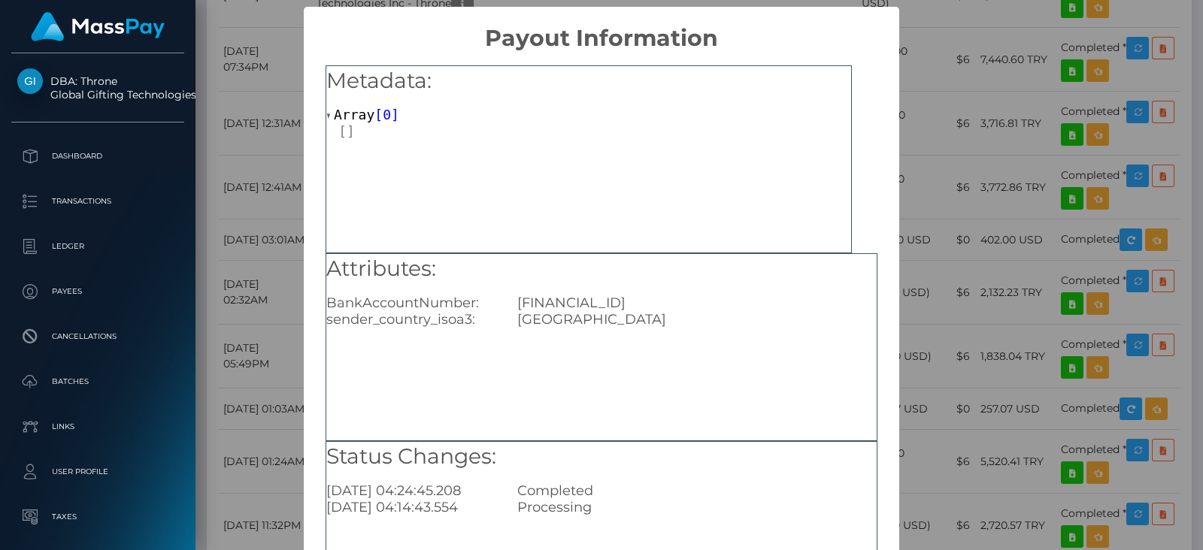
click at [268, 211] on div "× Payout Information Metadata: Array [ 0 ] Attributes: BankAccountNumber: TR690…" at bounding box center [601, 275] width 1203 height 550
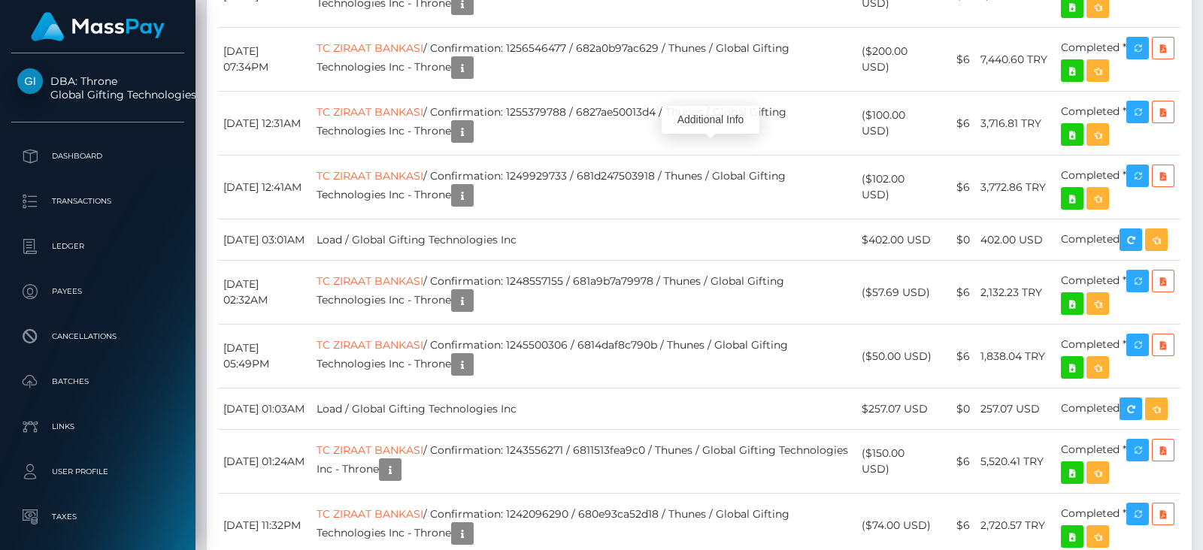
scroll to position [180, 305]
drag, startPoint x: 543, startPoint y: 138, endPoint x: 560, endPoint y: 147, distance: 18.8
drag, startPoint x: 536, startPoint y: 146, endPoint x: 574, endPoint y: 142, distance: 37.8
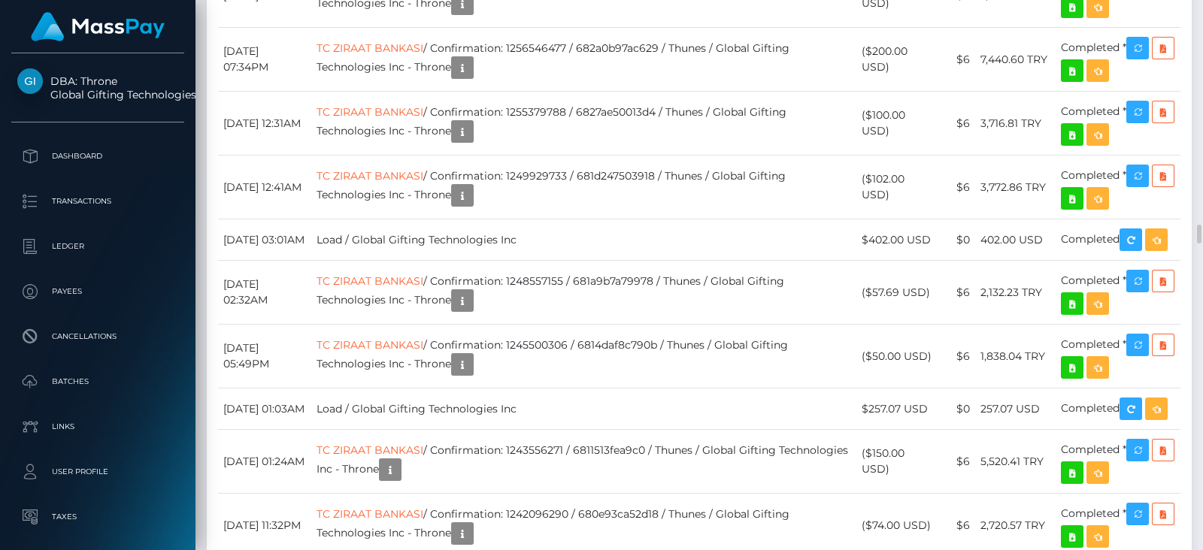
drag, startPoint x: 465, startPoint y: 143, endPoint x: 677, endPoint y: 138, distance: 212.0
copy td "Confirmation: -s8GHL95R6SDC-Jh4-TToA"
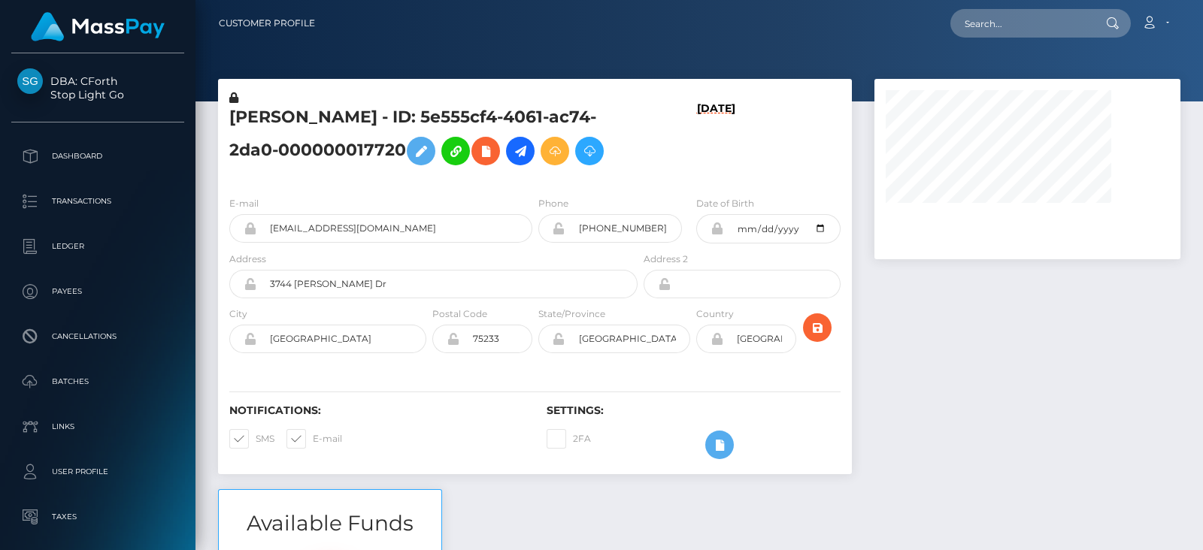
click at [1000, 433] on div at bounding box center [1027, 284] width 328 height 410
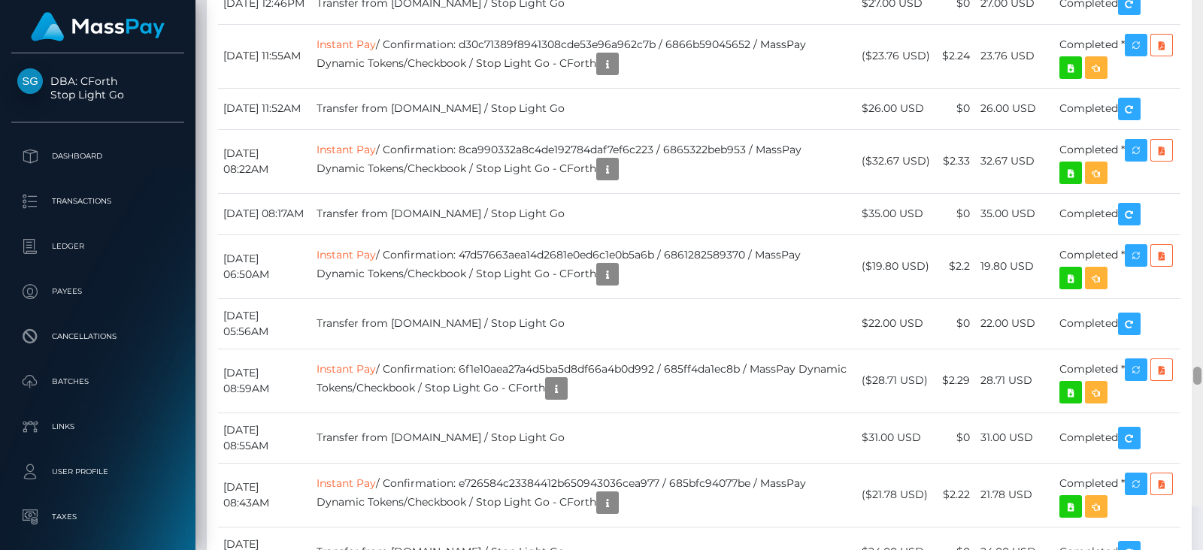
scroll to position [12382, 0]
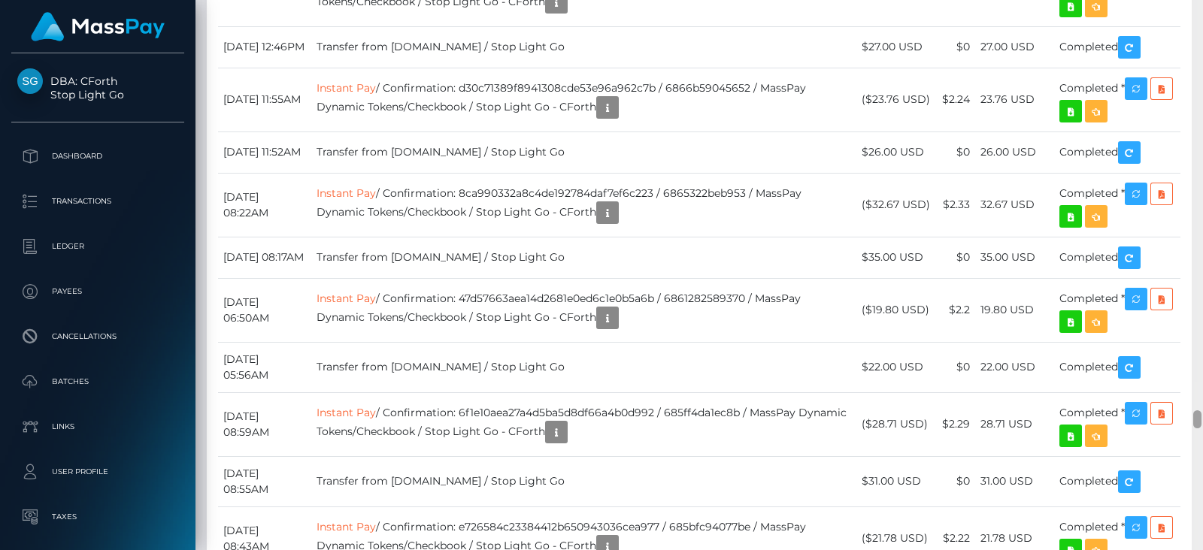
drag, startPoint x: 1197, startPoint y: 18, endPoint x: 1202, endPoint y: 434, distance: 415.7
click at [1188, 434] on div at bounding box center [1196, 275] width 11 height 550
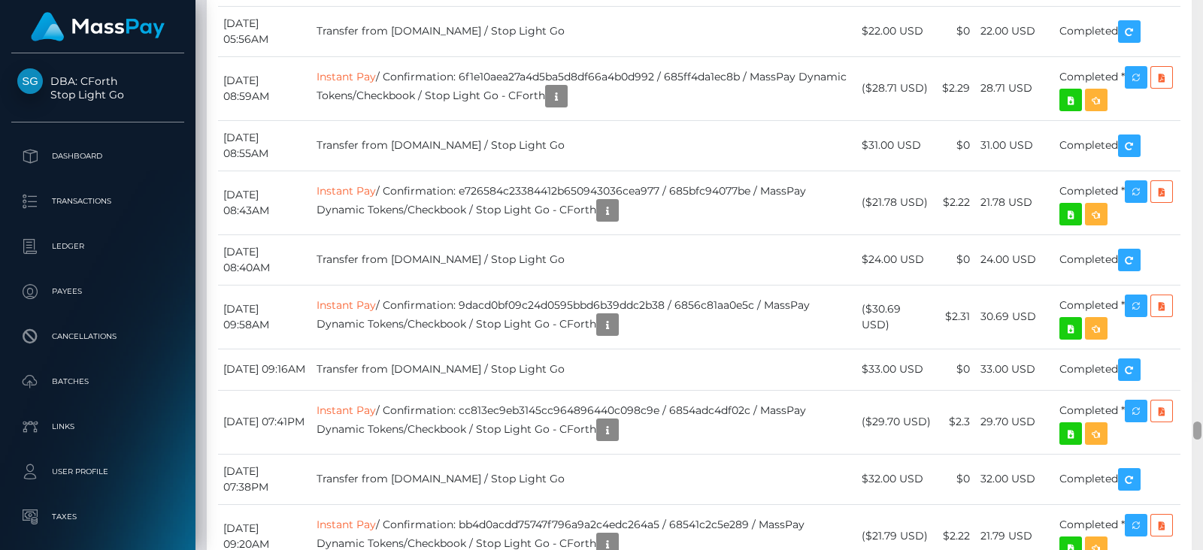
scroll to position [12763, 0]
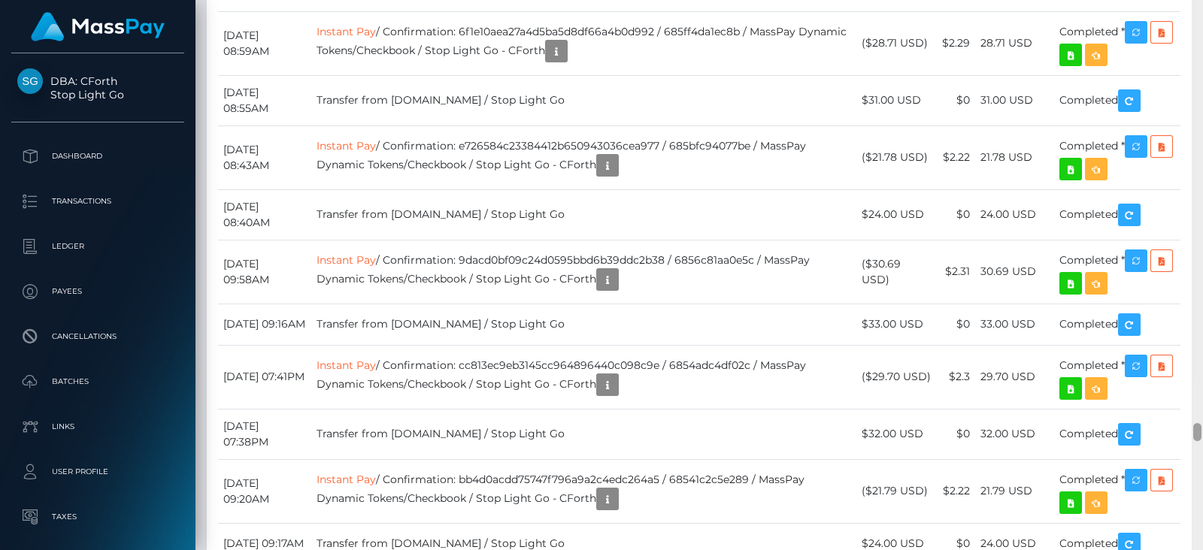
drag, startPoint x: 1196, startPoint y: 449, endPoint x: 1202, endPoint y: 431, distance: 18.3
click at [1188, 431] on div at bounding box center [1196, 275] width 11 height 550
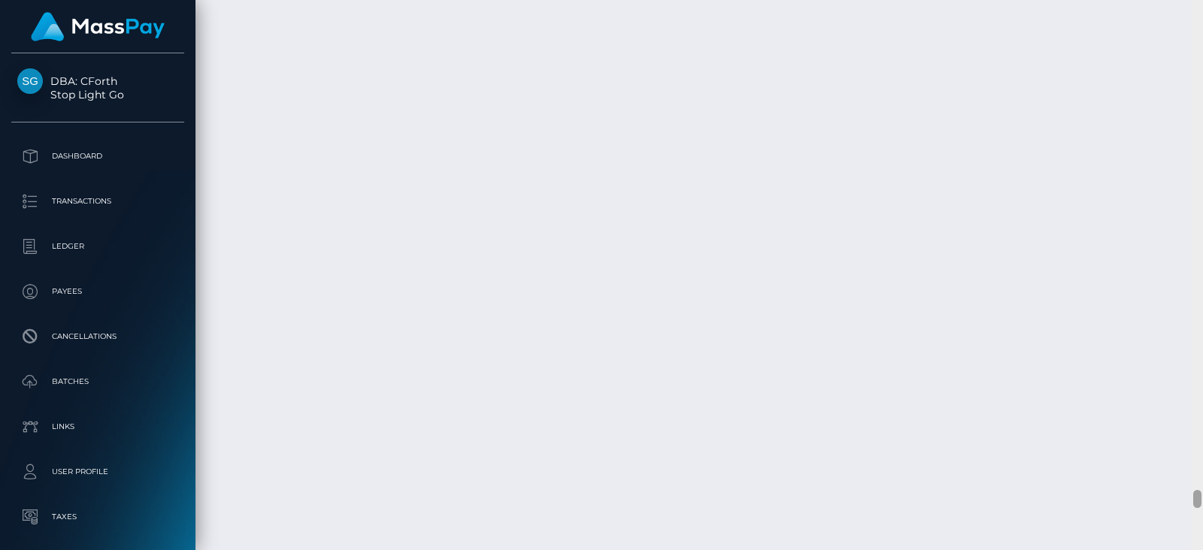
scroll to position [14846, 0]
drag, startPoint x: 1198, startPoint y: 428, endPoint x: 1202, endPoint y: 497, distance: 69.3
click at [1188, 497] on div at bounding box center [1196, 275] width 11 height 550
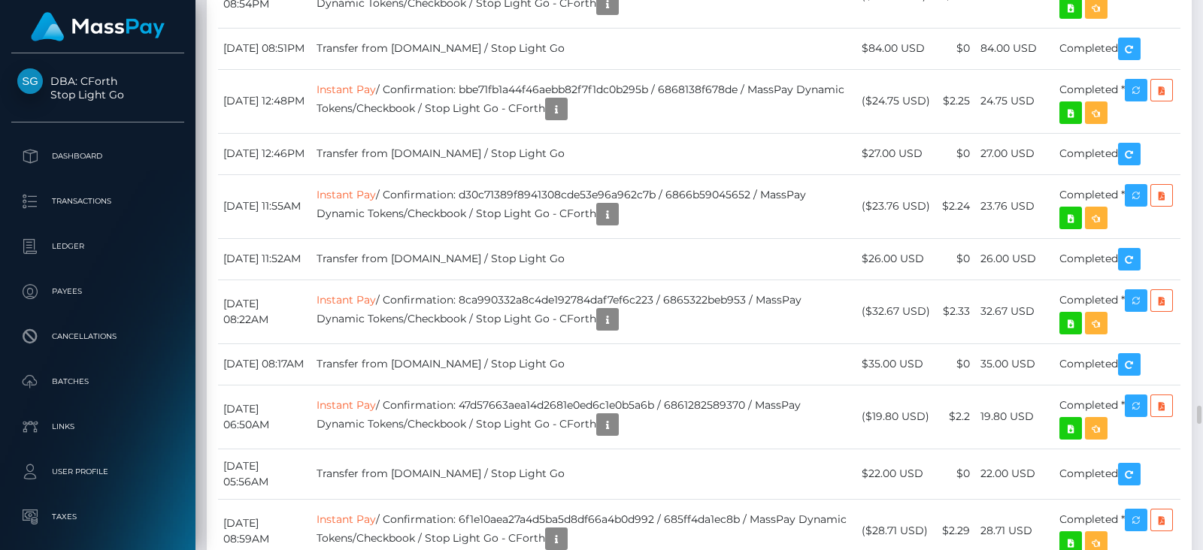
scroll to position [12274, 0]
drag, startPoint x: 1042, startPoint y: 371, endPoint x: 985, endPoint y: 377, distance: 56.7
drag, startPoint x: 985, startPoint y: 369, endPoint x: 1028, endPoint y: 367, distance: 42.9
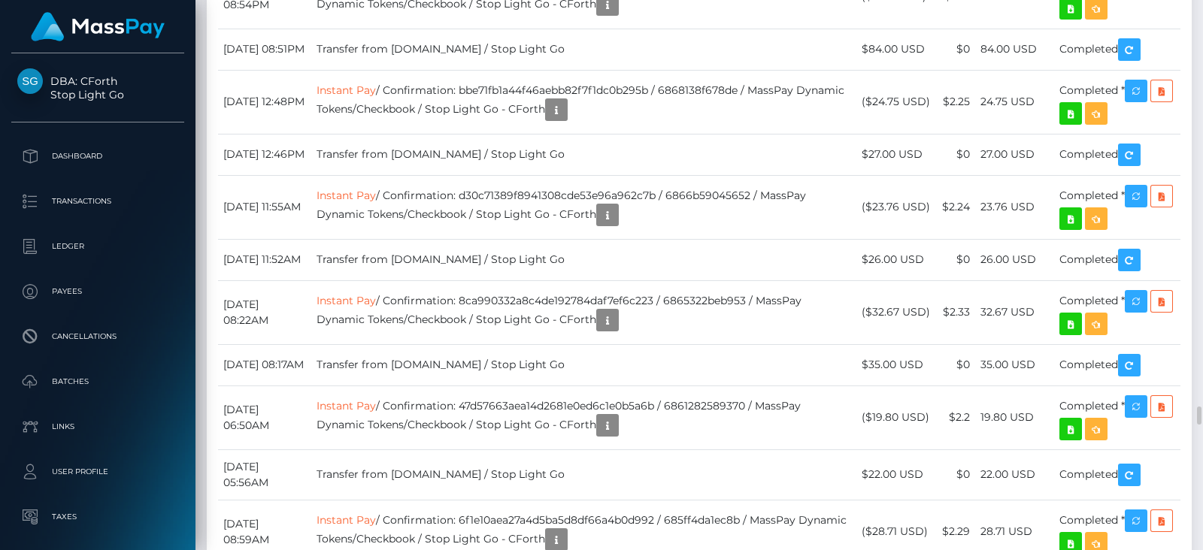
copy td "43.00 USD"
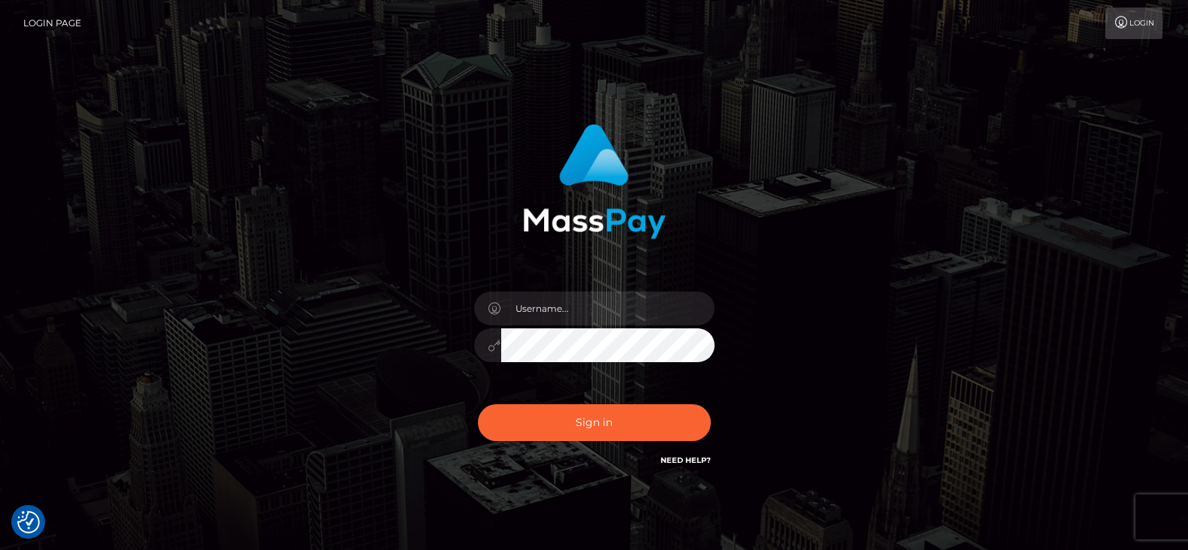
checkbox input "true"
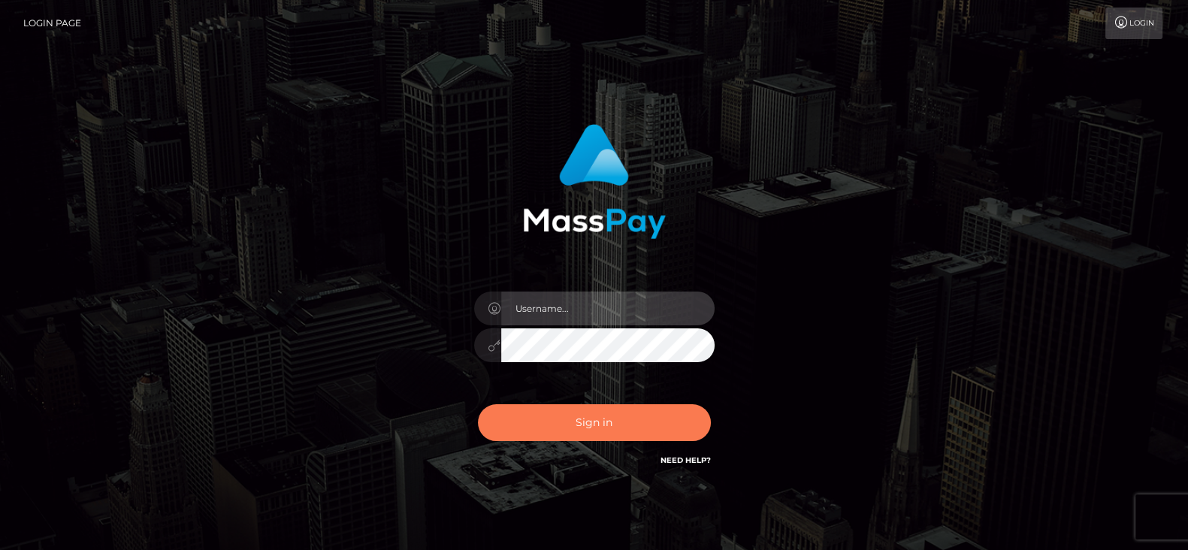
type input "[DOMAIN_NAME]"
click at [558, 419] on button "Sign in" at bounding box center [594, 422] width 233 height 37
click at [554, 413] on button "Sign in" at bounding box center [594, 422] width 233 height 37
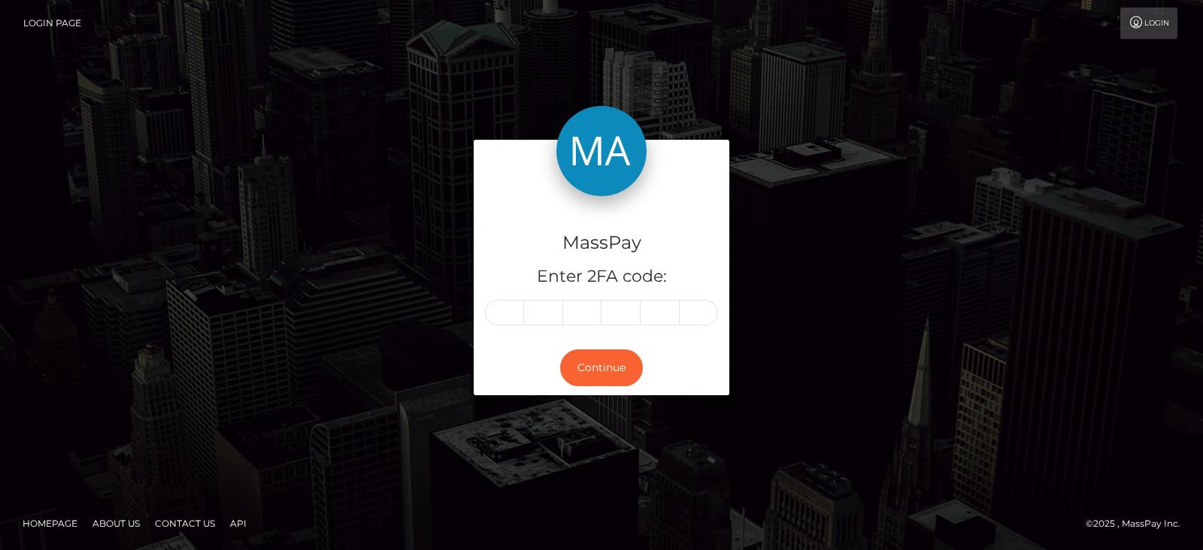
click at [512, 296] on div "MassPay Enter 2FA code:" at bounding box center [602, 268] width 256 height 144
click at [507, 310] on input "text" at bounding box center [504, 313] width 39 height 26
paste input "5"
type input "5"
type input "9"
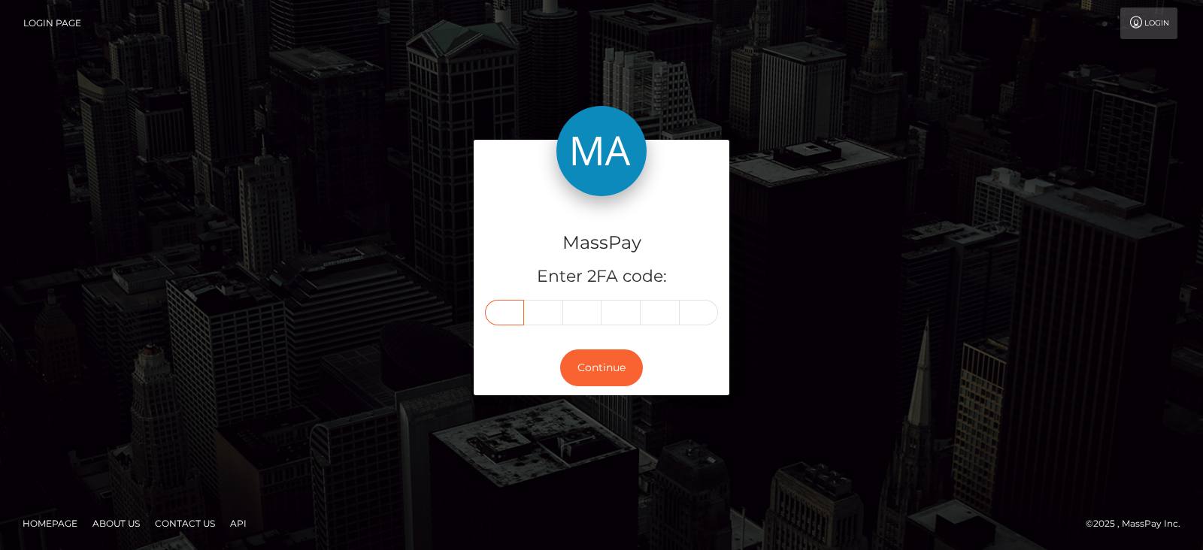
type input "0"
type input "6"
type input "5"
type input "8"
click at [592, 363] on button "Continue" at bounding box center [601, 368] width 83 height 37
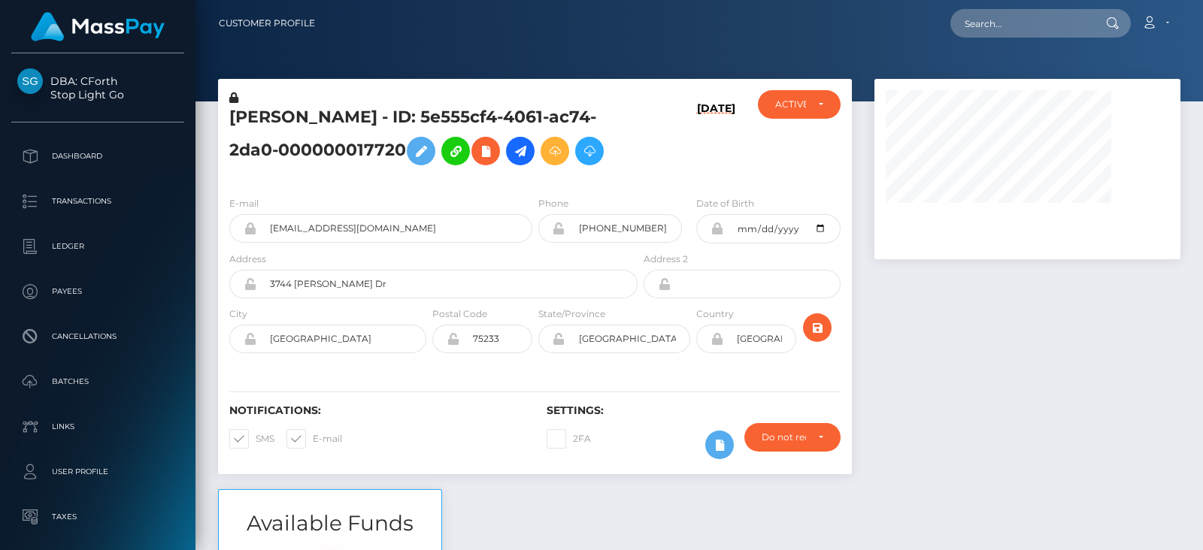
scroll to position [180, 305]
click at [984, 431] on div at bounding box center [1027, 284] width 328 height 410
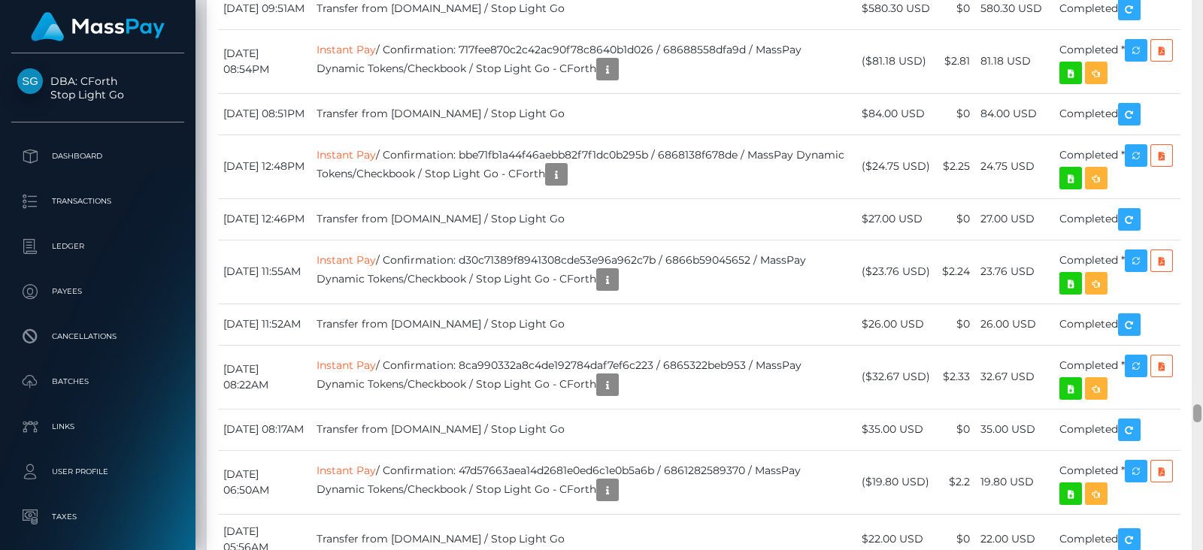
scroll to position [12323, 0]
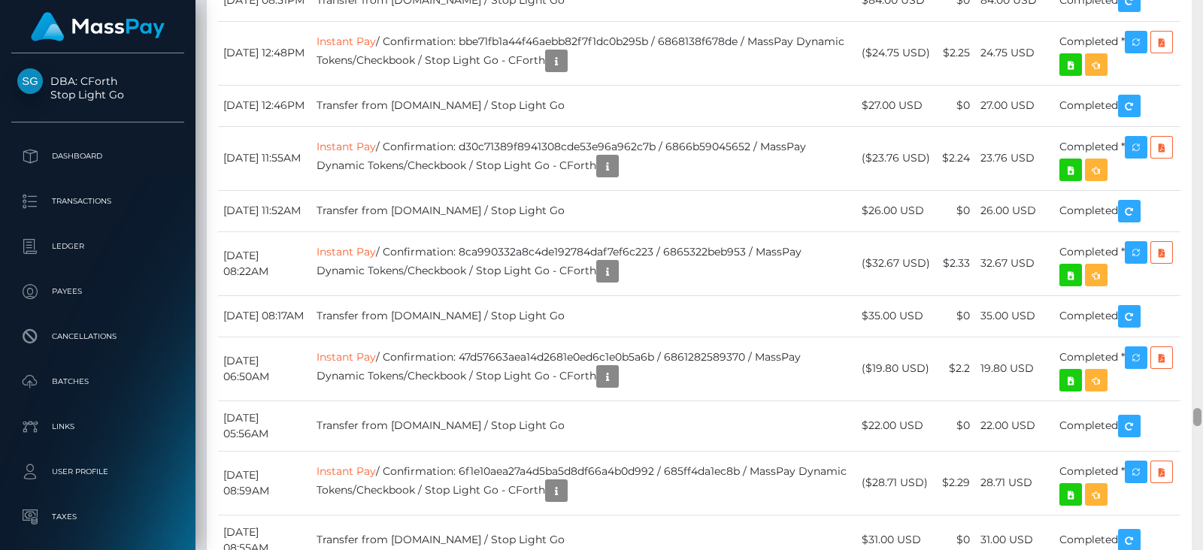
drag, startPoint x: 1195, startPoint y: 17, endPoint x: 1202, endPoint y: 419, distance: 402.2
click at [1202, 419] on div at bounding box center [1196, 275] width 11 height 550
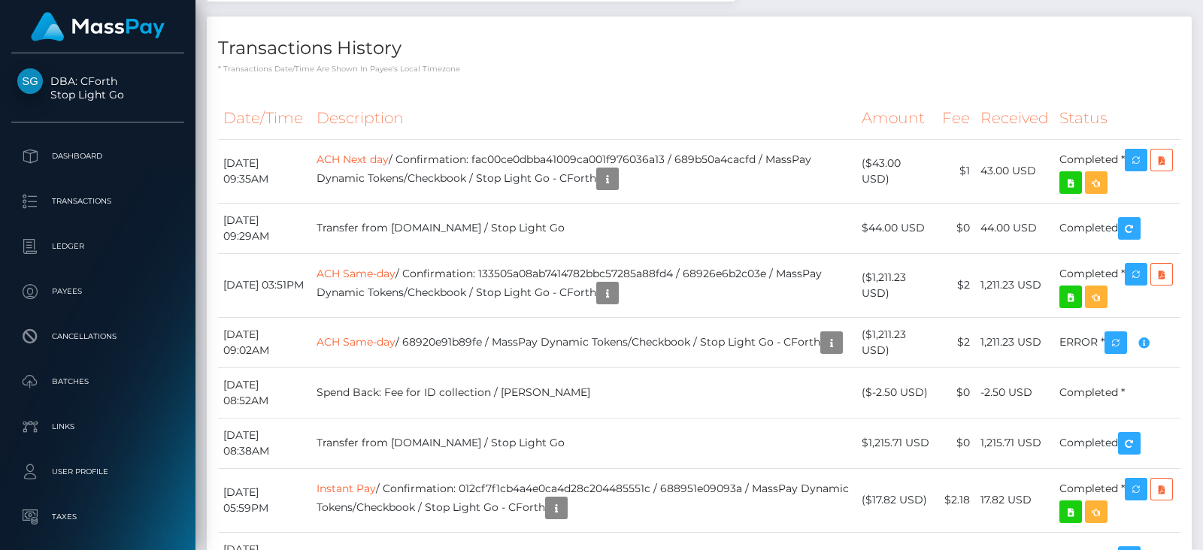
click at [1196, 50] on div at bounding box center [1196, 275] width 11 height 550
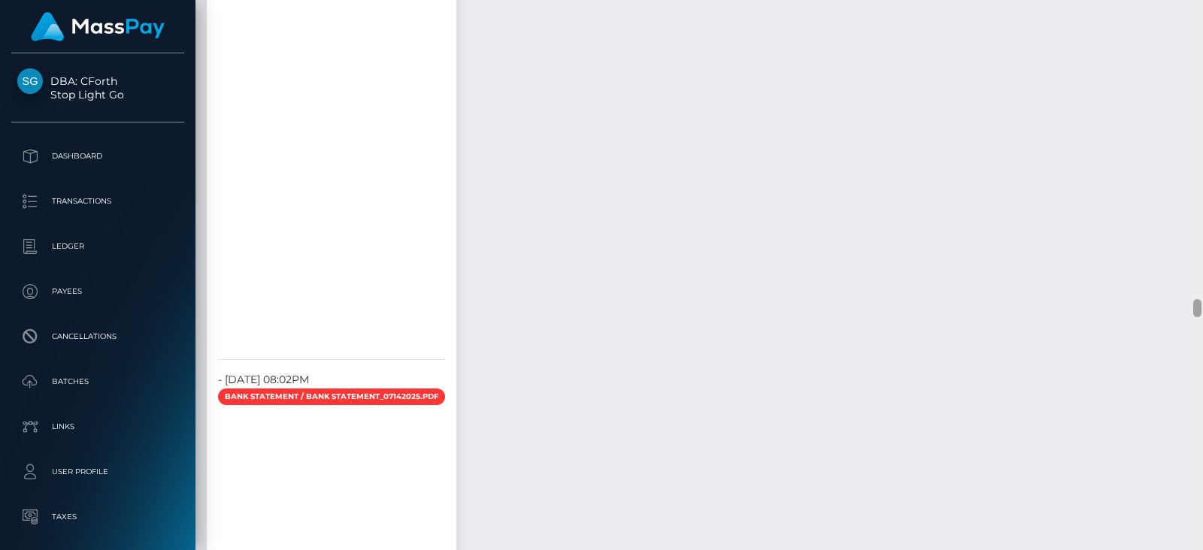
click at [1197, 50] on div at bounding box center [1196, 275] width 11 height 550
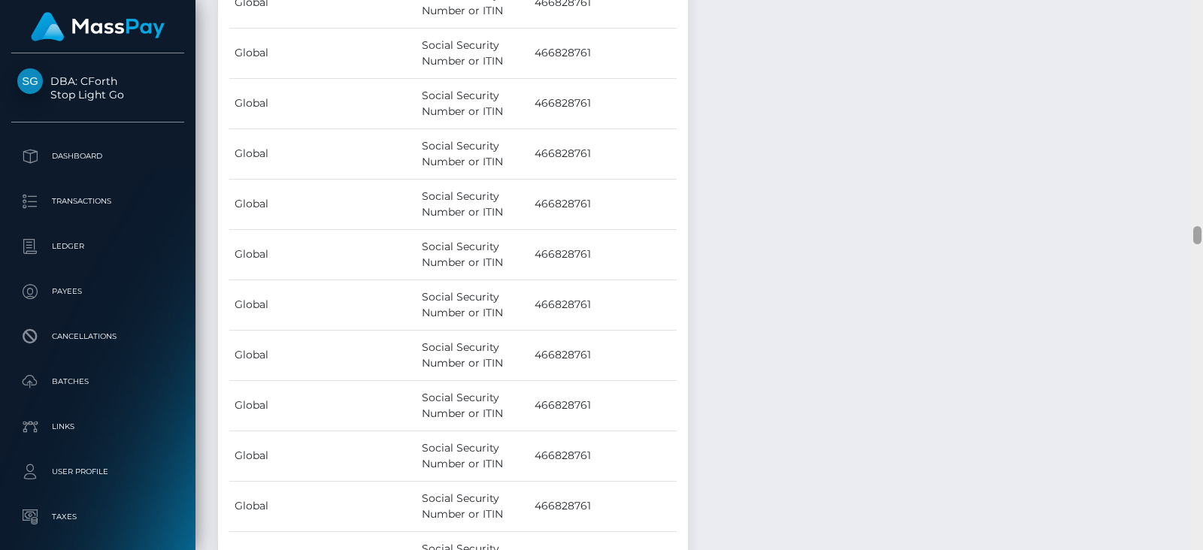
click at [1200, 50] on div at bounding box center [1196, 275] width 11 height 550
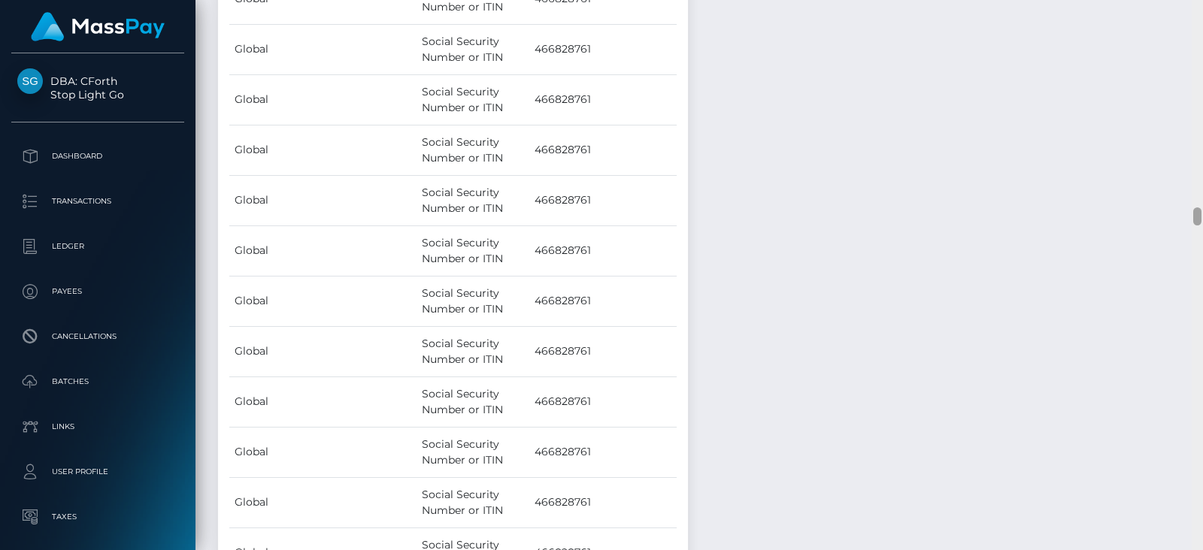
click at [1200, 52] on div at bounding box center [1196, 275] width 11 height 550
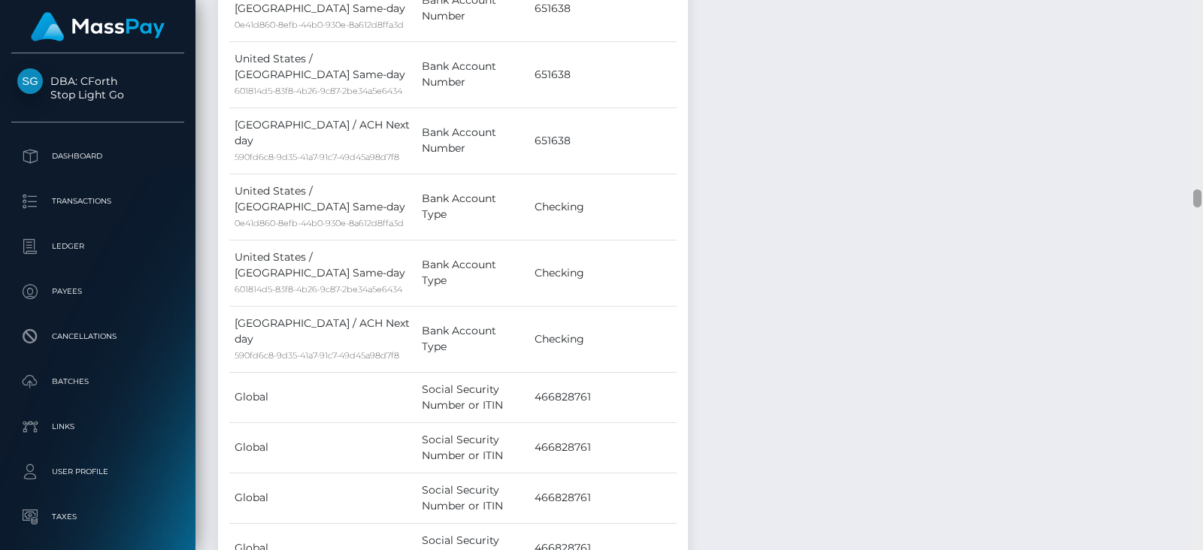
click at [1200, 52] on div at bounding box center [1196, 275] width 11 height 550
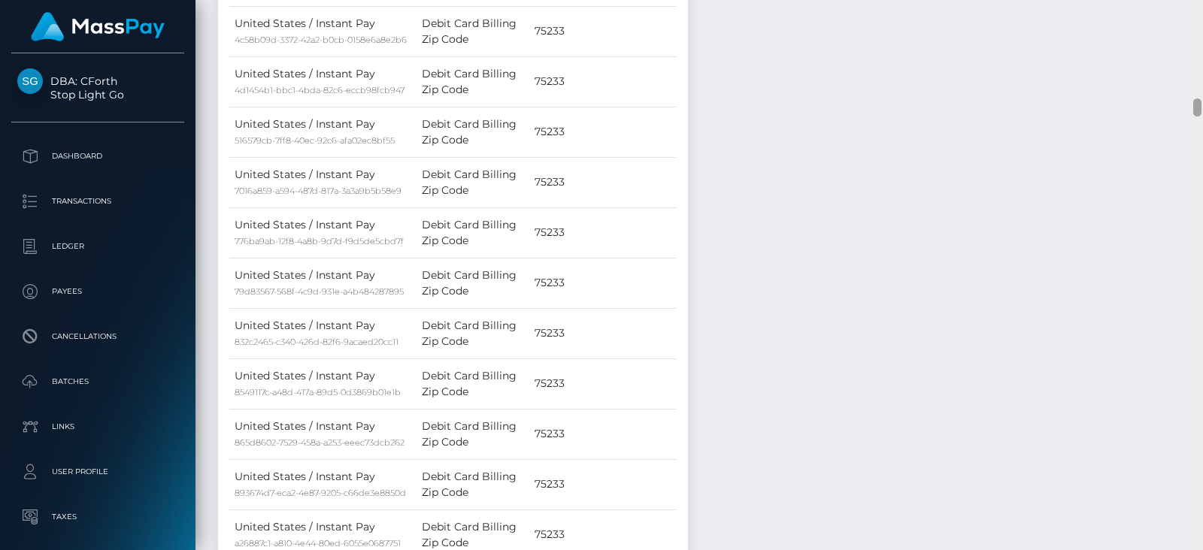
click at [1200, 53] on div at bounding box center [1196, 275] width 11 height 550
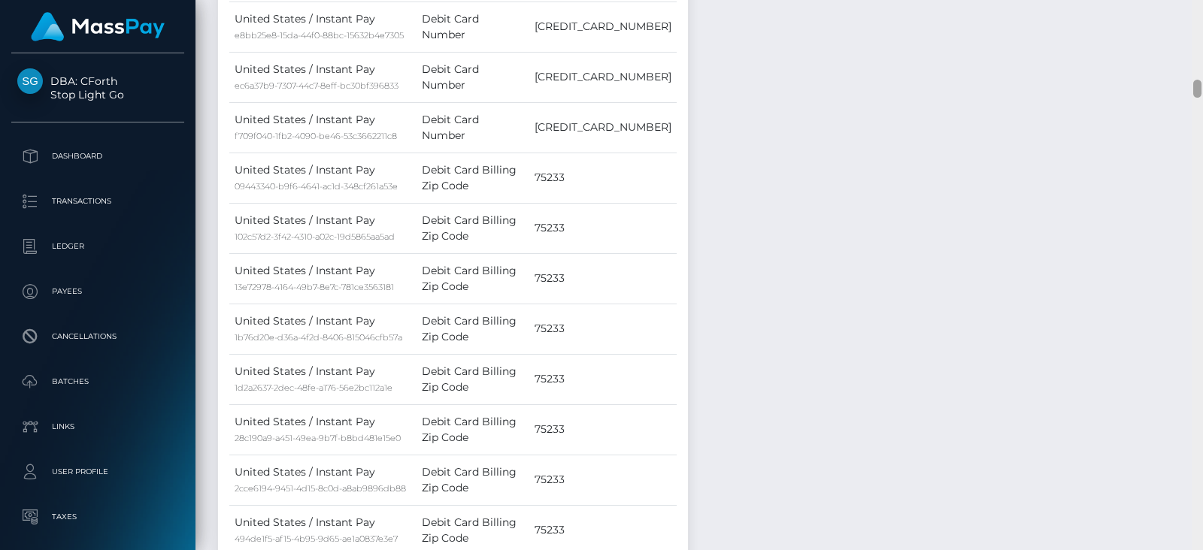
click at [1200, 53] on div at bounding box center [1196, 275] width 11 height 550
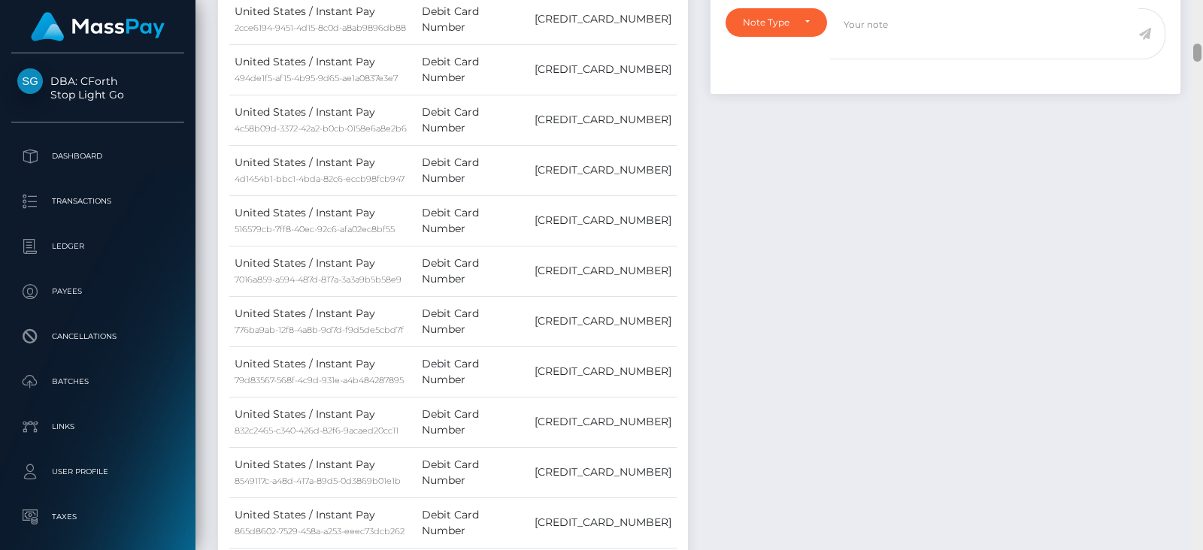
click at [1197, 53] on div at bounding box center [1197, 53] width 8 height 18
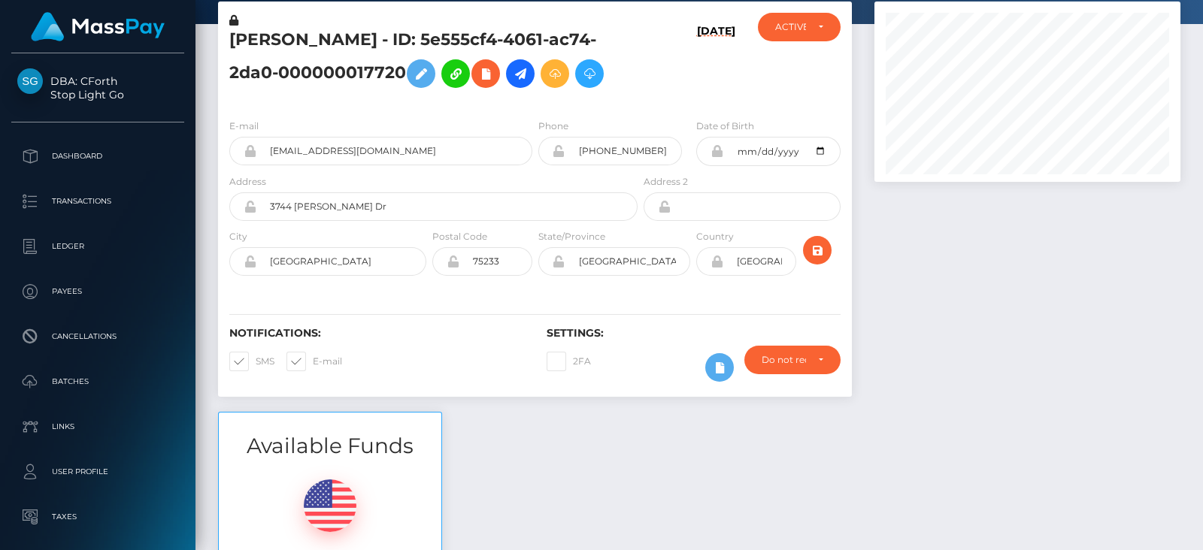
scroll to position [0, 0]
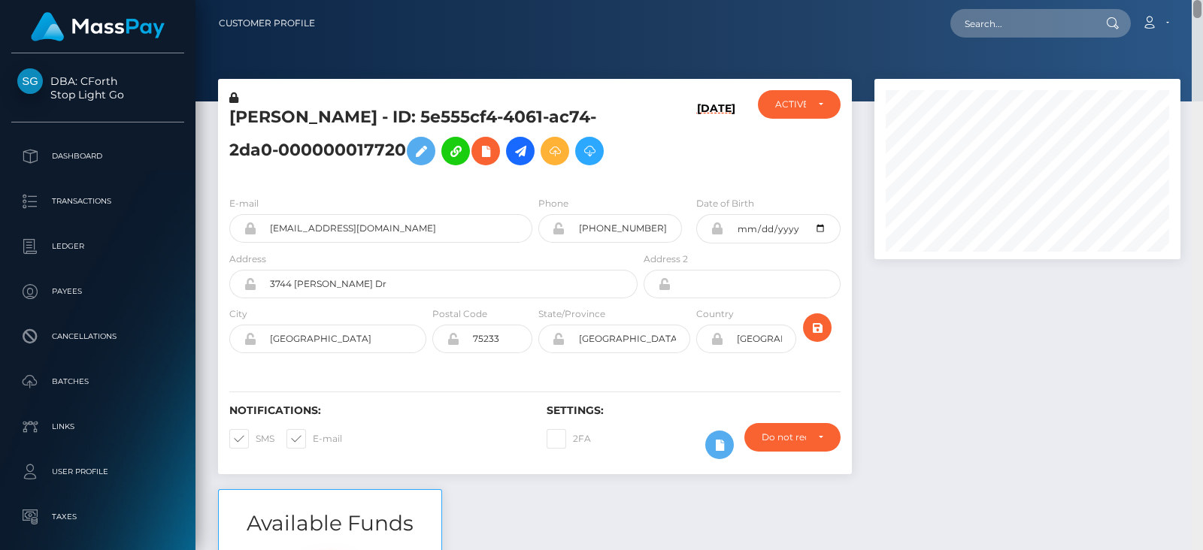
drag, startPoint x: 1197, startPoint y: 53, endPoint x: 1191, endPoint y: -24, distance: 77.7
click at [1191, 0] on html "DBA: CForth Stop Light Go Dashboard Transactions Ledger Payees Links" at bounding box center [601, 275] width 1203 height 550
paste input "babo4ka1980@yandex.ru"
click at [1040, 24] on input "babo4ka1980@yandex.ru" at bounding box center [1020, 23] width 141 height 29
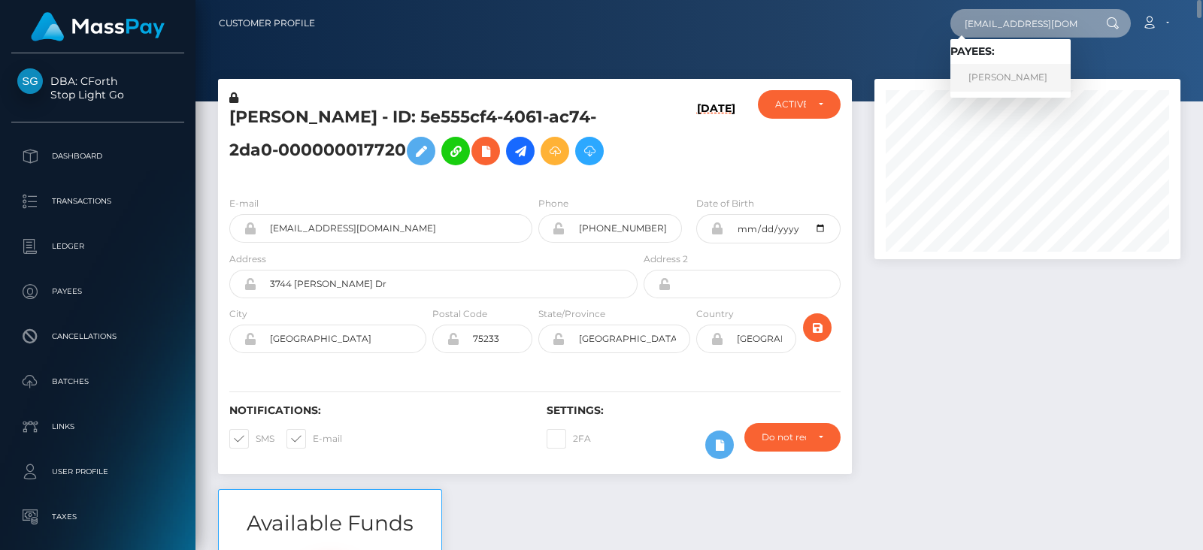
type input "babo4ka1980@yandex.ru"
click at [1026, 70] on link "ELENA STEPANOVA" at bounding box center [1010, 78] width 120 height 28
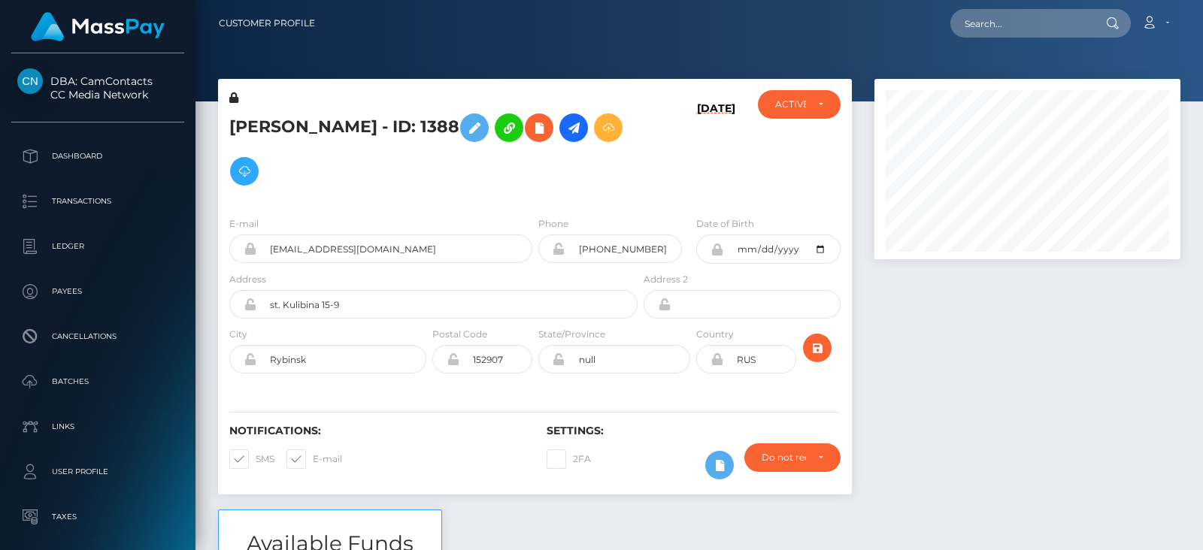
scroll to position [180, 305]
click at [971, 288] on div at bounding box center [1027, 294] width 328 height 431
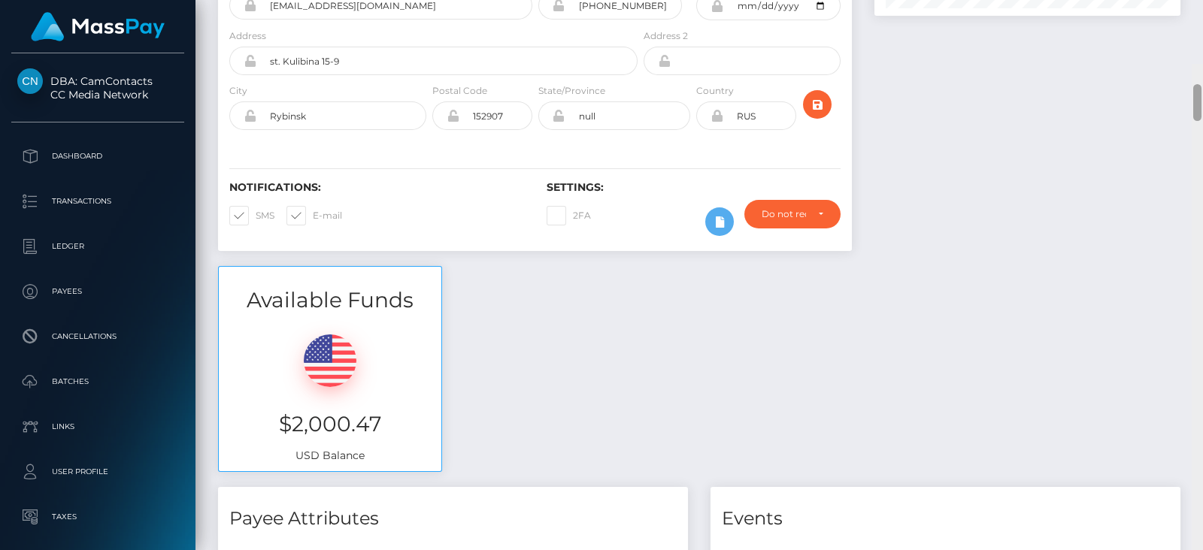
scroll to position [147, 0]
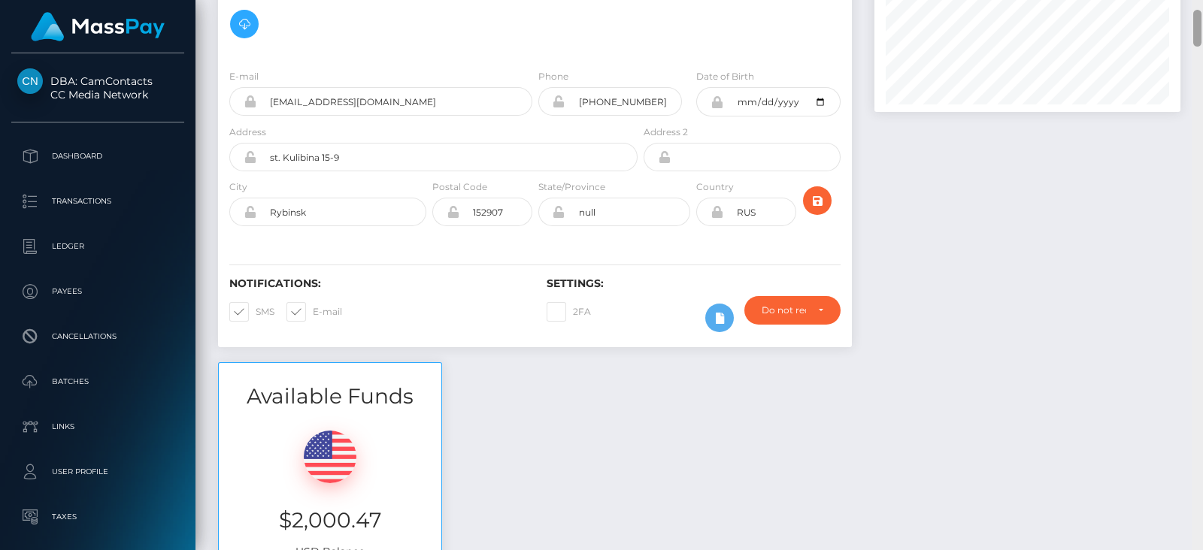
drag, startPoint x: 1197, startPoint y: 32, endPoint x: 1202, endPoint y: 17, distance: 15.7
click at [1202, 17] on div at bounding box center [1196, 275] width 11 height 550
click at [565, 212] on input "null" at bounding box center [628, 212] width 126 height 29
click at [562, 212] on icon at bounding box center [558, 212] width 13 height 12
click at [931, 250] on div at bounding box center [1027, 147] width 328 height 431
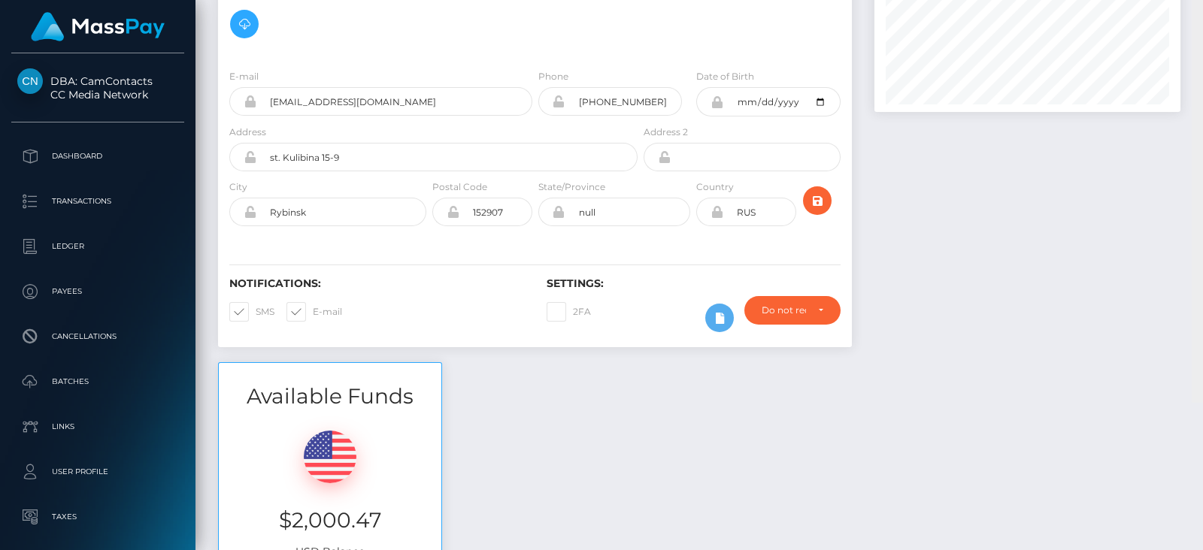
scroll to position [0, 0]
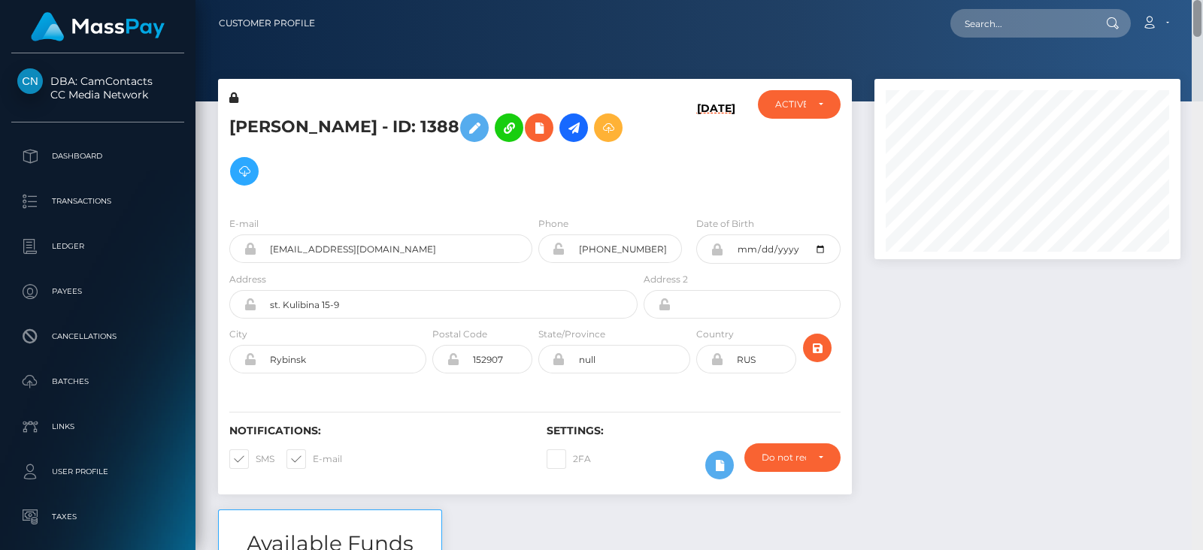
click at [1202, 13] on div "Customer Profile Loading... Loading..." at bounding box center [698, 275] width 1007 height 550
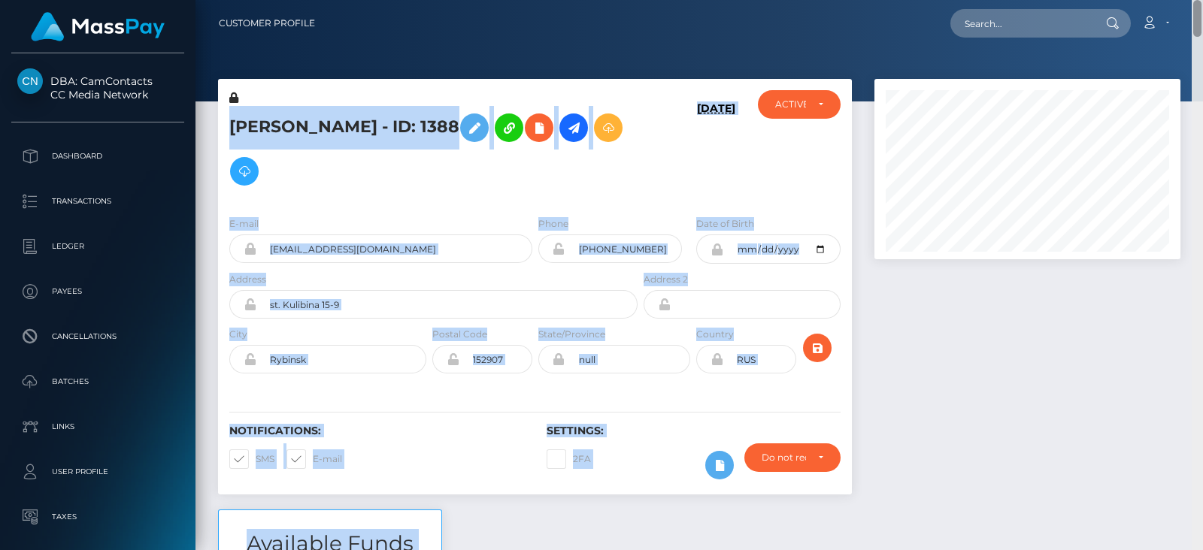
drag, startPoint x: 1199, startPoint y: 20, endPoint x: 1202, endPoint y: 83, distance: 62.5
click at [1202, 83] on div "Customer Profile Loading... Loading..." at bounding box center [698, 275] width 1007 height 550
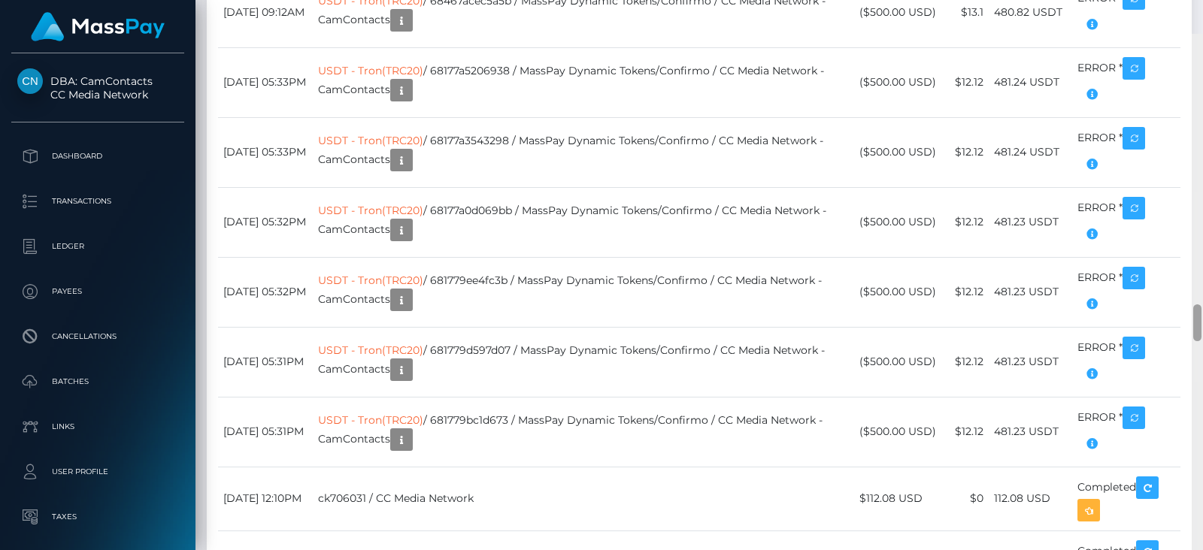
scroll to position [3936, 0]
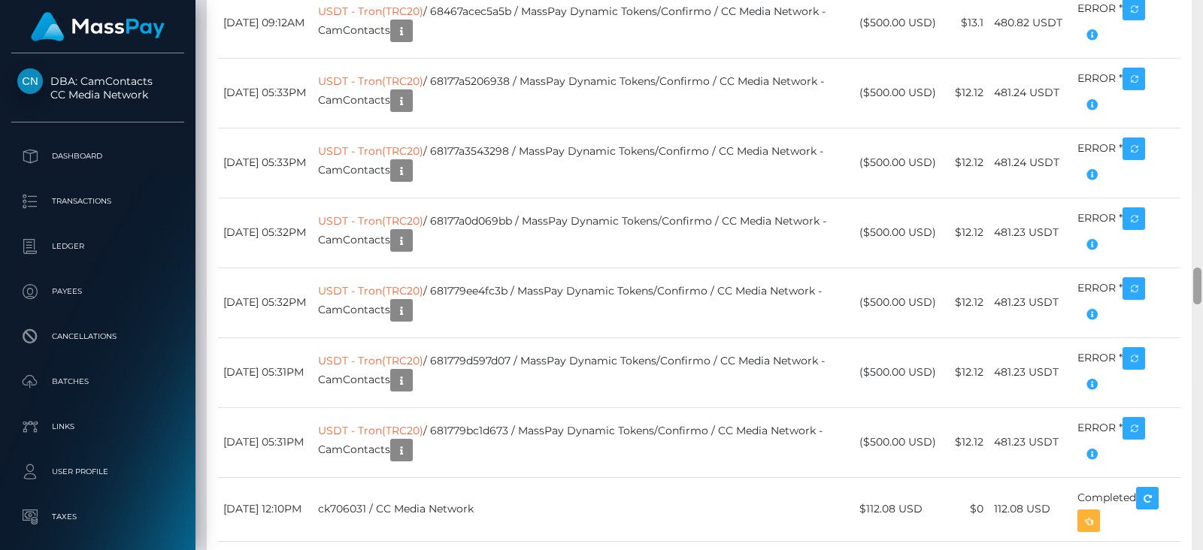
drag, startPoint x: 1196, startPoint y: 62, endPoint x: 1202, endPoint y: 292, distance: 230.1
click at [1202, 292] on div at bounding box center [1196, 275] width 11 height 550
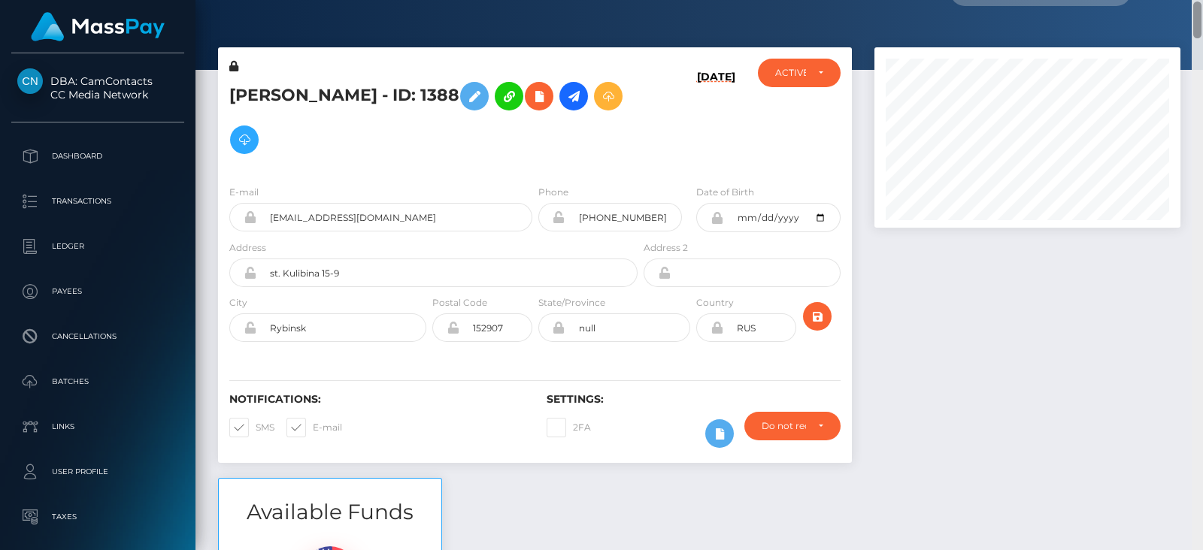
scroll to position [20, 0]
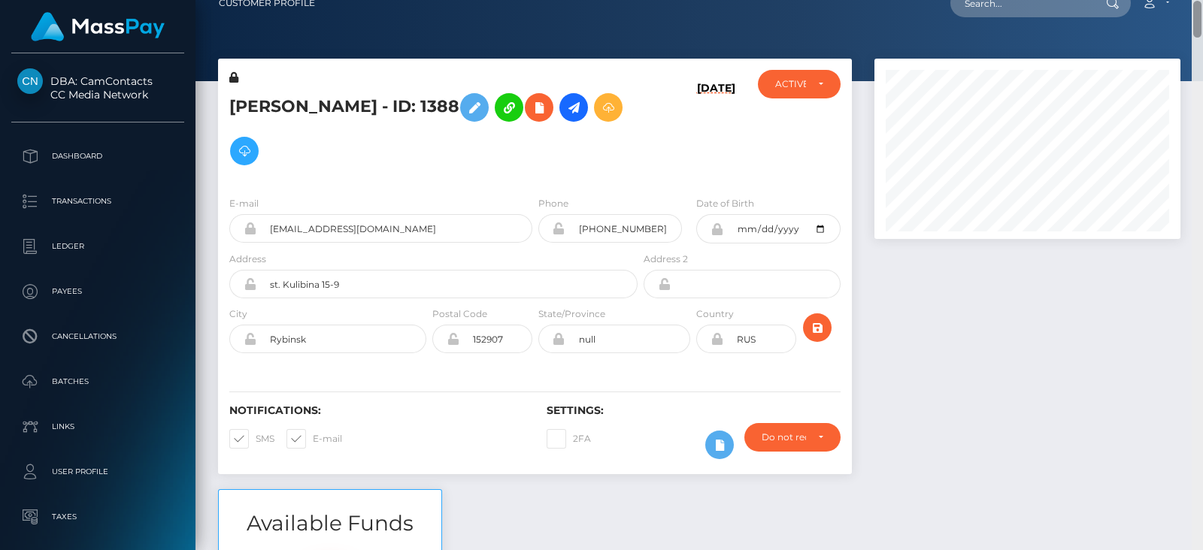
drag, startPoint x: 1199, startPoint y: 280, endPoint x: 1192, endPoint y: 14, distance: 266.9
click at [1192, 14] on div "Customer Profile Loading... Loading..." at bounding box center [698, 275] width 1007 height 550
